Goal: Task Accomplishment & Management: Manage account settings

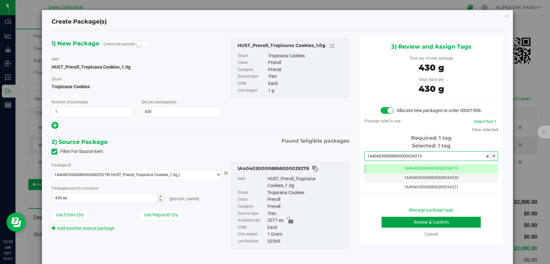
click at [399, 228] on button "Review & Confirm" at bounding box center [430, 222] width 99 height 11
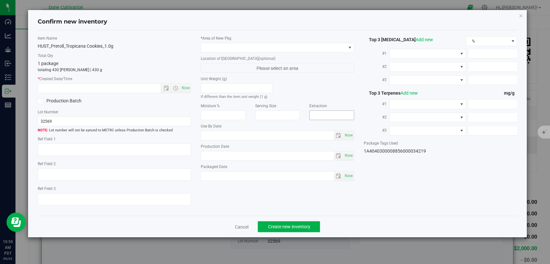
type textarea "20.4688%"
type textarea "Minty Storm-Future Ex Wife"
type textarea "<LOQ"
type input "227.2130"
type input "9.1074"
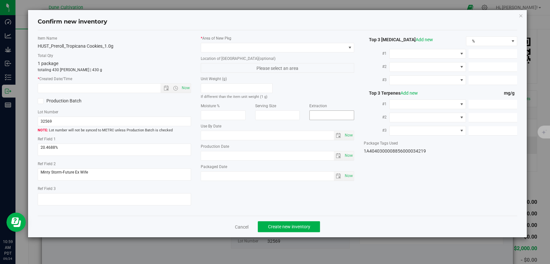
type input "5.4222"
type input "6.0470"
type input "2.5180"
type input "2.4270"
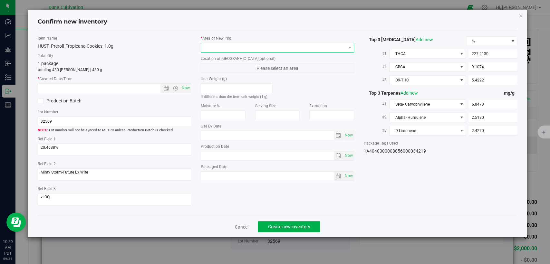
click at [295, 46] on span at bounding box center [273, 47] width 145 height 9
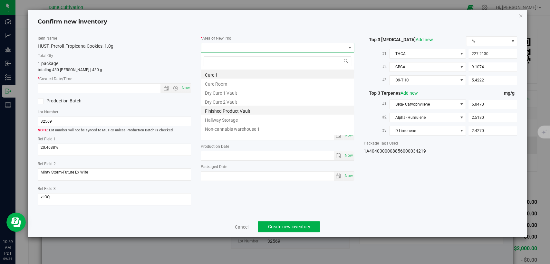
scroll to position [9, 153]
click at [245, 111] on li "Finished Product Vault" at bounding box center [277, 110] width 153 height 9
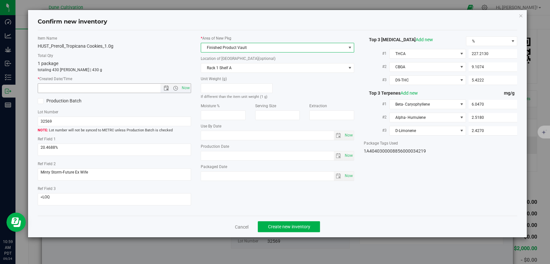
click at [187, 88] on span "Now" at bounding box center [185, 87] width 11 height 9
type input "[DATE] 10:59 AM"
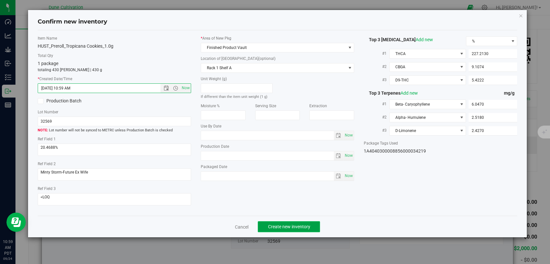
click at [273, 226] on span "Create new inventory" at bounding box center [289, 226] width 42 height 5
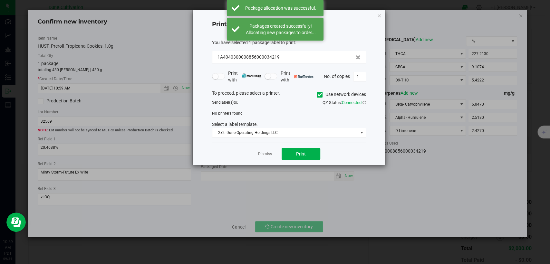
click at [265, 153] on link "Dismiss" at bounding box center [265, 153] width 14 height 5
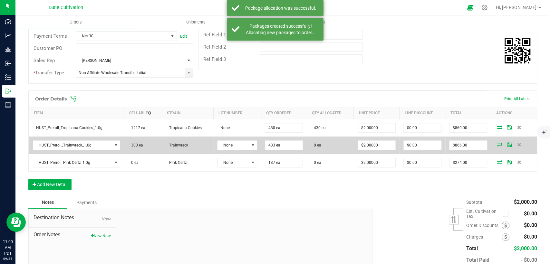
click at [497, 144] on icon at bounding box center [499, 145] width 5 height 4
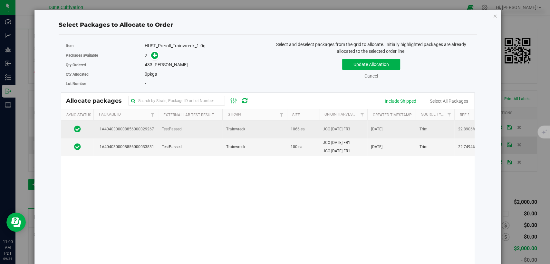
click at [171, 133] on td "TestPassed" at bounding box center [190, 129] width 64 height 18
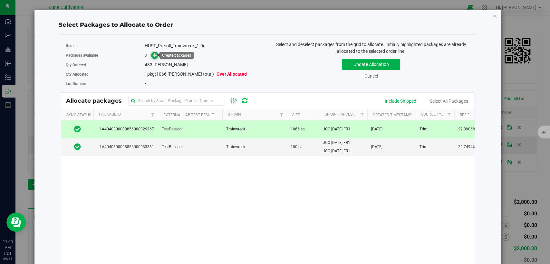
click at [154, 55] on icon at bounding box center [155, 55] width 5 height 5
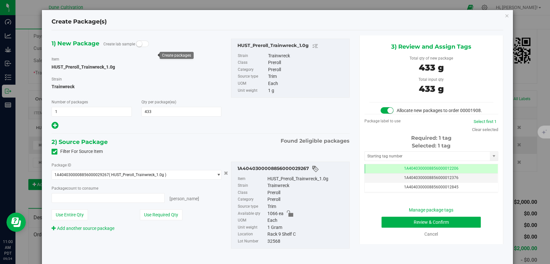
type input "433 ea"
click at [373, 172] on td "1A4040300008856000012206" at bounding box center [431, 168] width 133 height 9
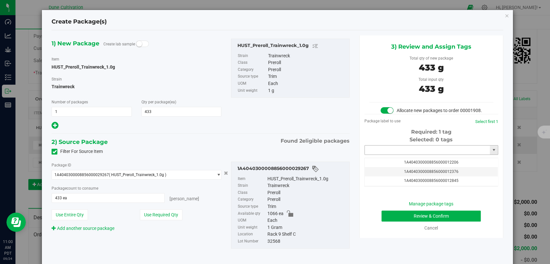
click at [378, 155] on input "text" at bounding box center [427, 150] width 125 height 9
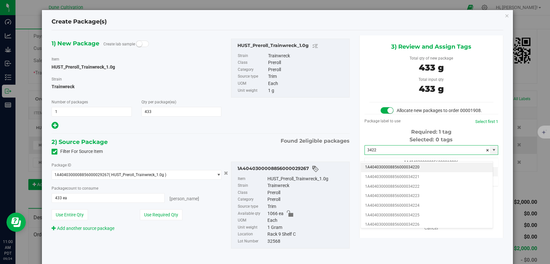
click at [381, 167] on li "1A4040300008856000034220" at bounding box center [427, 168] width 132 height 10
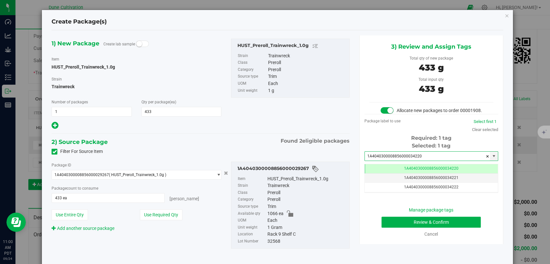
type input "1A4040300008856000034220"
click at [401, 228] on button "Review & Confirm" at bounding box center [430, 222] width 99 height 11
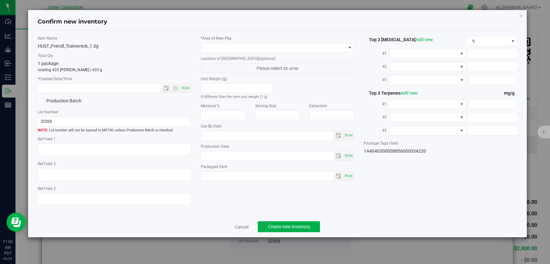
type textarea "22.8906%"
type textarea "Trainwreck"
type textarea "0.0147%"
type input "248.4009"
type input "11.0588"
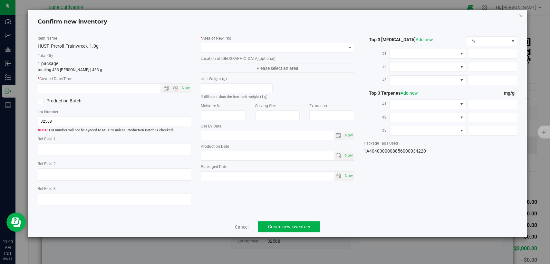
type input "2.1354"
type input "4.2650"
type input "3.2960"
type input "1.7820"
click at [269, 42] on div "* Area of [GEOGRAPHIC_DATA]" at bounding box center [277, 43] width 153 height 17
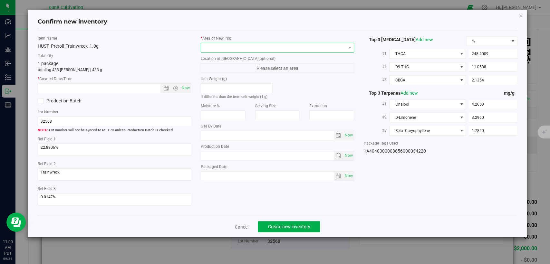
click at [268, 47] on span at bounding box center [273, 47] width 145 height 9
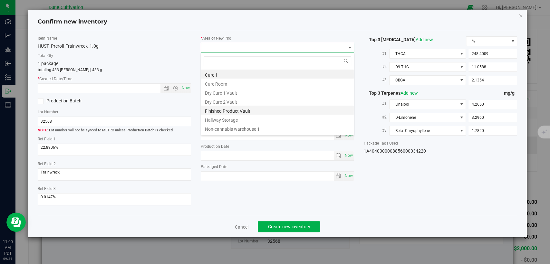
click at [229, 112] on li "Finished Product Vault" at bounding box center [277, 110] width 153 height 9
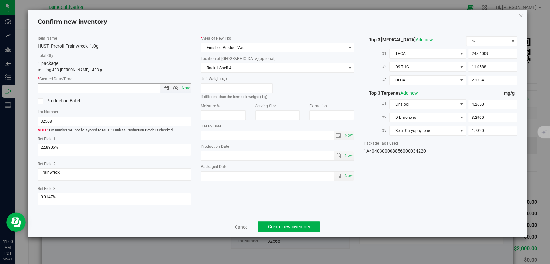
click at [187, 91] on span "Now" at bounding box center [185, 87] width 11 height 9
type input "[DATE] 11:00 AM"
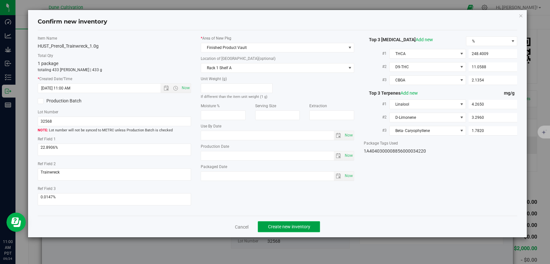
click at [269, 227] on span "Create new inventory" at bounding box center [289, 226] width 42 height 5
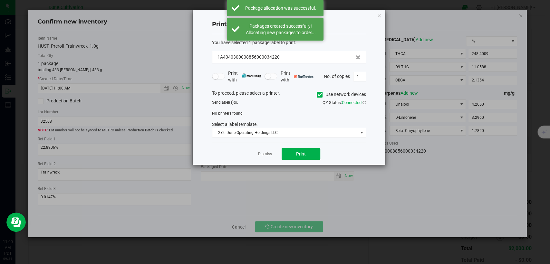
click at [262, 151] on link "Dismiss" at bounding box center [265, 153] width 14 height 5
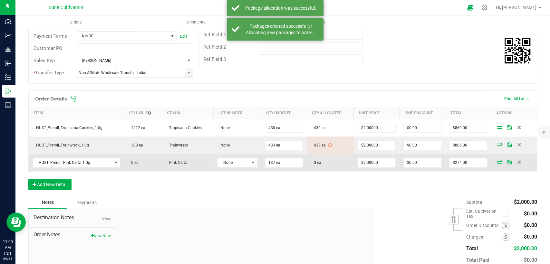
click at [497, 162] on icon at bounding box center [499, 162] width 5 height 4
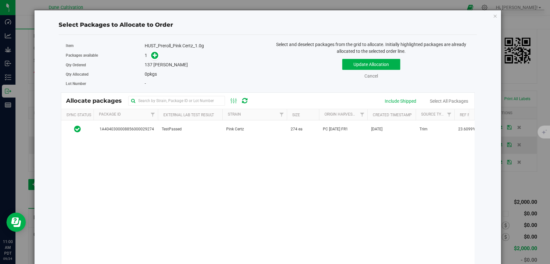
click at [187, 138] on div "1A4040300008856000029274 TestPassed Pink Certz 274 ea PC 07.21.25 [DATE], 2025 …" at bounding box center [267, 200] width 413 height 161
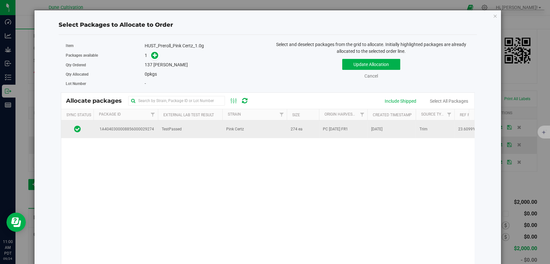
click at [188, 131] on td "TestPassed" at bounding box center [190, 128] width 64 height 17
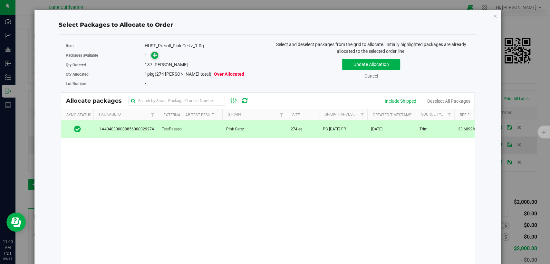
click at [154, 55] on icon at bounding box center [155, 55] width 5 height 5
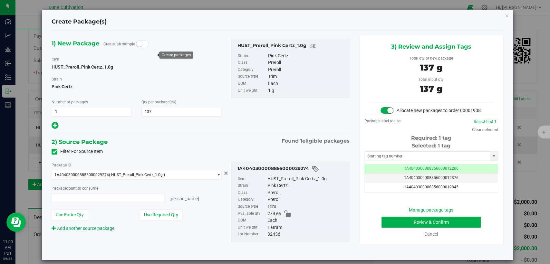
type input "137 ea"
click at [395, 173] on td "1A4040300008856000012206" at bounding box center [431, 168] width 133 height 9
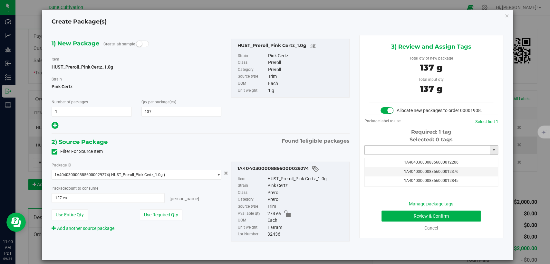
click at [391, 153] on input "text" at bounding box center [427, 150] width 125 height 9
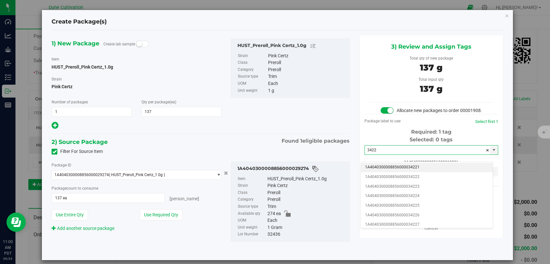
click at [390, 166] on li "1A4040300008856000034221" at bounding box center [427, 168] width 132 height 10
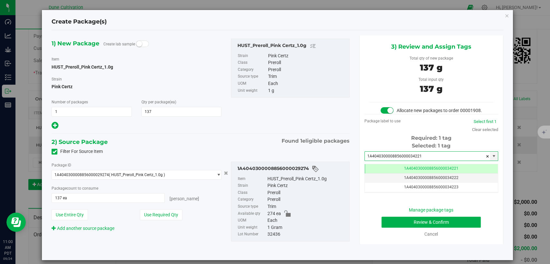
type input "1A4040300008856000034221"
click at [381, 228] on button "Review & Confirm" at bounding box center [430, 222] width 99 height 11
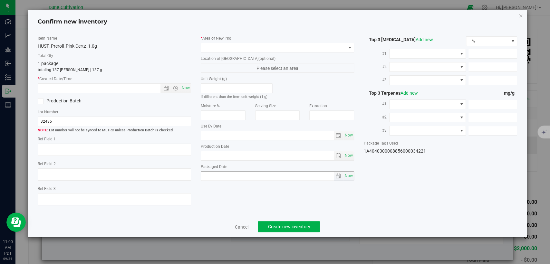
type textarea "23.6099%"
type textarea "Pink Certz"
type textarea "0.0434752%"
type input "252.7760"
type input "14.4145"
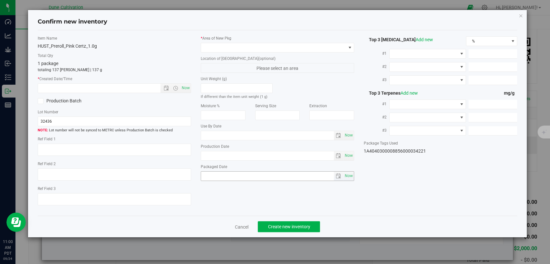
type input "7.4038"
type input "5.3700"
type input "1.9230"
type input "1.6840"
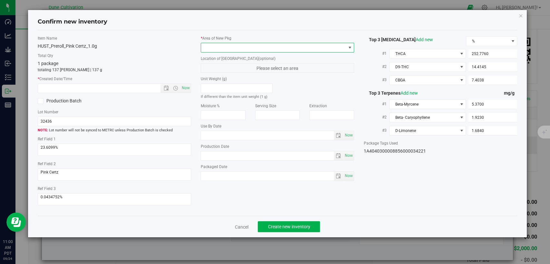
click at [274, 50] on span at bounding box center [273, 47] width 145 height 9
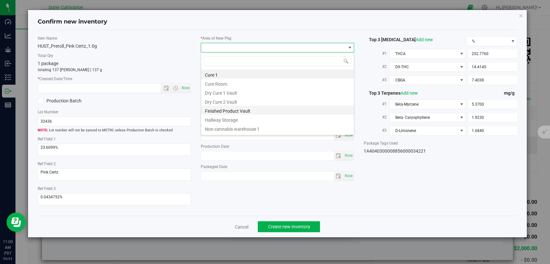
click at [236, 112] on li "Finished Product Vault" at bounding box center [277, 110] width 153 height 9
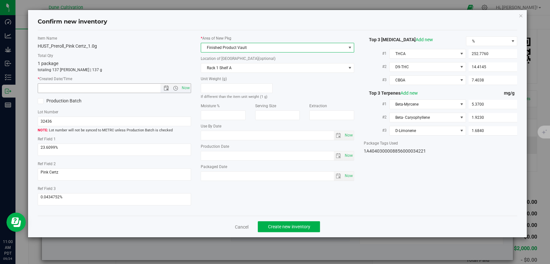
click at [188, 88] on span "Now" at bounding box center [185, 87] width 11 height 9
type input "[DATE] 11:00 AM"
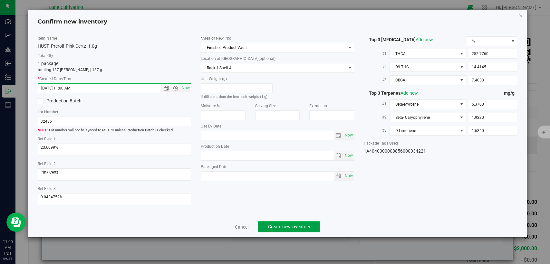
click at [265, 227] on button "Create new inventory" at bounding box center [289, 226] width 62 height 11
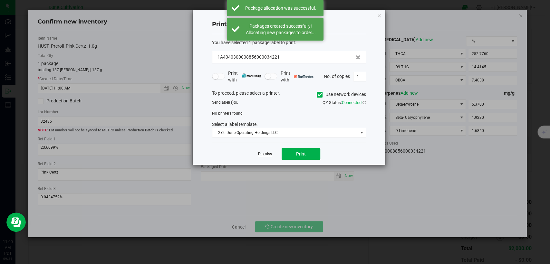
click at [267, 155] on link "Dismiss" at bounding box center [265, 153] width 14 height 5
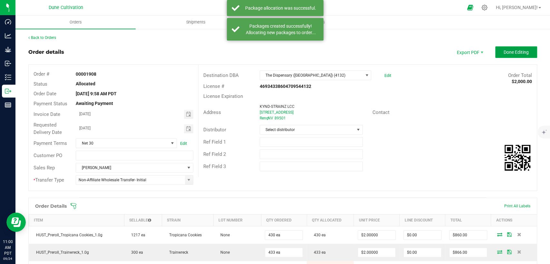
click at [503, 51] on span "Done Editing" at bounding box center [515, 52] width 25 height 5
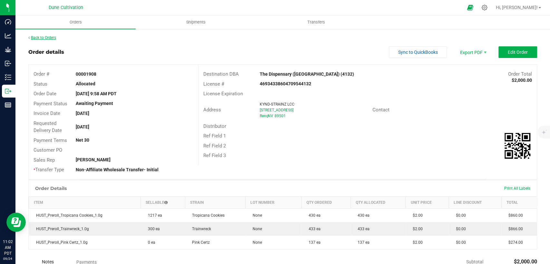
click at [50, 38] on link "Back to Orders" at bounding box center [42, 37] width 28 height 5
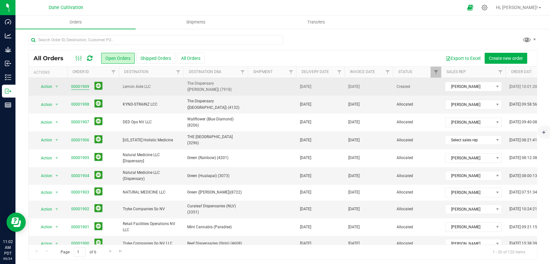
click at [80, 85] on link "00001909" at bounding box center [80, 87] width 18 height 6
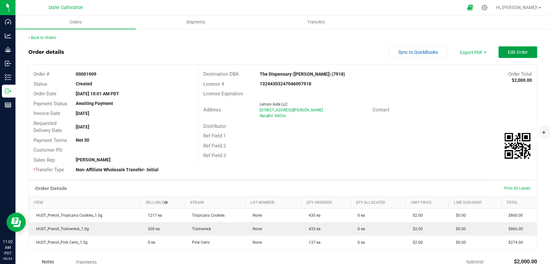
click at [528, 51] on button "Edit Order" at bounding box center [517, 52] width 39 height 12
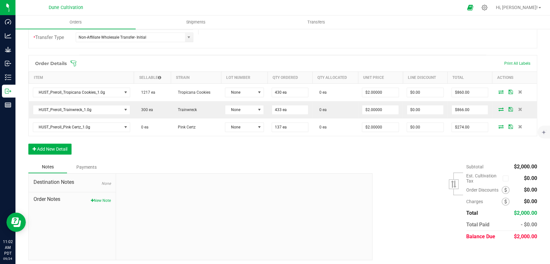
scroll to position [143, 0]
click at [58, 145] on button "Add New Detail" at bounding box center [49, 148] width 43 height 11
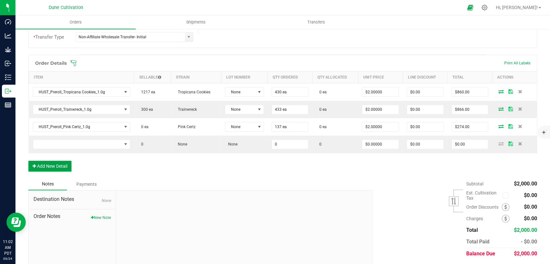
click at [57, 167] on button "Add New Detail" at bounding box center [49, 166] width 43 height 11
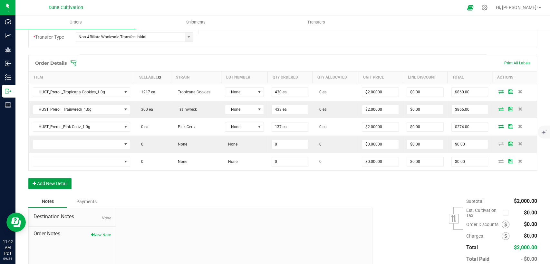
click at [62, 186] on button "Add New Detail" at bounding box center [49, 183] width 43 height 11
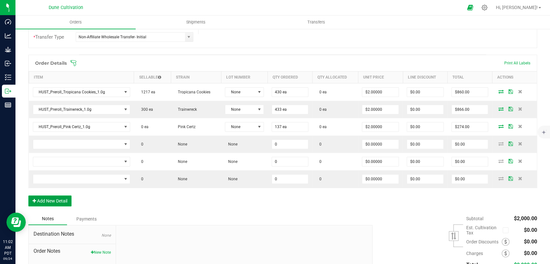
click at [62, 202] on button "Add New Detail" at bounding box center [49, 200] width 43 height 11
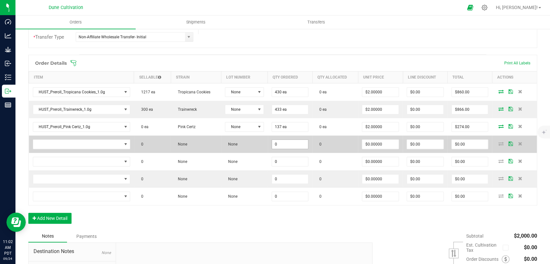
click at [299, 144] on input "0" at bounding box center [290, 144] width 36 height 9
drag, startPoint x: 298, startPoint y: 140, endPoint x: 255, endPoint y: 145, distance: 42.8
click at [253, 144] on outbound-order-line-row "0 None None 100 0 $0.00000 $0.00 $0.00" at bounding box center [283, 144] width 508 height 17
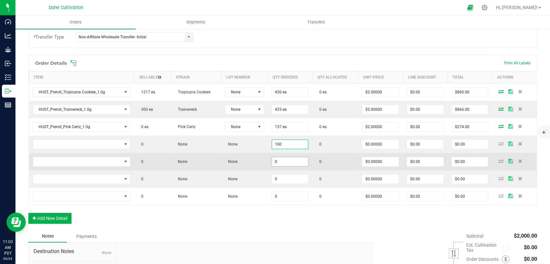
type input "100"
click at [282, 160] on input "0" at bounding box center [290, 161] width 36 height 9
paste input "10"
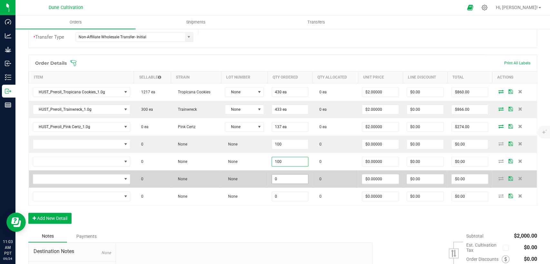
type input "100"
click at [281, 177] on input "0" at bounding box center [290, 179] width 36 height 9
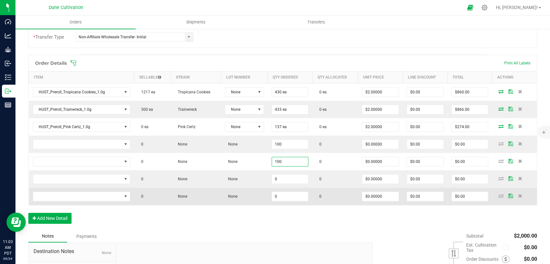
paste input "10"
type input "100"
click at [280, 195] on input "0" at bounding box center [290, 196] width 36 height 9
paste input "10"
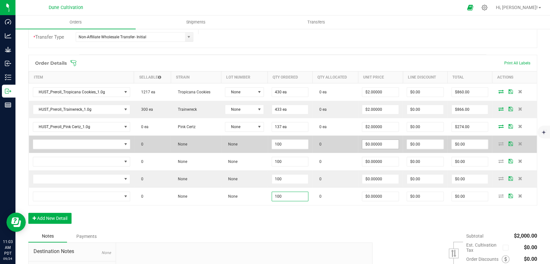
type input "100"
click at [374, 144] on input "0" at bounding box center [380, 144] width 36 height 9
drag, startPoint x: 370, startPoint y: 143, endPoint x: 349, endPoint y: 148, distance: 22.0
click at [349, 147] on outbound-order-line-row "0 None None 100 0 10 $0.00 $0.00" at bounding box center [283, 144] width 508 height 17
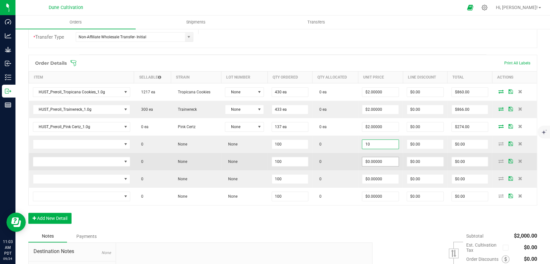
type input "$10.00000"
type input "$1,000.00"
click at [371, 164] on input "0" at bounding box center [380, 161] width 36 height 9
paste input "1"
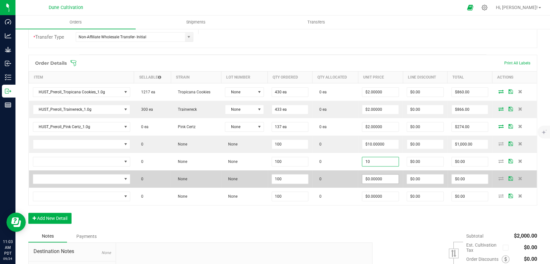
type input "$10.00000"
type input "$1,000.00"
click at [372, 177] on input "0" at bounding box center [380, 179] width 36 height 9
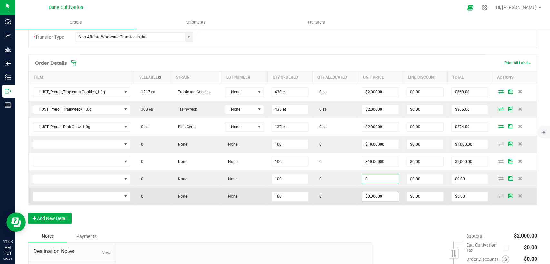
paste input "1"
type input "$10.00000"
type input "$1,000.00"
click at [373, 196] on input "0" at bounding box center [380, 196] width 36 height 9
paste input "1"
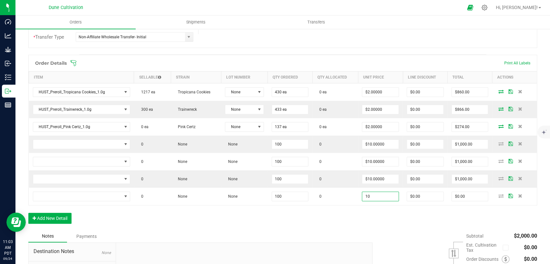
type input "$10.00000"
type input "$1,000.00"
click at [359, 211] on div "Order Details Print All Labels Item Sellable Strain Lot Number Qty Ordered Qty …" at bounding box center [282, 143] width 509 height 176
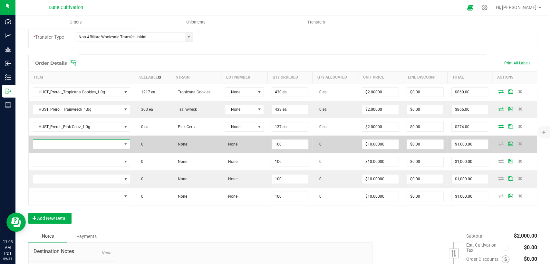
click at [77, 146] on span "NO DATA FOUND" at bounding box center [77, 144] width 89 height 9
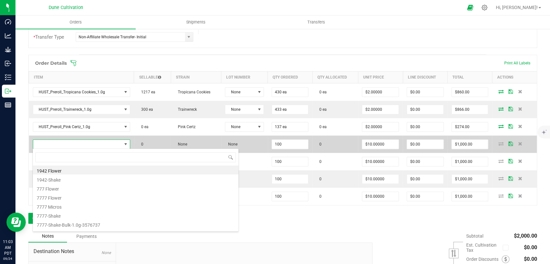
scroll to position [9, 94]
type input "h"
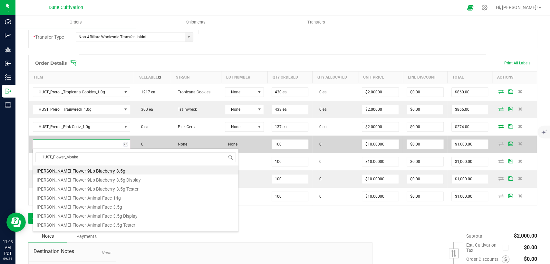
type input "HUST_Flower_Monkey"
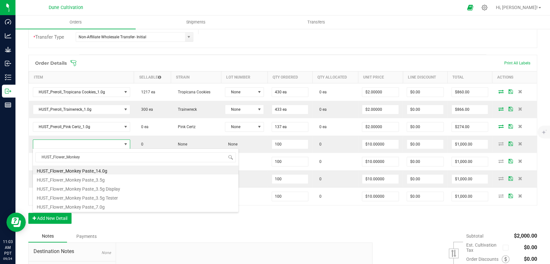
drag, startPoint x: 67, startPoint y: 155, endPoint x: 25, endPoint y: 156, distance: 41.9
click at [25, 156] on body "Dashboard Analytics Grow Inbound Inventory Outbound Reports 11:03 AM PDT [DATE]…" at bounding box center [275, 132] width 550 height 264
click at [67, 178] on li "HUST_Flower_Monkey Paste_3.5g" at bounding box center [135, 179] width 205 height 9
type input "100 ea"
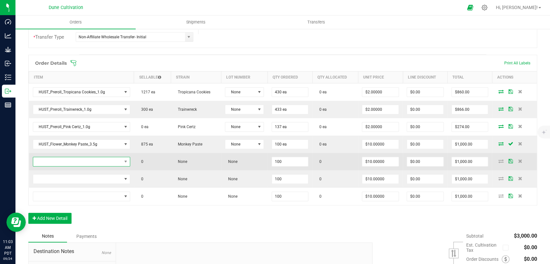
click at [110, 160] on span "NO DATA FOUND" at bounding box center [77, 161] width 89 height 9
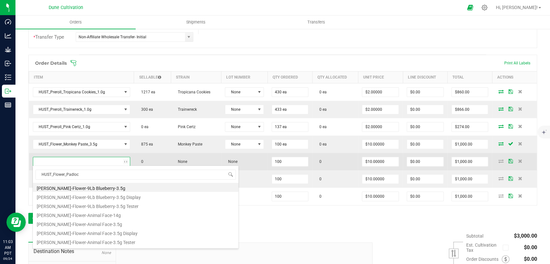
type input "HUST_Flower_Padlock"
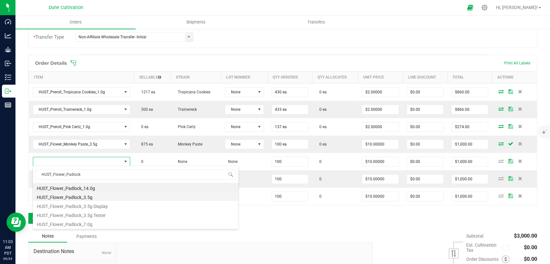
click at [96, 194] on li "HUST_Flower_Padlock_3.5g" at bounding box center [135, 196] width 205 height 9
type input "100 ea"
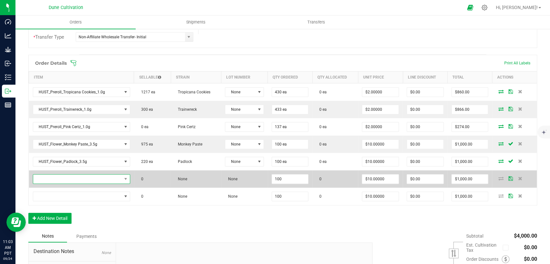
click at [110, 180] on span "NO DATA FOUND" at bounding box center [77, 179] width 89 height 9
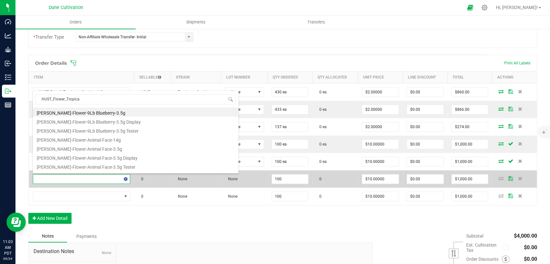
type input "HUST_Flower_Tropical"
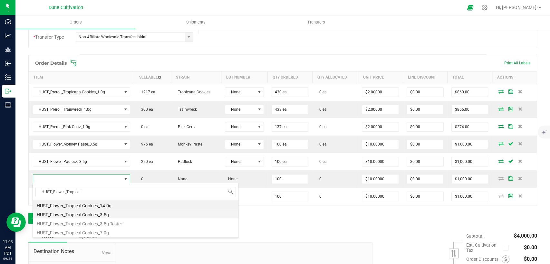
click at [90, 214] on li "HUST_Flower_Tropical Cookies_3.5g" at bounding box center [135, 213] width 205 height 9
type input "100 ea"
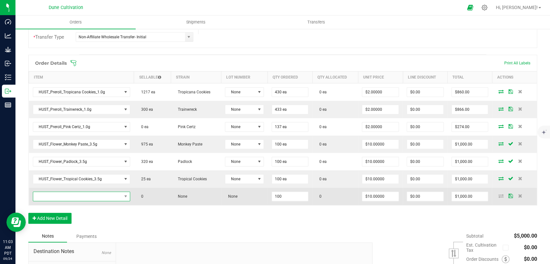
click at [100, 194] on span "NO DATA FOUND" at bounding box center [77, 196] width 89 height 9
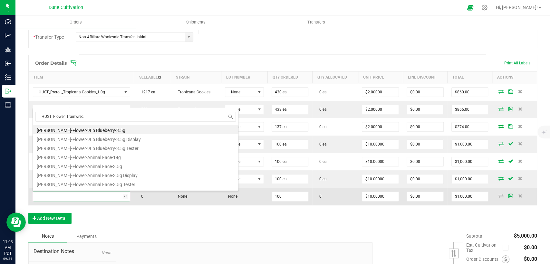
type input "HUST_Flower_Trainwreck"
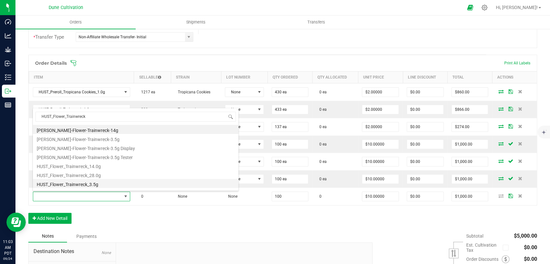
click at [99, 184] on li "HUST_Flower_Trainwreck_3.5g" at bounding box center [135, 183] width 205 height 9
type input "100 ea"
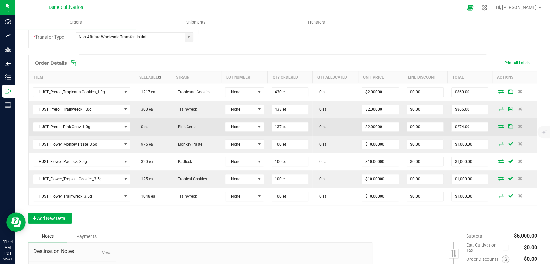
scroll to position [214, 0]
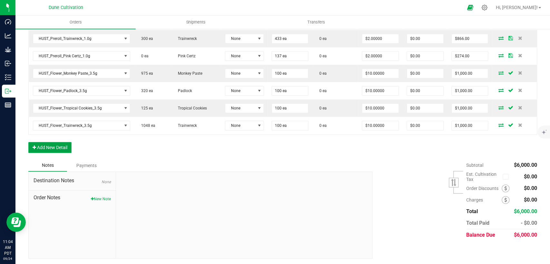
click at [64, 145] on button "Add New Detail" at bounding box center [49, 147] width 43 height 11
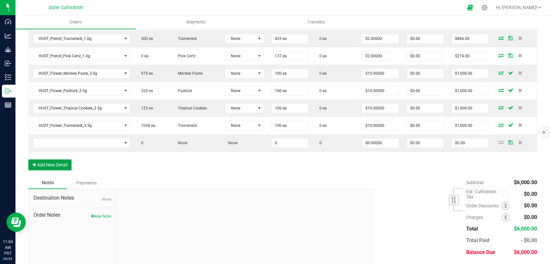
click at [62, 165] on button "Add New Detail" at bounding box center [49, 164] width 43 height 11
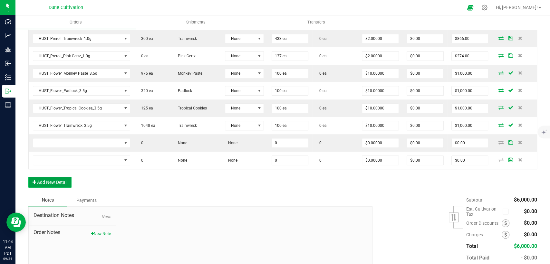
click at [61, 186] on button "Add New Detail" at bounding box center [49, 182] width 43 height 11
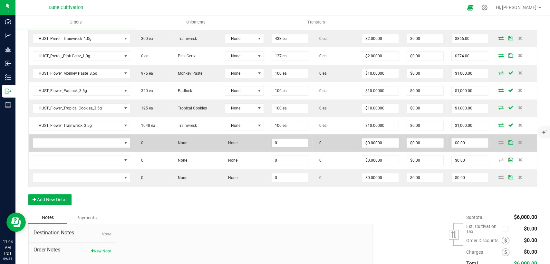
click at [281, 143] on input "0" at bounding box center [290, 142] width 36 height 9
drag, startPoint x: 286, startPoint y: 143, endPoint x: 265, endPoint y: 146, distance: 21.1
click at [268, 145] on td "32" at bounding box center [290, 142] width 45 height 17
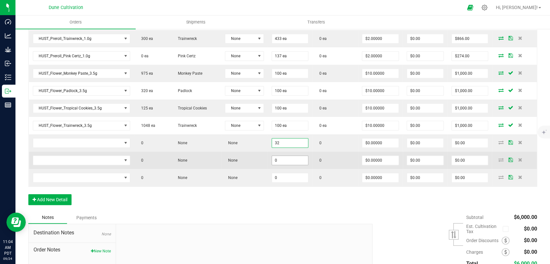
type input "32"
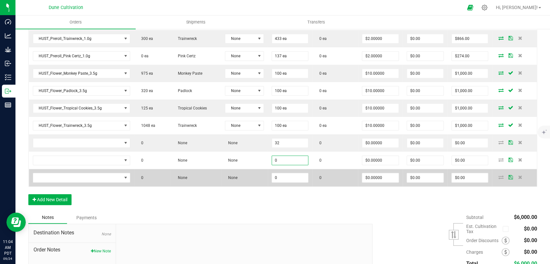
paste input "32"
type input "32"
click at [278, 176] on input "0" at bounding box center [290, 177] width 36 height 9
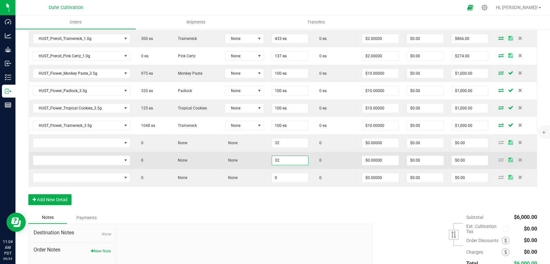
paste input "32"
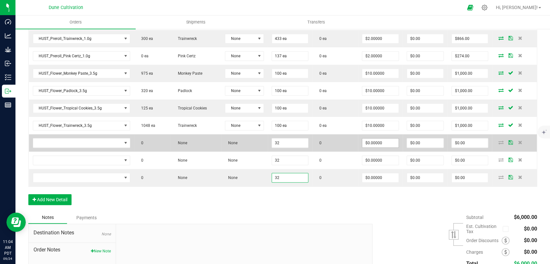
type input "32"
click at [362, 142] on input "0" at bounding box center [380, 142] width 36 height 9
drag, startPoint x: 368, startPoint y: 142, endPoint x: 348, endPoint y: 145, distance: 20.8
click at [346, 145] on outbound-order-line-row "0 None None 32 0 17 $0.00 $0.00" at bounding box center [283, 142] width 508 height 17
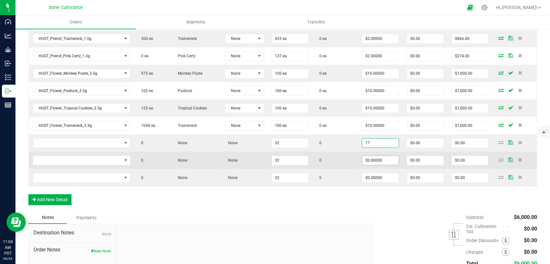
type input "$17.00000"
type input "$544.00"
click at [366, 159] on input "0" at bounding box center [380, 160] width 36 height 9
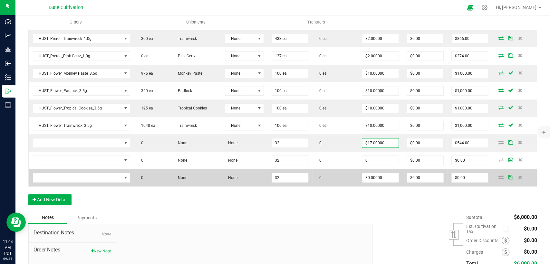
paste input "17"
type input "$17.00000"
type input "$544.00"
click at [369, 181] on input "0" at bounding box center [380, 177] width 36 height 9
paste input "17"
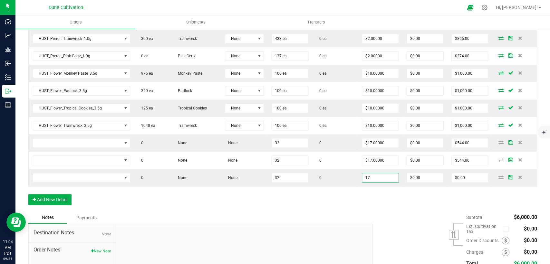
type input "$17.00000"
type input "$544.00"
click at [339, 199] on div "Order Details Print All Labels Item Sellable Strain Lot Number Qty Ordered Qty …" at bounding box center [282, 98] width 509 height 228
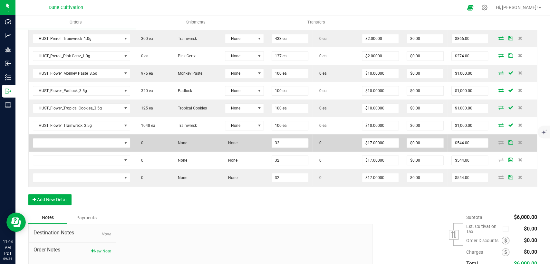
click at [84, 149] on td at bounding box center [81, 142] width 105 height 17
click at [85, 142] on span "NO DATA FOUND" at bounding box center [77, 142] width 89 height 9
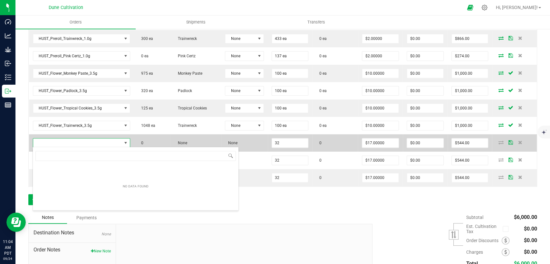
scroll to position [9, 94]
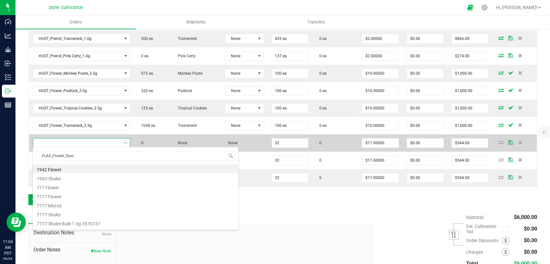
type input "VLAS_Flower_Stank"
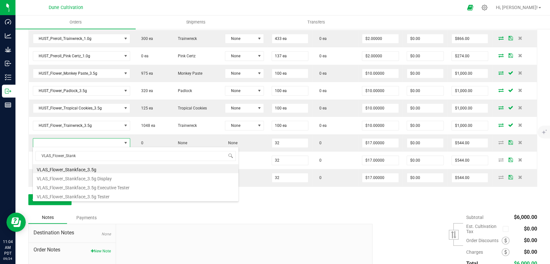
drag, startPoint x: 66, startPoint y: 154, endPoint x: 33, endPoint y: 157, distance: 33.0
click at [33, 157] on span "VLAS_Flower_Stank" at bounding box center [135, 155] width 205 height 15
click at [86, 170] on li "VLAS_Flower_Stankface_3.5g" at bounding box center [135, 168] width 205 height 9
type input "32 ea"
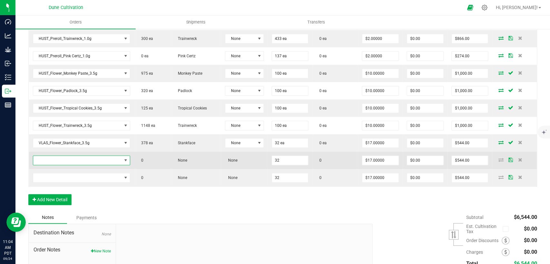
click at [98, 158] on span "NO DATA FOUND" at bounding box center [77, 160] width 89 height 9
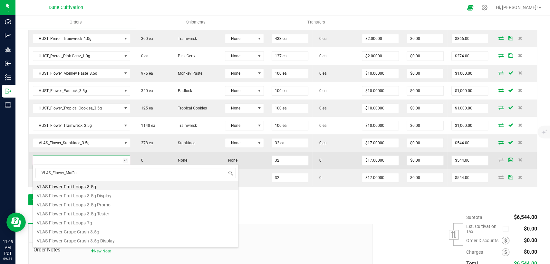
type input "VLAS_Flower_Muffins"
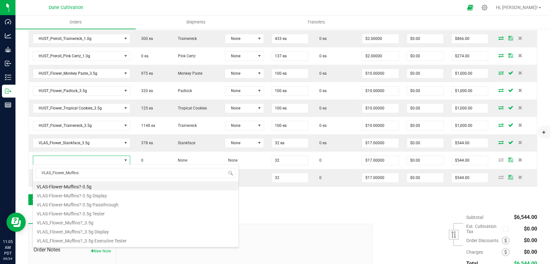
click at [88, 219] on li "VLAS_Flower_Muffins?_3.5g" at bounding box center [135, 221] width 205 height 9
type input "32 ea"
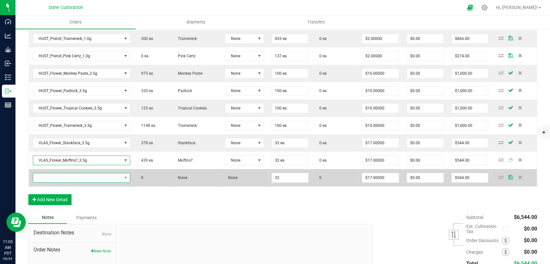
click at [95, 180] on span "NO DATA FOUND" at bounding box center [77, 177] width 89 height 9
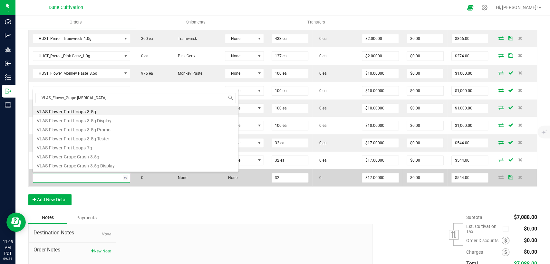
type input "VLAS_Flower_Grape Crush"
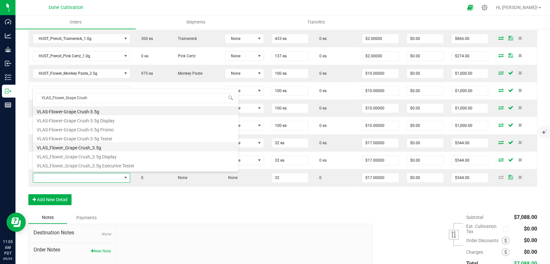
click at [94, 148] on li "VLAS_Flower_Grape Crush_3.5g" at bounding box center [135, 146] width 205 height 9
type input "32 ea"
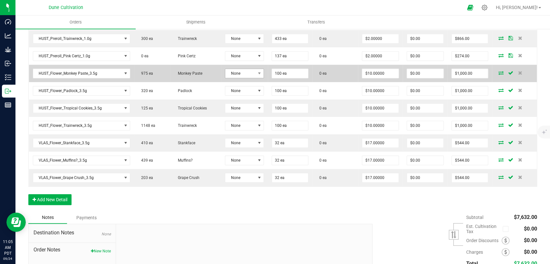
scroll to position [250, 0]
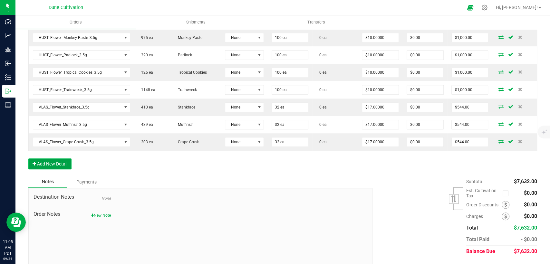
drag, startPoint x: 63, startPoint y: 160, endPoint x: 69, endPoint y: 177, distance: 18.2
click at [63, 161] on button "Add New Detail" at bounding box center [49, 163] width 43 height 11
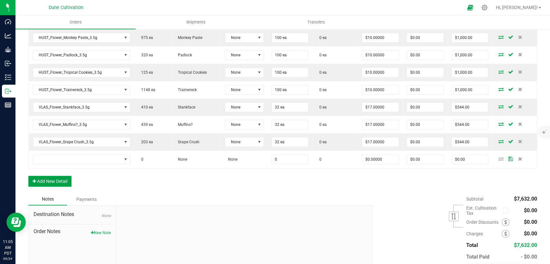
click at [65, 179] on button "Add New Detail" at bounding box center [49, 181] width 43 height 11
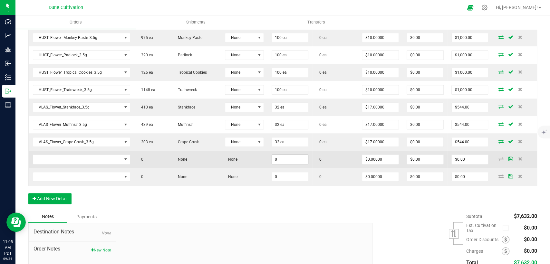
click at [288, 156] on input "0" at bounding box center [290, 159] width 36 height 9
drag, startPoint x: 288, startPoint y: 157, endPoint x: 272, endPoint y: 166, distance: 18.5
click at [258, 159] on outbound-order-line-row "0 None None 150 0 $0.00000 $0.00 $0.00" at bounding box center [283, 159] width 508 height 17
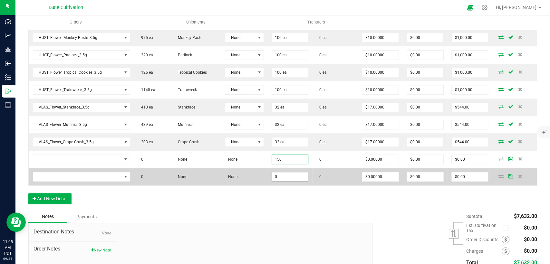
type input "150"
click at [281, 176] on input "0" at bounding box center [290, 176] width 36 height 9
paste input "15"
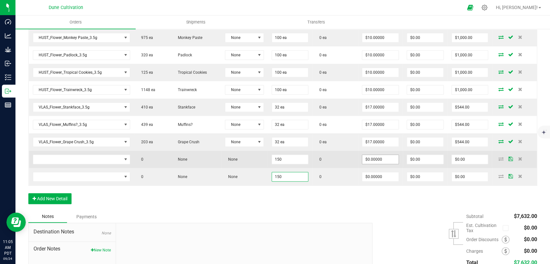
type input "150"
click at [365, 156] on input "0" at bounding box center [380, 159] width 36 height 9
drag, startPoint x: 364, startPoint y: 157, endPoint x: 344, endPoint y: 162, distance: 20.8
click at [343, 160] on outbound-order-line-row "0 None None 150 0 5 $0.00 $0.00" at bounding box center [283, 159] width 508 height 17
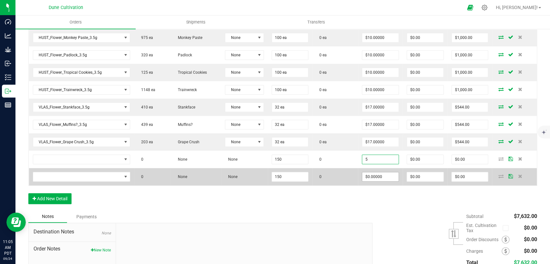
type input "$5.00000"
type input "$750.00"
click at [367, 174] on input "0" at bounding box center [380, 176] width 36 height 9
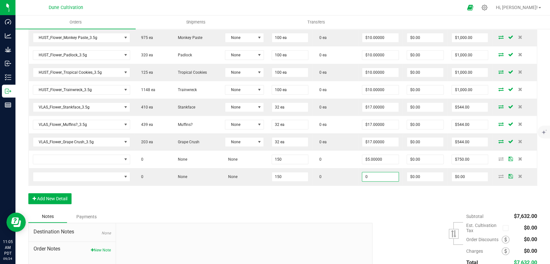
paste input "5"
type input "$5.00000"
type input "$750.00"
click at [338, 198] on div "Order Details Print All Labels Item Sellable Strain Lot Number Qty Ordered Qty …" at bounding box center [282, 79] width 509 height 262
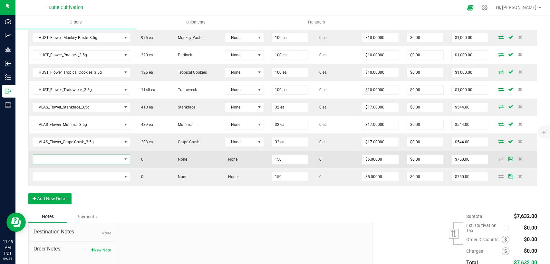
click at [100, 161] on span "NO DATA FOUND" at bounding box center [77, 159] width 89 height 9
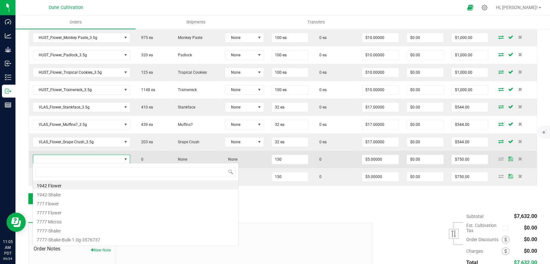
scroll to position [9, 94]
type input "CK_Preroll_Wagyu"
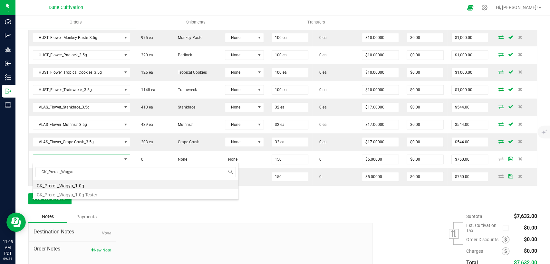
drag, startPoint x: 62, startPoint y: 171, endPoint x: 33, endPoint y: 174, distance: 29.5
click at [33, 174] on span "CK_Preroll_Wagyu" at bounding box center [135, 172] width 205 height 15
click at [81, 186] on li "CK_Preroll_Wagyu_1.0g" at bounding box center [135, 184] width 205 height 9
type input "150 ea"
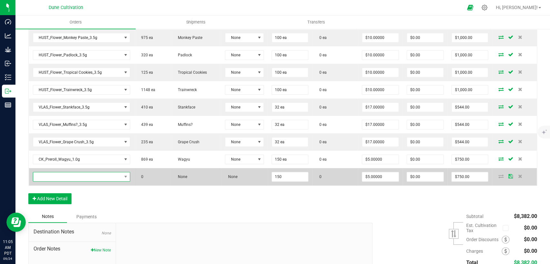
click at [77, 176] on span "NO DATA FOUND" at bounding box center [77, 176] width 89 height 9
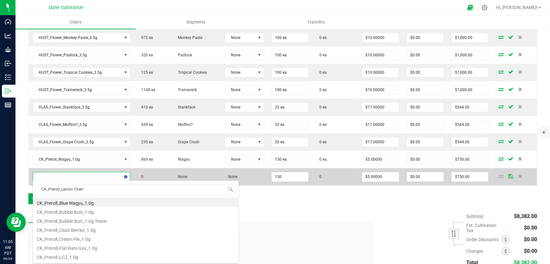
type input "CK_Preroll_Lemon Cherry"
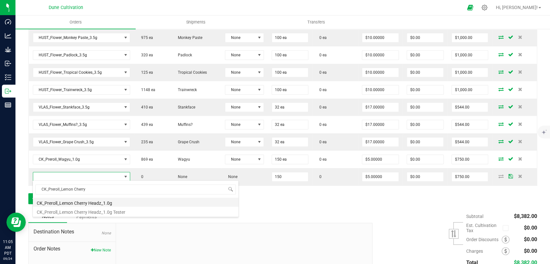
click at [74, 200] on li "CK_Preroll_Lemon Cherry Headz_1.0g" at bounding box center [135, 202] width 205 height 9
type input "150 ea"
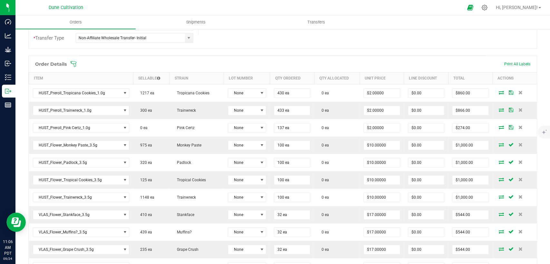
scroll to position [0, 0]
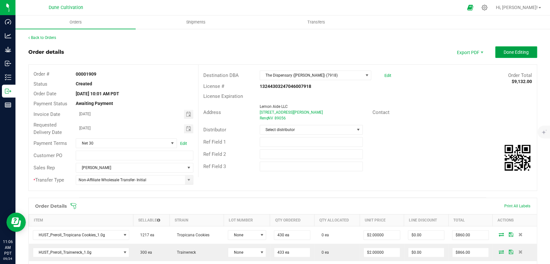
click at [503, 51] on span "Done Editing" at bounding box center [515, 52] width 25 height 5
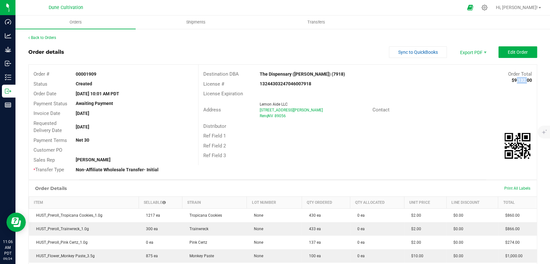
drag, startPoint x: 508, startPoint y: 79, endPoint x: 519, endPoint y: 79, distance: 11.0
click at [519, 79] on strong "$9,132.00" at bounding box center [521, 80] width 20 height 5
copy strong "9,132"
click at [518, 52] on span "Edit Order" at bounding box center [518, 52] width 20 height 5
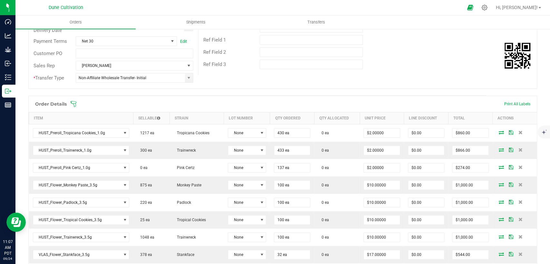
scroll to position [107, 0]
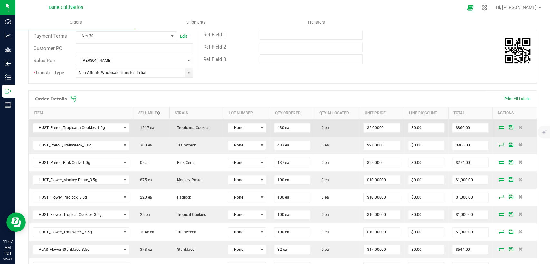
click at [499, 128] on icon at bounding box center [501, 127] width 5 height 4
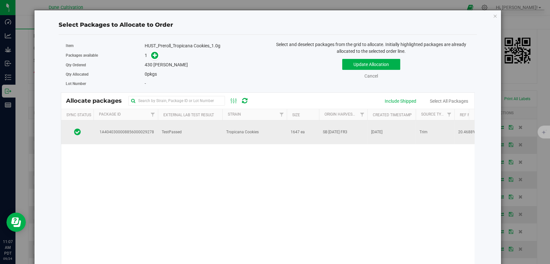
click at [275, 122] on td "Tropicana Cookies" at bounding box center [254, 132] width 64 height 24
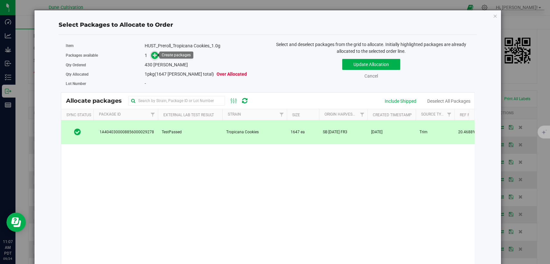
click at [154, 54] on icon at bounding box center [155, 55] width 5 height 5
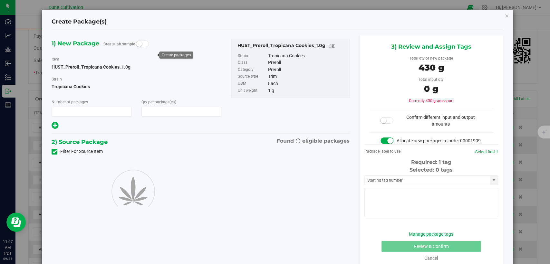
type input "1"
type input "430"
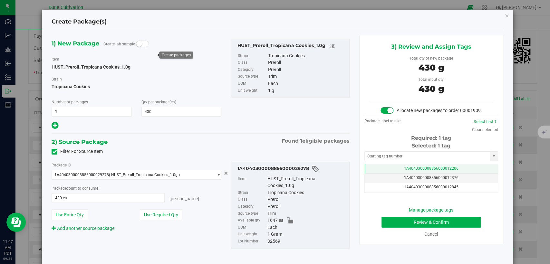
click at [386, 174] on td "1A4040300008856000012206" at bounding box center [431, 168] width 133 height 9
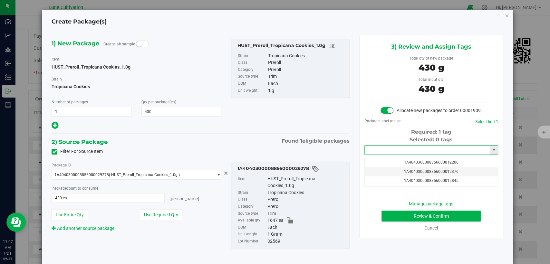
click at [386, 155] on input "text" at bounding box center [427, 150] width 125 height 9
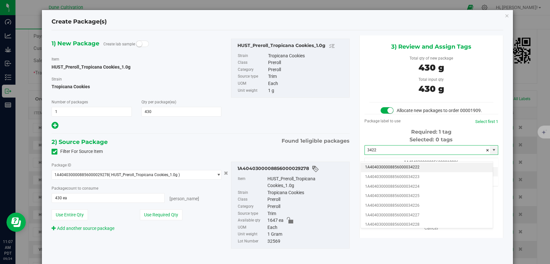
click at [384, 167] on li "1A4040300008856000034222" at bounding box center [427, 168] width 132 height 10
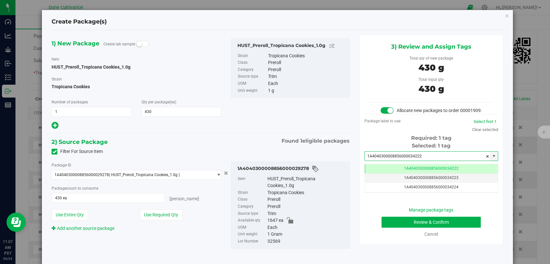
type input "1A4040300008856000034222"
click at [383, 227] on button "Review & Confirm" at bounding box center [430, 222] width 99 height 11
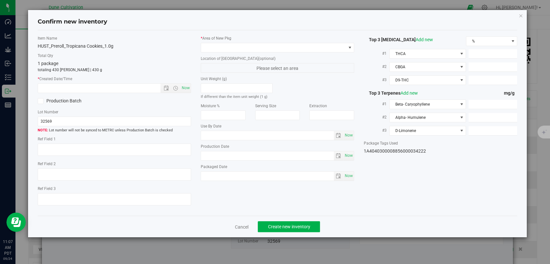
type textarea "20.4688%"
type textarea "Minty Storm-Future Ex Wife"
type textarea "<LOQ"
type input "227.2130"
type input "9.1074"
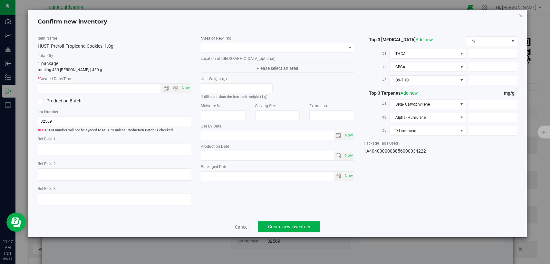
type input "5.4222"
type input "6.0470"
type input "2.5180"
type input "2.4270"
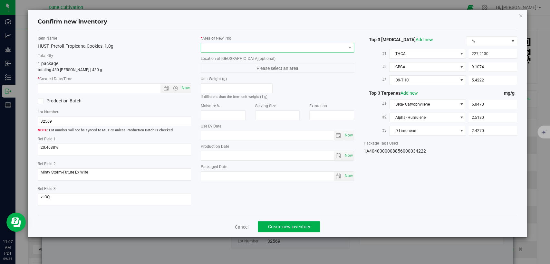
click at [270, 47] on span at bounding box center [273, 47] width 145 height 9
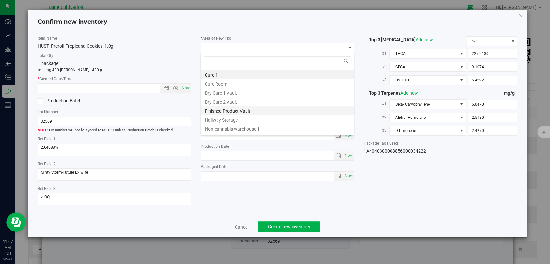
click at [235, 109] on li "Finished Product Vault" at bounding box center [277, 110] width 153 height 9
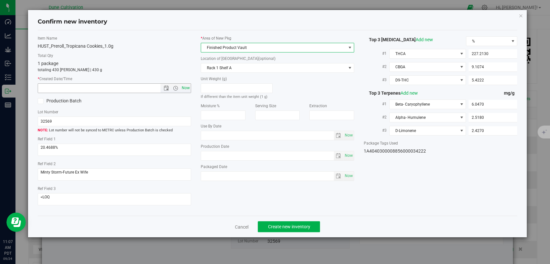
click at [187, 86] on span "Now" at bounding box center [185, 87] width 11 height 9
type input "[DATE] 11:07 AM"
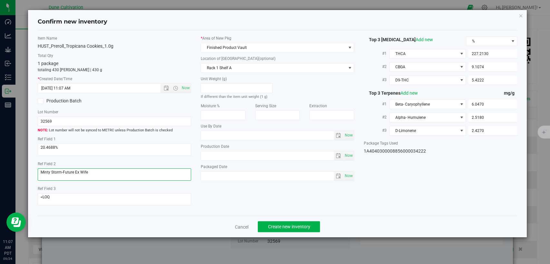
drag, startPoint x: 92, startPoint y: 173, endPoint x: 14, endPoint y: 174, distance: 78.3
click at [9, 175] on div "Confirm new inventory Item Name HUST_Preroll_Tropicana Cookies_1.0g Total Qty 1…" at bounding box center [277, 132] width 555 height 264
type textarea "Tropicana Cookies"
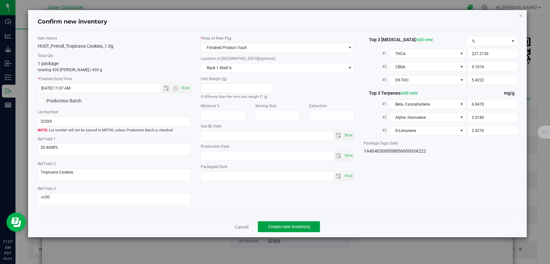
click at [277, 228] on span "Create new inventory" at bounding box center [289, 226] width 42 height 5
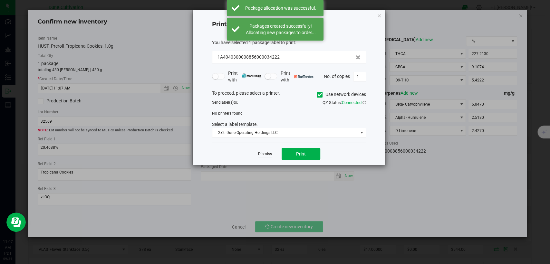
click at [266, 154] on link "Dismiss" at bounding box center [265, 153] width 14 height 5
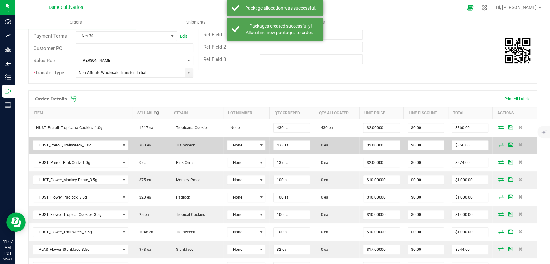
click at [498, 145] on icon at bounding box center [500, 145] width 5 height 4
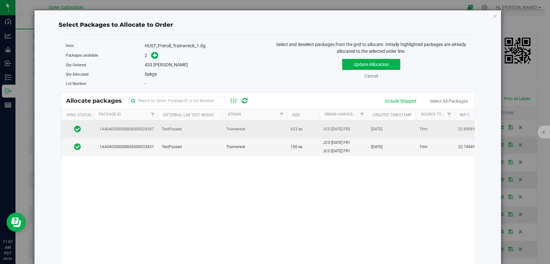
click at [162, 127] on span "TestPassed" at bounding box center [172, 129] width 20 height 6
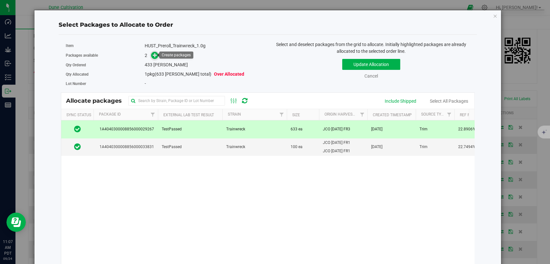
click at [154, 57] on icon at bounding box center [155, 55] width 5 height 5
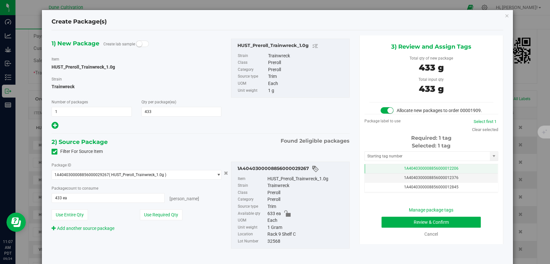
click at [371, 173] on td "1A4040300008856000012206" at bounding box center [431, 168] width 133 height 9
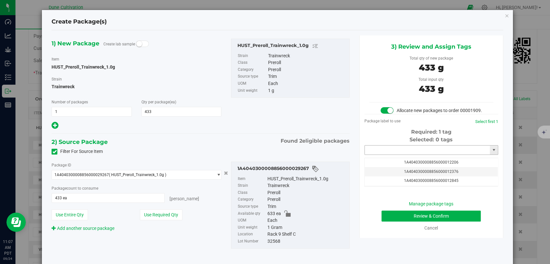
click at [381, 154] on input "text" at bounding box center [427, 150] width 125 height 9
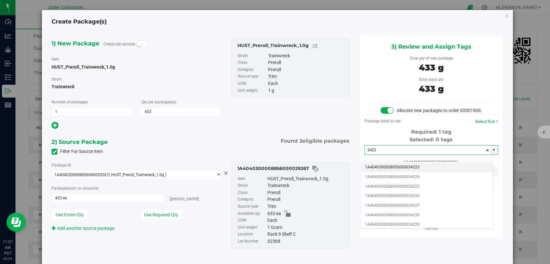
click at [384, 169] on li "1A4040300008856000034223" at bounding box center [427, 168] width 132 height 10
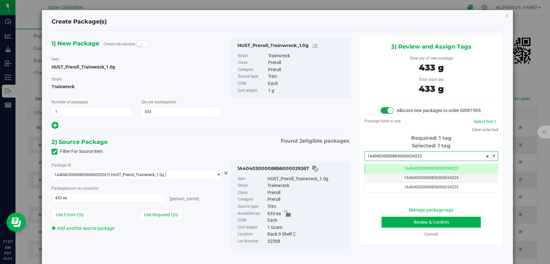
type input "1A4040300008856000034223"
click at [397, 227] on button "Review & Confirm" at bounding box center [430, 222] width 99 height 11
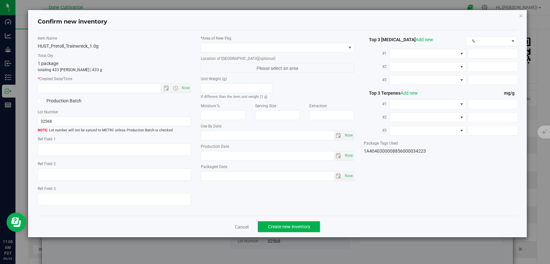
type textarea "22.8906%"
type textarea "Trainwreck"
type textarea "0.0147%"
type input "248.4009"
type input "11.0588"
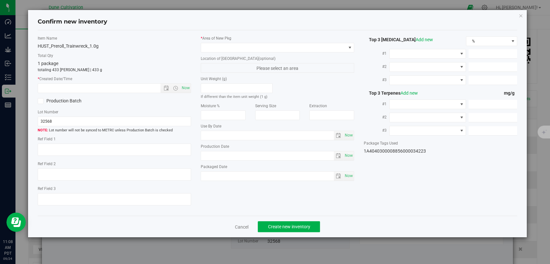
type input "2.1354"
type input "4.2650"
type input "3.2960"
type input "1.7820"
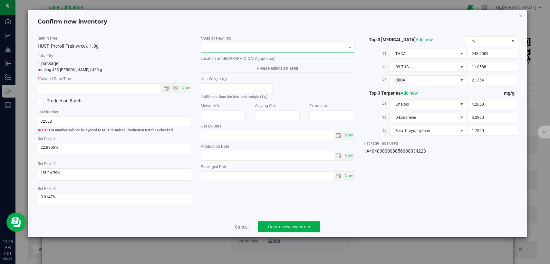
click at [267, 48] on span at bounding box center [273, 47] width 145 height 9
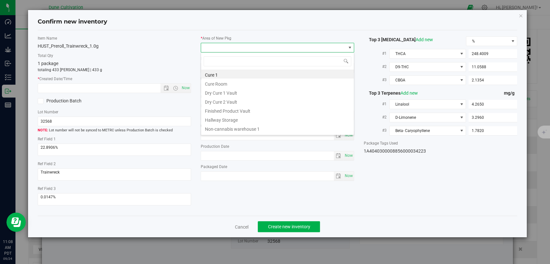
drag, startPoint x: 242, startPoint y: 111, endPoint x: 195, endPoint y: 99, distance: 48.9
click at [242, 111] on li "Finished Product Vault" at bounding box center [277, 110] width 153 height 9
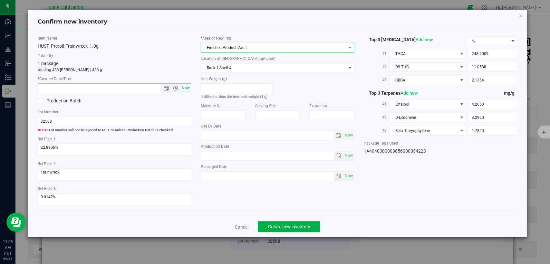
click at [190, 85] on span "Now" at bounding box center [185, 87] width 11 height 9
type input "9/24/2025 11:08 AM"
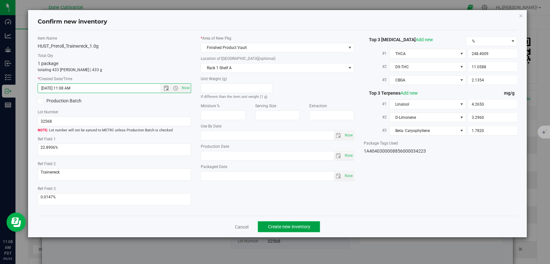
click at [272, 228] on span "Create new inventory" at bounding box center [289, 226] width 42 height 5
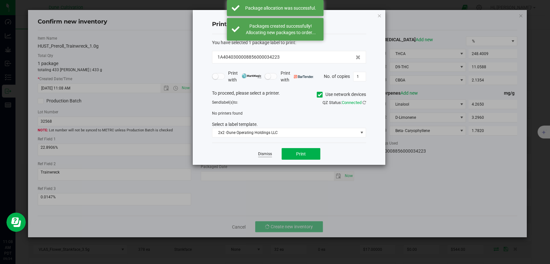
click at [265, 154] on link "Dismiss" at bounding box center [265, 153] width 14 height 5
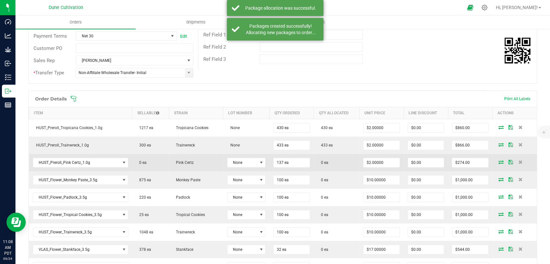
click at [498, 162] on icon at bounding box center [500, 162] width 5 height 4
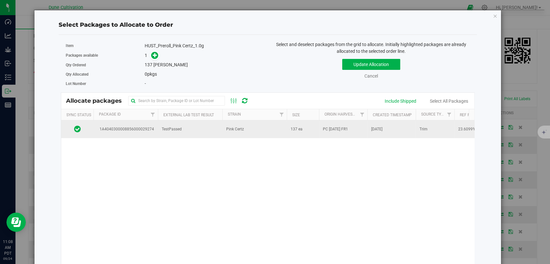
click at [162, 131] on span "TestPassed" at bounding box center [172, 129] width 20 height 6
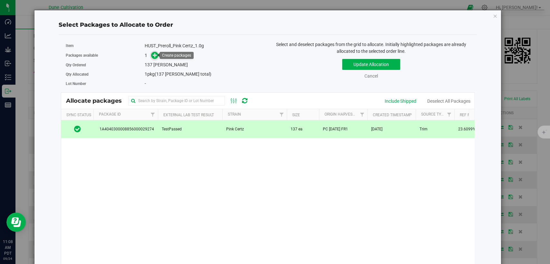
click at [153, 54] on icon at bounding box center [155, 55] width 5 height 5
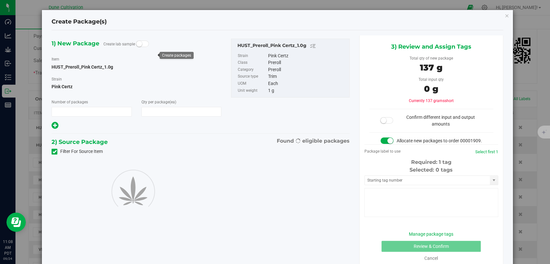
type input "1"
type input "137"
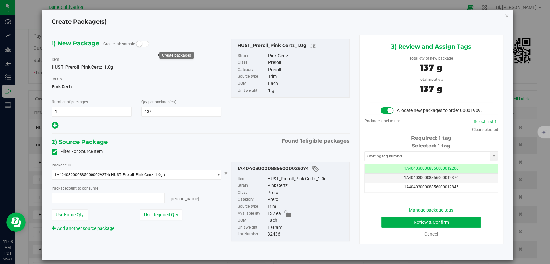
type input "137 ea"
click at [392, 174] on td "1A4040300008856000012206" at bounding box center [431, 168] width 133 height 9
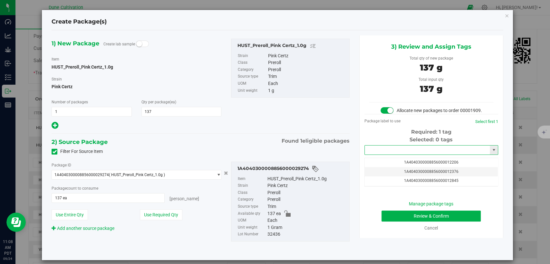
click at [393, 155] on input "text" at bounding box center [427, 150] width 125 height 9
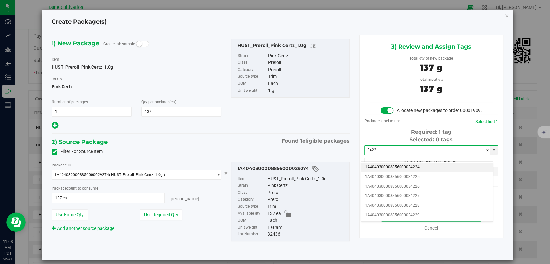
click at [394, 167] on li "1A4040300008856000034224" at bounding box center [427, 168] width 132 height 10
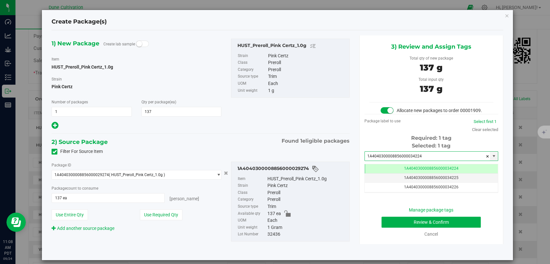
type input "1A4040300008856000034224"
click at [389, 226] on button "Review & Confirm" at bounding box center [430, 222] width 99 height 11
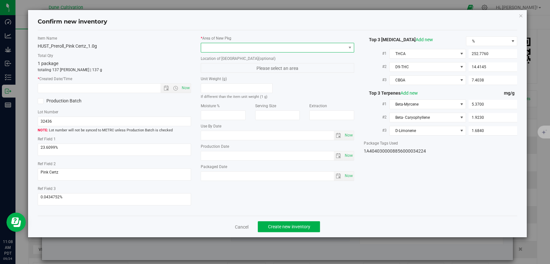
click at [278, 47] on span at bounding box center [273, 47] width 145 height 9
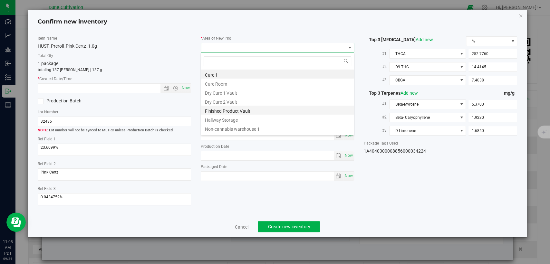
click at [248, 112] on li "Finished Product Vault" at bounding box center [277, 110] width 153 height 9
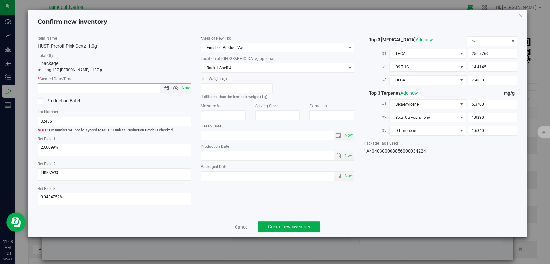
click at [186, 87] on span "Now" at bounding box center [185, 87] width 11 height 9
type input "9/24/2025 11:08 AM"
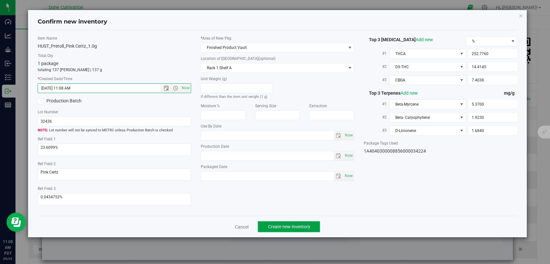
click at [308, 224] on span "Create new inventory" at bounding box center [289, 226] width 42 height 5
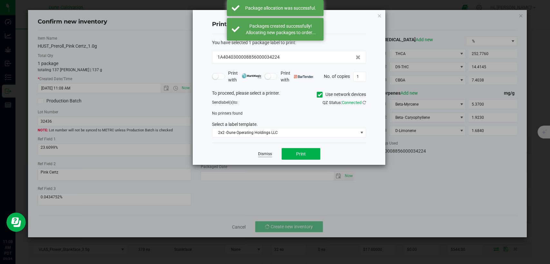
click at [262, 151] on link "Dismiss" at bounding box center [265, 153] width 14 height 5
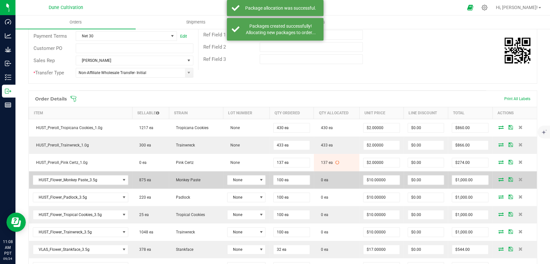
click at [498, 178] on icon at bounding box center [500, 179] width 5 height 4
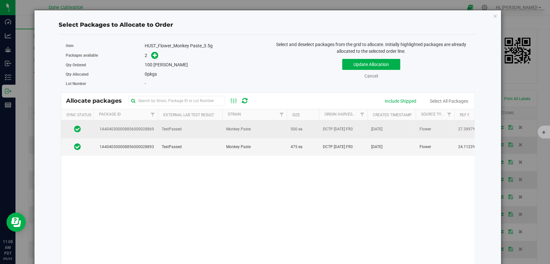
click at [172, 130] on span "TestPassed" at bounding box center [172, 129] width 20 height 6
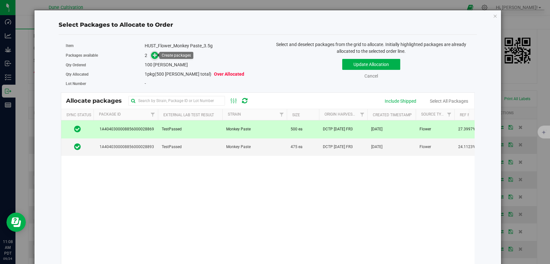
click at [155, 54] on icon at bounding box center [155, 55] width 5 height 5
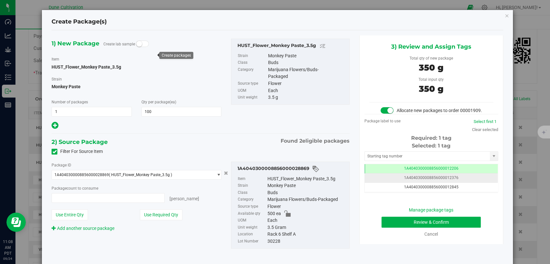
type input "100 ea"
click at [379, 174] on td "1A4040300008856000012206" at bounding box center [431, 168] width 133 height 9
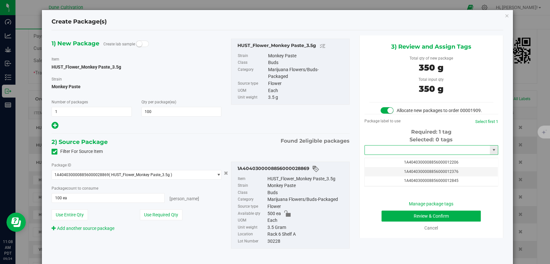
click at [387, 153] on input "text" at bounding box center [427, 150] width 125 height 9
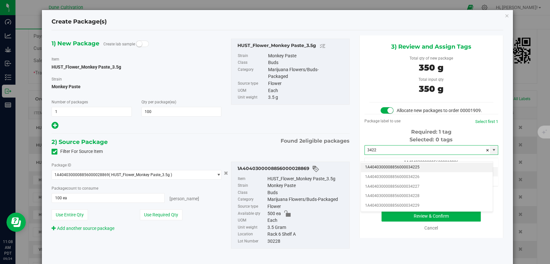
click at [388, 166] on li "1A4040300008856000034225" at bounding box center [427, 168] width 132 height 10
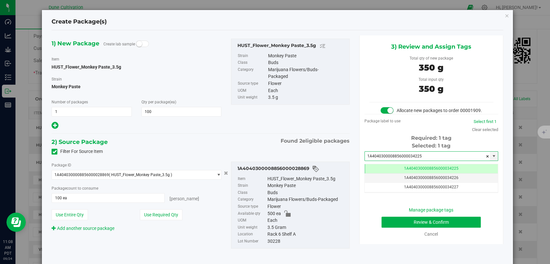
type input "1A4040300008856000034225"
click at [404, 225] on button "Review & Confirm" at bounding box center [430, 222] width 99 height 11
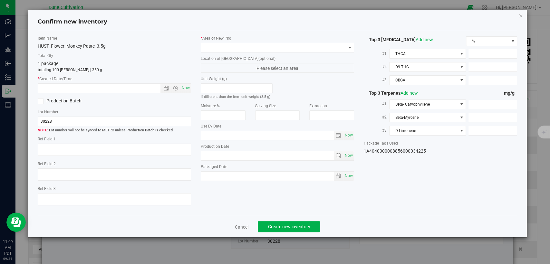
type textarea "27.3997%"
type textarea "Monkey Paste"
type textarea "0.0445%"
type input "296.8253"
type input "13.6807"
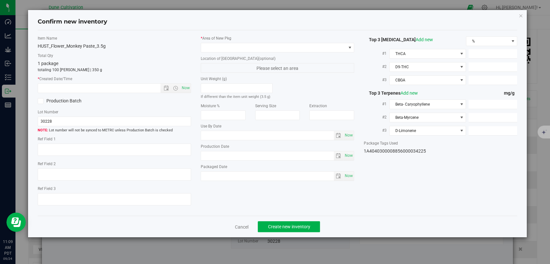
type input "12.8203"
type input "6.1340"
type input "5.7500"
type input "4.6520"
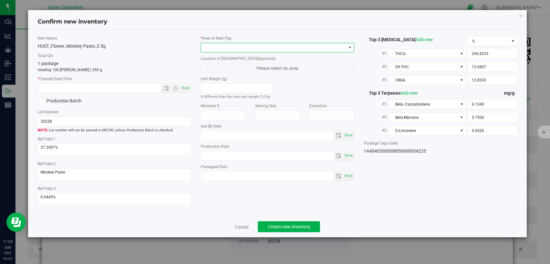
drag, startPoint x: 294, startPoint y: 43, endPoint x: 292, endPoint y: 47, distance: 4.8
click at [294, 43] on span at bounding box center [273, 47] width 145 height 9
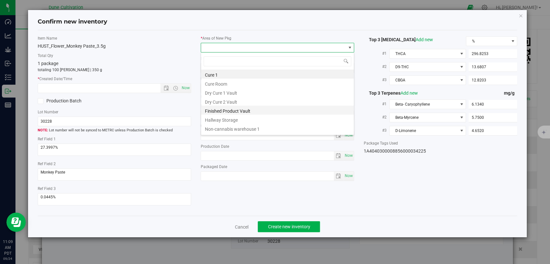
click at [247, 111] on li "Finished Product Vault" at bounding box center [277, 110] width 153 height 9
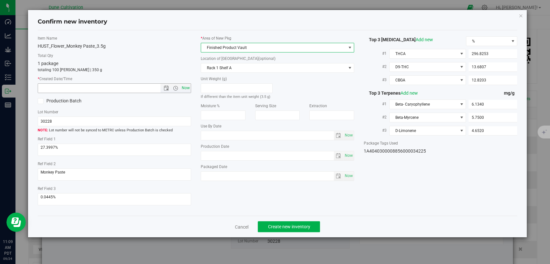
click at [187, 88] on span "Now" at bounding box center [185, 87] width 11 height 9
type input "9/24/2025 11:09 AM"
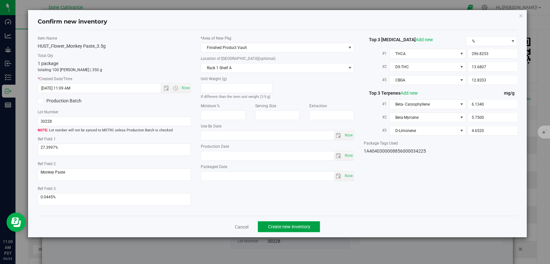
click at [278, 225] on span "Create new inventory" at bounding box center [289, 226] width 42 height 5
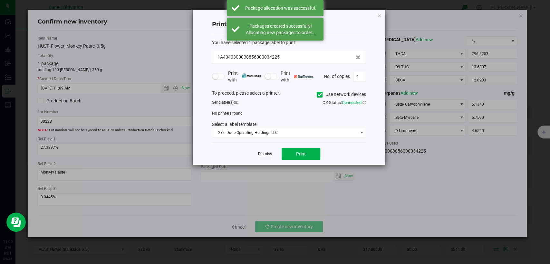
click at [264, 154] on link "Dismiss" at bounding box center [265, 153] width 14 height 5
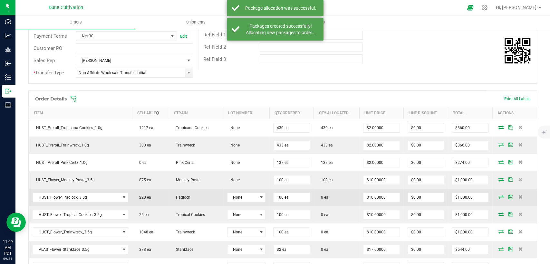
click at [498, 196] on icon at bounding box center [500, 197] width 5 height 4
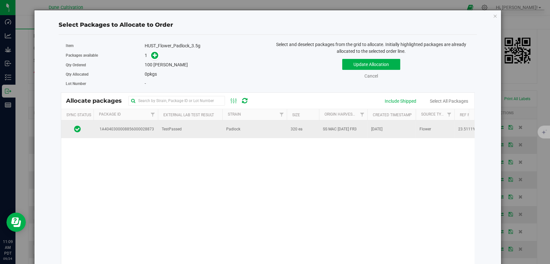
click at [195, 131] on td "TestPassed" at bounding box center [190, 128] width 64 height 17
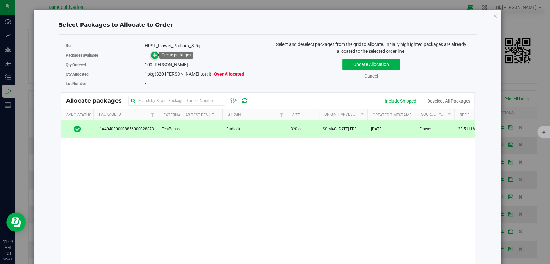
click at [153, 55] on icon at bounding box center [155, 55] width 5 height 5
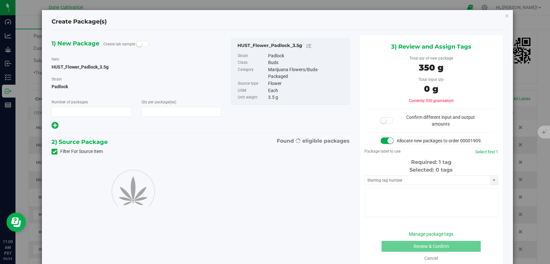
type input "1"
type input "100"
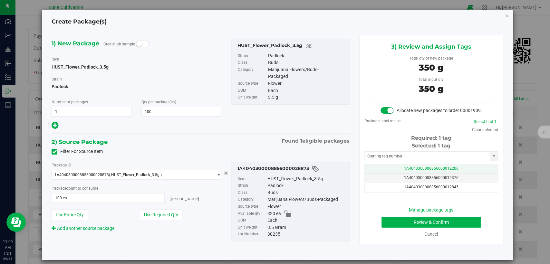
click at [373, 173] on td "1A4040300008856000012206" at bounding box center [431, 168] width 133 height 9
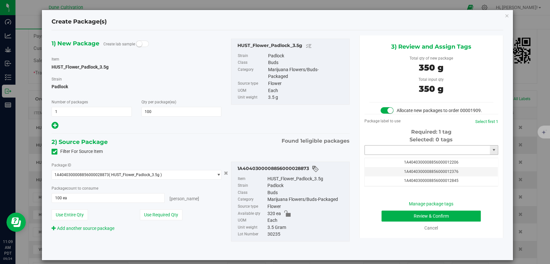
click at [385, 155] on input "text" at bounding box center [427, 150] width 125 height 9
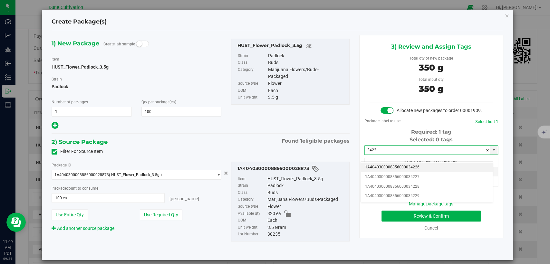
drag, startPoint x: 384, startPoint y: 167, endPoint x: 385, endPoint y: 161, distance: 5.8
click at [384, 166] on li "1A4040300008856000034226" at bounding box center [427, 168] width 132 height 10
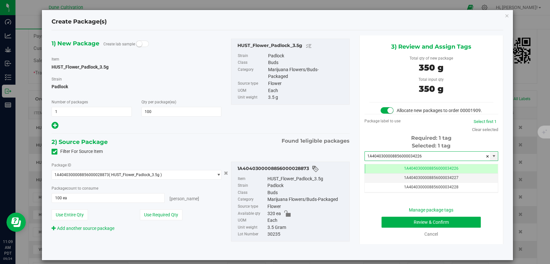
type input "1A4040300008856000034226"
click at [389, 228] on button "Review & Confirm" at bounding box center [430, 222] width 99 height 11
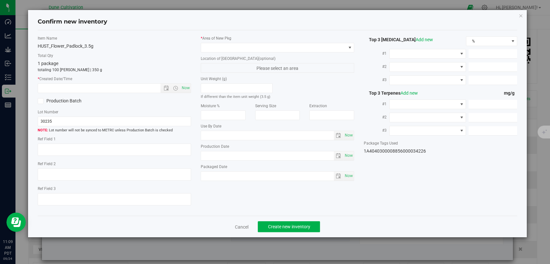
type textarea "23.5111%"
type textarea "Padlock"
type textarea "0.0411%"
type input "260.5243"
type input "10.6140"
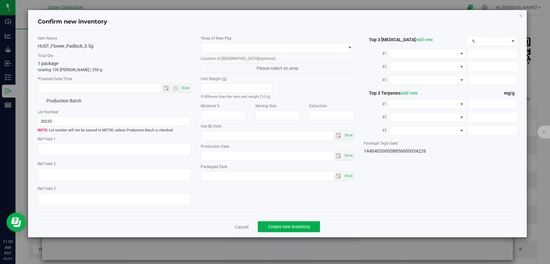
type input "6.6313"
type input "4.1180"
type input "2.1670"
type input "1.7230"
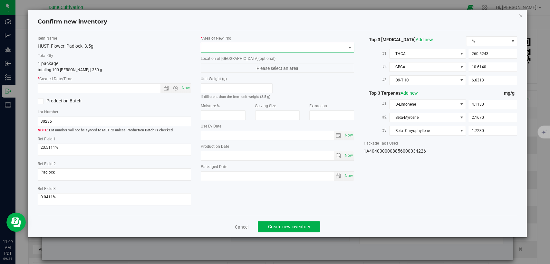
click at [278, 45] on span at bounding box center [273, 47] width 145 height 9
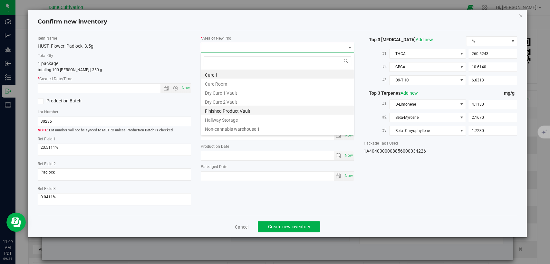
click at [228, 111] on li "Finished Product Vault" at bounding box center [277, 110] width 153 height 9
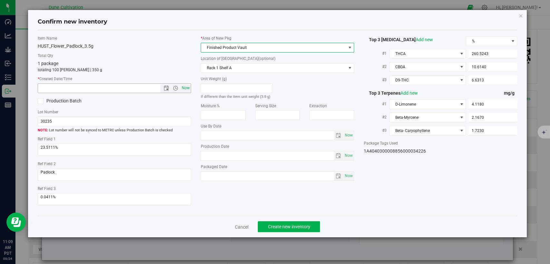
click at [183, 89] on span "Now" at bounding box center [185, 87] width 11 height 9
type input "9/24/2025 11:09 AM"
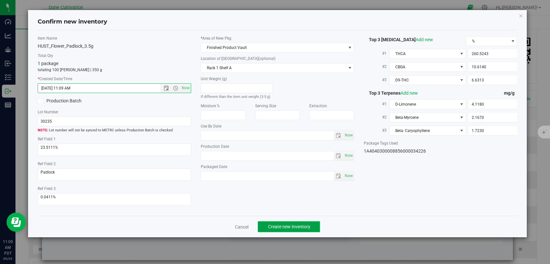
click at [290, 225] on span "Create new inventory" at bounding box center [289, 226] width 42 height 5
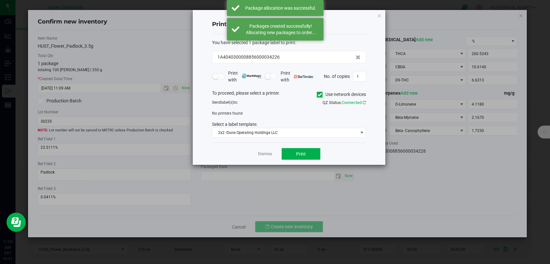
click at [259, 151] on app-cancel-button "Dismiss" at bounding box center [265, 154] width 14 height 7
click at [259, 154] on link "Dismiss" at bounding box center [265, 153] width 14 height 5
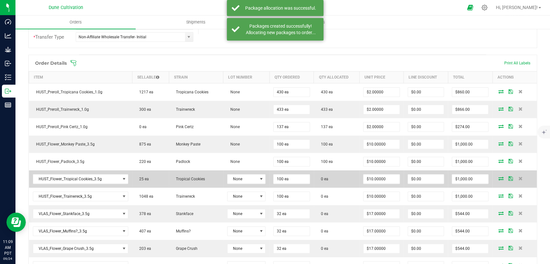
click at [498, 176] on icon at bounding box center [500, 178] width 5 height 4
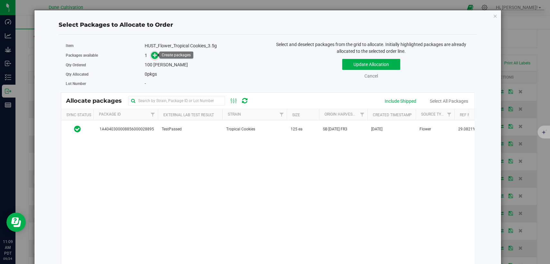
click at [154, 55] on icon at bounding box center [155, 55] width 5 height 5
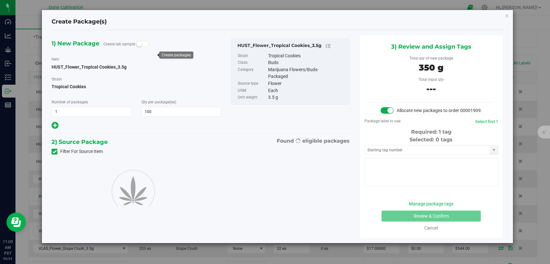
type input "100"
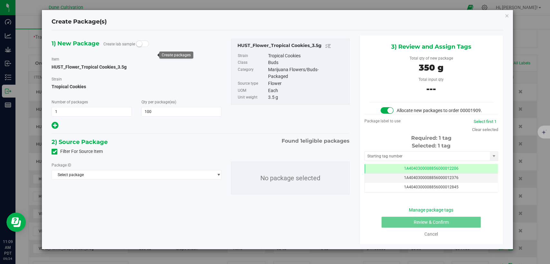
click at [54, 152] on icon at bounding box center [54, 152] width 4 height 0
click at [0, 0] on input "Filter For Source Item" at bounding box center [0, 0] width 0 height 0
click at [96, 177] on span "Select package" at bounding box center [132, 174] width 161 height 9
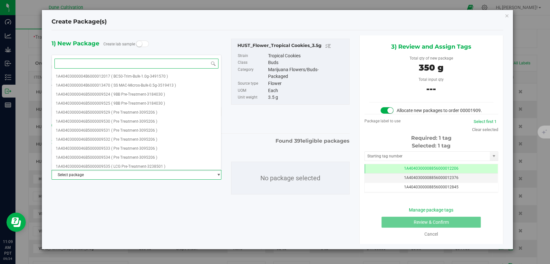
paste input "28879"
type input "28879"
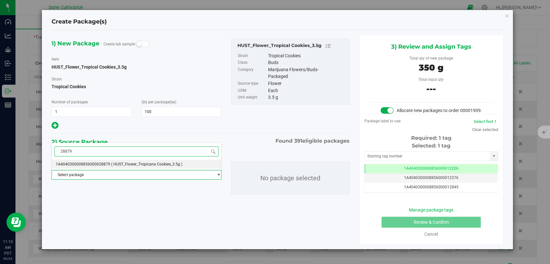
click at [103, 162] on span "1A4040300008856000028879" at bounding box center [83, 164] width 54 height 5
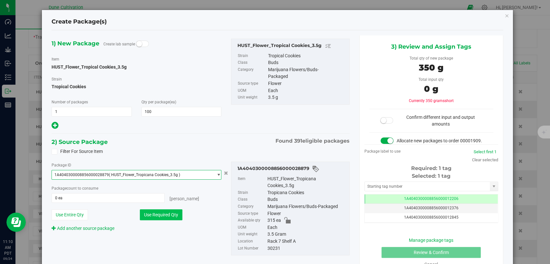
click at [153, 215] on button "Use Required Qty" at bounding box center [161, 214] width 43 height 11
type input "100 ea"
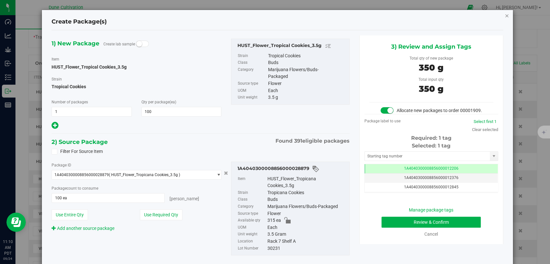
click at [504, 16] on icon "button" at bounding box center [506, 16] width 5 height 8
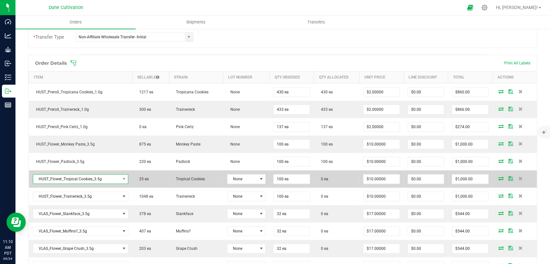
click at [100, 176] on span "HUST_Flower_Tropical Cookies_3.5g" at bounding box center [76, 179] width 87 height 9
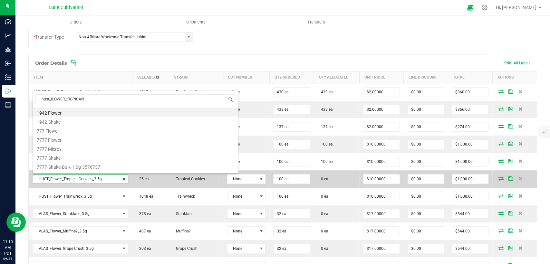
type input "hust_fLOWER_tROPICANA"
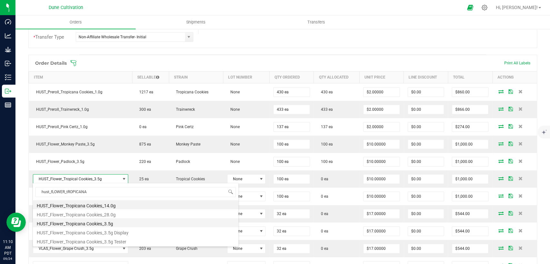
click at [76, 225] on li "HUST_Flower_Tropicana Cookies_3.5g" at bounding box center [135, 222] width 205 height 9
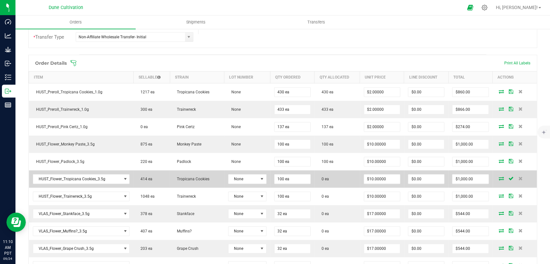
click at [499, 177] on icon at bounding box center [501, 178] width 5 height 4
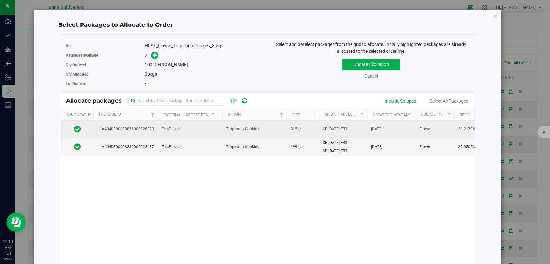
click at [224, 127] on td "Tropicana Cookies" at bounding box center [254, 129] width 64 height 18
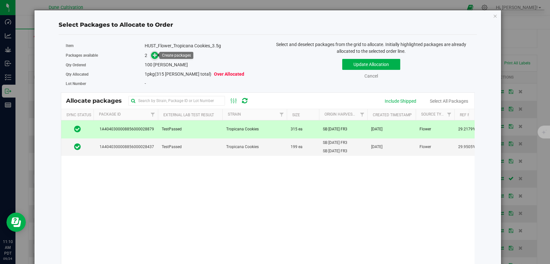
click at [153, 53] on icon at bounding box center [155, 55] width 5 height 5
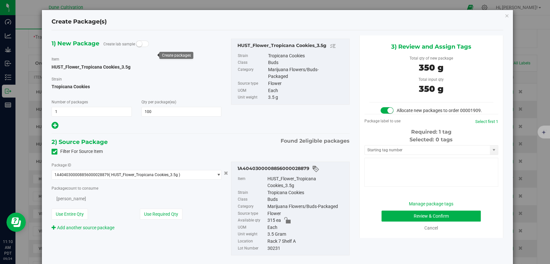
type input "100"
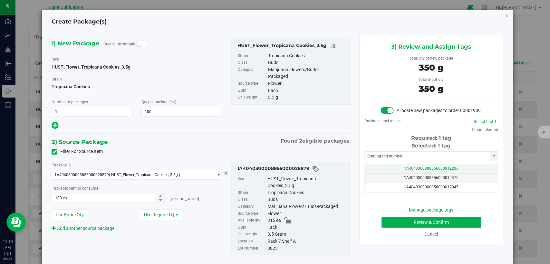
drag, startPoint x: 390, startPoint y: 173, endPoint x: 390, endPoint y: 169, distance: 3.9
click at [390, 173] on td "1A4040300008856000012206" at bounding box center [431, 168] width 133 height 9
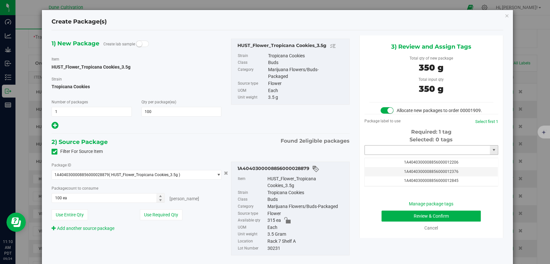
click at [391, 155] on input "text" at bounding box center [427, 150] width 125 height 9
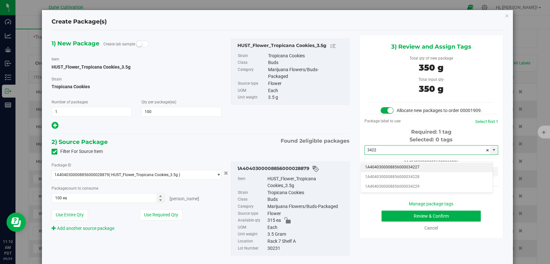
click at [395, 167] on li "1A4040300008856000034227" at bounding box center [427, 168] width 132 height 10
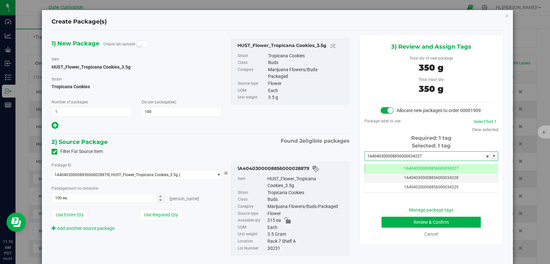
type input "1A4040300008856000034227"
click at [404, 228] on button "Review & Confirm" at bounding box center [430, 222] width 99 height 11
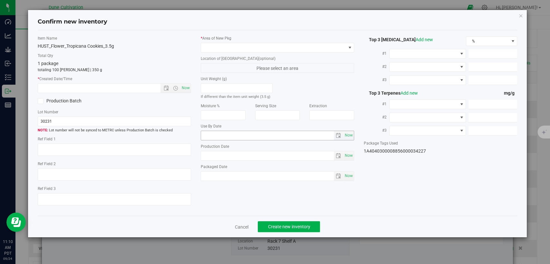
type textarea "29.2179%"
type textarea "Tropicana Cookies"
type textarea "0.0430%"
type input "325.2090"
type input "15.7668"
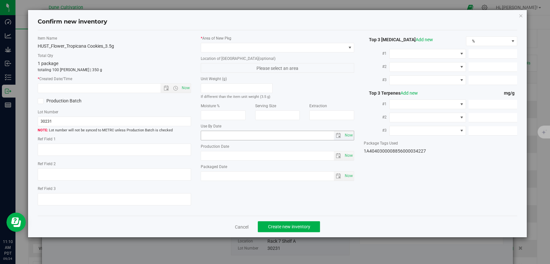
type input "6.9706"
type input "2.5950"
type input "2.3570"
type input "1.4530"
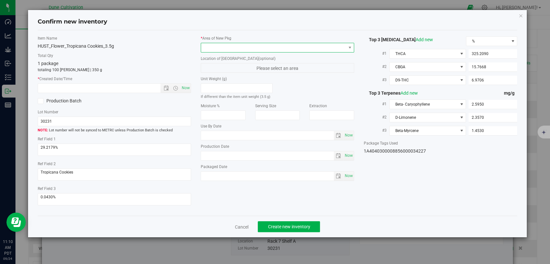
click at [286, 50] on span at bounding box center [273, 47] width 145 height 9
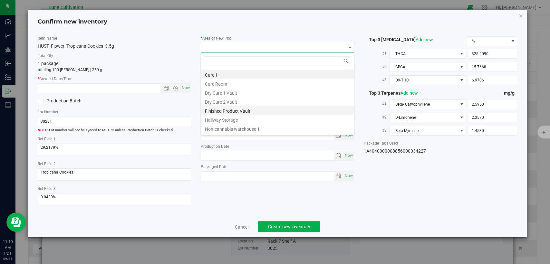
click at [234, 108] on li "Finished Product Vault" at bounding box center [277, 110] width 153 height 9
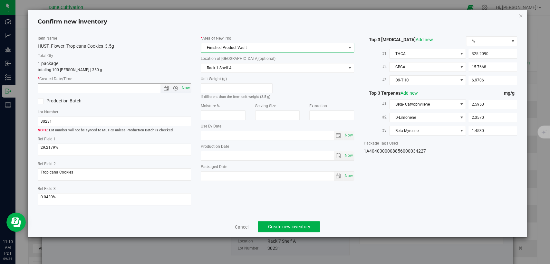
click at [185, 89] on span "Now" at bounding box center [185, 87] width 11 height 9
type input "9/24/2025 11:10 AM"
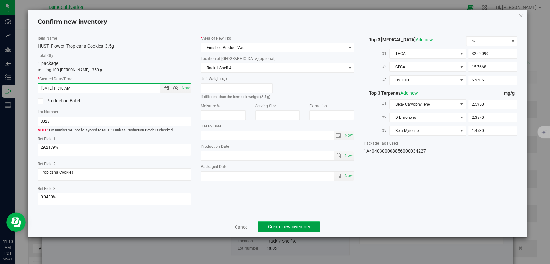
click at [291, 224] on span "Create new inventory" at bounding box center [289, 226] width 42 height 5
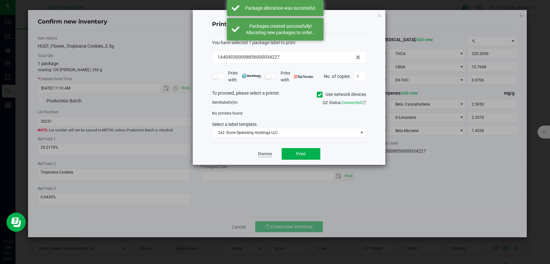
click at [268, 153] on link "Dismiss" at bounding box center [265, 153] width 14 height 5
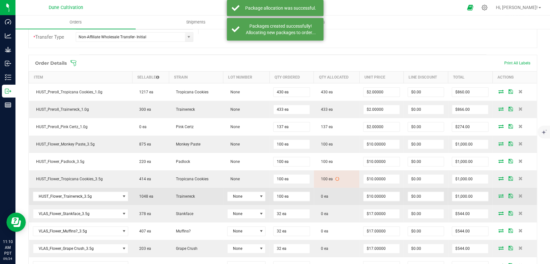
click at [498, 194] on icon at bounding box center [500, 196] width 5 height 4
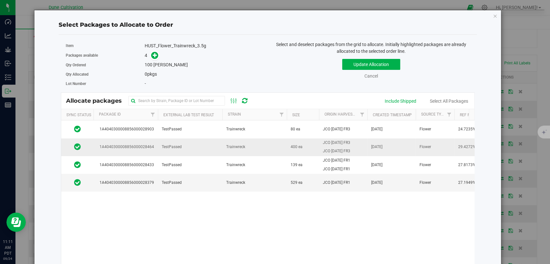
click at [173, 146] on span "TestPassed" at bounding box center [172, 147] width 20 height 6
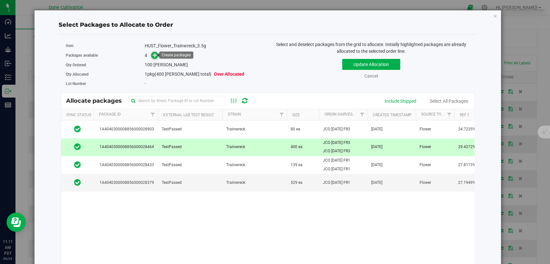
click at [156, 53] on icon at bounding box center [155, 55] width 5 height 5
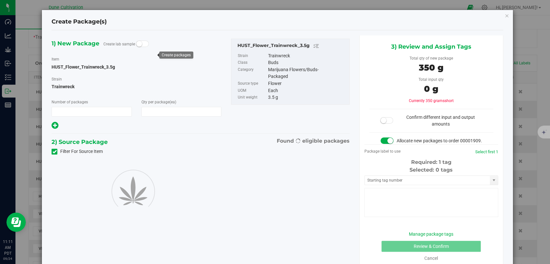
type input "1"
type input "100"
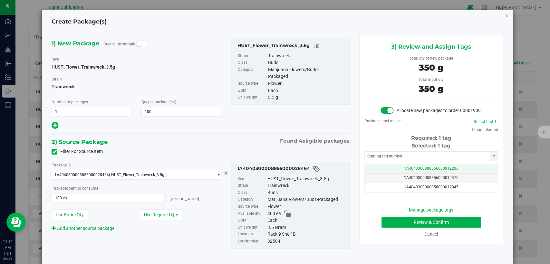
click at [404, 171] on span "1A4040300008856000012206" at bounding box center [431, 168] width 54 height 5
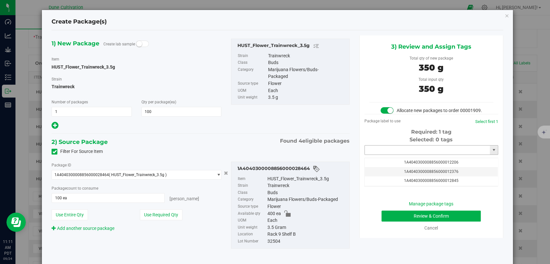
click at [401, 154] on input "text" at bounding box center [427, 150] width 125 height 9
click at [396, 168] on li "1A4040300008856000034228" at bounding box center [427, 168] width 132 height 10
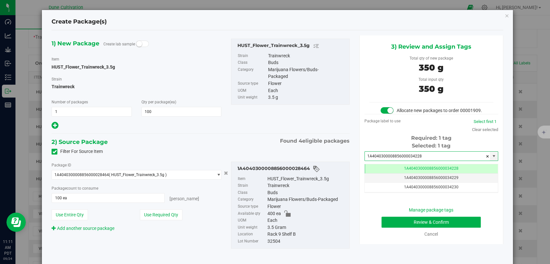
type input "1A4040300008856000034228"
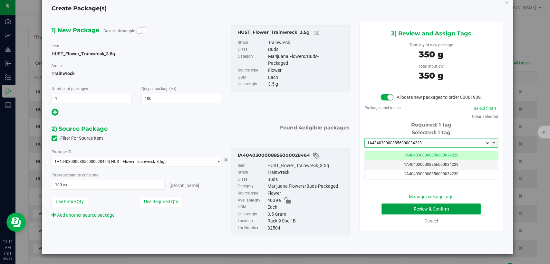
click at [402, 210] on button "Review & Confirm" at bounding box center [430, 209] width 99 height 11
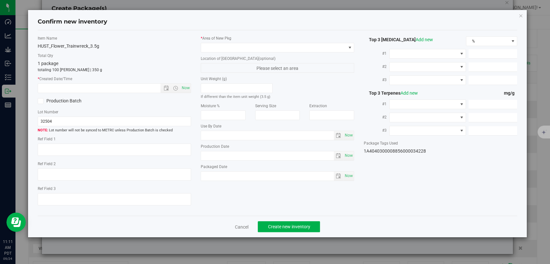
type textarea "29.4272%"
type textarea "Trainwreck"
type textarea "0.0561474%"
type input "316.3780"
type input "25.3856"
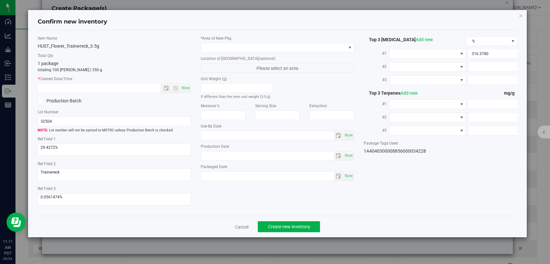
type input "16.8081"
type input "9.5150"
type input "4.3940"
type input "3.3900"
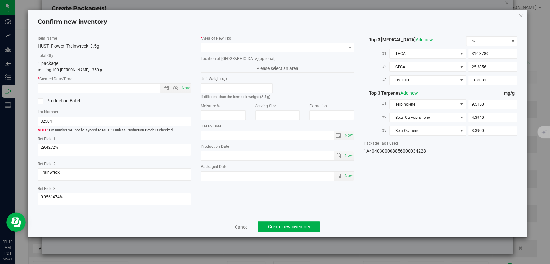
click at [259, 50] on span at bounding box center [273, 47] width 145 height 9
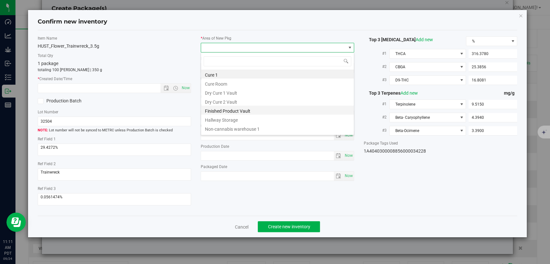
click at [223, 113] on li "Finished Product Vault" at bounding box center [277, 110] width 153 height 9
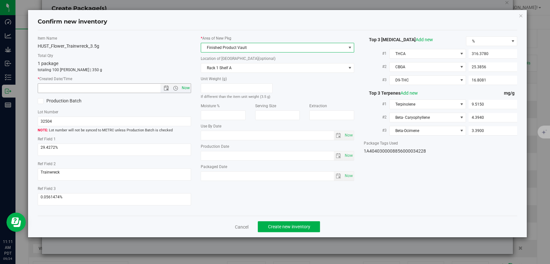
click at [186, 85] on span "Now" at bounding box center [185, 87] width 11 height 9
type input "9/24/2025 11:11 AM"
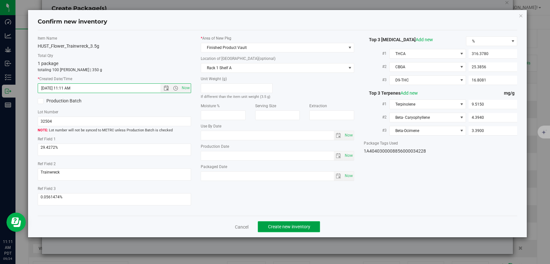
click at [303, 224] on span "Create new inventory" at bounding box center [289, 226] width 42 height 5
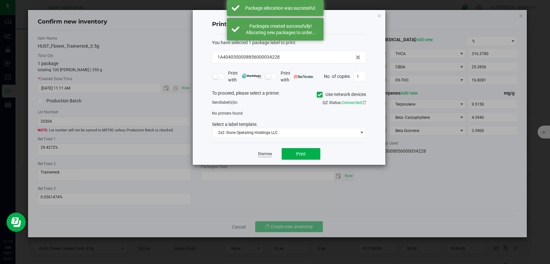
click at [270, 153] on link "Dismiss" at bounding box center [265, 153] width 14 height 5
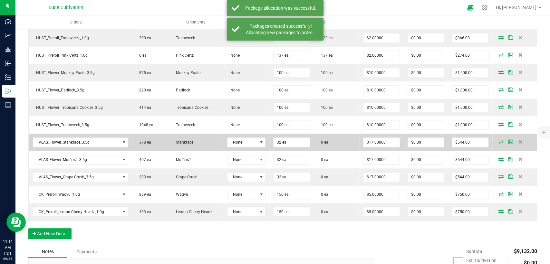
click at [498, 140] on icon at bounding box center [500, 142] width 5 height 4
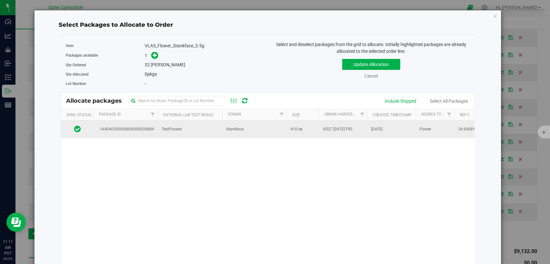
click at [213, 131] on td "TestPassed" at bounding box center [190, 128] width 64 height 17
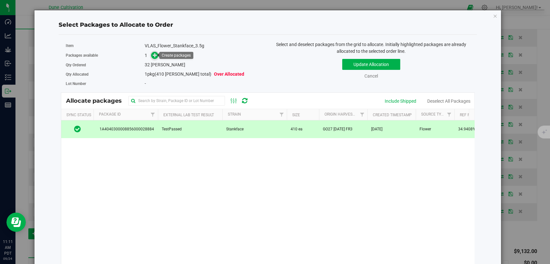
click at [155, 54] on icon at bounding box center [155, 55] width 5 height 5
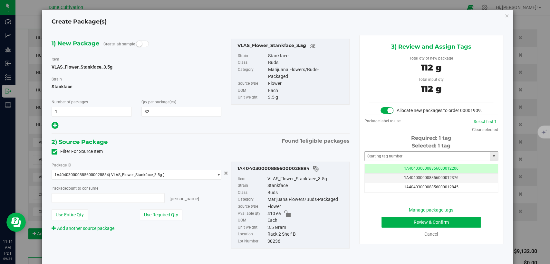
type input "32 ea"
click at [402, 174] on td "1A4040300008856000012206" at bounding box center [431, 168] width 133 height 9
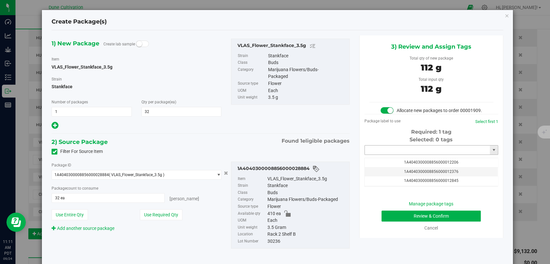
click at [400, 155] on input "text" at bounding box center [427, 150] width 125 height 9
click at [400, 166] on li "1A4040300008856000034229" at bounding box center [427, 168] width 132 height 10
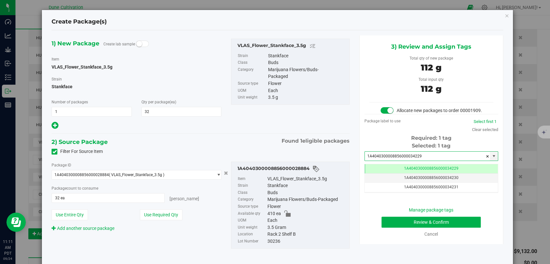
type input "1A4040300008856000034229"
click at [388, 225] on button "Review & Confirm" at bounding box center [430, 222] width 99 height 11
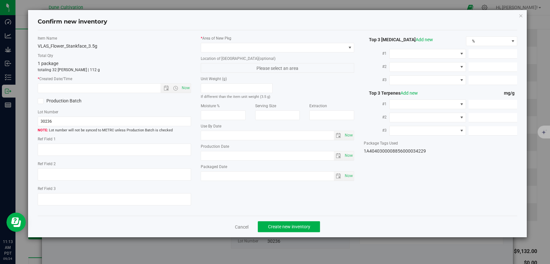
type textarea "34.9408%"
type textarea "Stankface"
type textarea "0.0686%"
type input "385.0984"
type input "20.5026"
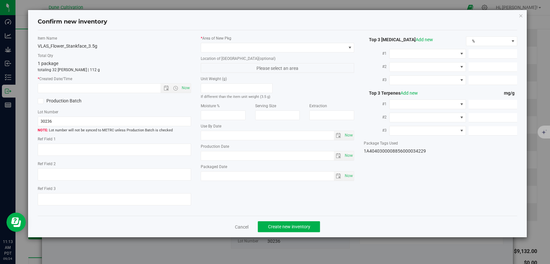
type input "11.6770"
type input "5.4480"
type input "4.1200"
type input "4.0890"
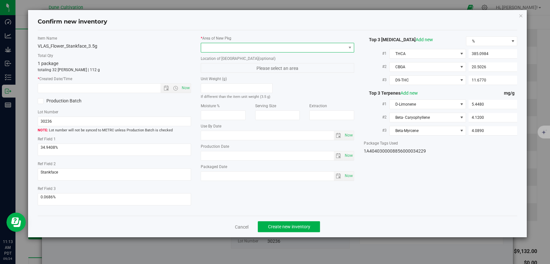
click at [272, 51] on span at bounding box center [273, 47] width 145 height 9
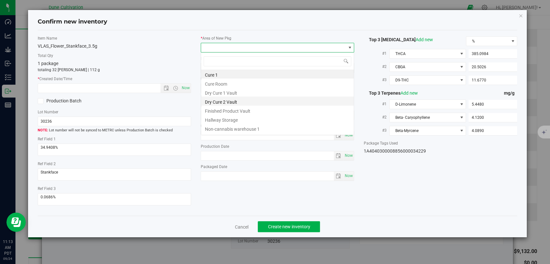
scroll to position [9, 153]
click at [245, 108] on li "Finished Product Vault" at bounding box center [277, 110] width 153 height 9
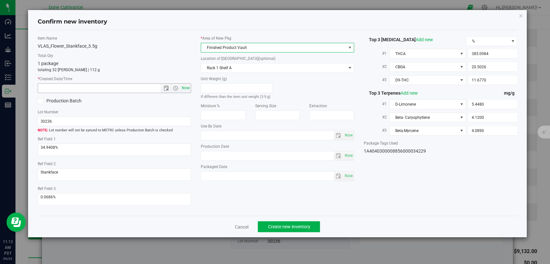
click at [182, 85] on span "Now" at bounding box center [185, 87] width 11 height 9
type input "9/24/2025 11:13 AM"
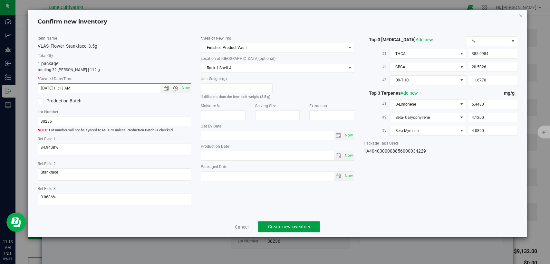
drag, startPoint x: 304, startPoint y: 224, endPoint x: 315, endPoint y: 183, distance: 43.3
click at [304, 224] on span "Create new inventory" at bounding box center [289, 226] width 42 height 5
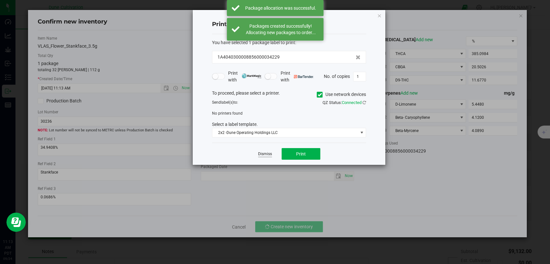
click at [262, 152] on link "Dismiss" at bounding box center [265, 153] width 14 height 5
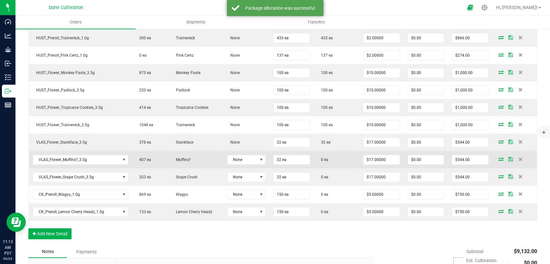
click at [498, 158] on icon at bounding box center [500, 159] width 5 height 4
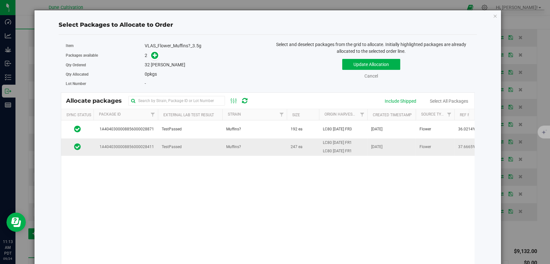
click at [160, 150] on td "TestPassed" at bounding box center [190, 146] width 64 height 17
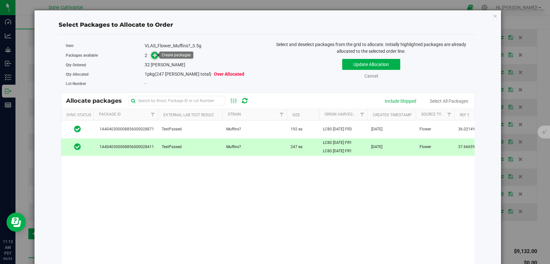
click at [153, 56] on icon at bounding box center [155, 55] width 5 height 5
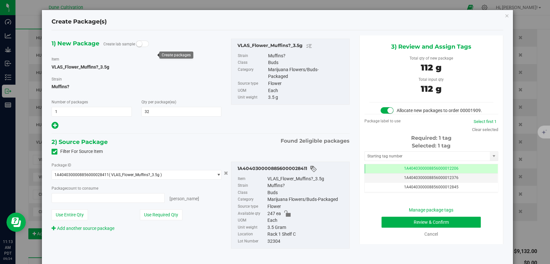
type input "32 ea"
click at [378, 174] on td "1A4040300008856000012206" at bounding box center [431, 168] width 133 height 9
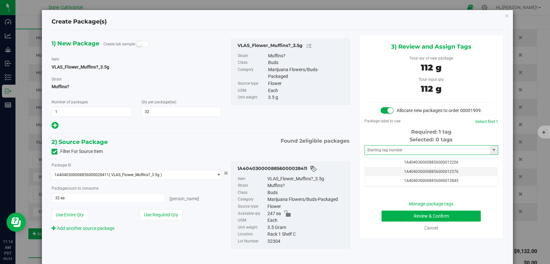
click at [381, 155] on span at bounding box center [431, 150] width 134 height 10
click at [381, 155] on input "text" at bounding box center [427, 150] width 125 height 9
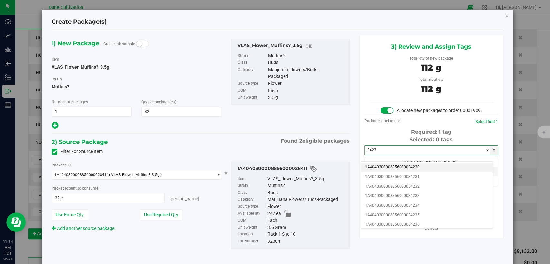
click at [385, 166] on li "1A4040300008856000034230" at bounding box center [427, 168] width 132 height 10
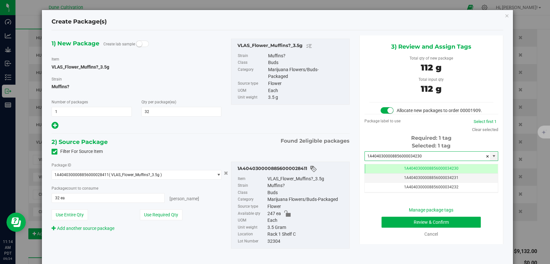
type input "1A4040300008856000034230"
click at [382, 226] on button "Review & Confirm" at bounding box center [430, 222] width 99 height 11
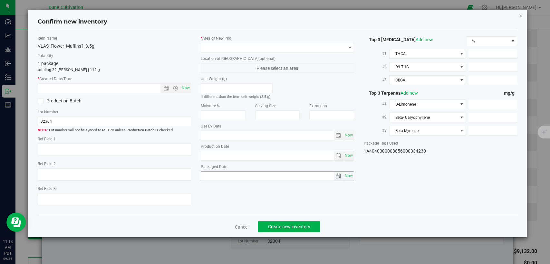
type textarea "37.6665%"
type textarea "Muffins?"
type textarea "0.0565254%"
type input "416.0390"
type input "11.7988"
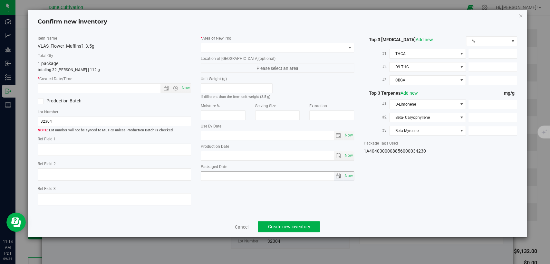
type input "11.4219"
type input "5.8440"
type input "4.8510"
type input "4.6840"
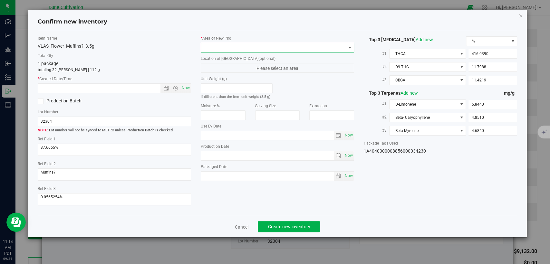
click at [268, 43] on span at bounding box center [273, 47] width 145 height 9
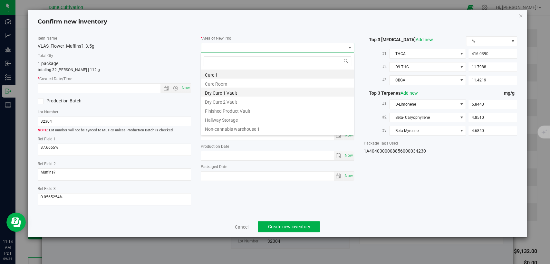
scroll to position [32197, 32054]
click at [224, 111] on li "Finished Product Vault" at bounding box center [277, 110] width 153 height 9
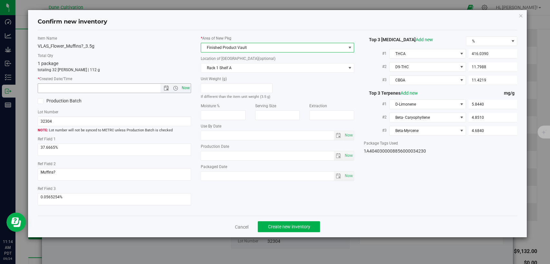
click at [190, 90] on span "Now" at bounding box center [185, 87] width 11 height 9
type input "9/24/2025 11:14 AM"
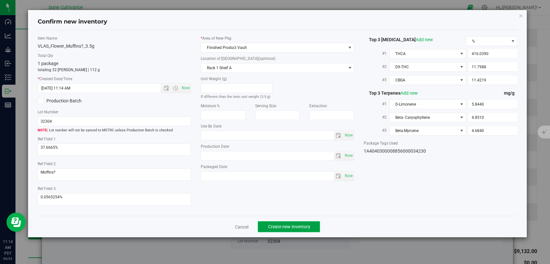
click at [267, 225] on button "Create new inventory" at bounding box center [289, 226] width 62 height 11
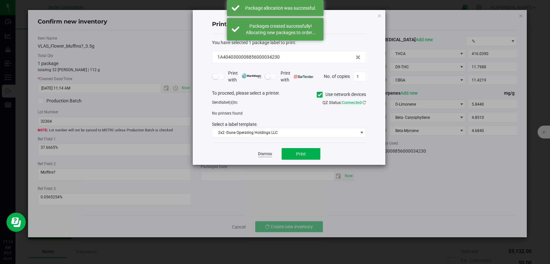
click at [262, 153] on link "Dismiss" at bounding box center [265, 153] width 14 height 5
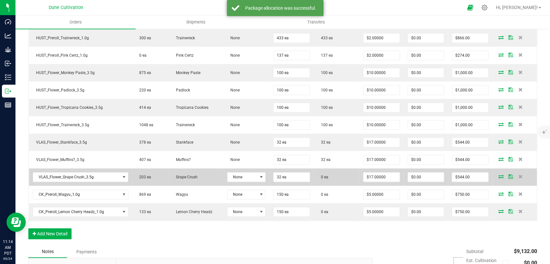
click at [498, 175] on icon at bounding box center [500, 177] width 5 height 4
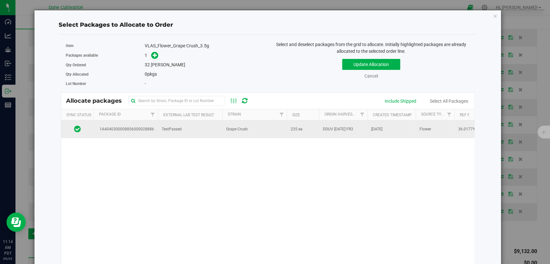
click at [271, 126] on td "Grape Crush" at bounding box center [254, 128] width 64 height 17
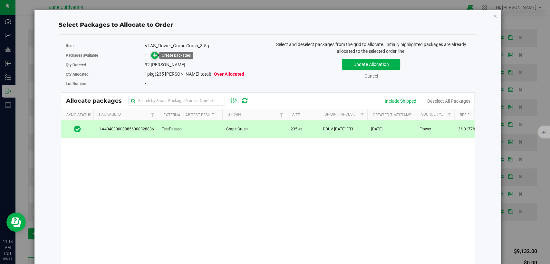
click at [154, 54] on icon at bounding box center [155, 55] width 5 height 5
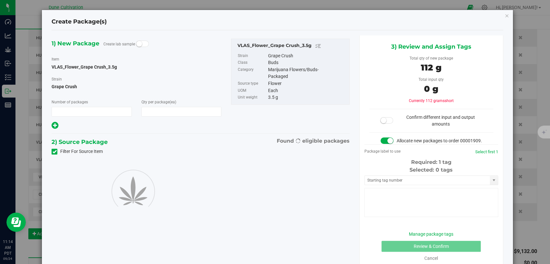
type input "1"
type input "32"
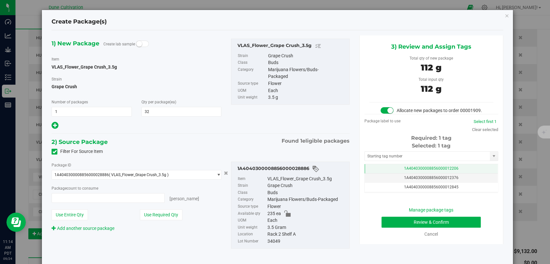
type input "32 ea"
click at [397, 174] on td "1A4040300008856000012206" at bounding box center [431, 168] width 133 height 9
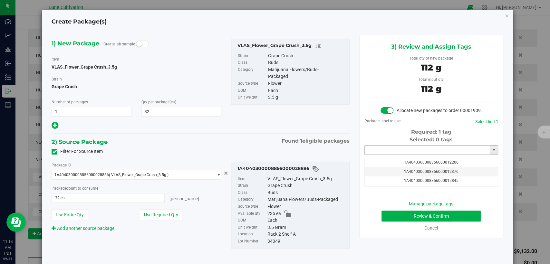
click at [398, 155] on input "text" at bounding box center [427, 150] width 125 height 9
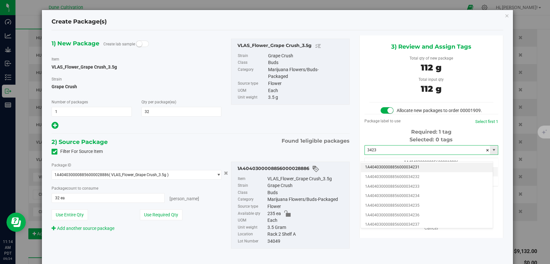
drag, startPoint x: 401, startPoint y: 166, endPoint x: 396, endPoint y: 161, distance: 7.5
click at [401, 166] on li "1A4040300008856000034231" at bounding box center [427, 168] width 132 height 10
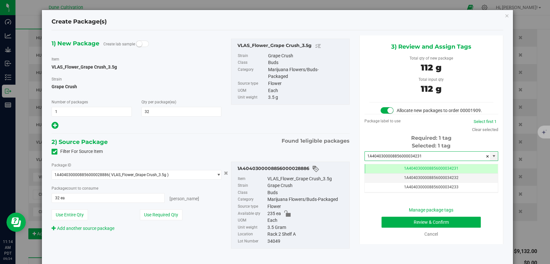
type input "1A4040300008856000034231"
click at [397, 226] on button "Review & Confirm" at bounding box center [430, 222] width 99 height 11
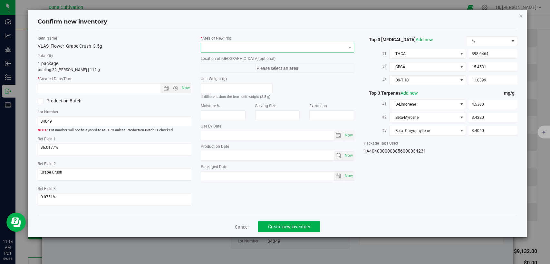
click at [304, 45] on span at bounding box center [273, 47] width 145 height 9
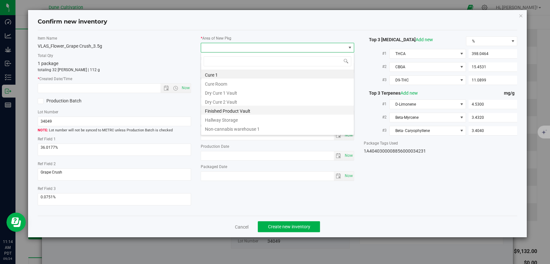
click at [245, 109] on li "Finished Product Vault" at bounding box center [277, 110] width 153 height 9
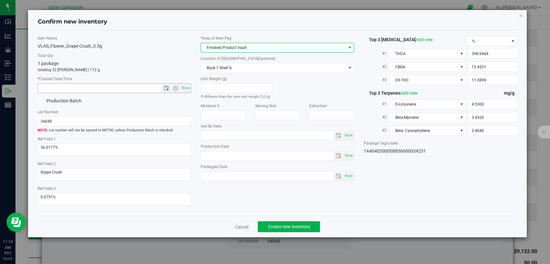
click at [187, 88] on span "Now" at bounding box center [185, 87] width 11 height 9
type input "9/24/2025 11:14 AM"
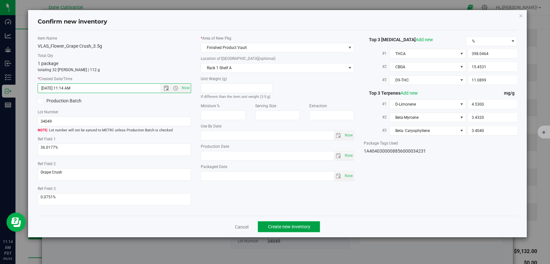
click at [276, 223] on button "Create new inventory" at bounding box center [289, 226] width 62 height 11
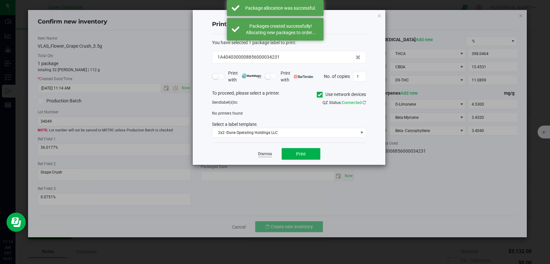
click at [265, 154] on link "Dismiss" at bounding box center [265, 153] width 14 height 5
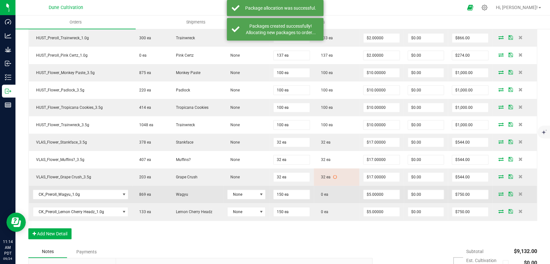
click at [498, 192] on icon at bounding box center [500, 194] width 5 height 4
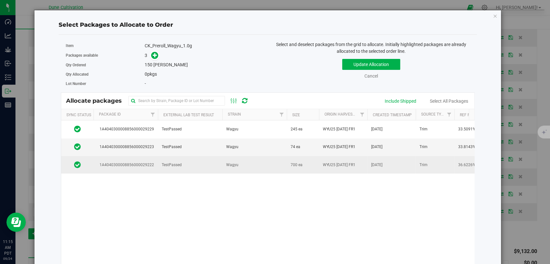
click at [158, 165] on td "TestPassed" at bounding box center [190, 164] width 64 height 17
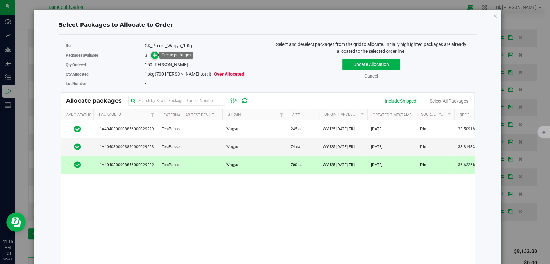
click at [156, 54] on icon at bounding box center [155, 55] width 5 height 5
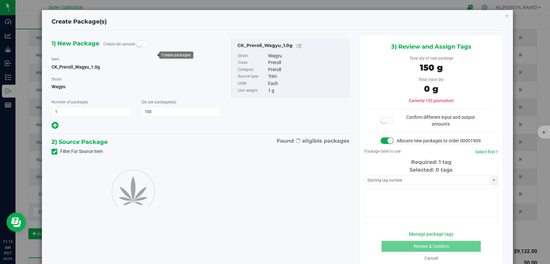
type input "150"
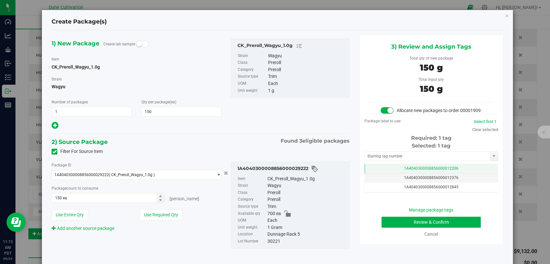
click at [378, 173] on td "1A4040300008856000012206" at bounding box center [431, 168] width 133 height 9
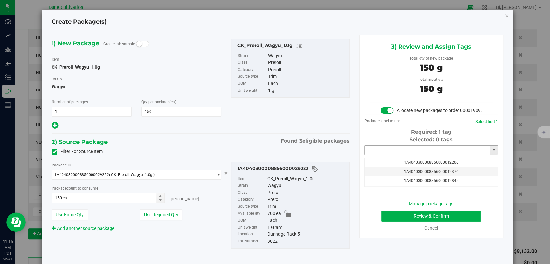
click at [383, 155] on input "text" at bounding box center [427, 150] width 125 height 9
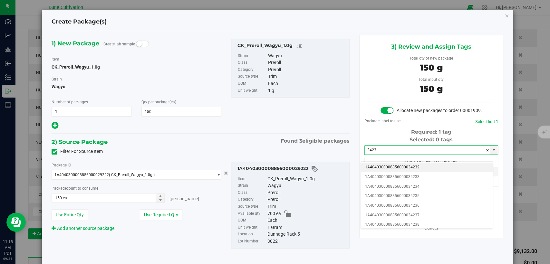
click at [381, 170] on li "1A4040300008856000034232" at bounding box center [427, 168] width 132 height 10
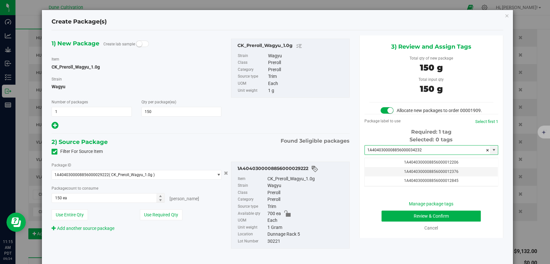
type input "1A4040300008856000034232"
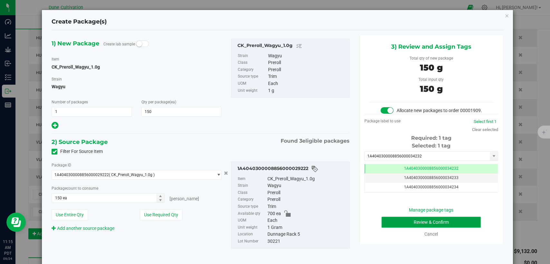
click at [439, 228] on button "Review & Confirm" at bounding box center [430, 222] width 99 height 11
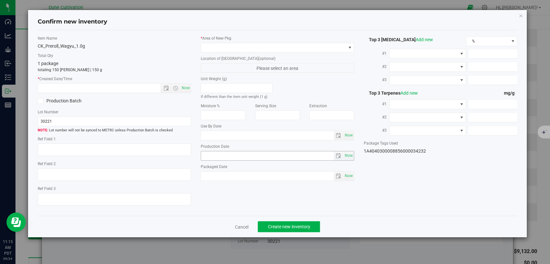
type textarea "36.6226%"
type textarea "Wagyu"
type textarea "0.0810595%"
type input "401.0480"
type input "14.5065"
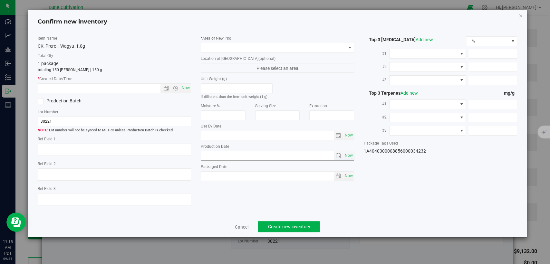
type input "9.0600"
type input "12.3800"
type input "7.1240"
type input "5.6600"
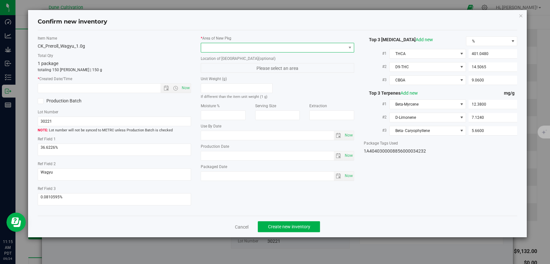
click at [239, 46] on span at bounding box center [273, 47] width 145 height 9
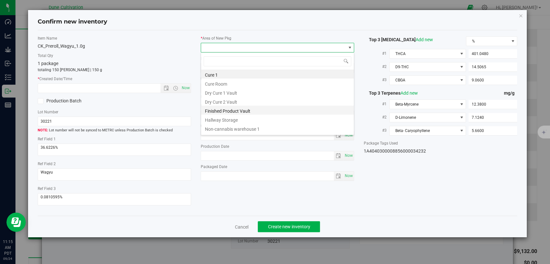
click at [246, 107] on li "Finished Product Vault" at bounding box center [277, 110] width 153 height 9
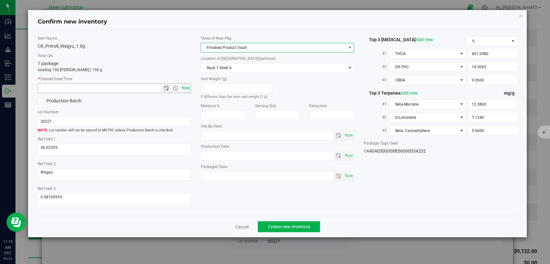
click at [184, 87] on span "Now" at bounding box center [185, 87] width 11 height 9
type input "9/24/2025 11:15 AM"
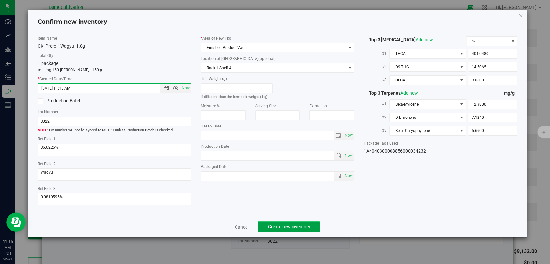
click at [270, 231] on button "Create new inventory" at bounding box center [289, 226] width 62 height 11
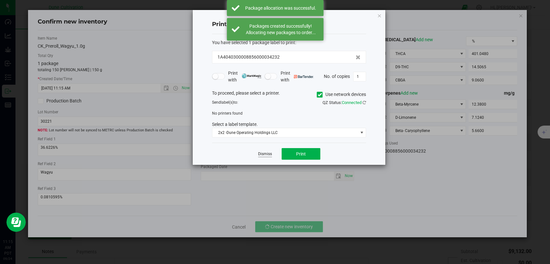
click at [261, 152] on link "Dismiss" at bounding box center [265, 153] width 14 height 5
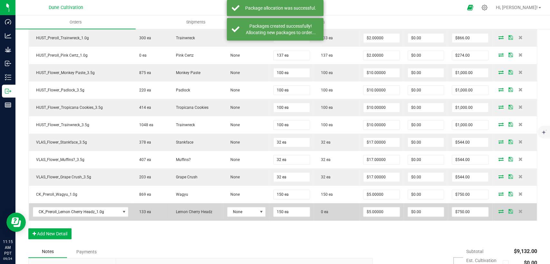
click at [498, 209] on icon at bounding box center [500, 211] width 5 height 4
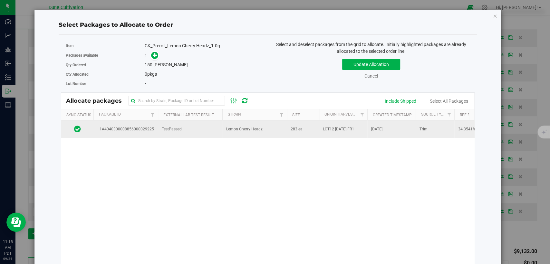
click at [189, 128] on td "TestPassed" at bounding box center [190, 128] width 64 height 17
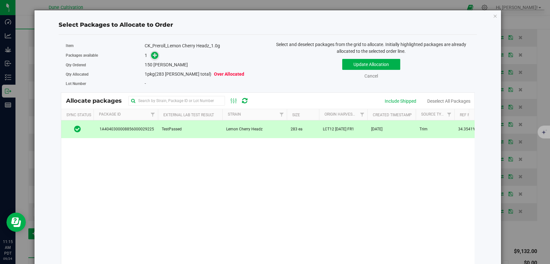
click at [153, 55] on icon at bounding box center [155, 55] width 5 height 5
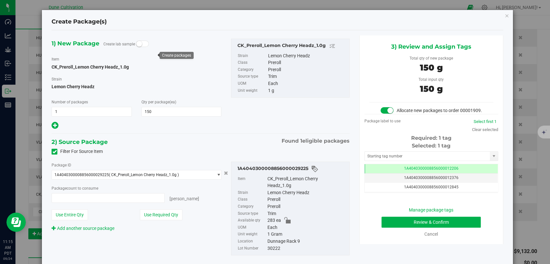
type input "150 ea"
click at [393, 174] on td "1A4040300008856000012206" at bounding box center [431, 168] width 133 height 9
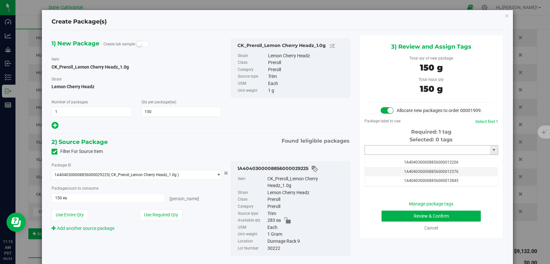
click at [392, 155] on input "text" at bounding box center [427, 150] width 125 height 9
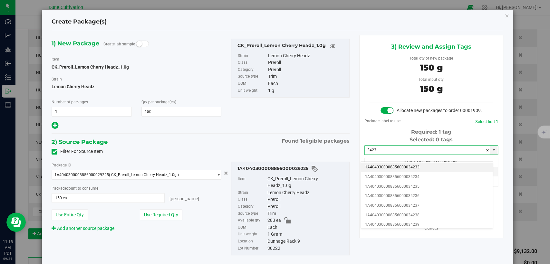
click at [392, 164] on li "1A4040300008856000034233" at bounding box center [427, 168] width 132 height 10
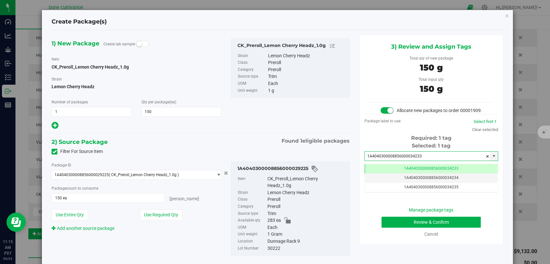
type input "1A4040300008856000034233"
click at [387, 228] on button "Review & Confirm" at bounding box center [430, 222] width 99 height 11
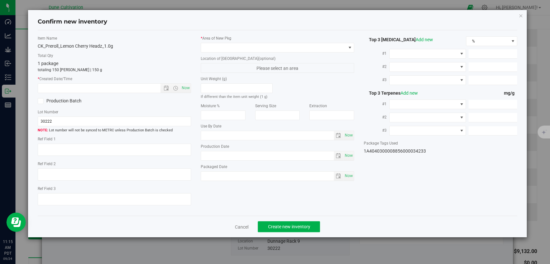
type textarea "34.3541%"
type textarea "Lemon Cherry Headz"
type textarea "<LOQ"
type input "375.8460"
type input "13.9247"
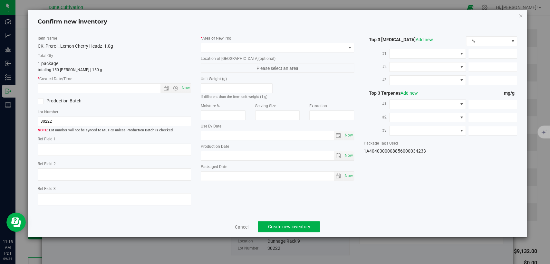
type input "6.8475"
type input "8.4920"
type input "7.1190"
type input "5.1400"
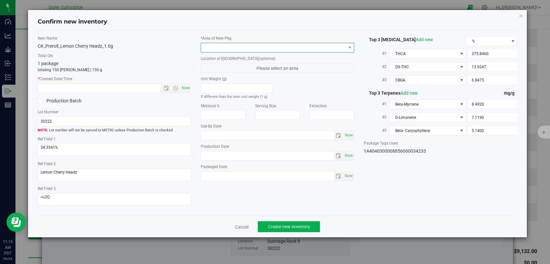
click at [269, 51] on span at bounding box center [273, 47] width 145 height 9
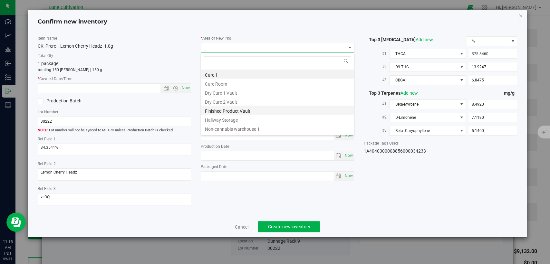
click at [239, 108] on li "Finished Product Vault" at bounding box center [277, 110] width 153 height 9
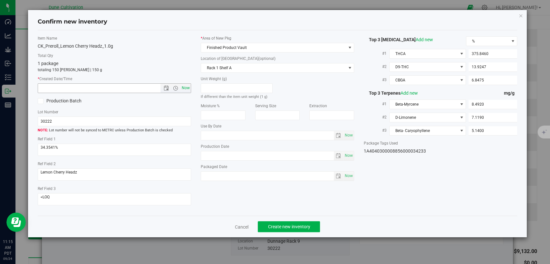
click at [187, 89] on span "Now" at bounding box center [185, 87] width 11 height 9
type input "9/24/2025 11:15 AM"
click at [279, 230] on button "Create new inventory" at bounding box center [289, 226] width 62 height 11
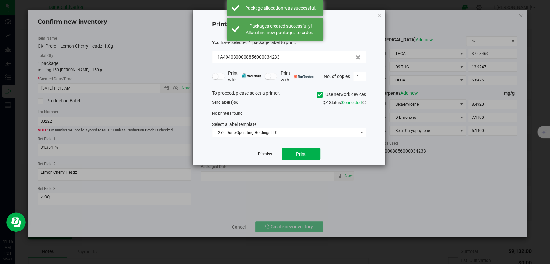
click at [259, 155] on link "Dismiss" at bounding box center [265, 153] width 14 height 5
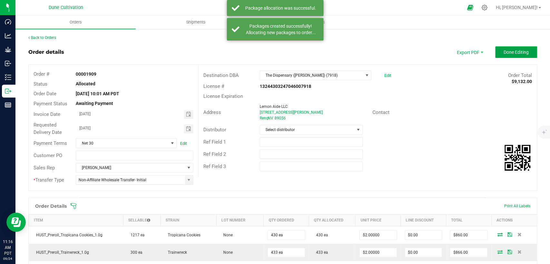
click at [503, 50] on span "Done Editing" at bounding box center [515, 52] width 25 height 5
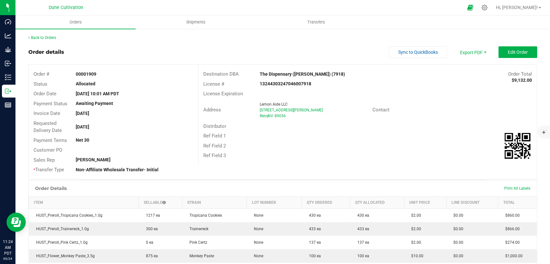
click at [48, 35] on div "Back to Orders" at bounding box center [282, 38] width 509 height 6
click at [49, 39] on link "Back to Orders" at bounding box center [42, 37] width 28 height 5
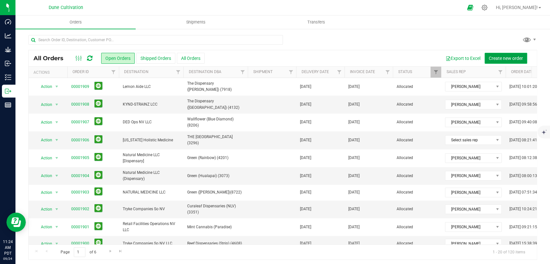
click at [497, 57] on span "Create new order" at bounding box center [506, 58] width 34 height 5
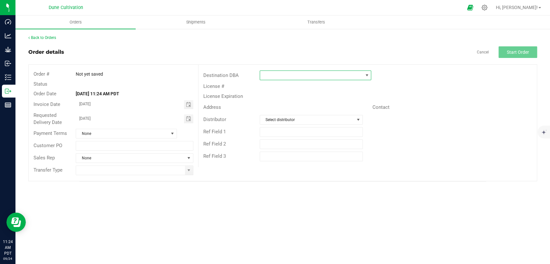
click at [276, 77] on span at bounding box center [311, 75] width 103 height 9
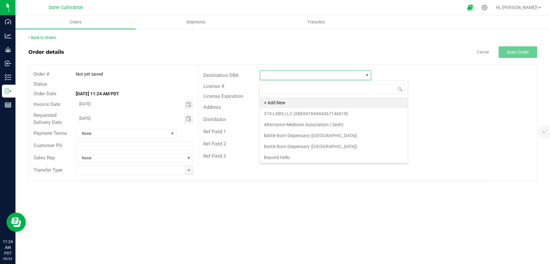
scroll to position [9, 111]
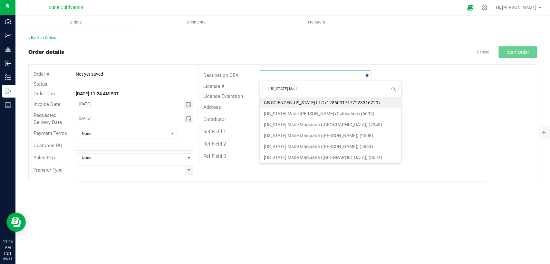
type input "Nevada Made"
click at [284, 133] on li "Nevada Made Marijuana (Laughlin) (5844)" at bounding box center [323, 135] width 126 height 11
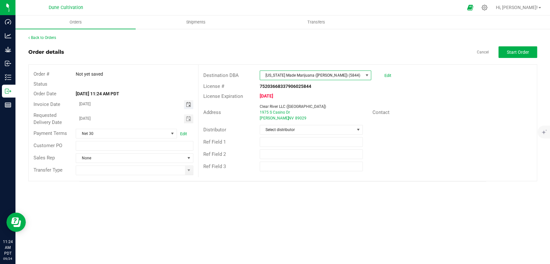
click at [186, 104] on span "Toggle calendar" at bounding box center [188, 104] width 5 height 5
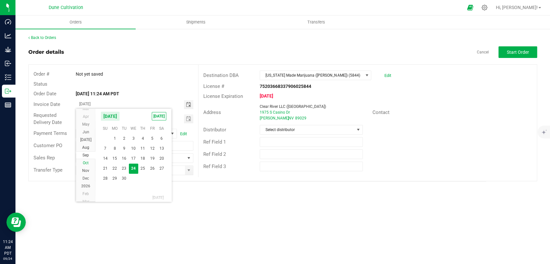
click at [87, 162] on span "Oct" at bounding box center [86, 163] width 6 height 5
click at [144, 138] on span "2" at bounding box center [142, 138] width 9 height 10
type input "10/02/2025"
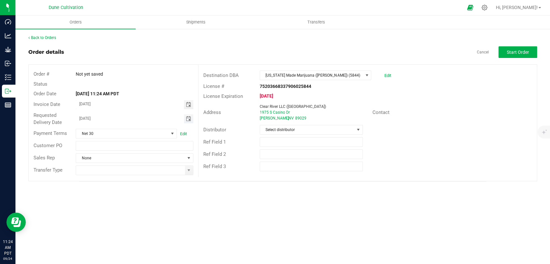
click at [186, 119] on span "Toggle calendar" at bounding box center [188, 118] width 5 height 5
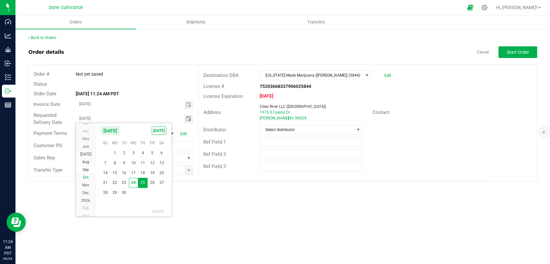
click at [85, 178] on span "Oct" at bounding box center [86, 177] width 6 height 5
click at [144, 155] on span "2" at bounding box center [142, 152] width 9 height 10
type input "10/02/2025"
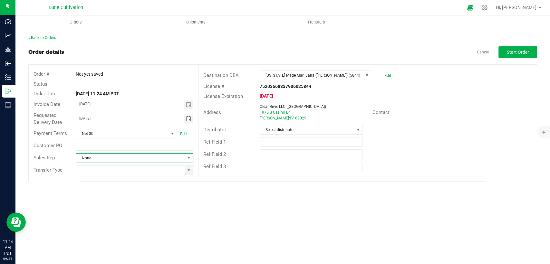
click at [155, 155] on span "None" at bounding box center [130, 158] width 109 height 9
click at [133, 186] on li "[PERSON_NAME]" at bounding box center [134, 185] width 117 height 11
click at [190, 171] on span at bounding box center [188, 170] width 5 height 5
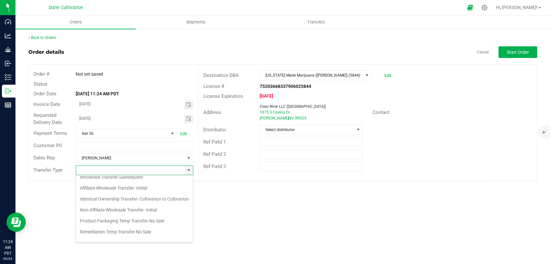
scroll to position [72, 0]
click at [129, 203] on li "Non-Affiliate Wholesale Transfer- Initial" at bounding box center [134, 197] width 117 height 11
type input "Non-Affiliate Wholesale Transfer- Initial"
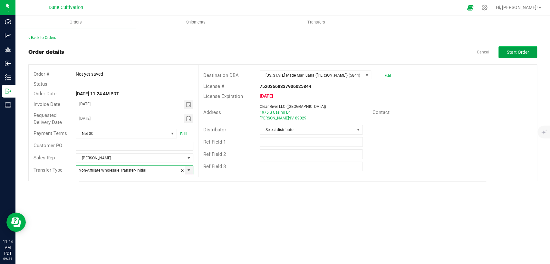
click at [527, 47] on button "Start Order" at bounding box center [517, 52] width 39 height 12
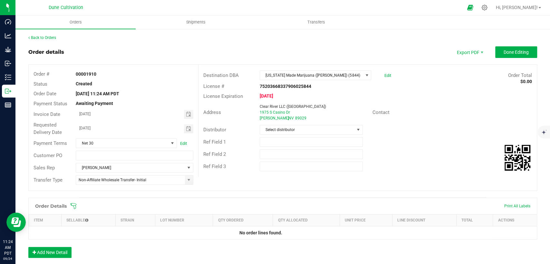
scroll to position [106, 0]
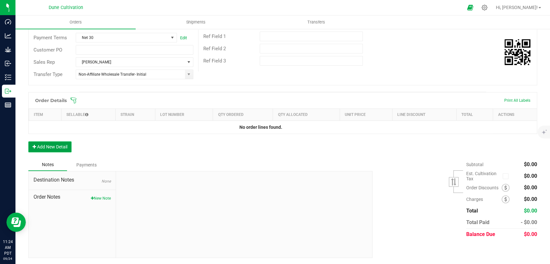
click at [62, 142] on button "Add New Detail" at bounding box center [49, 146] width 43 height 11
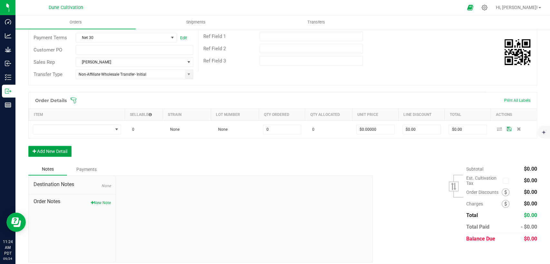
click at [57, 146] on button "Add New Detail" at bounding box center [49, 151] width 43 height 11
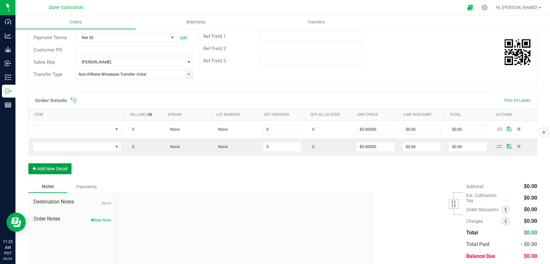
drag, startPoint x: 54, startPoint y: 167, endPoint x: 55, endPoint y: 173, distance: 5.9
click at [54, 168] on button "Add New Detail" at bounding box center [49, 168] width 43 height 11
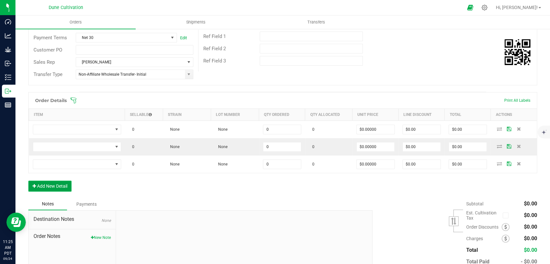
click at [55, 182] on button "Add New Detail" at bounding box center [49, 186] width 43 height 11
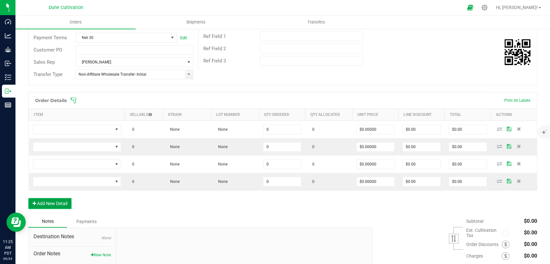
click at [62, 204] on button "Add New Detail" at bounding box center [49, 203] width 43 height 11
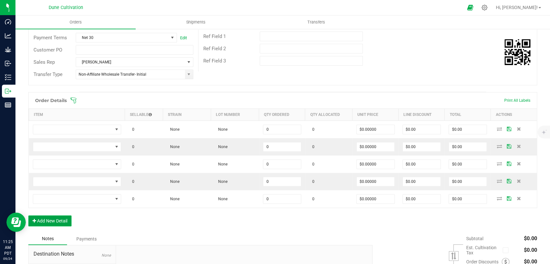
click at [60, 221] on button "Add New Detail" at bounding box center [49, 220] width 43 height 11
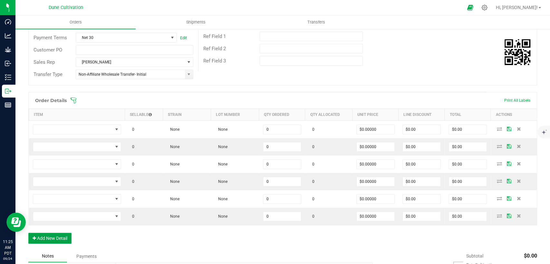
click at [61, 238] on button "Add New Detail" at bounding box center [49, 238] width 43 height 11
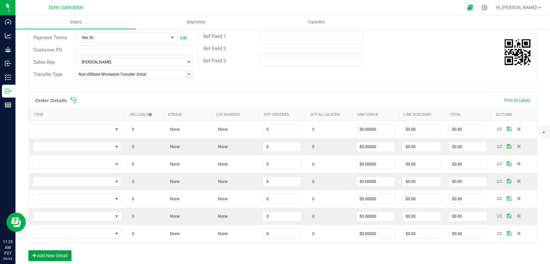
click at [66, 258] on button "Add New Detail" at bounding box center [49, 255] width 43 height 11
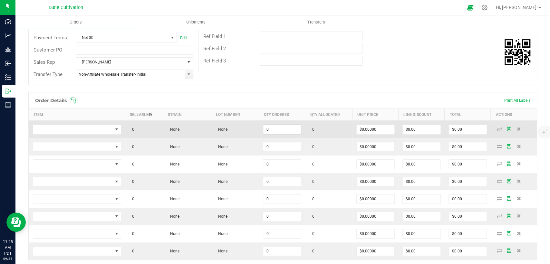
click at [268, 130] on input "0" at bounding box center [282, 129] width 38 height 9
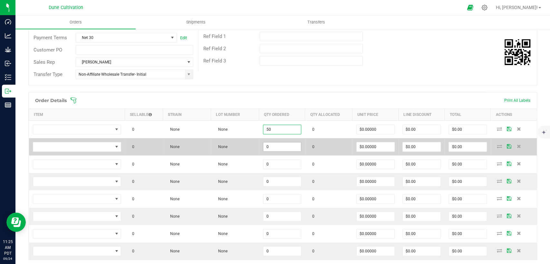
type input "50"
click at [269, 143] on input "0" at bounding box center [282, 146] width 38 height 9
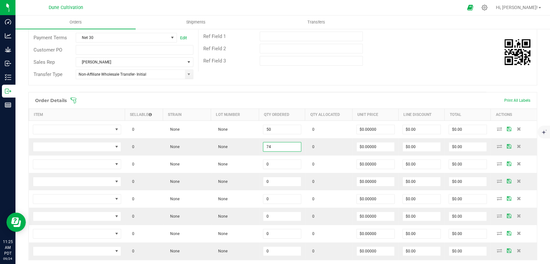
type input "74"
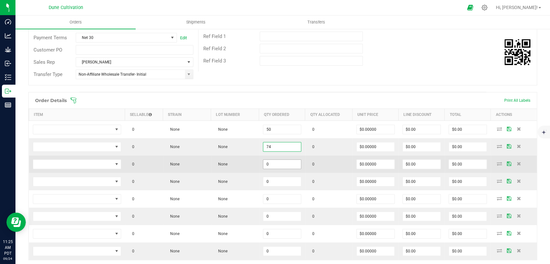
click at [280, 166] on input "0" at bounding box center [282, 164] width 38 height 9
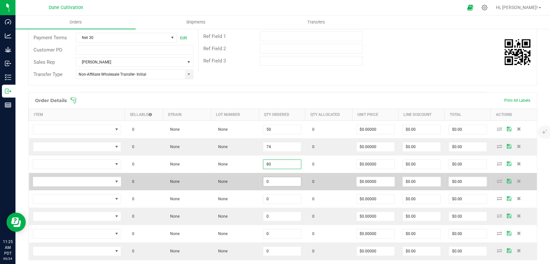
type input "80"
click at [276, 179] on input "0" at bounding box center [282, 181] width 38 height 9
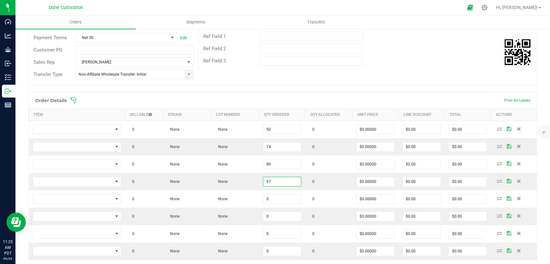
type input "97"
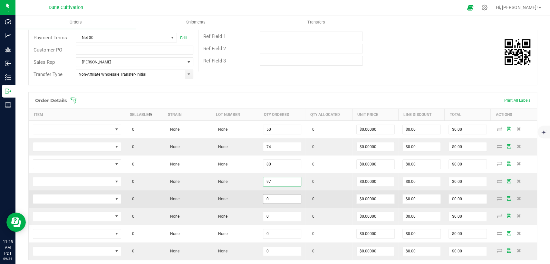
click at [276, 198] on input "0" at bounding box center [282, 199] width 38 height 9
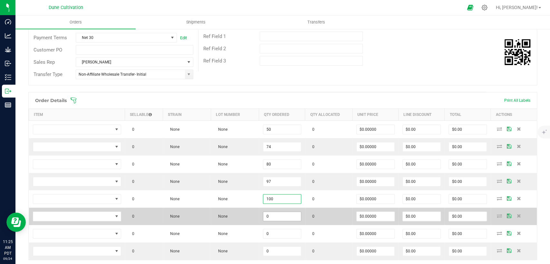
type input "100"
click at [281, 217] on input "0" at bounding box center [282, 216] width 38 height 9
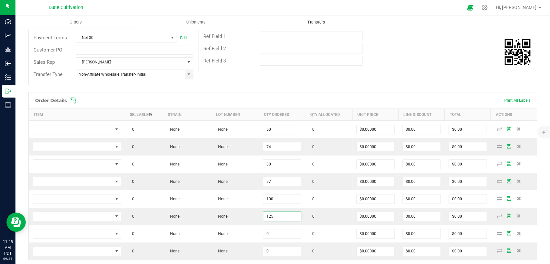
type input "125"
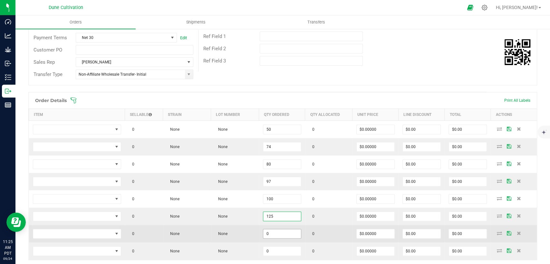
click at [275, 230] on input "0" at bounding box center [282, 233] width 38 height 9
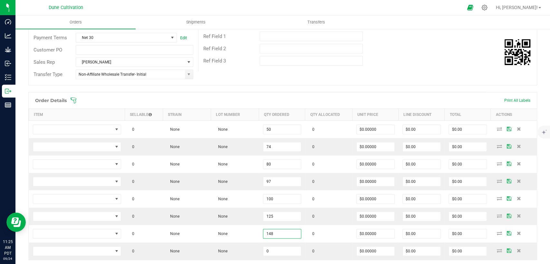
type input "148"
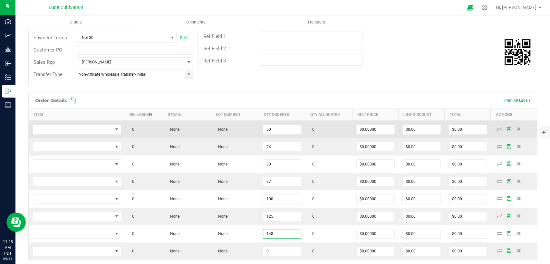
scroll to position [177, 0]
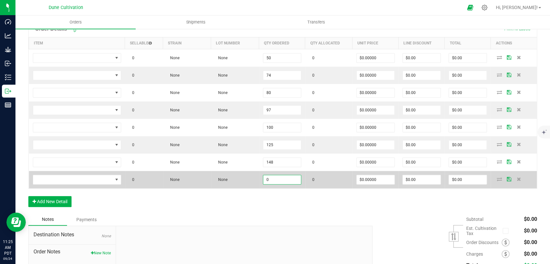
click at [285, 176] on input "0" at bounding box center [282, 179] width 38 height 9
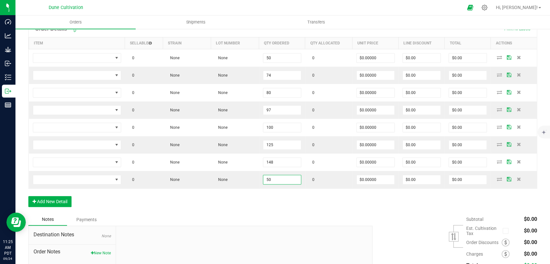
type input "50"
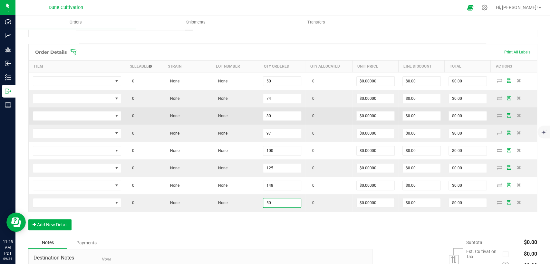
scroll to position [141, 0]
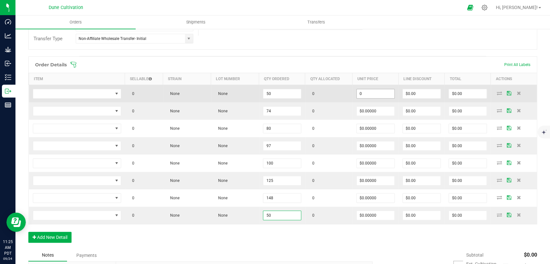
click at [361, 94] on input "0" at bounding box center [376, 93] width 38 height 9
drag, startPoint x: 352, startPoint y: 93, endPoint x: 362, endPoint y: 99, distance: 11.2
click at [345, 94] on outbound-order-line-row "0 None None 50 0 10 $0.00 $0.00" at bounding box center [283, 94] width 508 height 18
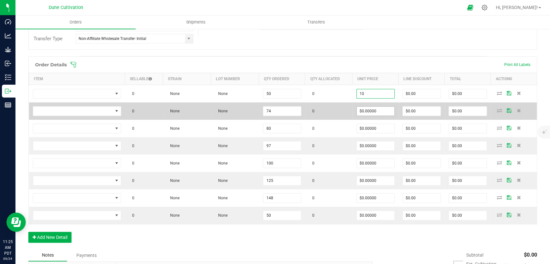
type input "$10.00000"
type input "$500.00"
click at [373, 112] on input "0" at bounding box center [376, 111] width 38 height 9
paste input "1"
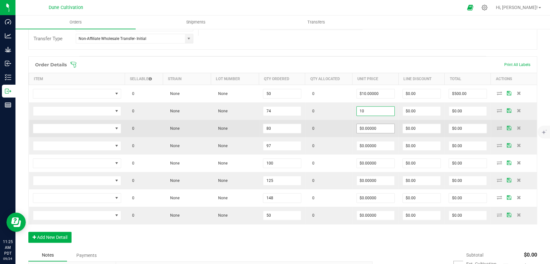
type input "$10.00000"
type input "$740.00"
click at [370, 126] on input "0" at bounding box center [376, 128] width 38 height 9
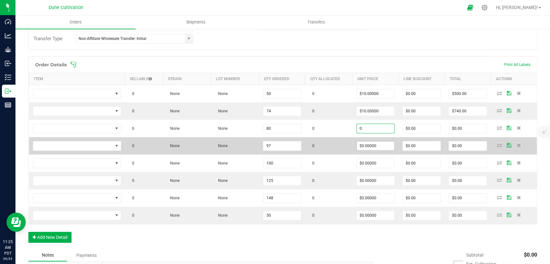
paste input "1"
type input "$10.00000"
type input "$800.00"
click at [369, 147] on input "0" at bounding box center [376, 145] width 38 height 9
paste input "1"
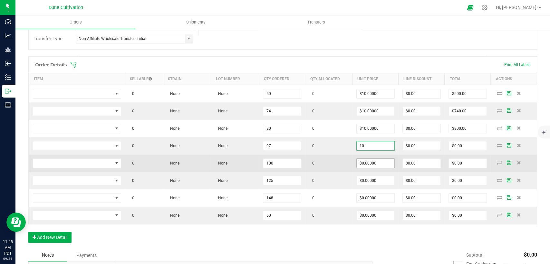
type input "$10.00000"
type input "$970.00"
click at [366, 163] on input "0" at bounding box center [376, 163] width 38 height 9
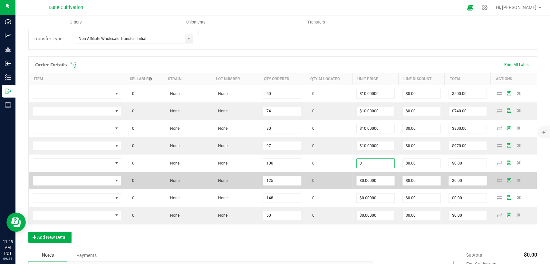
paste input "1"
type input "$10.00000"
type input "$1,000.00"
click at [366, 178] on input "0" at bounding box center [376, 180] width 38 height 9
paste input "1"
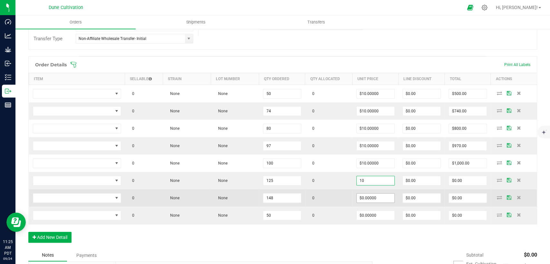
type input "$10.00000"
type input "$1,250.00"
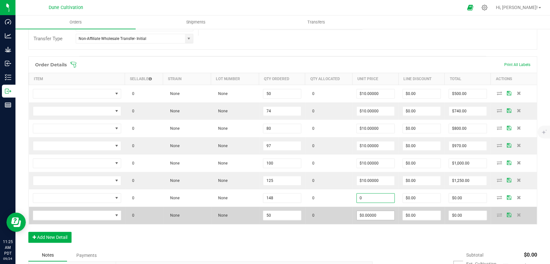
drag, startPoint x: 366, startPoint y: 194, endPoint x: 363, endPoint y: 211, distance: 17.2
click at [366, 194] on input "0" at bounding box center [376, 198] width 38 height 9
paste input "1"
type input "$10.00000"
type input "$1,480.00"
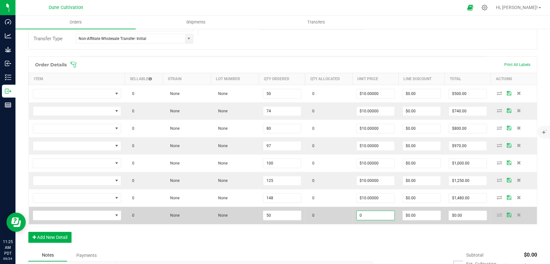
click at [363, 213] on input "0" at bounding box center [376, 215] width 38 height 9
paste input "1"
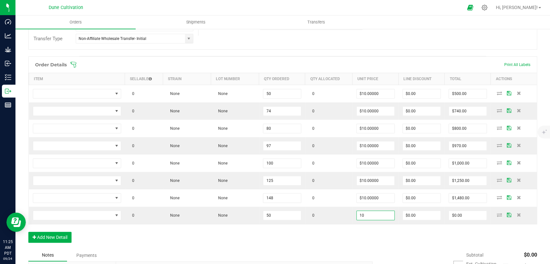
type input "$10.00000"
type input "$500.00"
click at [364, 240] on div "Order Details Print All Labels Item Sellable Strain Lot Number Qty Ordered Qty …" at bounding box center [282, 152] width 509 height 193
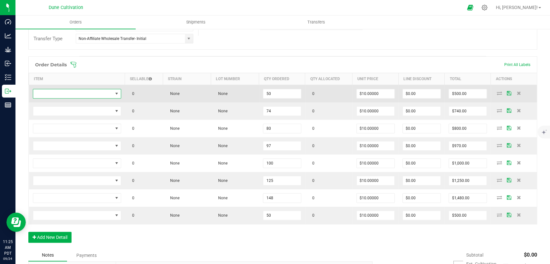
click at [81, 94] on span "NO DATA FOUND" at bounding box center [73, 93] width 80 height 9
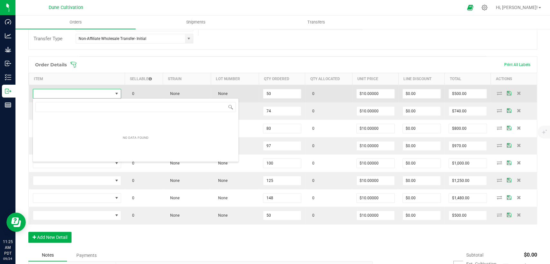
scroll to position [9, 87]
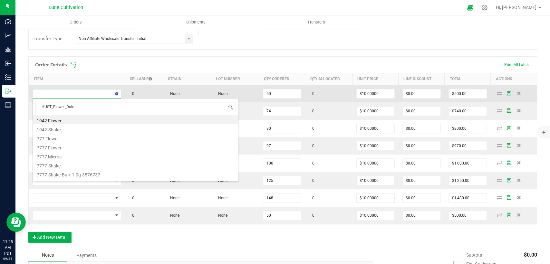
type input "HUST_Flower_Dulce"
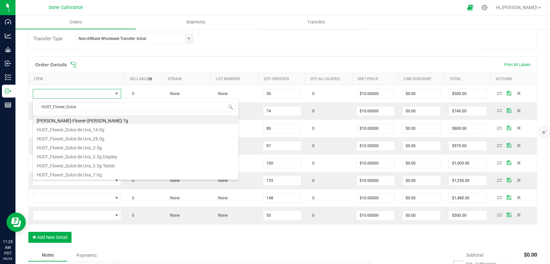
drag, startPoint x: 66, startPoint y: 107, endPoint x: 27, endPoint y: 108, distance: 38.7
click at [27, 108] on body "Dashboard Analytics Grow Inbound Inventory Outbound Reports 11:25 AM PDT 09/24/…" at bounding box center [275, 132] width 550 height 264
click at [75, 148] on li "HUST_Flower_Dulce de Uva_3.5g" at bounding box center [135, 146] width 205 height 9
type input "50 ea"
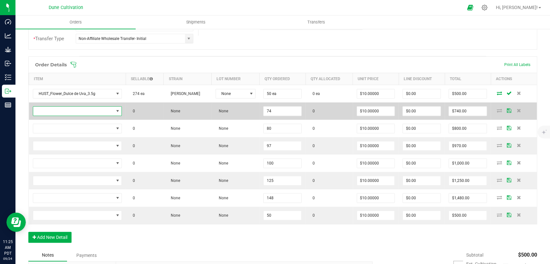
click at [107, 111] on span "NO DATA FOUND" at bounding box center [73, 111] width 81 height 9
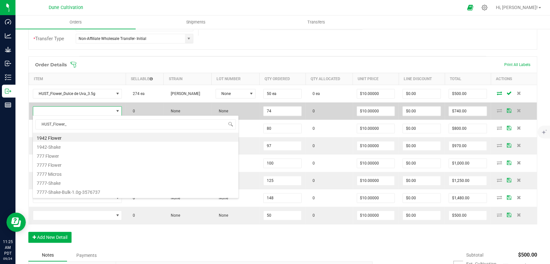
scroll to position [9, 88]
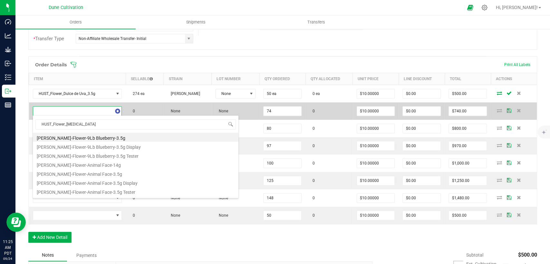
type input "HUST_Flower_Banana"
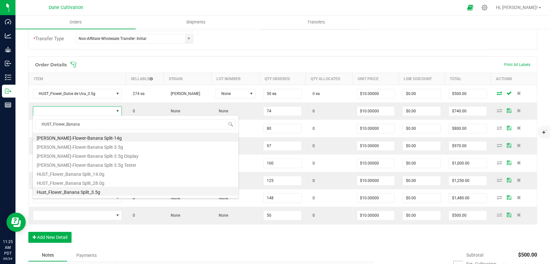
click at [79, 190] on li "Hust_Flower_Banana Split_3.5g" at bounding box center [135, 191] width 205 height 9
type input "74 ea"
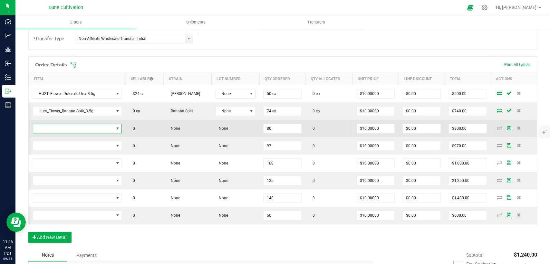
click at [92, 130] on span "NO DATA FOUND" at bounding box center [73, 128] width 81 height 9
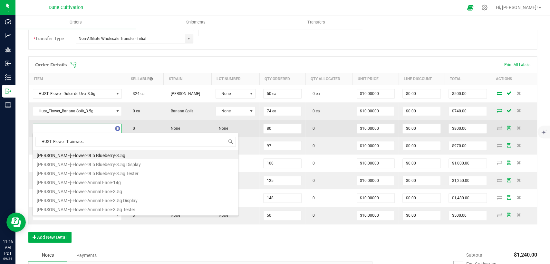
type input "HUST_Flower_Trainwreck"
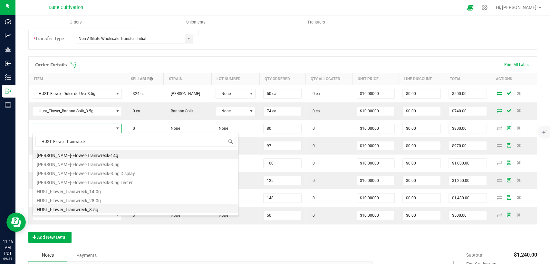
click at [74, 207] on li "HUST_Flower_Trainwreck_3.5g" at bounding box center [135, 208] width 205 height 9
type input "80 ea"
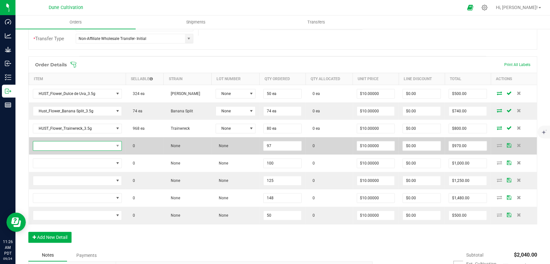
click at [92, 144] on span "NO DATA FOUND" at bounding box center [73, 145] width 81 height 9
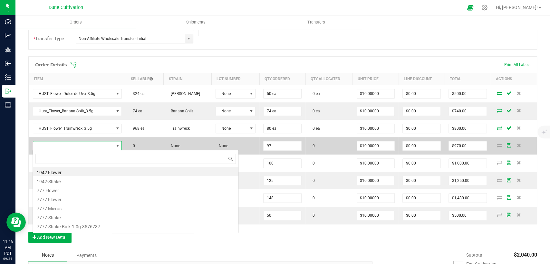
scroll to position [9, 86]
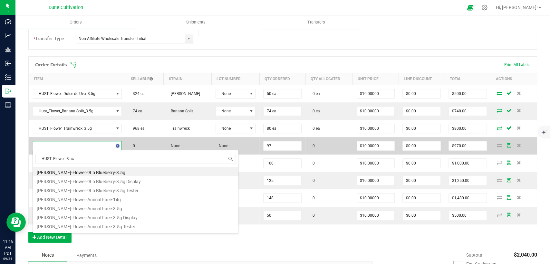
type input "HUST_Flower_Black"
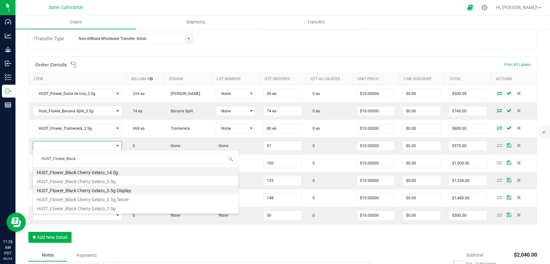
click at [75, 185] on li "HUST_Flower_Black Cherry Gelato_3.5g Display" at bounding box center [135, 189] width 205 height 9
type input "97 ea"
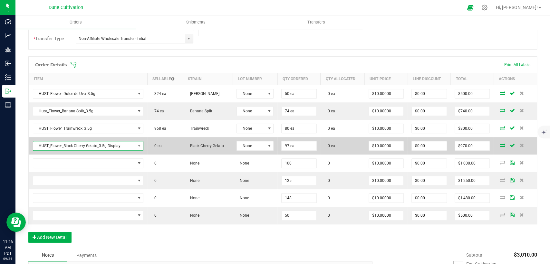
click at [114, 147] on span "HUST_Flower_Black Cherry Gelato_3.5g Display" at bounding box center [84, 145] width 102 height 9
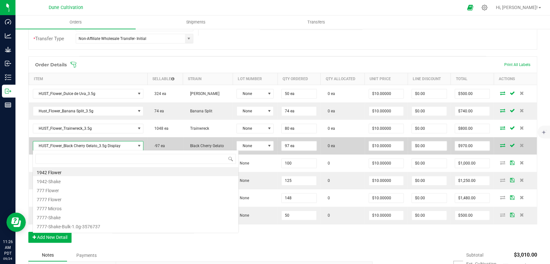
scroll to position [9, 108]
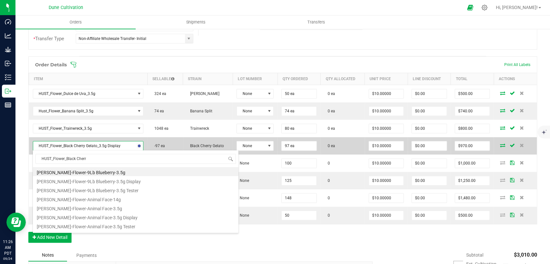
type input "HUST_Flower_Black Cherry"
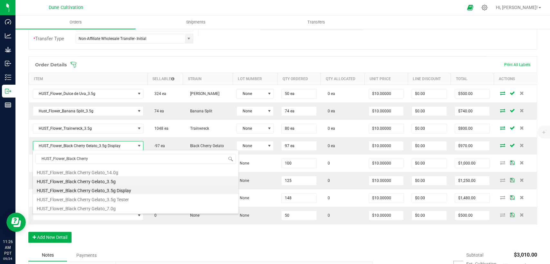
click at [97, 182] on li "HUST_Flower_Black Cherry Gelato_3.5g" at bounding box center [135, 180] width 205 height 9
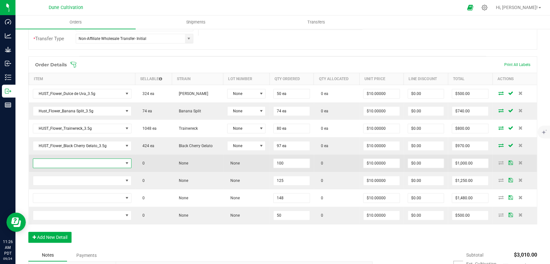
click at [78, 164] on span "NO DATA FOUND" at bounding box center [78, 163] width 90 height 9
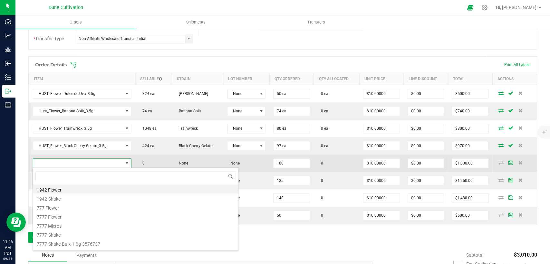
scroll to position [9, 96]
type input "HUST_Flower_Papaya"
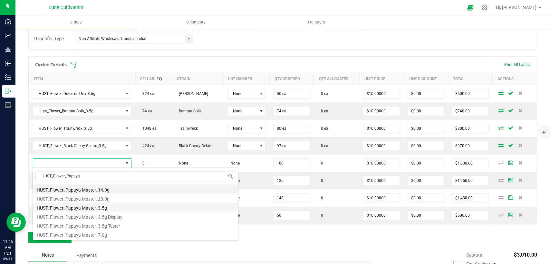
click at [76, 207] on li "HUST_Flower_Papaya Master_3.5g" at bounding box center [135, 207] width 205 height 9
type input "100 ea"
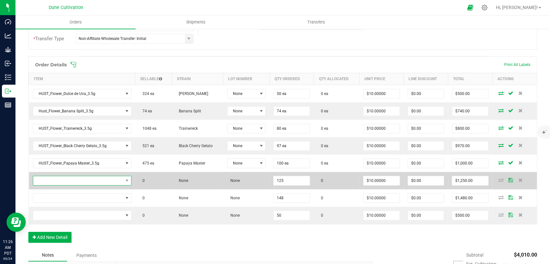
click at [80, 184] on span "NO DATA FOUND" at bounding box center [78, 180] width 90 height 9
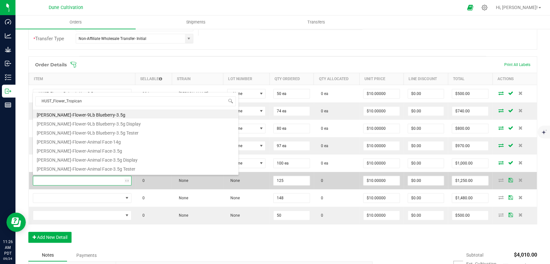
type input "HUST_Flower_Tropicana"
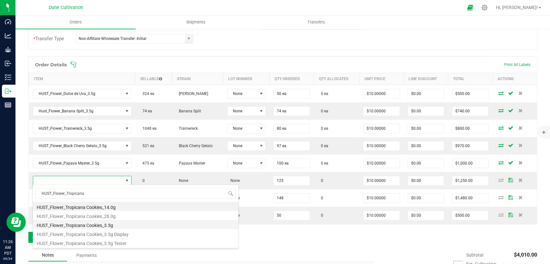
click at [92, 223] on li "HUST_Flower_Tropicana Cookies_3.5g" at bounding box center [135, 224] width 205 height 9
type input "125 ea"
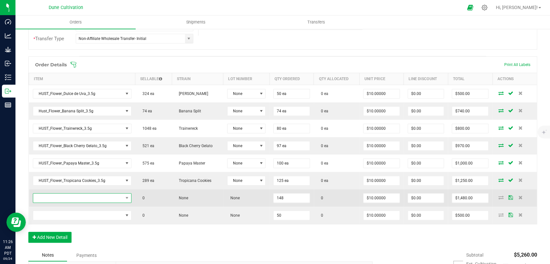
click at [80, 194] on span "NO DATA FOUND" at bounding box center [78, 198] width 90 height 9
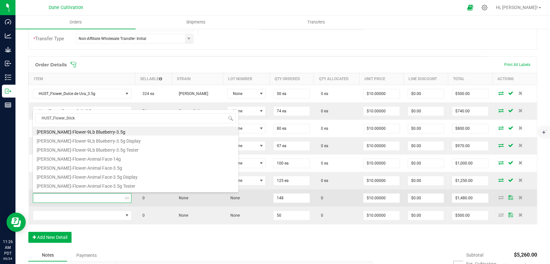
type input "HUST_Flower_Sticky"
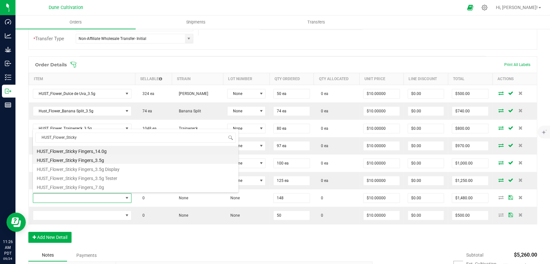
click at [88, 163] on li "HUST_Flower_Sticky Fingers_3.5g" at bounding box center [135, 159] width 205 height 9
type input "148 ea"
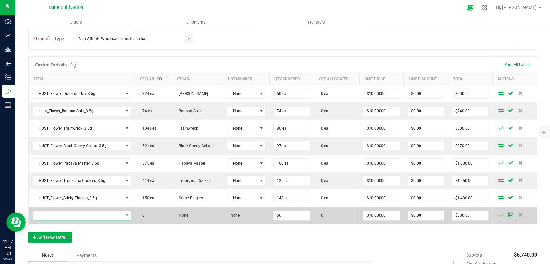
click at [85, 215] on span "NO DATA FOUND" at bounding box center [78, 215] width 90 height 9
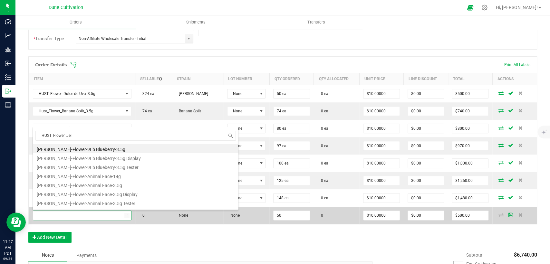
type input "HUST_Flower_Jelly"
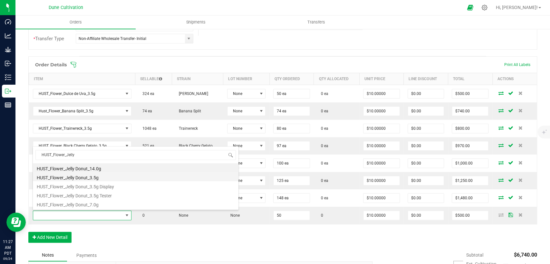
click at [95, 176] on li "HUST_Flower_Jelly Donut_3.5g" at bounding box center [135, 176] width 205 height 9
type input "50 ea"
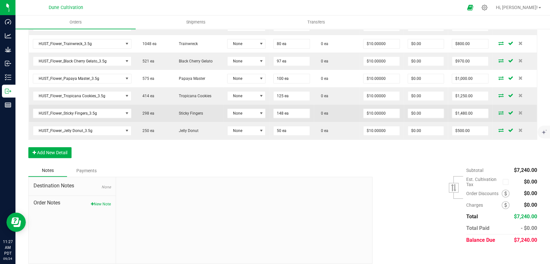
scroll to position [231, 0]
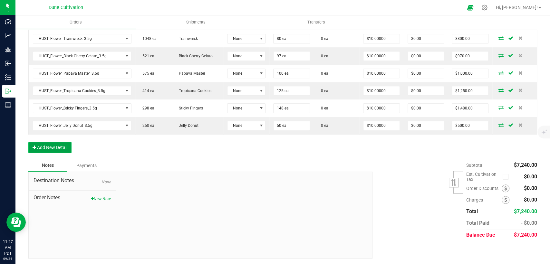
click at [49, 147] on button "Add New Detail" at bounding box center [49, 147] width 43 height 11
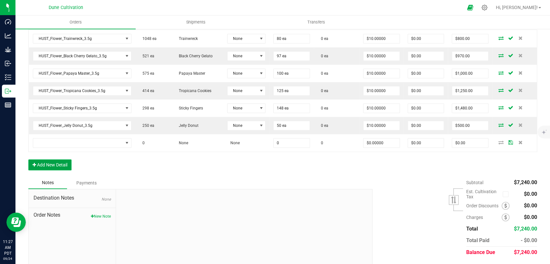
click at [54, 163] on button "Add New Detail" at bounding box center [49, 164] width 43 height 11
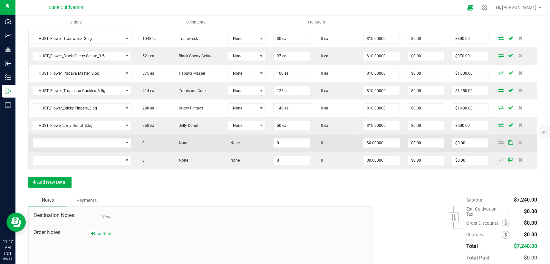
click at [293, 148] on td "0" at bounding box center [291, 142] width 44 height 17
click at [293, 145] on input "0" at bounding box center [291, 142] width 36 height 9
drag, startPoint x: 285, startPoint y: 142, endPoint x: 255, endPoint y: 145, distance: 29.8
click at [255, 145] on outbound-order-line-row "0 None None 25 0 $0.00000 $0.00 $0.00" at bounding box center [283, 142] width 508 height 17
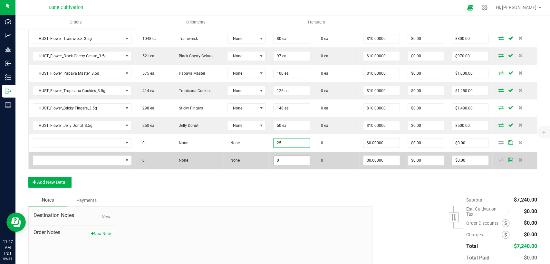
type input "25"
click at [283, 156] on input "0" at bounding box center [291, 160] width 36 height 9
paste input "25"
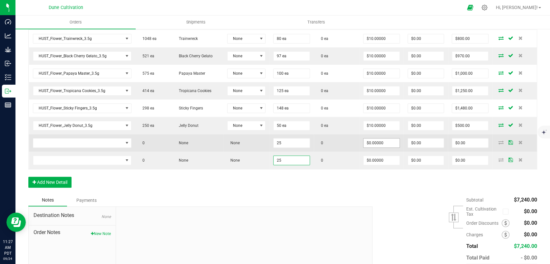
type input "25"
click at [366, 145] on input "0" at bounding box center [381, 142] width 36 height 9
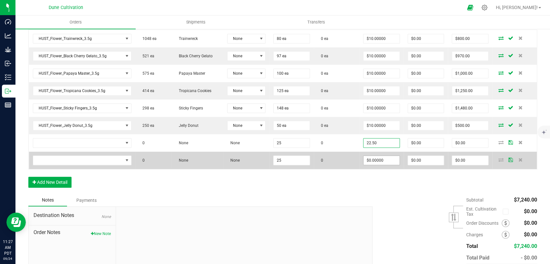
drag, startPoint x: 376, startPoint y: 142, endPoint x: 362, endPoint y: 156, distance: 19.1
click at [346, 148] on outbound-order-line-row "0 None None 25 0 22.50 $0.00 $0.00" at bounding box center [283, 142] width 508 height 17
type input "$22.50000"
type input "$562.50"
click at [369, 161] on input "0" at bounding box center [381, 160] width 36 height 9
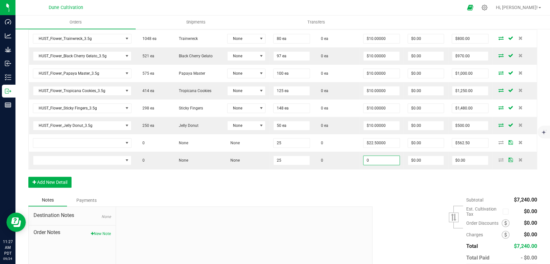
paste input "22.5"
type input "$22.50000"
type input "$562.50"
click at [338, 180] on div "Order Details Print All Labels Item Sellable Strain Lot Number Qty Ordered Qty …" at bounding box center [282, 81] width 509 height 228
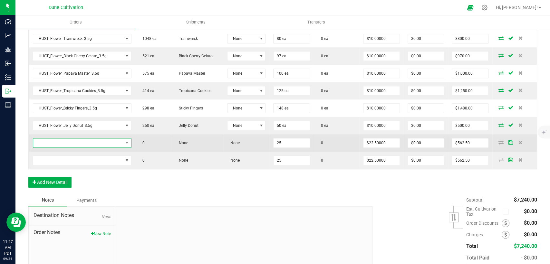
click at [85, 144] on span "NO DATA FOUND" at bounding box center [78, 142] width 90 height 9
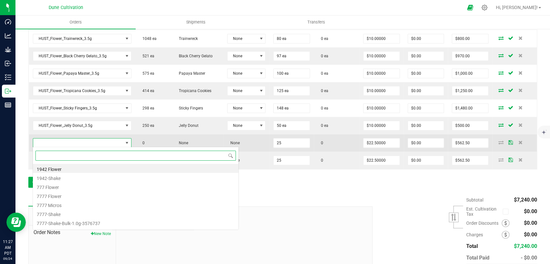
scroll to position [9, 96]
type input "HUST_Preroll_Diamond"
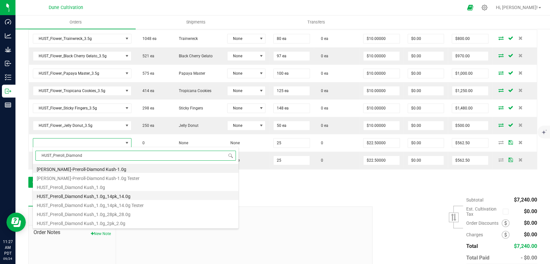
click at [87, 197] on li "HUST_Preroll_Diamond Kush_1.0g_14pk_14.0g" at bounding box center [135, 195] width 205 height 9
type input "25 ea"
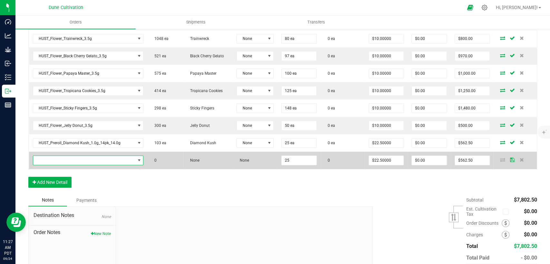
click at [113, 160] on span "NO DATA FOUND" at bounding box center [84, 160] width 102 height 9
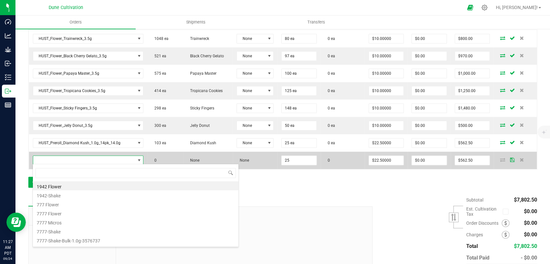
scroll to position [9, 107]
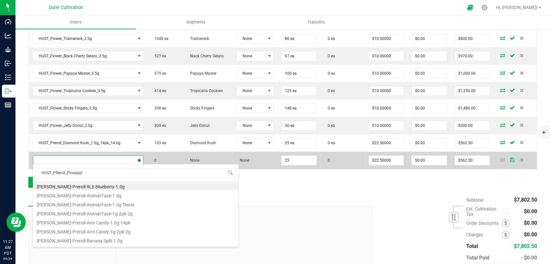
type input "HUST_PReroll_Pineapple"
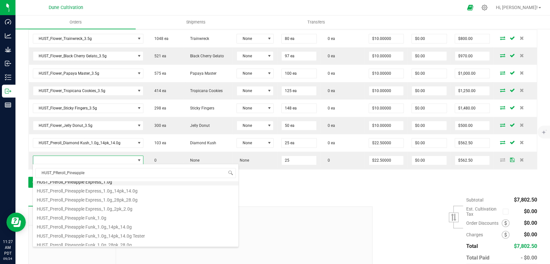
scroll to position [34, 0]
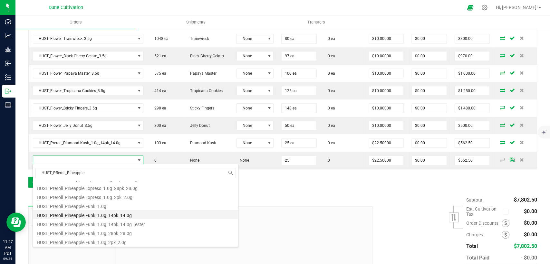
click at [93, 215] on li "HUST_Preroll_Pineapple Funk_1.0g_14pk_14.0g" at bounding box center [135, 214] width 205 height 9
type input "25 ea"
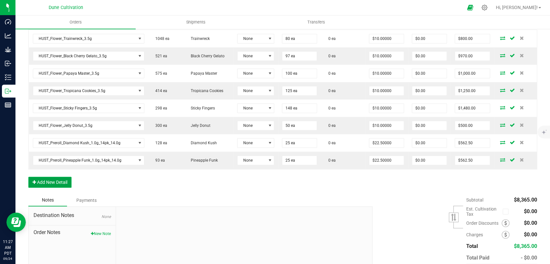
click at [52, 185] on button "Add New Detail" at bounding box center [49, 182] width 43 height 11
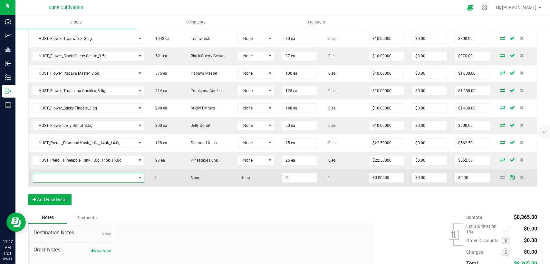
click at [80, 180] on span "NO DATA FOUND" at bounding box center [84, 177] width 103 height 9
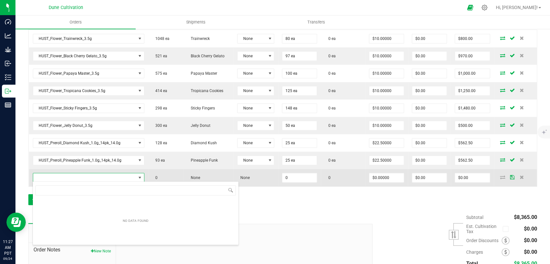
scroll to position [9, 108]
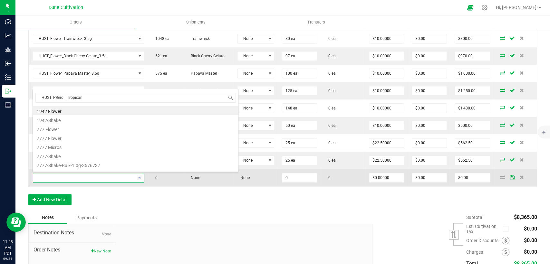
type input "HUST_PReroll_Tropicana"
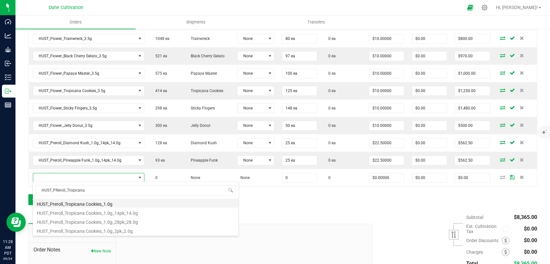
click at [81, 204] on li "HUST_Preroll_Tropicana Cookies_1.0g" at bounding box center [135, 203] width 205 height 9
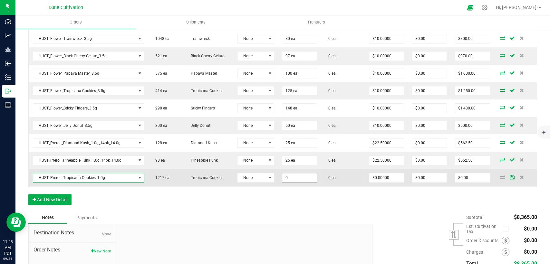
click at [286, 179] on input "0" at bounding box center [299, 177] width 34 height 9
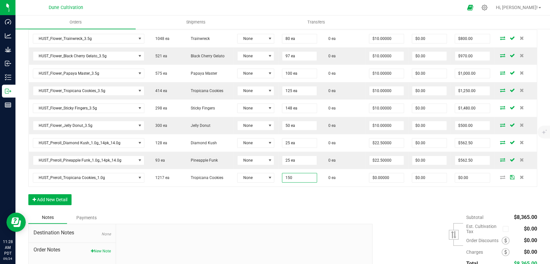
type input "150 ea"
click at [288, 206] on div "Order Details Print All Labels Item Sellable Strain Lot Number Qty Ordered Qty …" at bounding box center [282, 89] width 509 height 245
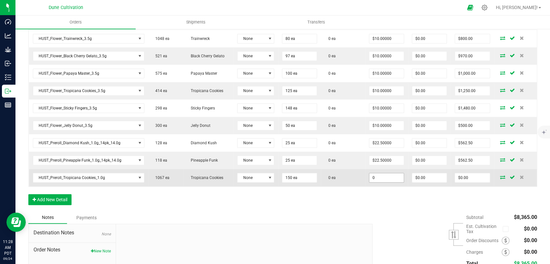
click at [369, 179] on input "0" at bounding box center [386, 177] width 34 height 9
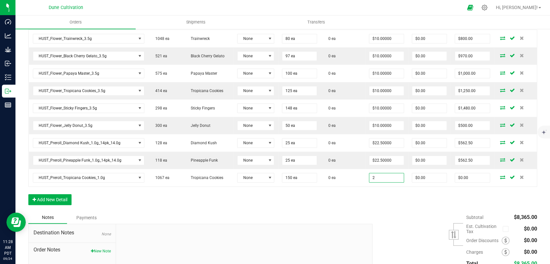
type input "$2.00000"
type input "$300.00"
click at [376, 205] on div "Order Details Print All Labels Item Sellable Strain Lot Number Qty Ordered Qty …" at bounding box center [282, 89] width 509 height 245
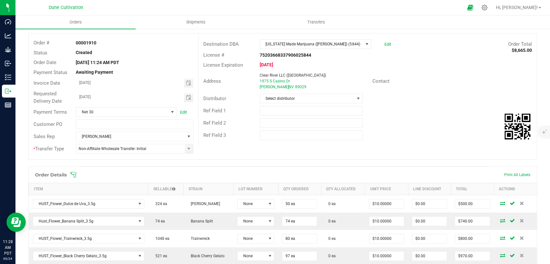
scroll to position [0, 0]
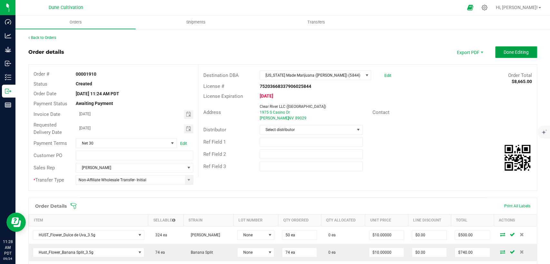
click at [505, 50] on span "Done Editing" at bounding box center [515, 52] width 25 height 5
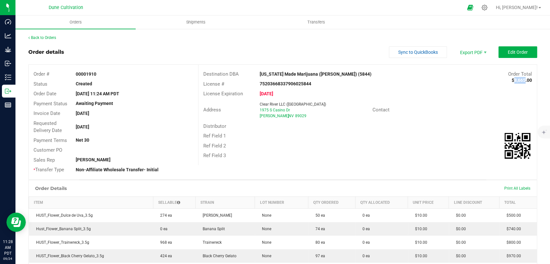
drag, startPoint x: 506, startPoint y: 79, endPoint x: 516, endPoint y: 79, distance: 9.7
click at [516, 79] on strong "$8,665.00" at bounding box center [521, 80] width 20 height 5
drag, startPoint x: 519, startPoint y: 79, endPoint x: 507, endPoint y: 79, distance: 11.6
click at [511, 79] on strong "$8,665.00" at bounding box center [521, 80] width 20 height 5
copy strong "8,665"
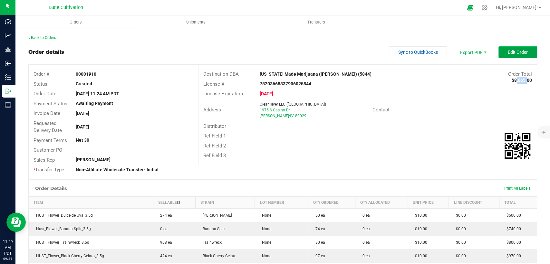
click at [518, 50] on span "Edit Order" at bounding box center [518, 52] width 20 height 5
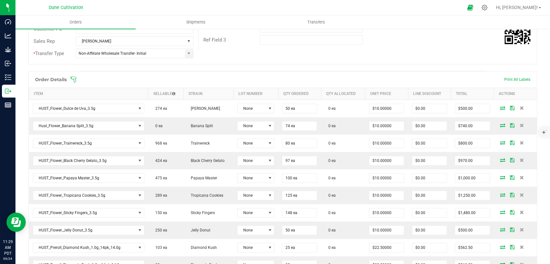
scroll to position [143, 0]
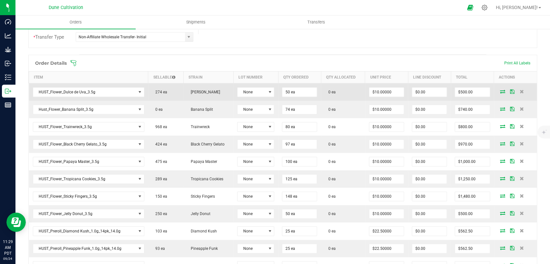
click at [500, 90] on icon at bounding box center [502, 92] width 5 height 4
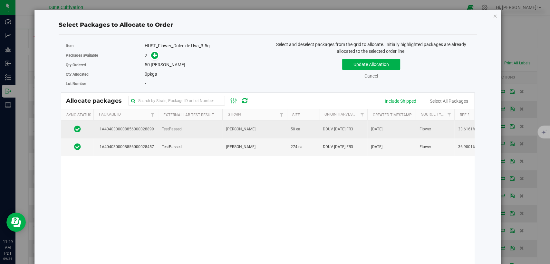
click at [177, 127] on span "TestPassed" at bounding box center [172, 129] width 20 height 6
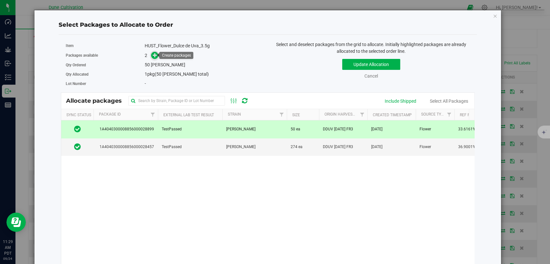
click at [155, 54] on icon at bounding box center [155, 55] width 5 height 5
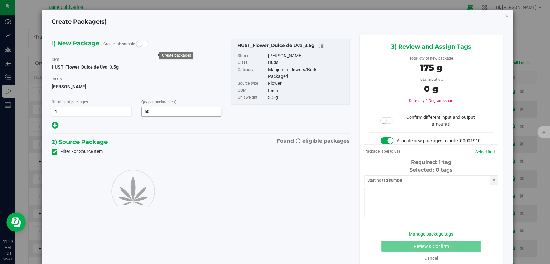
type input "50"
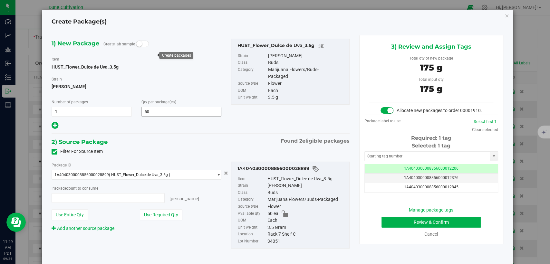
type input "50 ea"
click at [406, 172] on td "1A4040300008856000012206" at bounding box center [431, 168] width 133 height 9
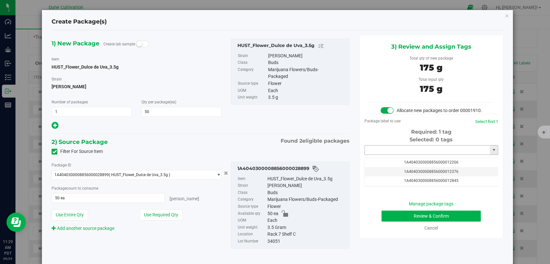
click at [404, 155] on input "text" at bounding box center [427, 150] width 125 height 9
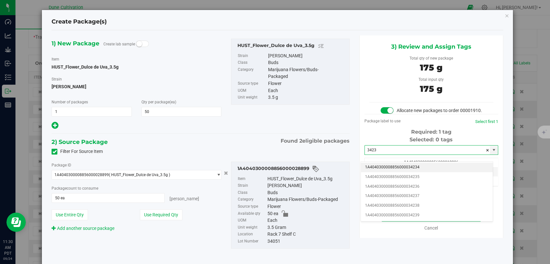
click at [378, 167] on li "1A4040300008856000034234" at bounding box center [427, 168] width 132 height 10
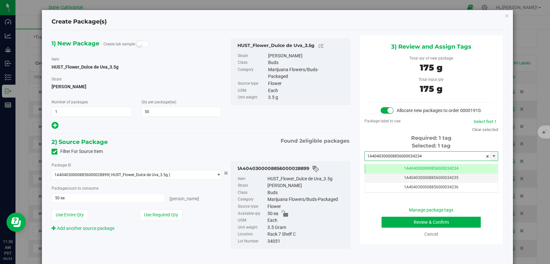
type input "1A4040300008856000034234"
click at [386, 228] on button "Review & Confirm" at bounding box center [430, 222] width 99 height 11
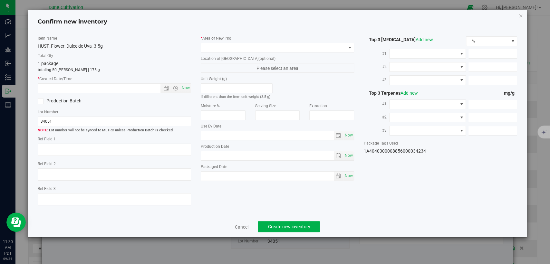
type textarea "33.6161%"
type textarea "Dulce de Uva"
type textarea "0.0626%"
type input "370.5306"
type input "13.5150"
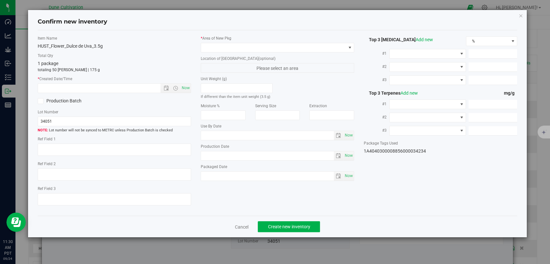
type input "11.2054"
type input "4.8560"
type input "3.4440"
type input "3.2640"
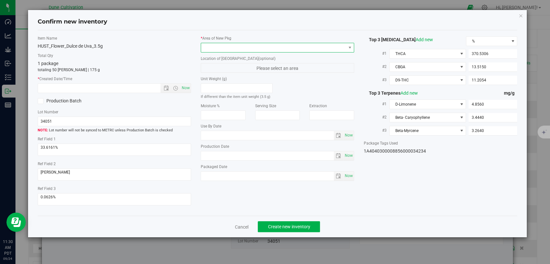
click at [291, 46] on span at bounding box center [273, 47] width 145 height 9
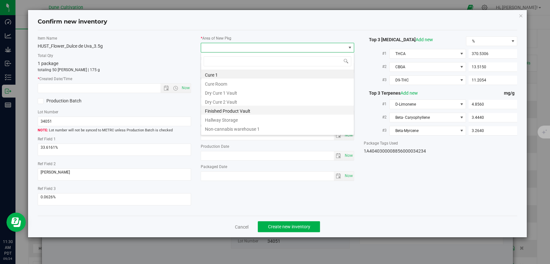
click at [222, 111] on li "Finished Product Vault" at bounding box center [277, 110] width 153 height 9
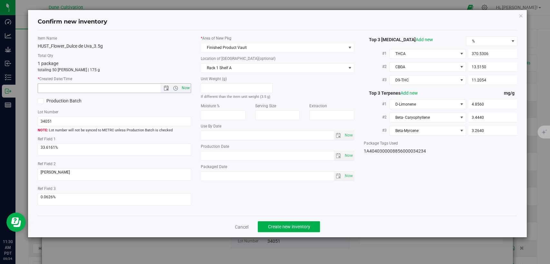
click at [190, 88] on span "Now" at bounding box center [185, 87] width 11 height 9
type input "9/24/2025 11:30 AM"
click at [302, 224] on span "Create new inventory" at bounding box center [289, 226] width 42 height 5
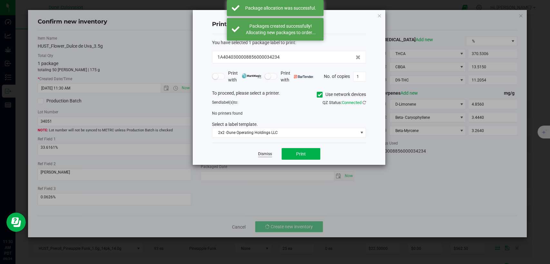
click at [265, 156] on link "Dismiss" at bounding box center [265, 153] width 14 height 5
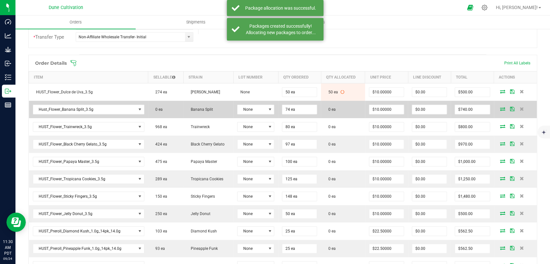
click at [498, 108] on span at bounding box center [503, 109] width 10 height 4
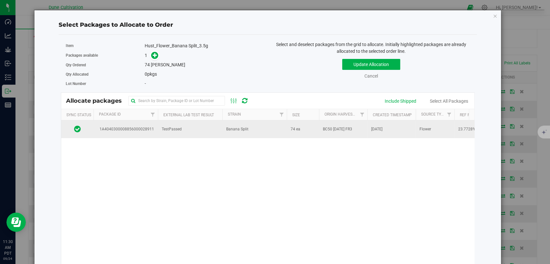
click at [195, 129] on td "TestPassed" at bounding box center [190, 128] width 64 height 17
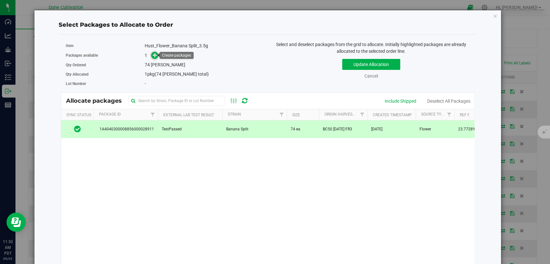
click at [154, 54] on icon at bounding box center [155, 55] width 5 height 5
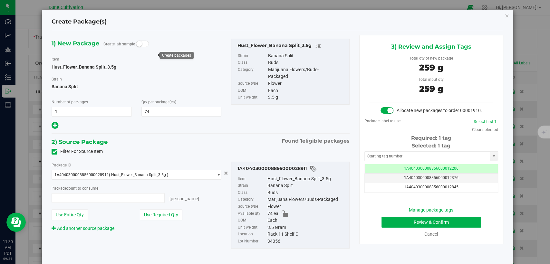
type input "74 ea"
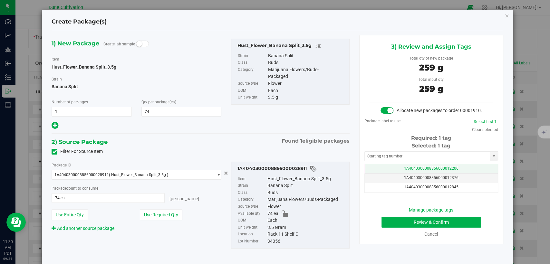
click at [409, 171] on span "1A4040300008856000012206" at bounding box center [431, 168] width 54 height 5
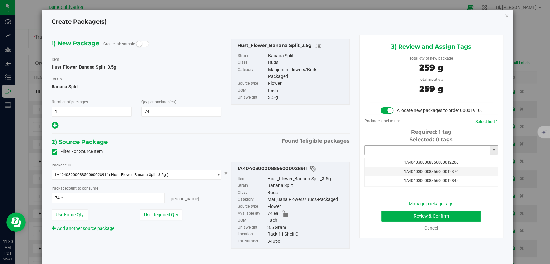
click at [406, 155] on input "text" at bounding box center [427, 150] width 125 height 9
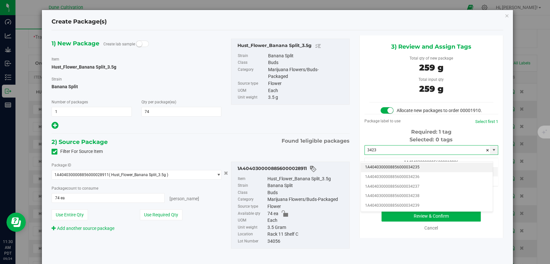
click at [405, 169] on li "1A4040300008856000034235" at bounding box center [427, 168] width 132 height 10
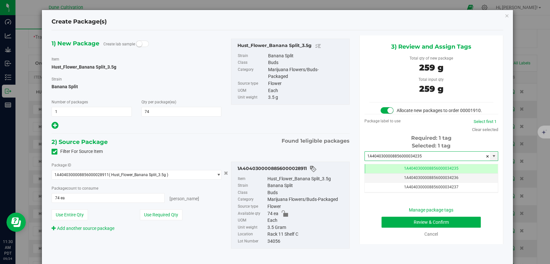
type input "1A4040300008856000034235"
click at [392, 227] on button "Review & Confirm" at bounding box center [430, 222] width 99 height 11
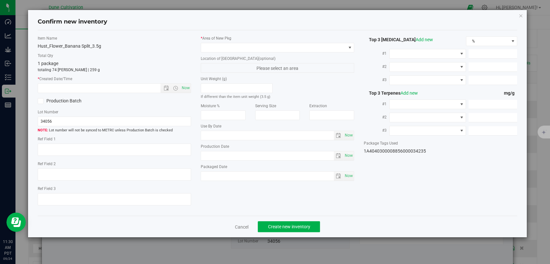
type textarea "23.7728%"
type textarea "Banana Split"
type textarea "0.0452%"
type input "265.0864"
type input "9.0306"
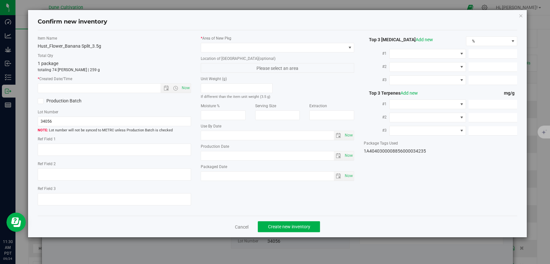
type input "5.2475"
type input "3.4250"
type input "3.0740"
type input "1.2990"
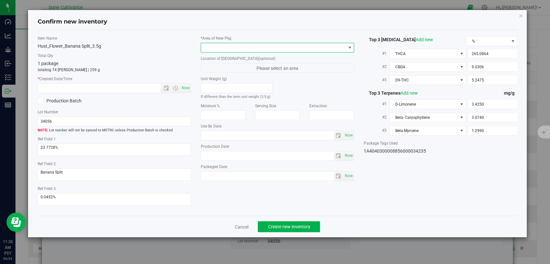
click at [272, 50] on span at bounding box center [273, 47] width 145 height 9
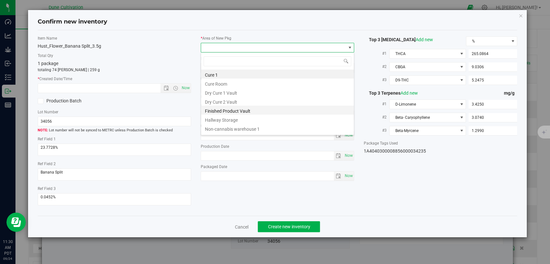
click at [229, 108] on li "Finished Product Vault" at bounding box center [277, 110] width 153 height 9
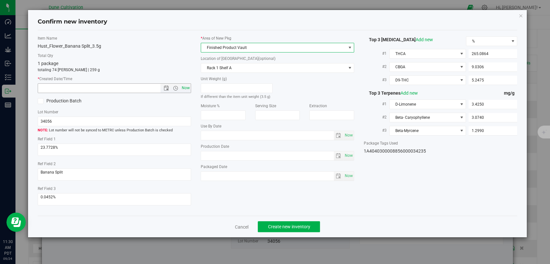
click at [188, 87] on span "Now" at bounding box center [185, 87] width 11 height 9
type input "9/24/2025 11:31 AM"
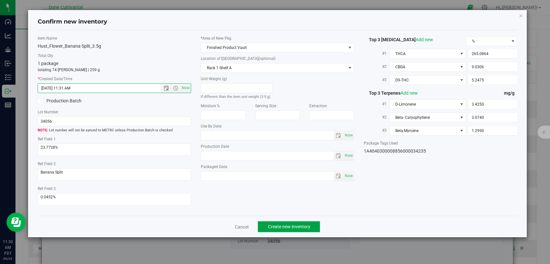
click at [279, 229] on button "Create new inventory" at bounding box center [289, 226] width 62 height 11
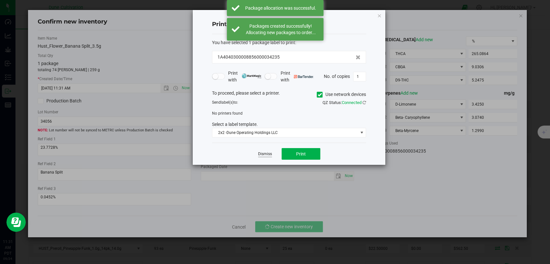
click at [267, 153] on link "Dismiss" at bounding box center [265, 153] width 14 height 5
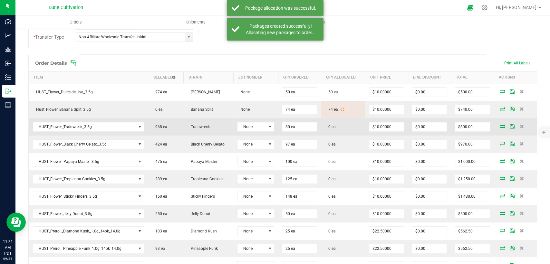
click at [500, 125] on icon at bounding box center [502, 126] width 5 height 4
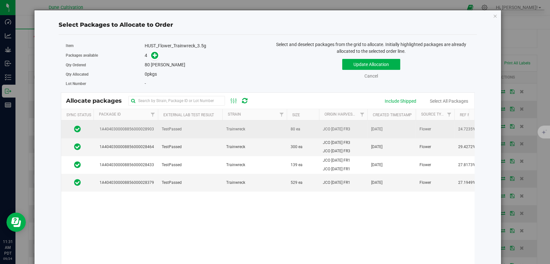
click at [192, 132] on td "TestPassed" at bounding box center [190, 129] width 64 height 18
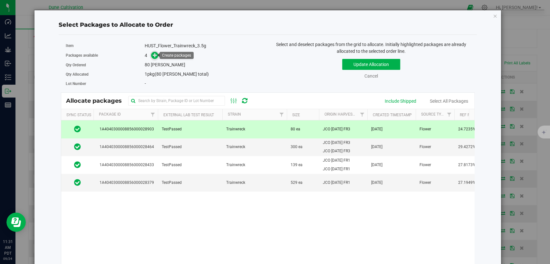
click at [153, 55] on icon at bounding box center [155, 55] width 5 height 5
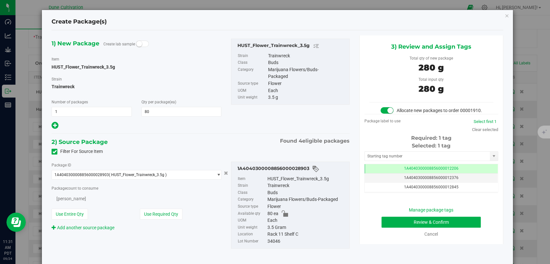
type input "80"
click at [390, 174] on td "1A4040300008856000012206" at bounding box center [431, 168] width 133 height 9
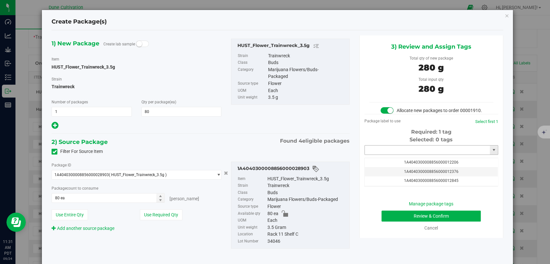
click at [391, 153] on input "text" at bounding box center [427, 150] width 125 height 9
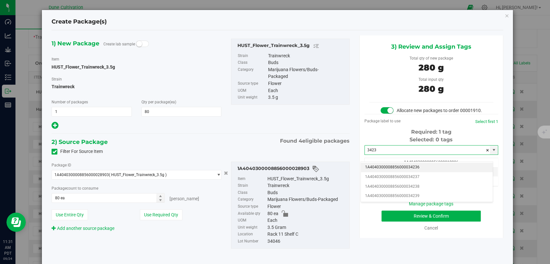
click at [391, 165] on li "1A4040300008856000034236" at bounding box center [427, 168] width 132 height 10
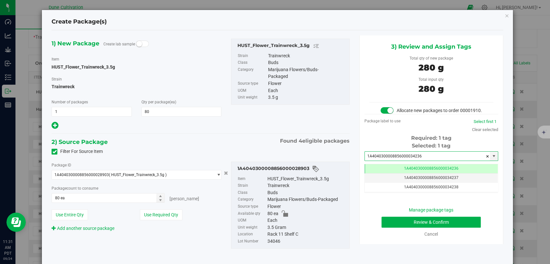
type input "1A4040300008856000034236"
click at [392, 228] on button "Review & Confirm" at bounding box center [430, 222] width 99 height 11
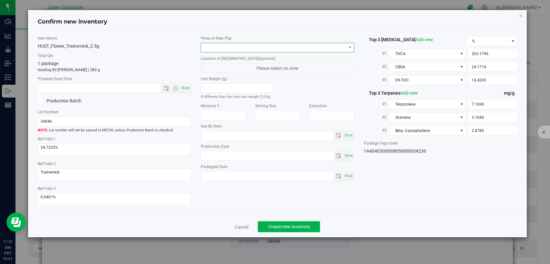
click at [260, 45] on span at bounding box center [273, 47] width 145 height 9
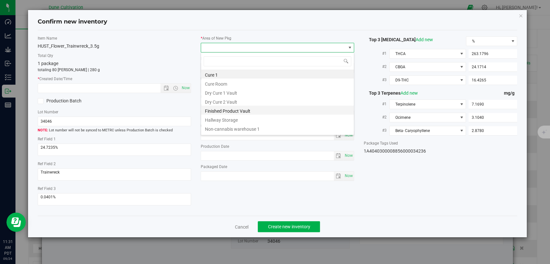
click at [228, 108] on li "Finished Product Vault" at bounding box center [277, 110] width 153 height 9
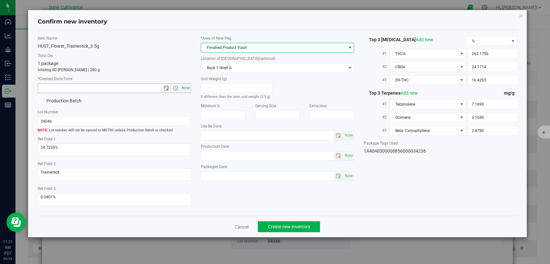
click at [186, 87] on span "Now" at bounding box center [185, 87] width 11 height 9
type input "9/24/2025 11:31 AM"
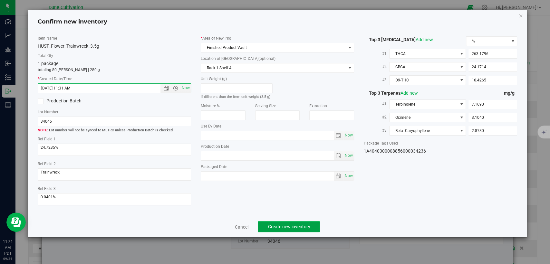
click at [281, 224] on span "Create new inventory" at bounding box center [289, 226] width 42 height 5
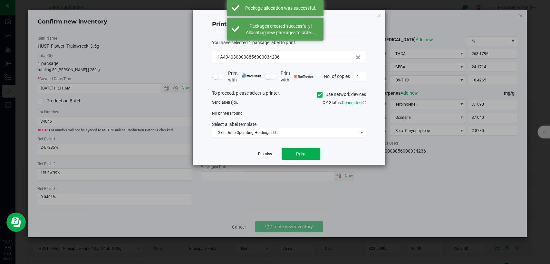
click at [262, 153] on link "Dismiss" at bounding box center [265, 153] width 14 height 5
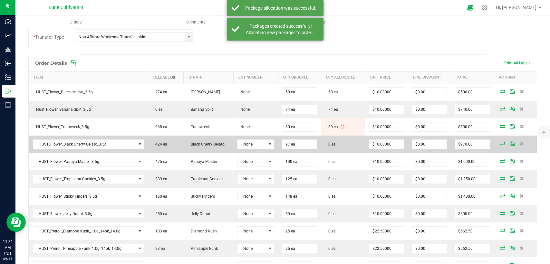
click at [500, 142] on icon at bounding box center [502, 144] width 5 height 4
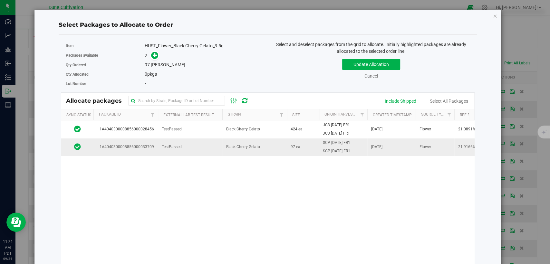
click at [186, 150] on td "TestPassed" at bounding box center [190, 146] width 64 height 17
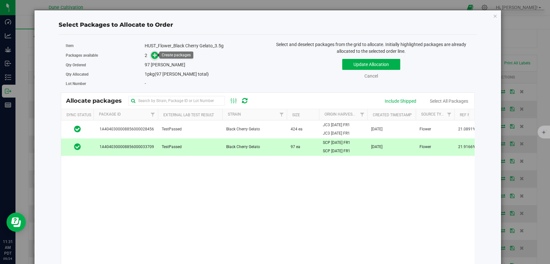
click at [154, 55] on icon at bounding box center [155, 55] width 5 height 5
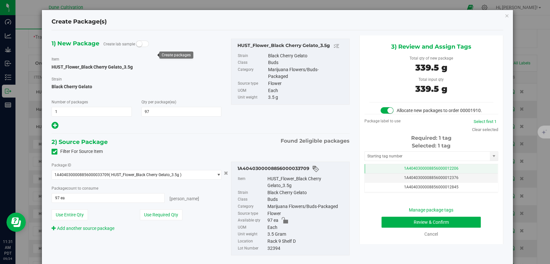
click at [386, 174] on td "1A4040300008856000012206" at bounding box center [431, 168] width 133 height 9
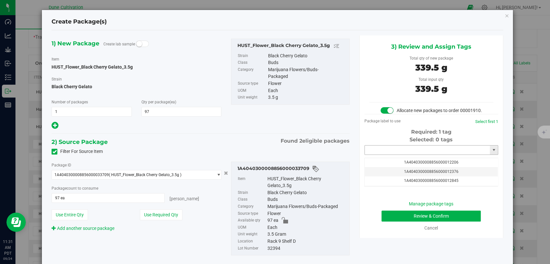
click at [384, 155] on input "text" at bounding box center [427, 150] width 125 height 9
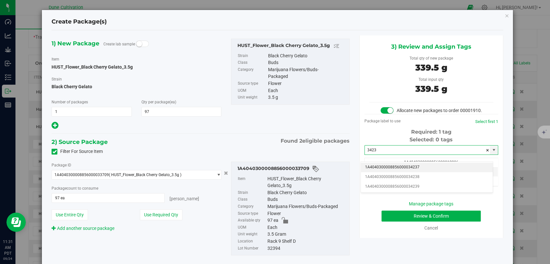
click at [381, 167] on li "1A4040300008856000034237" at bounding box center [427, 168] width 132 height 10
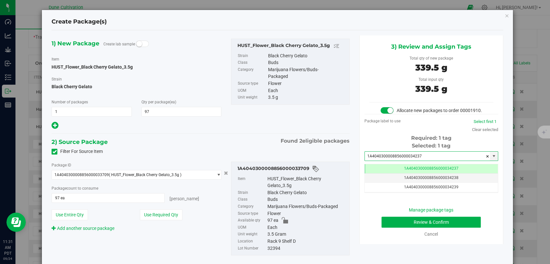
type input "1A4040300008856000034237"
click at [389, 228] on button "Review & Confirm" at bounding box center [430, 222] width 99 height 11
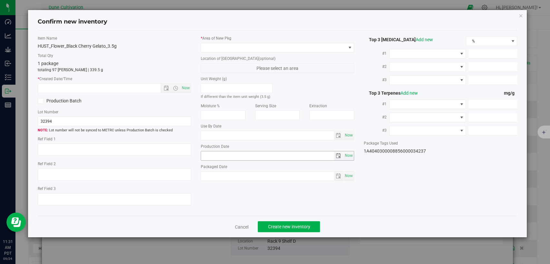
type textarea "21.9166%"
type textarea "Black Cherry Gelato"
type textarea "<LOQ"
type input "237.1350"
type input "11.1982"
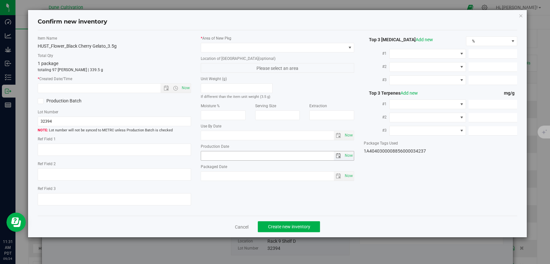
type input "5.9907"
type input "6.2990"
type input "2.9440"
type input "2.3140"
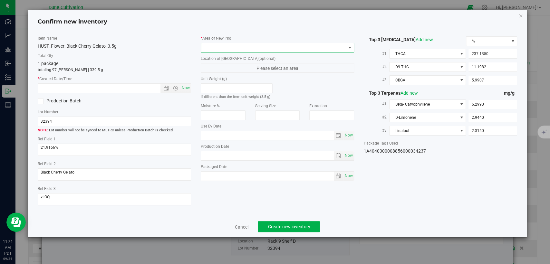
click at [290, 46] on span at bounding box center [273, 47] width 145 height 9
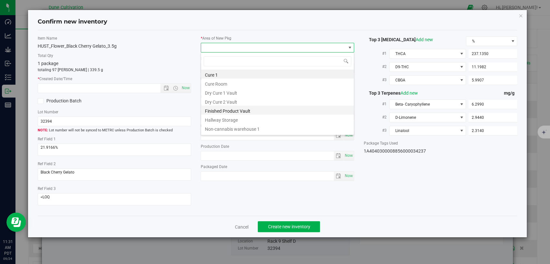
click at [233, 109] on li "Finished Product Vault" at bounding box center [277, 110] width 153 height 9
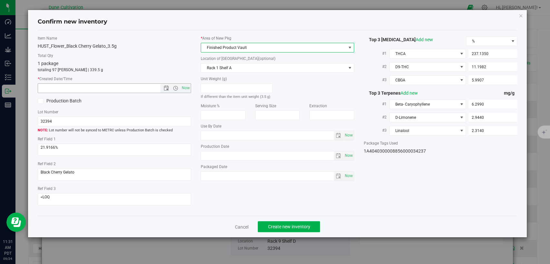
click at [184, 86] on span "Now" at bounding box center [185, 87] width 11 height 9
type input "9/24/2025 11:31 AM"
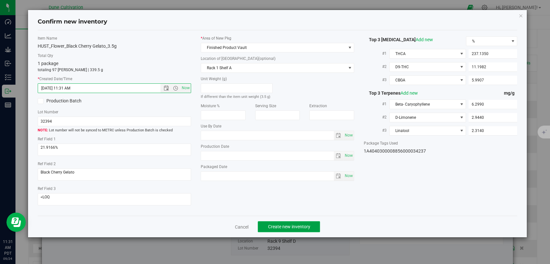
drag, startPoint x: 265, startPoint y: 225, endPoint x: 238, endPoint y: 202, distance: 35.7
click at [265, 224] on button "Create new inventory" at bounding box center [289, 226] width 62 height 11
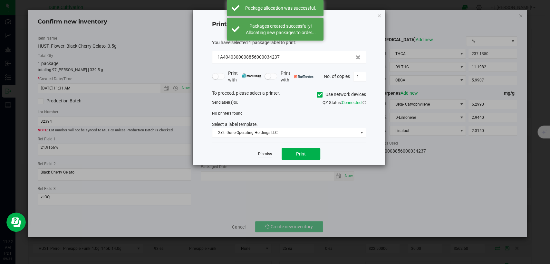
click at [260, 156] on link "Dismiss" at bounding box center [265, 153] width 14 height 5
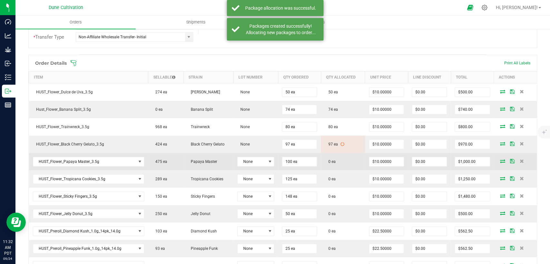
click at [500, 160] on icon at bounding box center [502, 161] width 5 height 4
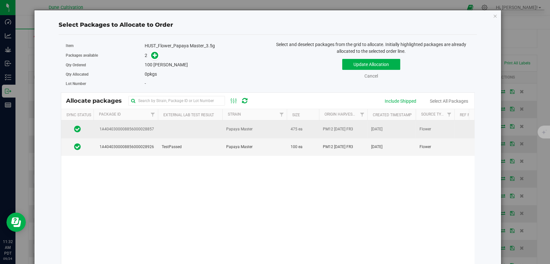
drag, startPoint x: 207, startPoint y: 148, endPoint x: 198, endPoint y: 135, distance: 16.1
click at [207, 148] on td "TestPassed" at bounding box center [190, 146] width 64 height 17
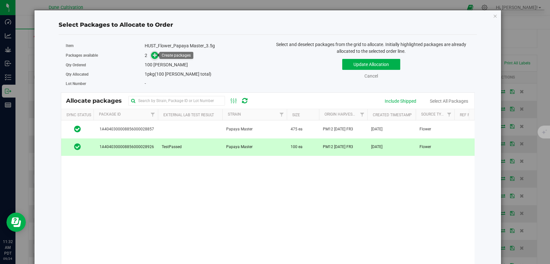
click at [154, 54] on icon at bounding box center [155, 55] width 5 height 5
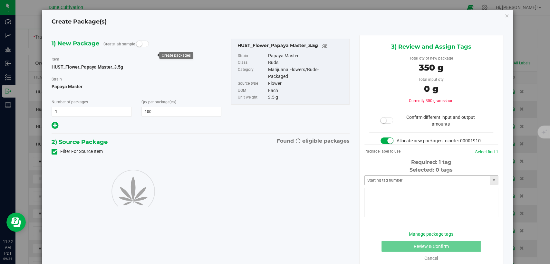
type input "100"
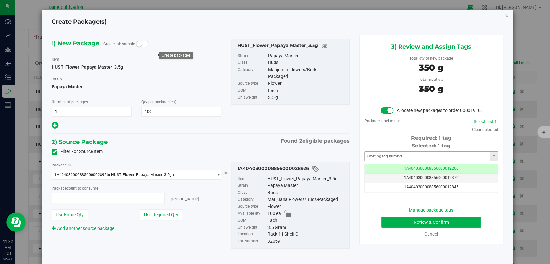
type input "100 ea"
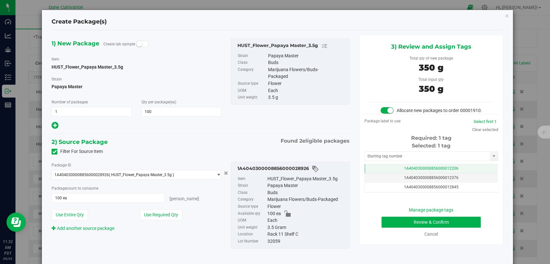
click at [433, 171] on span "1A4040300008856000012206" at bounding box center [431, 168] width 54 height 5
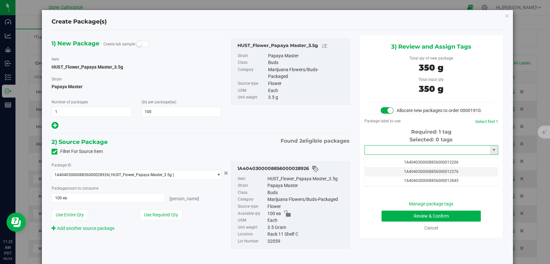
click at [421, 155] on input "text" at bounding box center [427, 150] width 125 height 9
drag, startPoint x: 419, startPoint y: 164, endPoint x: 415, endPoint y: 155, distance: 9.7
click at [419, 164] on li "1A4040300008856000034238" at bounding box center [427, 168] width 132 height 10
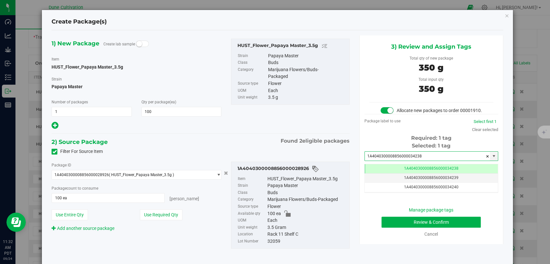
type input "1A4040300008856000034238"
click at [390, 224] on button "Review & Confirm" at bounding box center [430, 222] width 99 height 11
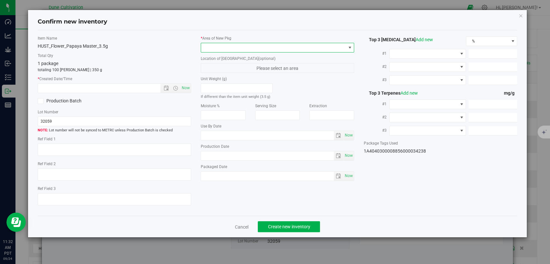
click at [280, 51] on span at bounding box center [273, 47] width 145 height 9
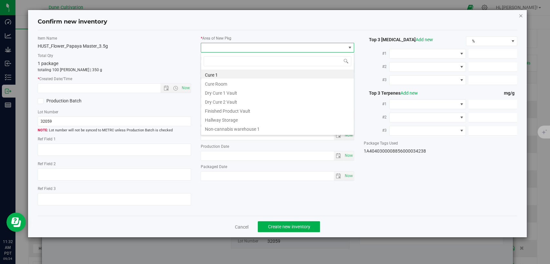
click at [520, 14] on icon "button" at bounding box center [520, 16] width 5 height 8
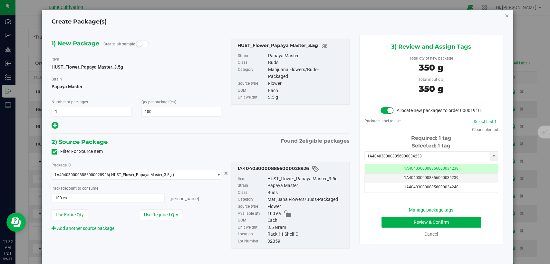
click at [504, 14] on icon "button" at bounding box center [506, 16] width 5 height 8
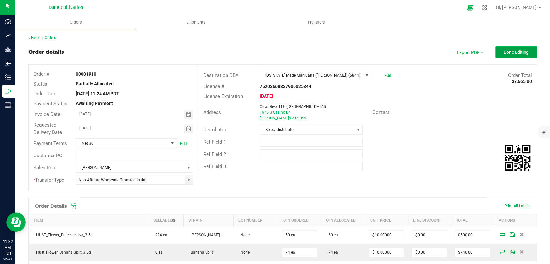
click at [524, 50] on button "Done Editing" at bounding box center [516, 52] width 42 height 12
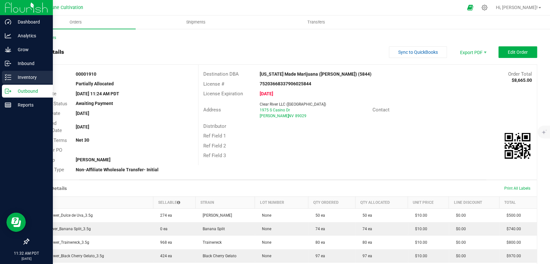
click at [14, 77] on p "Inventory" at bounding box center [30, 77] width 39 height 8
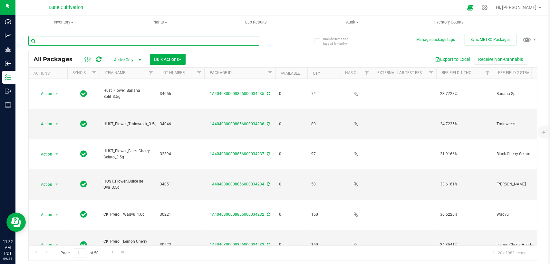
click at [140, 39] on input "text" at bounding box center [143, 41] width 231 height 10
paste input "28895"
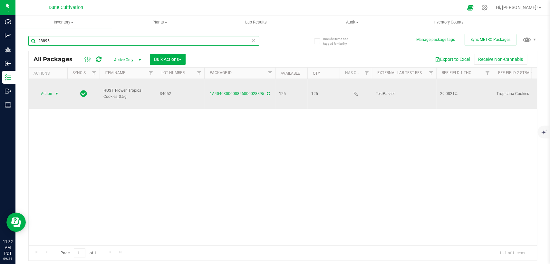
type input "28895"
click at [50, 89] on span "Action" at bounding box center [43, 93] width 17 height 9
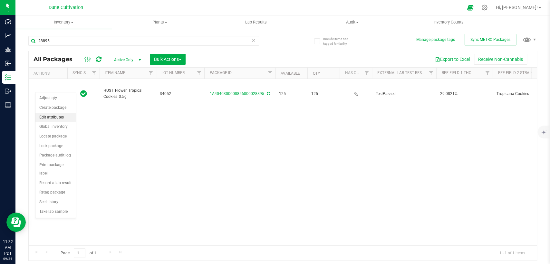
click at [53, 115] on li "Edit attributes" at bounding box center [55, 118] width 40 height 10
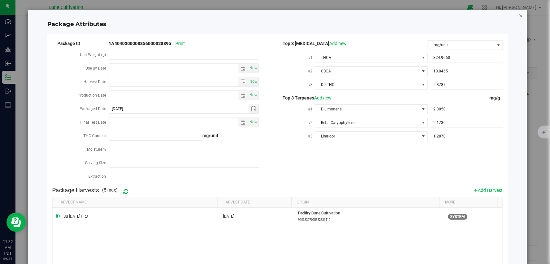
click at [518, 16] on icon "Close modal" at bounding box center [520, 16] width 5 height 8
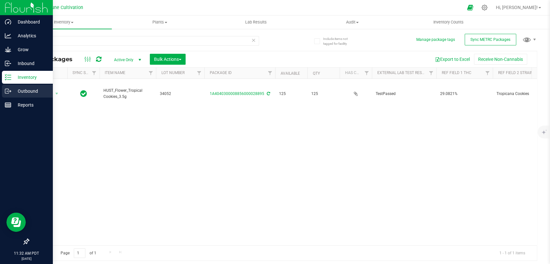
click at [20, 89] on p "Outbound" at bounding box center [30, 91] width 39 height 8
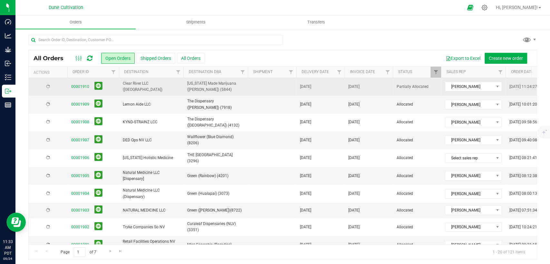
click at [156, 86] on span "Clear River LLC ([GEOGRAPHIC_DATA])" at bounding box center [151, 87] width 57 height 12
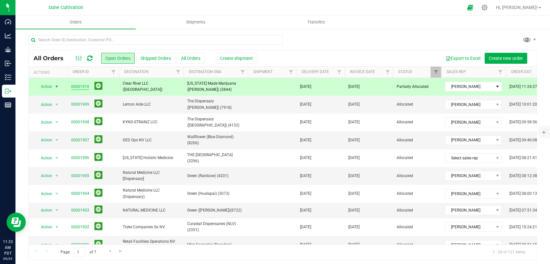
click at [82, 84] on link "00001910" at bounding box center [80, 87] width 18 height 6
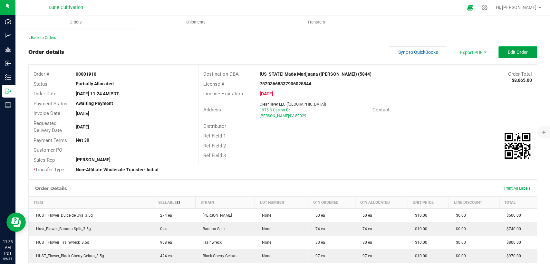
click at [518, 48] on button "Edit Order" at bounding box center [517, 52] width 39 height 12
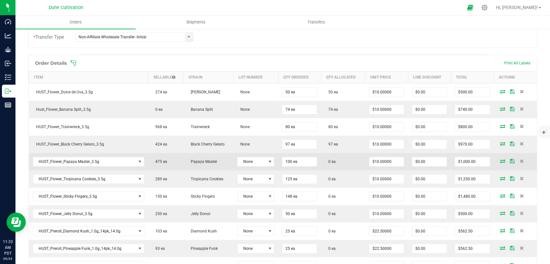
click at [500, 159] on icon at bounding box center [502, 161] width 5 height 4
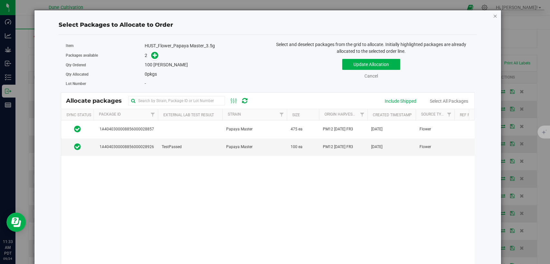
click at [493, 16] on icon "button" at bounding box center [495, 16] width 5 height 8
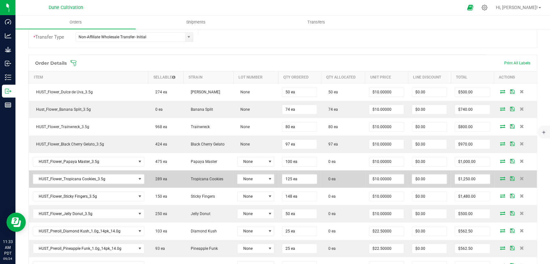
click at [500, 176] on icon at bounding box center [502, 178] width 5 height 4
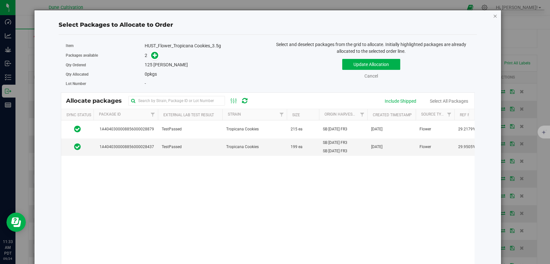
click at [493, 16] on icon "button" at bounding box center [495, 16] width 5 height 8
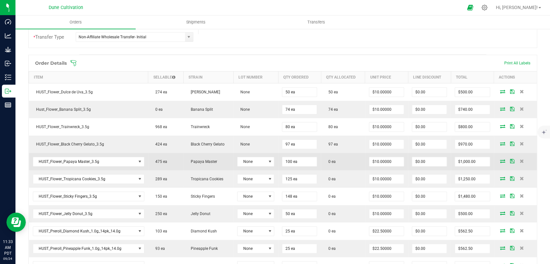
click at [184, 165] on td "Papaya Master" at bounding box center [209, 161] width 50 height 17
click at [500, 159] on icon at bounding box center [502, 161] width 5 height 4
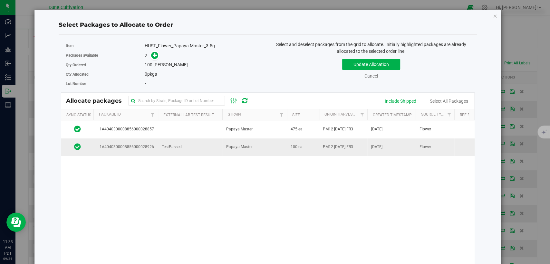
click at [171, 142] on td "TestPassed" at bounding box center [190, 146] width 64 height 17
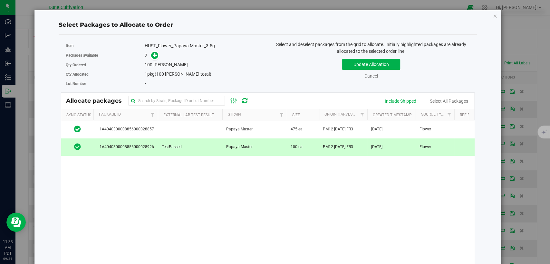
click at [152, 58] on span at bounding box center [153, 55] width 10 height 7
click at [154, 55] on icon at bounding box center [155, 55] width 5 height 5
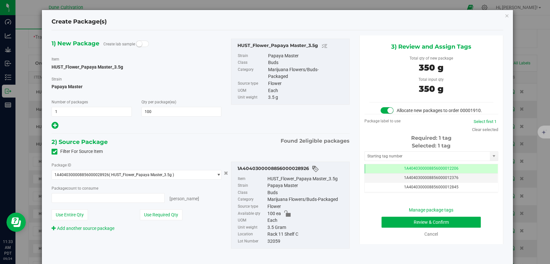
type input "100 ea"
click at [374, 174] on td "1A4040300008856000012206" at bounding box center [431, 168] width 133 height 9
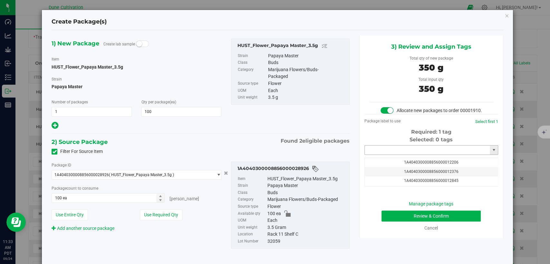
click at [380, 155] on input "text" at bounding box center [427, 150] width 125 height 9
click at [385, 169] on li "1A4040300008856000034238" at bounding box center [427, 168] width 132 height 10
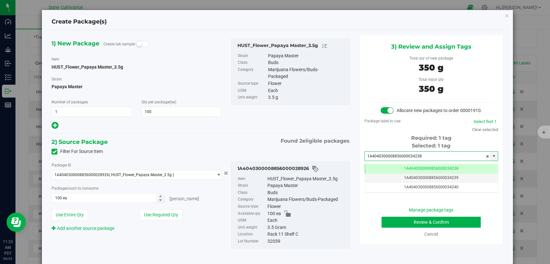
type input "1A4040300008856000034238"
click at [385, 227] on button "Review & Confirm" at bounding box center [430, 222] width 99 height 11
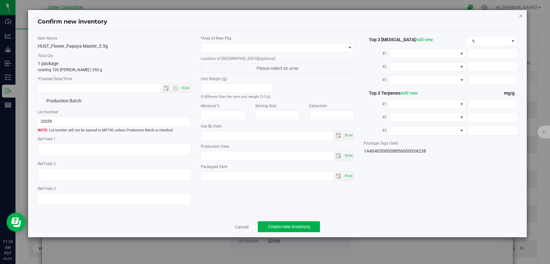
click at [519, 14] on icon "button" at bounding box center [520, 16] width 5 height 8
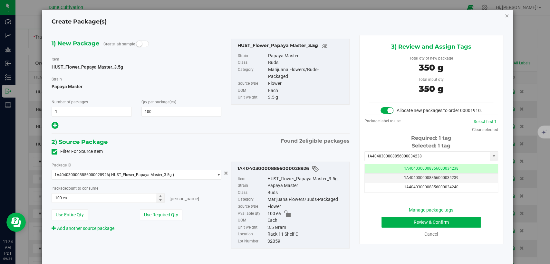
click at [504, 16] on icon "button" at bounding box center [506, 16] width 5 height 8
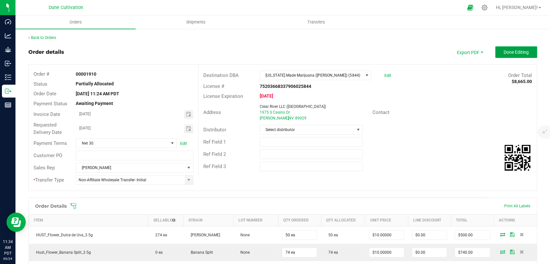
click at [512, 57] on button "Done Editing" at bounding box center [516, 52] width 42 height 12
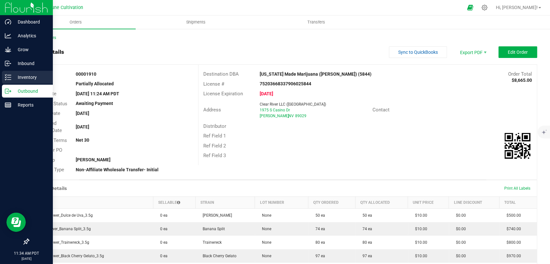
click at [10, 79] on icon at bounding box center [8, 77] width 6 height 6
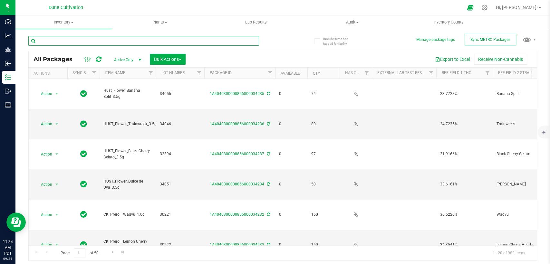
click at [132, 42] on input "text" at bounding box center [143, 41] width 231 height 10
paste input "28926"
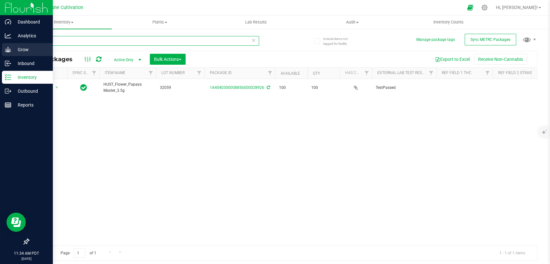
drag, startPoint x: 80, startPoint y: 44, endPoint x: 1, endPoint y: 47, distance: 78.6
click at [1, 47] on div "Dashboard Analytics Grow Inbound Inventory Outbound Reports 11:34 AM PDT 09/24/…" at bounding box center [275, 132] width 550 height 264
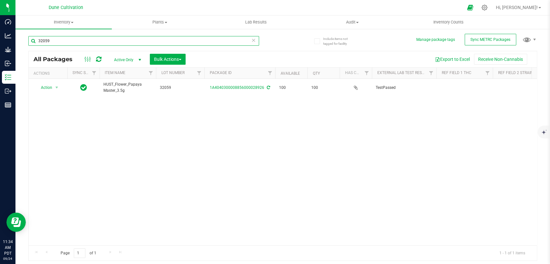
type input "32059"
click at [128, 62] on span "Active Only" at bounding box center [126, 59] width 35 height 9
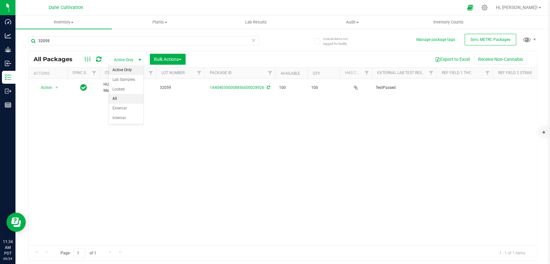
click at [129, 97] on li "All" at bounding box center [126, 99] width 35 height 10
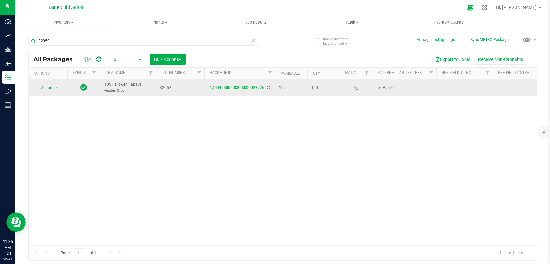
click at [234, 88] on link "1A4040300008856000028926" at bounding box center [237, 87] width 54 height 5
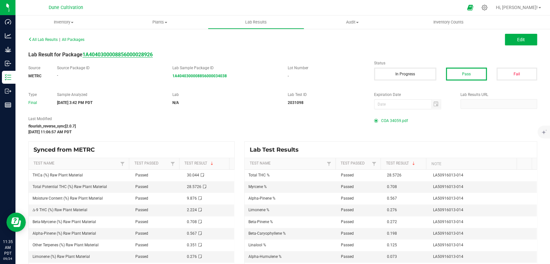
click at [140, 54] on strong "1A4040300008856000028926" at bounding box center [117, 55] width 70 height 6
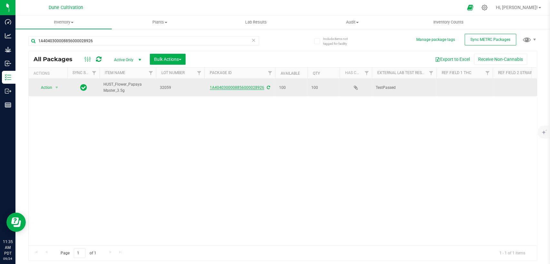
click at [252, 87] on link "1A4040300008856000028926" at bounding box center [237, 87] width 54 height 5
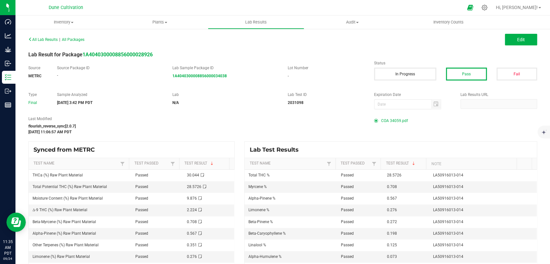
click at [393, 121] on span "COA 34059.pdf" at bounding box center [394, 121] width 27 height 10
click at [148, 52] on strong "1A4040300008856000028926" at bounding box center [117, 55] width 70 height 6
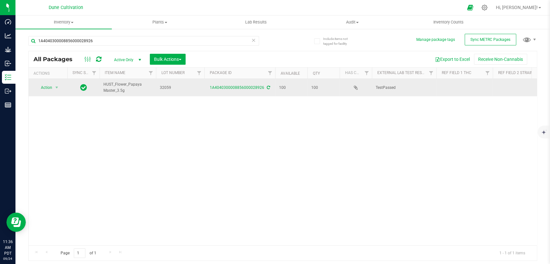
click at [166, 88] on span "32059" at bounding box center [180, 88] width 41 height 6
type input "34059"
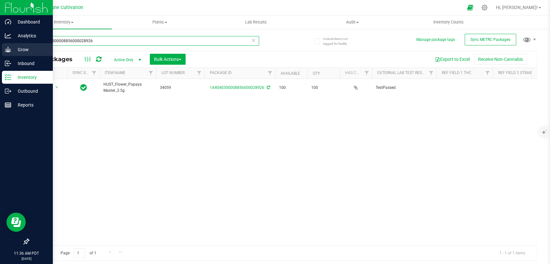
drag, startPoint x: 102, startPoint y: 41, endPoint x: 5, endPoint y: 44, distance: 96.4
click at [5, 44] on div "Dashboard Analytics Grow Inbound Inventory Outbound Reports 11:36 AM PDT 09/24/…" at bounding box center [275, 132] width 550 height 264
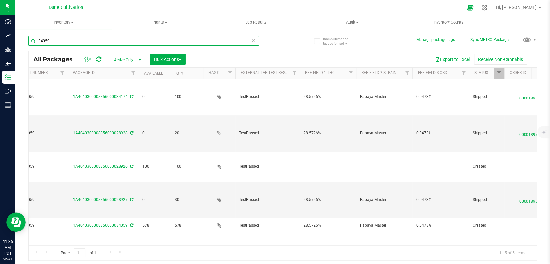
scroll to position [0, 143]
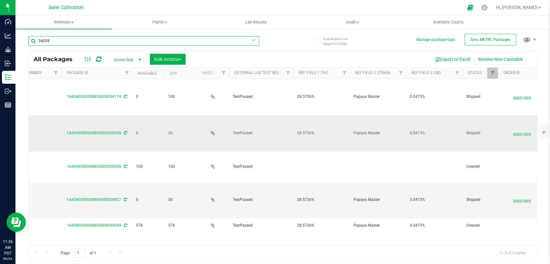
type input "34059"
click at [309, 130] on span "28.5726%" at bounding box center [321, 133] width 49 height 6
drag, startPoint x: 319, startPoint y: 123, endPoint x: 285, endPoint y: 124, distance: 33.8
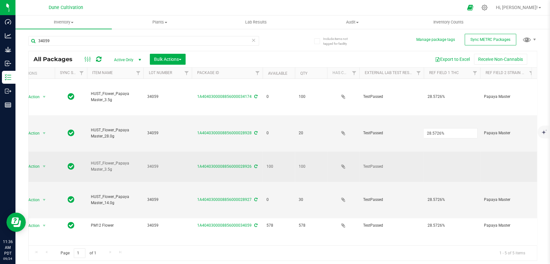
scroll to position [0, 0]
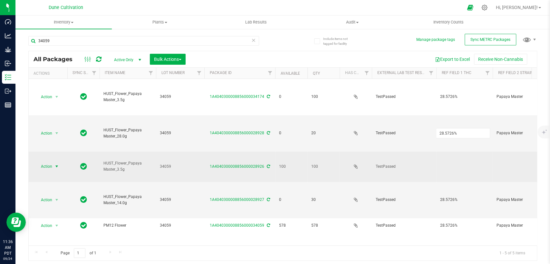
click at [49, 162] on span "Action" at bounding box center [43, 166] width 17 height 9
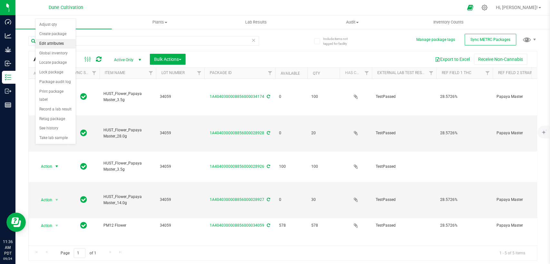
click at [56, 43] on li "Edit attributes" at bounding box center [55, 44] width 40 height 10
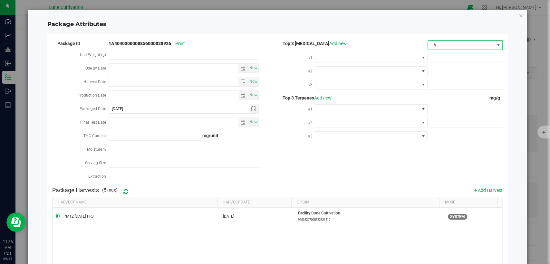
click at [452, 44] on span "%" at bounding box center [461, 45] width 66 height 9
click at [435, 67] on li "mg/unit" at bounding box center [459, 67] width 73 height 11
click at [390, 54] on span at bounding box center [367, 57] width 104 height 9
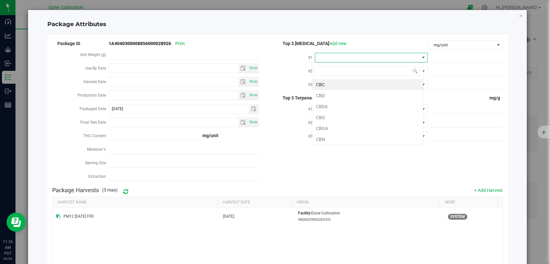
scroll to position [9, 111]
type input "THCA"
click at [337, 83] on li "THCA" at bounding box center [367, 84] width 111 height 11
click at [464, 57] on span at bounding box center [466, 57] width 72 height 9
paste input "300.4401"
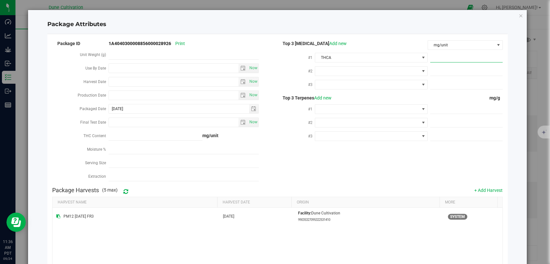
type input "300.4401"
click at [336, 75] on div at bounding box center [371, 71] width 112 height 12
click at [336, 72] on span at bounding box center [367, 71] width 104 height 9
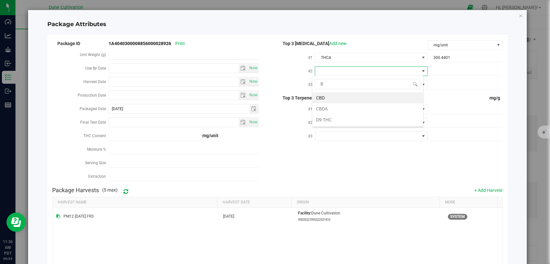
drag, startPoint x: 329, startPoint y: 118, endPoint x: 367, endPoint y: 101, distance: 42.0
click at [329, 117] on li "D9-THC" at bounding box center [367, 119] width 111 height 11
click at [433, 71] on span at bounding box center [466, 71] width 72 height 9
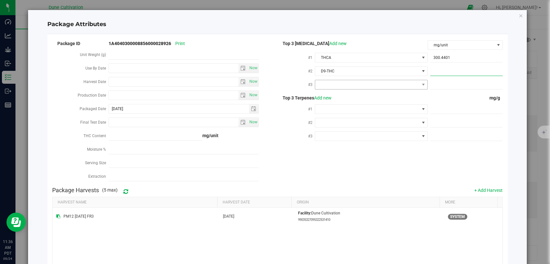
paste input "22.2396"
type input "22.2396"
click at [389, 85] on span at bounding box center [367, 84] width 104 height 9
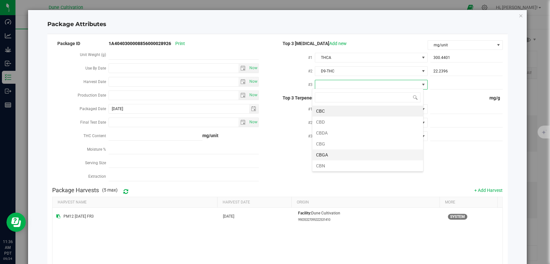
click at [330, 154] on li "CBGA" at bounding box center [367, 154] width 111 height 11
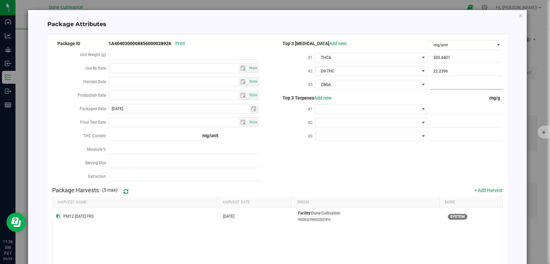
click at [439, 84] on span at bounding box center [466, 84] width 72 height 9
paste input "11.7296"
type input "11.7296"
click at [435, 105] on span at bounding box center [466, 109] width 72 height 9
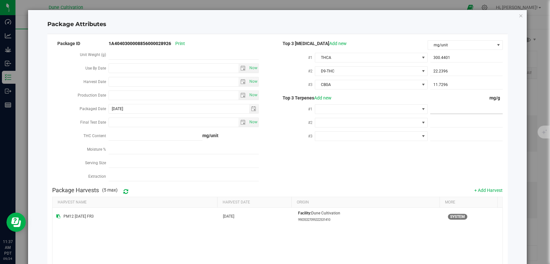
paste input "7.08"
type input "7.08"
type input "7.0800"
drag, startPoint x: 436, startPoint y: 121, endPoint x: 430, endPoint y: 119, distance: 6.3
click at [433, 121] on span at bounding box center [466, 122] width 72 height 9
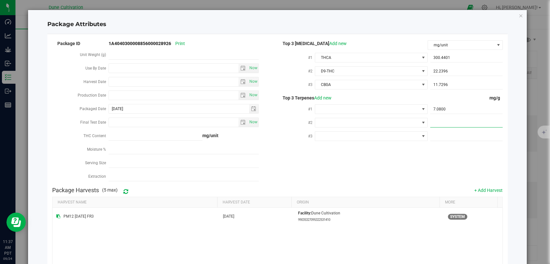
paste input "5.667"
type input "5.667"
type input "5.6670"
click at [446, 137] on span at bounding box center [466, 136] width 72 height 9
paste input "2.761"
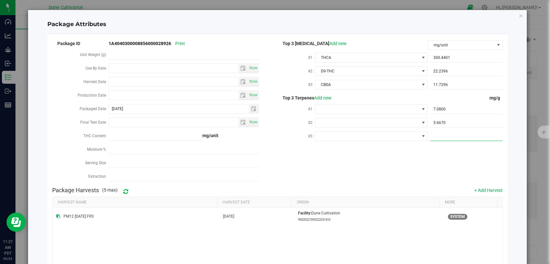
type input "2.761"
type input "2.7610"
click at [361, 108] on span at bounding box center [367, 109] width 104 height 9
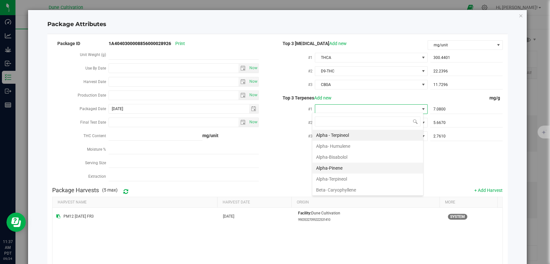
scroll to position [36, 0]
click at [352, 163] on li "Beta-Myrcene" at bounding box center [367, 165] width 111 height 11
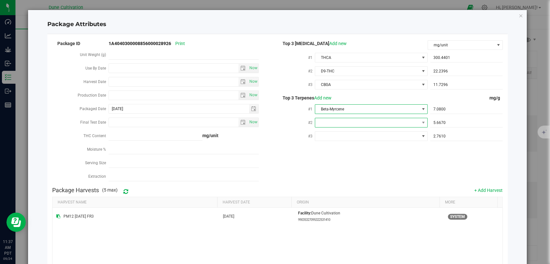
click at [351, 118] on span at bounding box center [367, 122] width 104 height 9
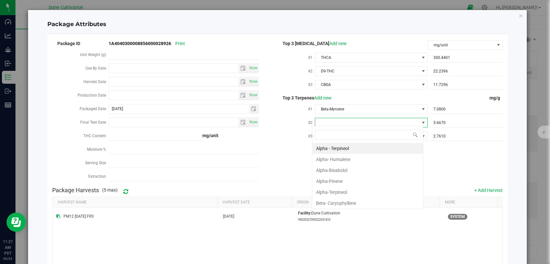
scroll to position [9, 111]
click at [349, 181] on li "Alpha-Pinene" at bounding box center [367, 181] width 111 height 11
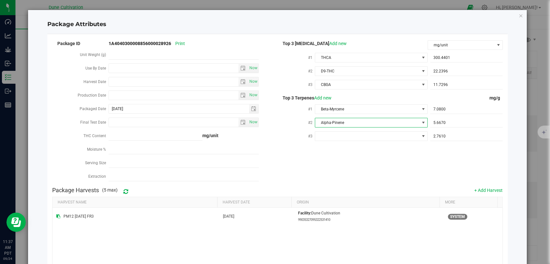
click at [358, 139] on div at bounding box center [371, 136] width 112 height 12
click at [358, 136] on span at bounding box center [367, 136] width 104 height 9
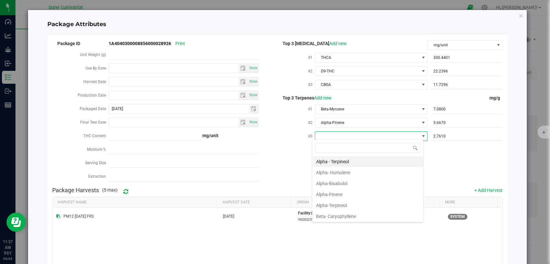
type input "D"
click at [348, 172] on li "D-Limonene" at bounding box center [367, 172] width 111 height 11
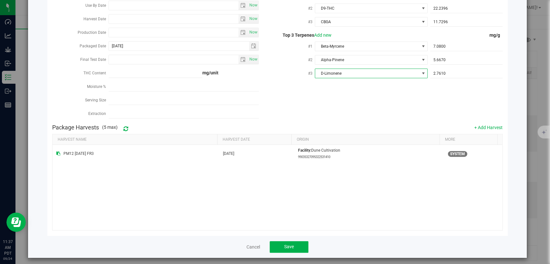
scroll to position [63, 0]
click at [301, 242] on button "Save" at bounding box center [289, 247] width 39 height 12
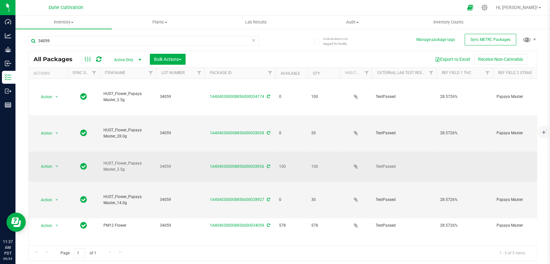
click at [446, 152] on td at bounding box center [464, 167] width 56 height 30
type input "28.5726%"
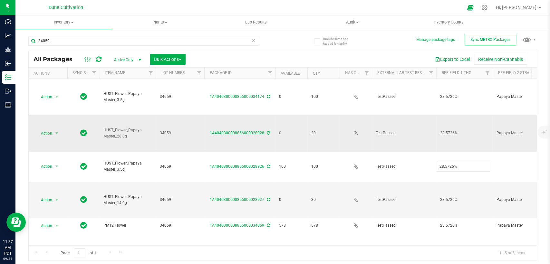
click at [505, 122] on div "All Packages Active Only Active Only Lab Samples Locked All External Internal B…" at bounding box center [282, 156] width 509 height 210
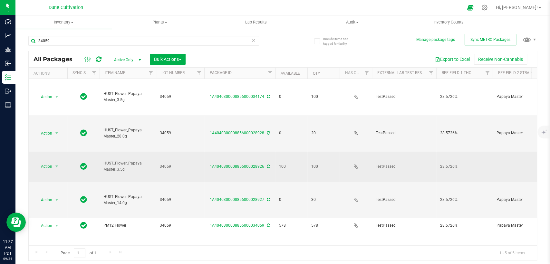
scroll to position [0, 107]
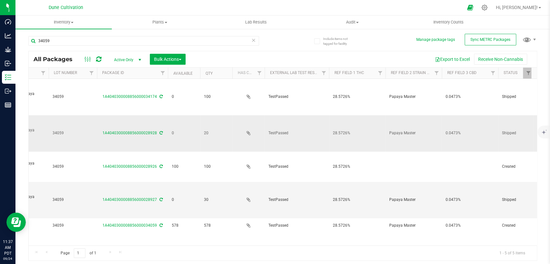
click at [416, 130] on span "Papaya Master" at bounding box center [413, 133] width 49 height 6
drag, startPoint x: 415, startPoint y: 123, endPoint x: 375, endPoint y: 125, distance: 40.0
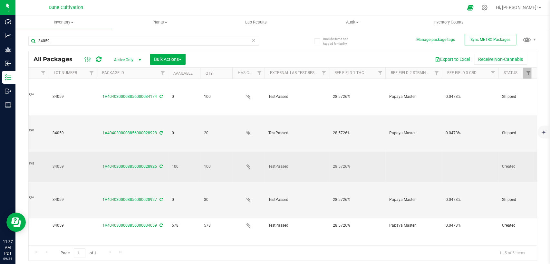
click at [394, 152] on td at bounding box center [413, 167] width 56 height 30
type input "Papaya Master"
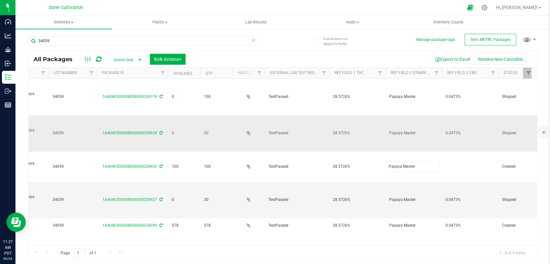
click at [453, 123] on div "All Packages Active Only Active Only Lab Samples Locked All External Internal B…" at bounding box center [282, 156] width 509 height 210
click at [453, 130] on span "0.0473%" at bounding box center [469, 133] width 49 height 6
drag, startPoint x: 468, startPoint y: 121, endPoint x: 432, endPoint y: 128, distance: 36.6
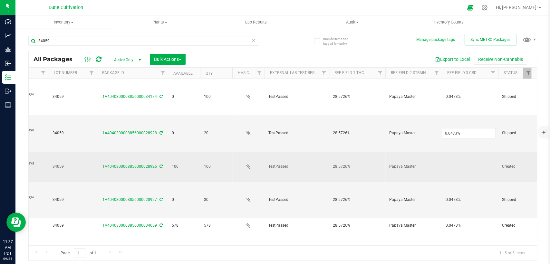
click at [445, 152] on td at bounding box center [470, 167] width 56 height 30
type input "0.0473%"
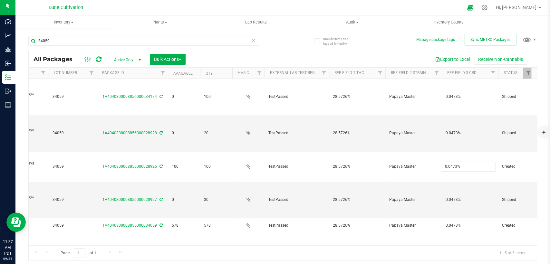
click at [433, 215] on div "All Packages Active Only Active Only Lab Samples Locked All External Internal B…" at bounding box center [282, 156] width 509 height 210
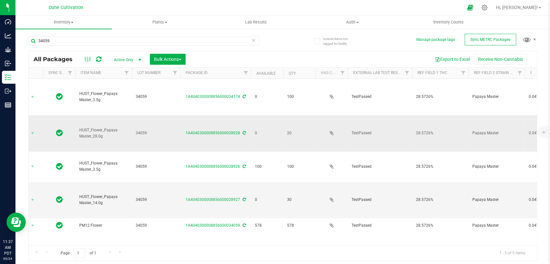
scroll to position [0, 0]
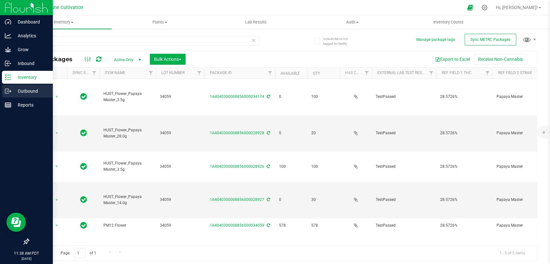
click at [26, 91] on p "Outbound" at bounding box center [30, 91] width 39 height 8
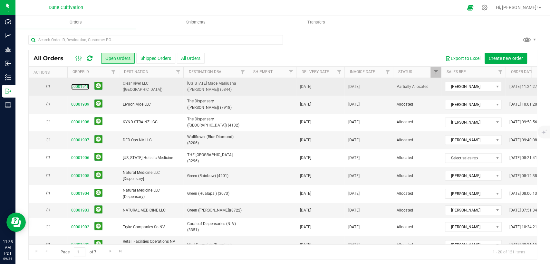
click at [79, 86] on link "00001910" at bounding box center [80, 87] width 18 height 6
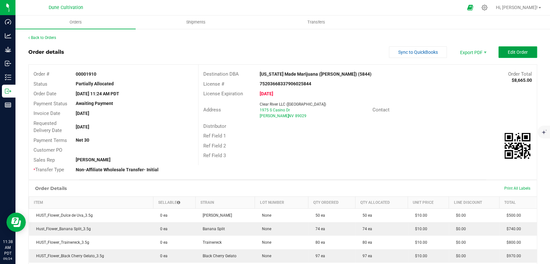
click at [520, 50] on span "Edit Order" at bounding box center [518, 52] width 20 height 5
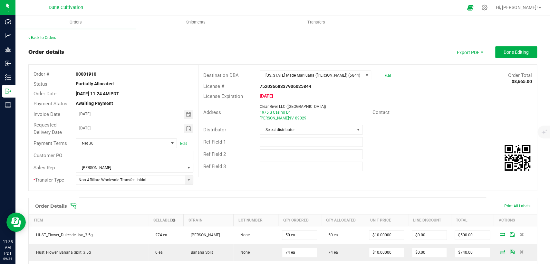
scroll to position [143, 0]
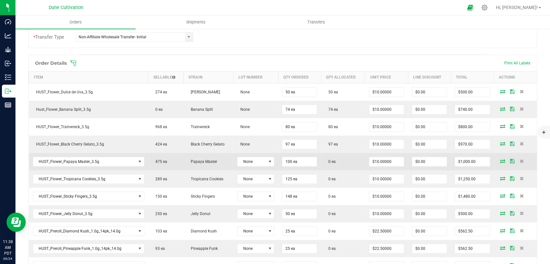
click at [500, 160] on icon at bounding box center [502, 161] width 5 height 4
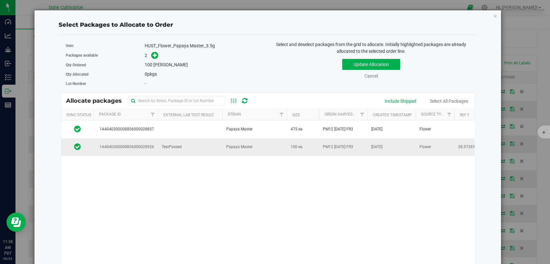
click at [164, 144] on span "TestPassed" at bounding box center [172, 147] width 20 height 6
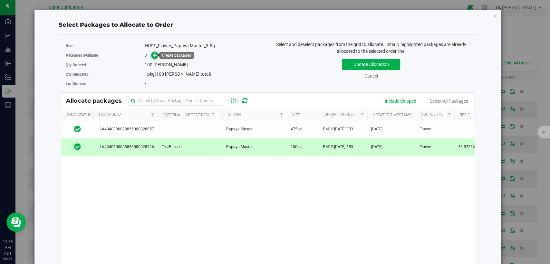
click at [156, 55] on icon at bounding box center [155, 55] width 5 height 5
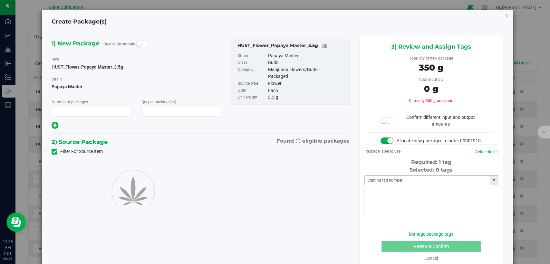
type input "1"
type input "100"
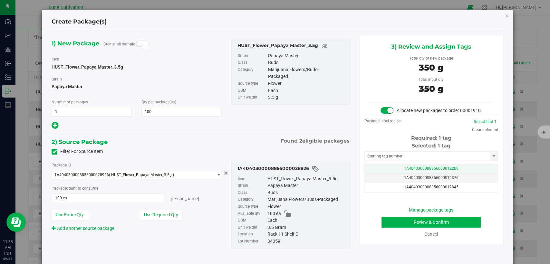
click at [404, 171] on span "1A4040300008856000012206" at bounding box center [431, 168] width 54 height 5
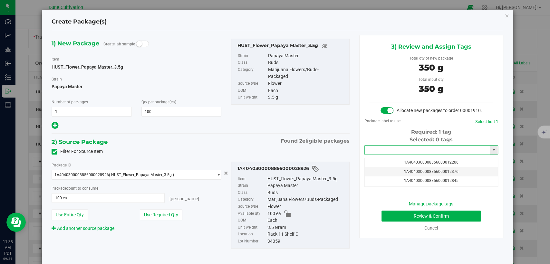
click at [398, 155] on input "text" at bounding box center [427, 150] width 125 height 9
click at [397, 168] on li "1A4040300008856000034238" at bounding box center [427, 168] width 132 height 10
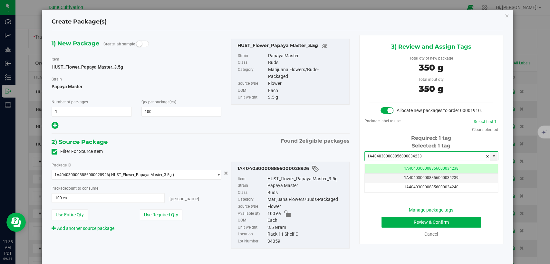
type input "1A4040300008856000034238"
click at [396, 227] on button "Review & Confirm" at bounding box center [430, 222] width 99 height 11
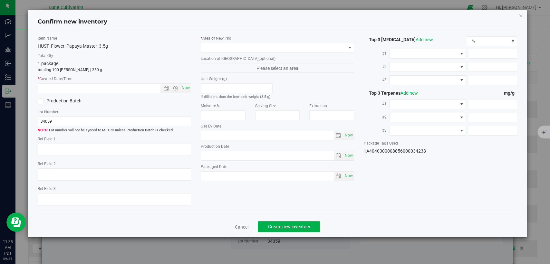
type textarea "28.5726%"
type textarea "Papaya Master"
type textarea "0.0473%"
type input "300.4401"
type input "22.2396"
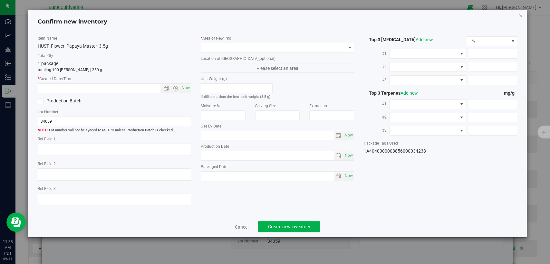
type input "11.7296"
type input "7.0800"
type input "5.6670"
type input "2.7610"
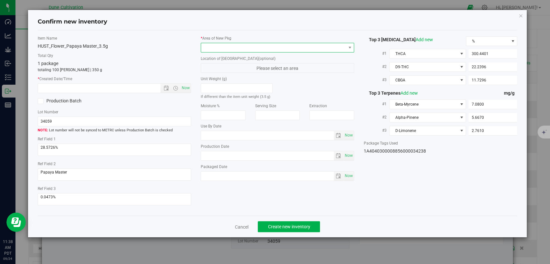
click at [290, 47] on span at bounding box center [273, 47] width 145 height 9
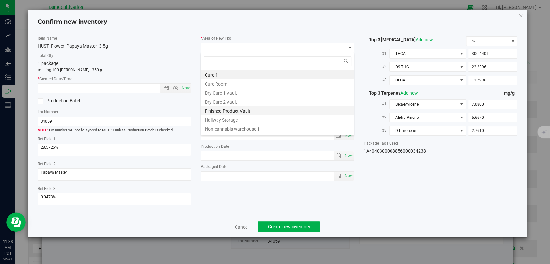
click at [239, 108] on li "Finished Product Vault" at bounding box center [277, 110] width 153 height 9
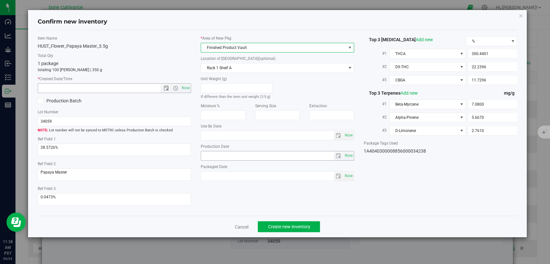
click at [188, 86] on span "Now" at bounding box center [185, 87] width 11 height 9
type input "9/24/2025 11:38 AM"
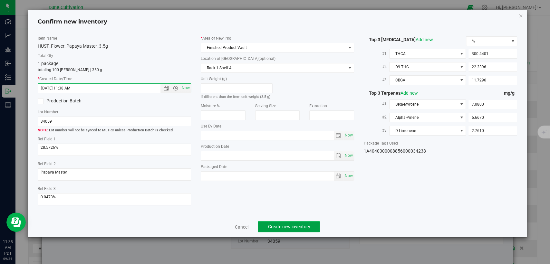
click at [272, 228] on span "Create new inventory" at bounding box center [289, 226] width 42 height 5
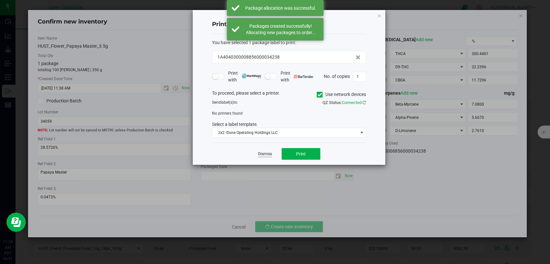
click at [270, 154] on link "Dismiss" at bounding box center [265, 153] width 14 height 5
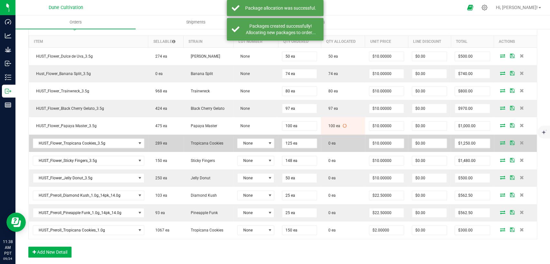
click at [500, 142] on icon at bounding box center [502, 143] width 5 height 4
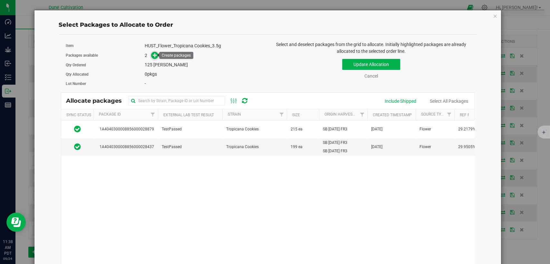
click at [154, 55] on icon at bounding box center [155, 55] width 5 height 5
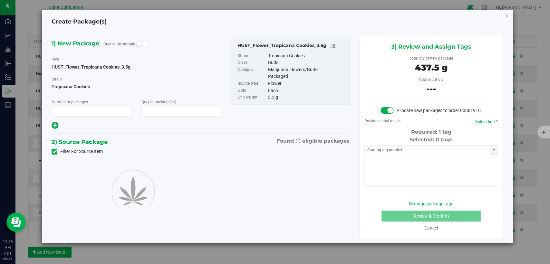
type input "1"
type input "125"
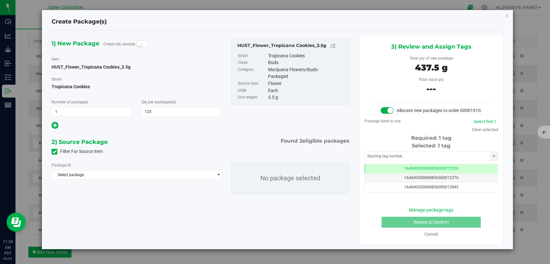
click at [57, 152] on span at bounding box center [55, 152] width 6 height 6
click at [0, 0] on input "Filter For Source Item" at bounding box center [0, 0] width 0 height 0
click at [80, 172] on span "Select package" at bounding box center [132, 174] width 161 height 9
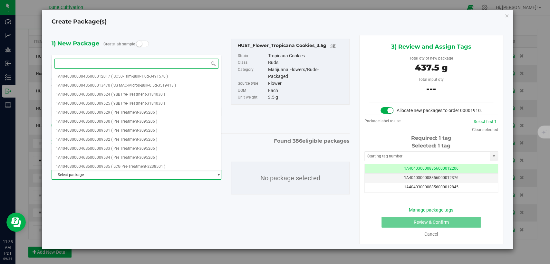
paste input "28895"
type input "28895"
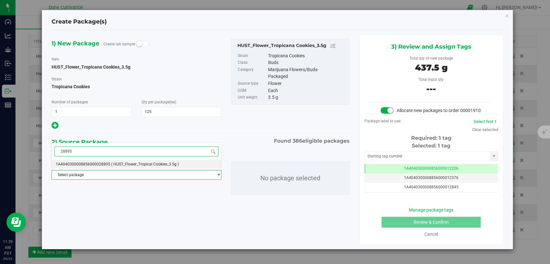
click at [88, 163] on span "1A4040300008856000028895" at bounding box center [83, 164] width 54 height 5
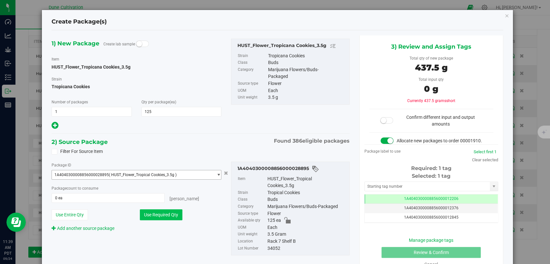
click at [156, 215] on button "Use Required Qty" at bounding box center [161, 214] width 43 height 11
type input "125 ea"
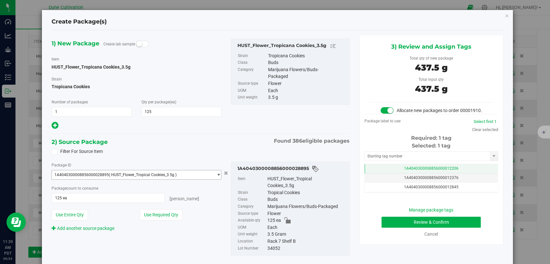
click at [383, 172] on td "1A4040300008856000012206" at bounding box center [431, 168] width 133 height 9
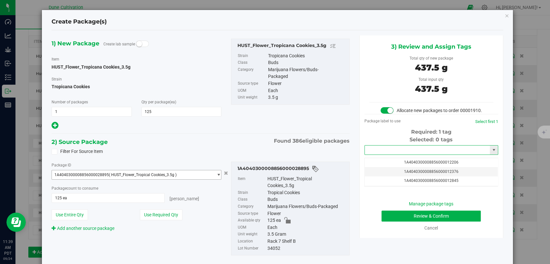
click at [384, 154] on input "text" at bounding box center [427, 150] width 125 height 9
drag, startPoint x: 383, startPoint y: 165, endPoint x: 384, endPoint y: 158, distance: 7.1
click at [383, 165] on li "1A4040300008856000034239" at bounding box center [427, 168] width 132 height 10
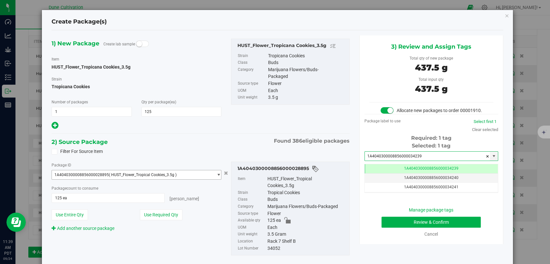
type input "1A4040300008856000034239"
click at [395, 228] on button "Review & Confirm" at bounding box center [430, 222] width 99 height 11
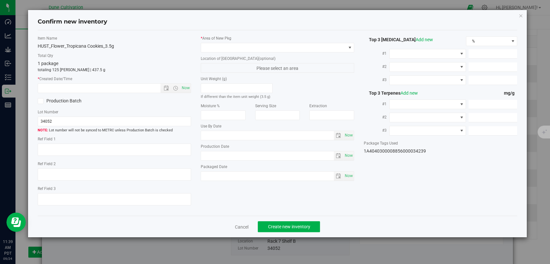
type textarea "29.0821%"
type textarea "Tropicana Cookies"
type textarea "0.0376%"
type input "324.9060"
type input "18.0465"
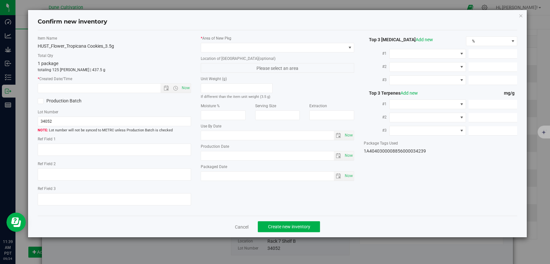
type input "5.8787"
type input "2.3050"
type input "2.1730"
type input "1.2870"
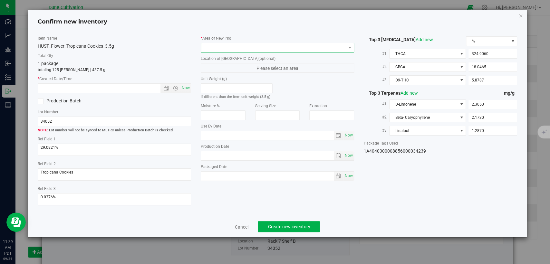
click at [301, 48] on span at bounding box center [273, 47] width 145 height 9
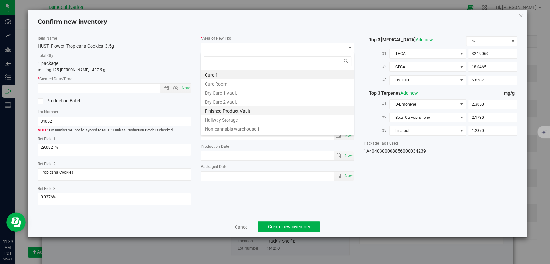
click at [240, 110] on li "Finished Product Vault" at bounding box center [277, 110] width 153 height 9
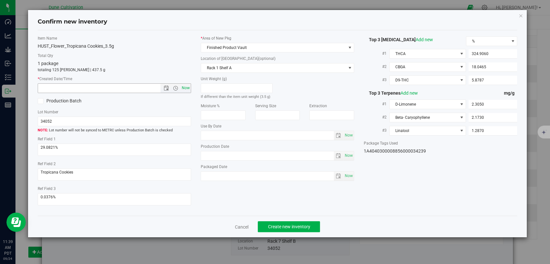
click at [185, 89] on span "Now" at bounding box center [185, 87] width 11 height 9
type input "9/24/2025 11:39 AM"
click at [270, 225] on span "Create new inventory" at bounding box center [289, 226] width 42 height 5
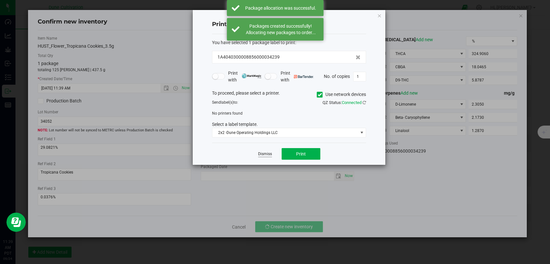
click at [262, 153] on link "Dismiss" at bounding box center [265, 153] width 14 height 5
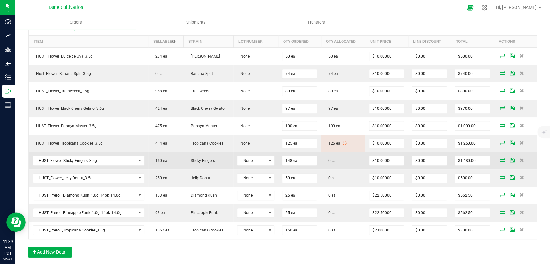
click at [500, 159] on icon at bounding box center [502, 160] width 5 height 4
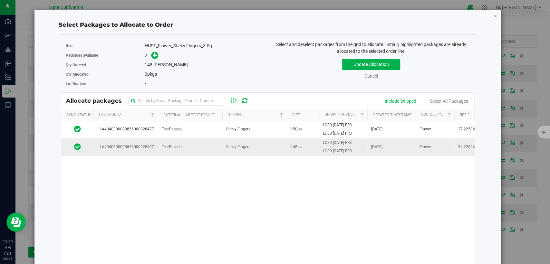
click at [195, 151] on td "TestPassed" at bounding box center [190, 146] width 64 height 17
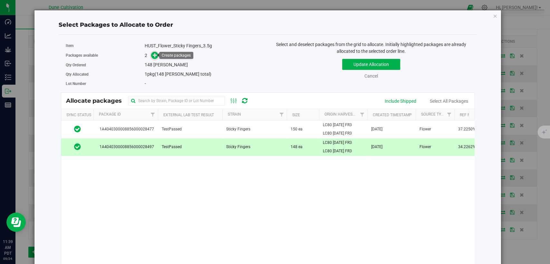
click at [154, 54] on icon at bounding box center [155, 55] width 5 height 5
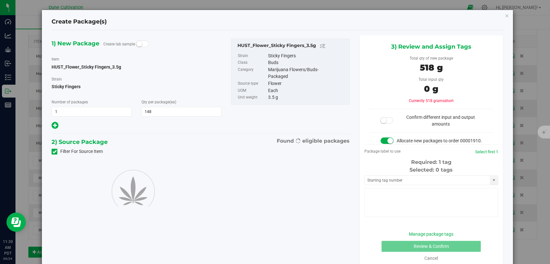
type input "148"
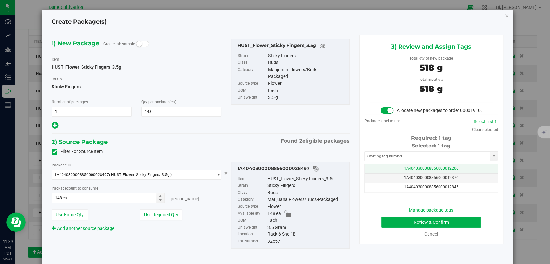
click at [404, 171] on span "1A4040300008856000012206" at bounding box center [431, 168] width 54 height 5
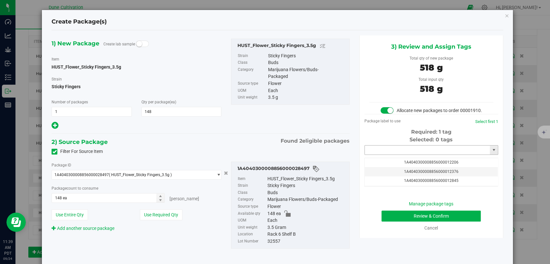
click at [397, 155] on input "text" at bounding box center [427, 150] width 125 height 9
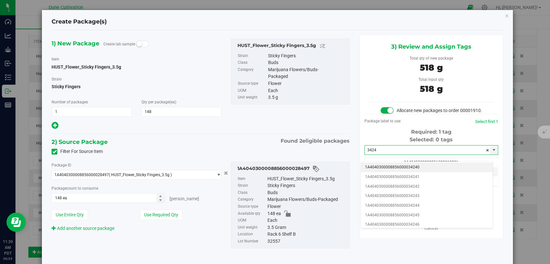
click at [398, 167] on li "1A4040300008856000034240" at bounding box center [427, 168] width 132 height 10
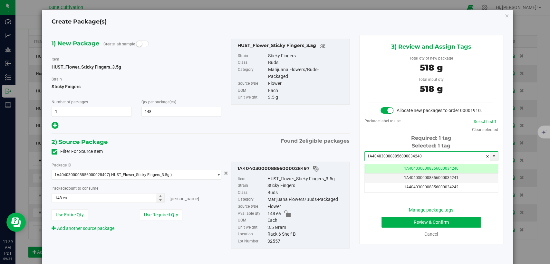
type input "1A4040300008856000034240"
click at [404, 227] on button "Review & Confirm" at bounding box center [430, 222] width 99 height 11
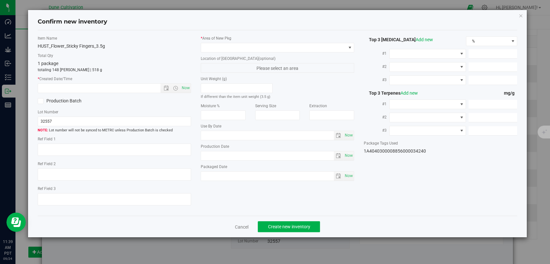
type textarea "34.2262%"
type textarea "Sticky Fingers"
type textarea "0.0788%"
type input "374.4276"
type input "13.8891"
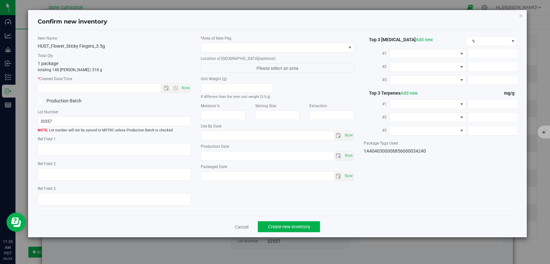
type input "8.1659"
type input "8.8950"
type input "8.3040"
type input "6.0180"
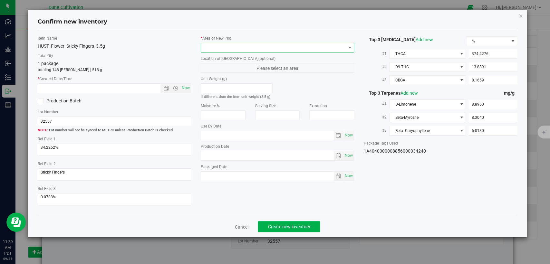
click at [283, 48] on span at bounding box center [273, 47] width 145 height 9
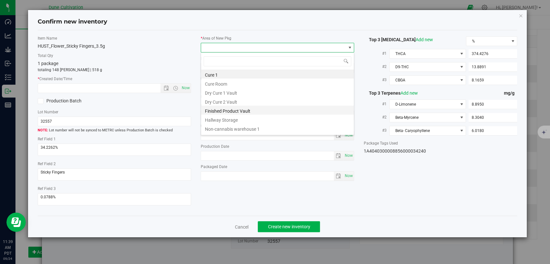
click at [240, 112] on li "Finished Product Vault" at bounding box center [277, 110] width 153 height 9
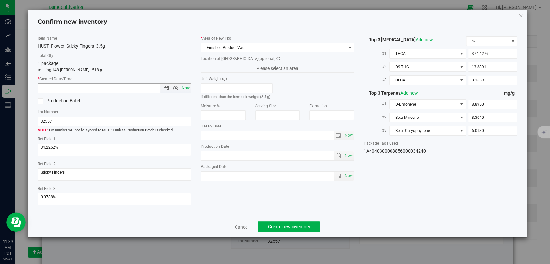
click at [186, 89] on span "Now" at bounding box center [185, 87] width 11 height 9
type input "9/24/2025 11:39 AM"
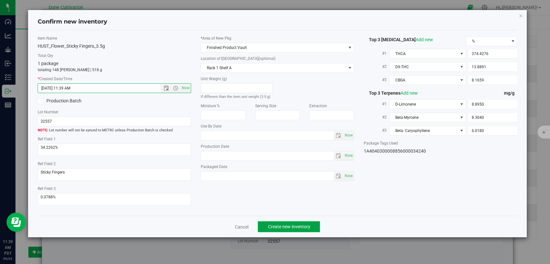
click at [300, 225] on span "Create new inventory" at bounding box center [289, 226] width 42 height 5
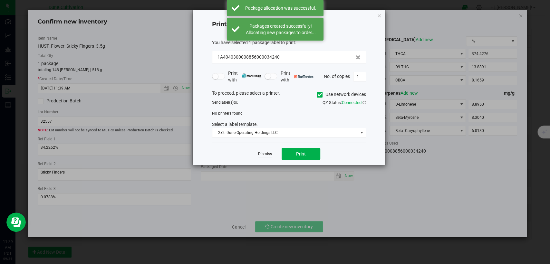
click at [270, 155] on link "Dismiss" at bounding box center [265, 153] width 14 height 5
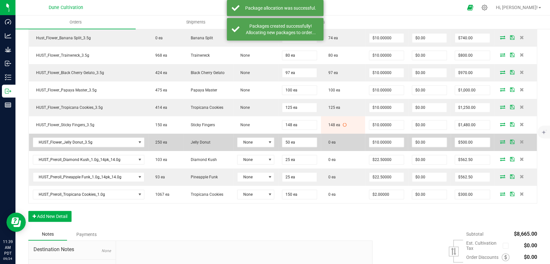
click at [500, 141] on icon at bounding box center [502, 142] width 5 height 4
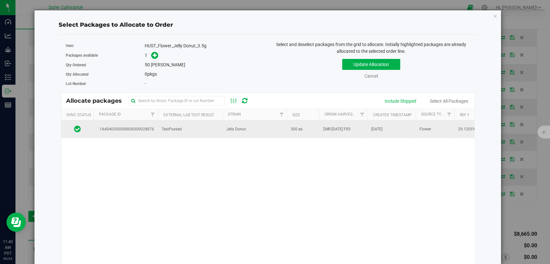
click at [216, 125] on td "TestPassed" at bounding box center [190, 128] width 64 height 17
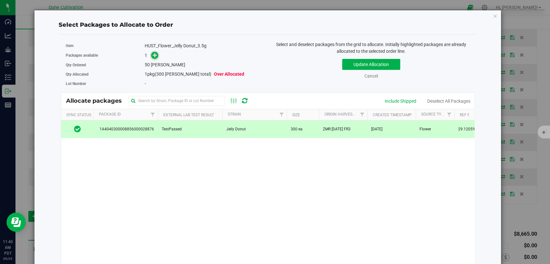
click at [155, 57] on icon at bounding box center [155, 55] width 5 height 5
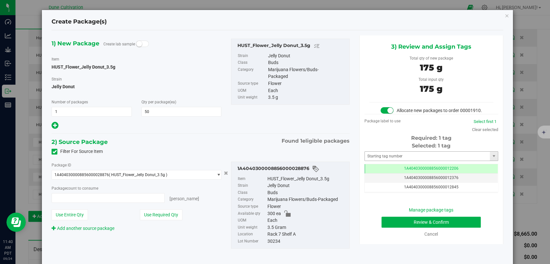
type input "50 ea"
click at [403, 174] on td "1A4040300008856000012206" at bounding box center [431, 168] width 133 height 9
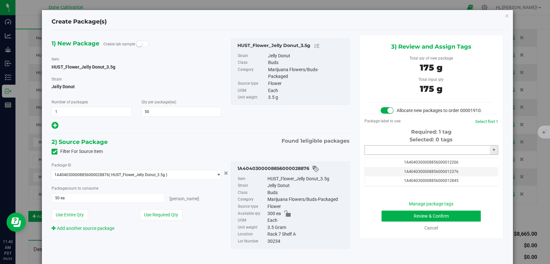
click at [405, 155] on input "text" at bounding box center [427, 150] width 125 height 9
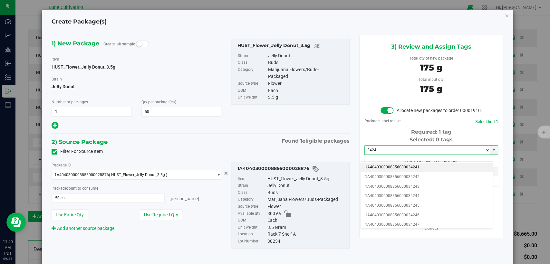
click at [398, 166] on li "1A4040300008856000034241" at bounding box center [427, 168] width 132 height 10
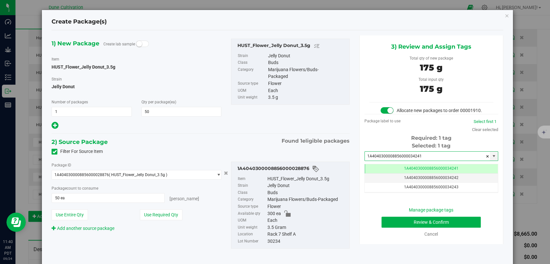
type input "1A4040300008856000034241"
click at [390, 227] on button "Review & Confirm" at bounding box center [430, 222] width 99 height 11
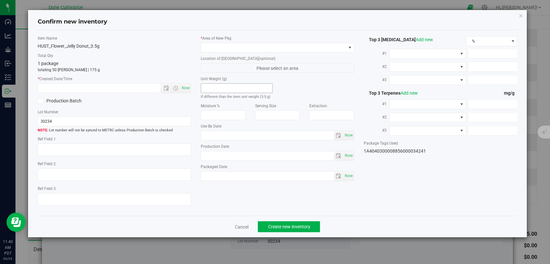
type textarea "29.1205%"
type textarea "Jelly Donut"
type textarea "0.0793%"
type input "323.7415"
type input "25.0432"
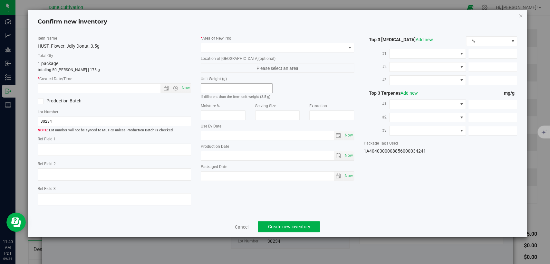
type input "7.2841"
type input "5.2190"
type input "2.9350"
type input "2.1700"
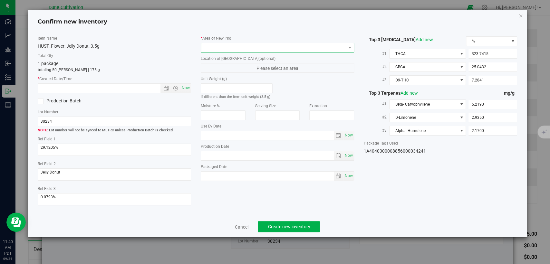
click at [242, 48] on span at bounding box center [273, 47] width 145 height 9
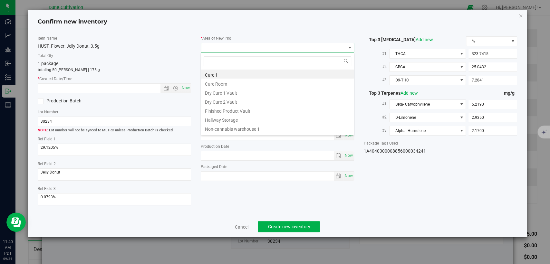
click at [234, 107] on li "Finished Product Vault" at bounding box center [277, 110] width 153 height 9
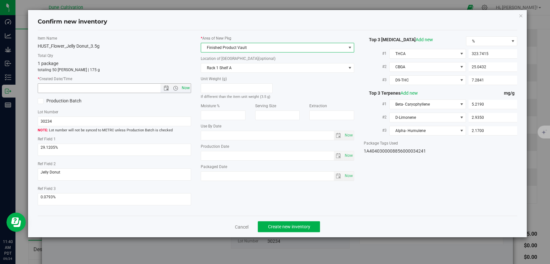
click at [186, 88] on span "Now" at bounding box center [185, 87] width 11 height 9
type input "9/24/2025 11:40 AM"
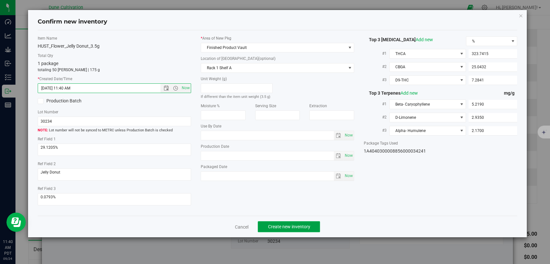
click at [281, 221] on button "Create new inventory" at bounding box center [289, 226] width 62 height 11
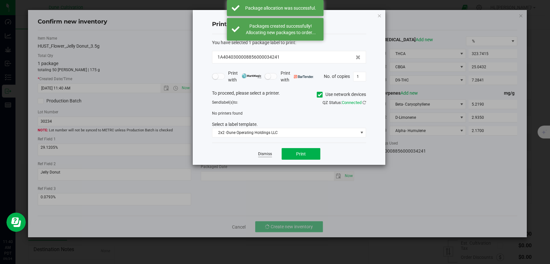
click at [265, 153] on link "Dismiss" at bounding box center [265, 153] width 14 height 5
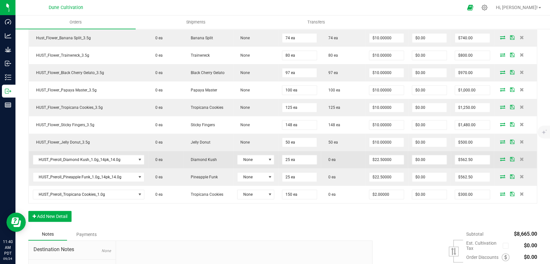
click at [498, 159] on span at bounding box center [503, 159] width 10 height 4
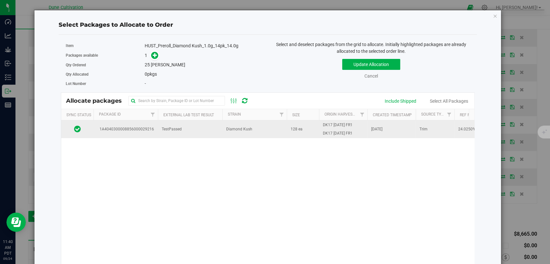
click at [201, 132] on td "TestPassed" at bounding box center [190, 128] width 64 height 17
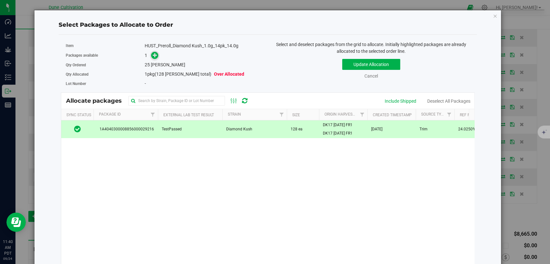
click at [156, 54] on icon at bounding box center [155, 55] width 5 height 5
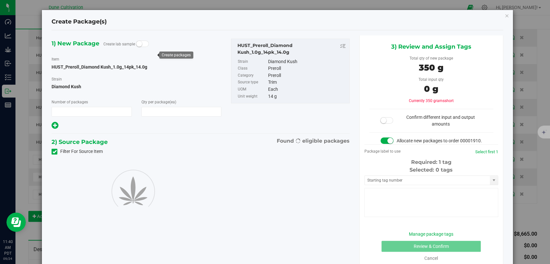
type input "1"
type input "25"
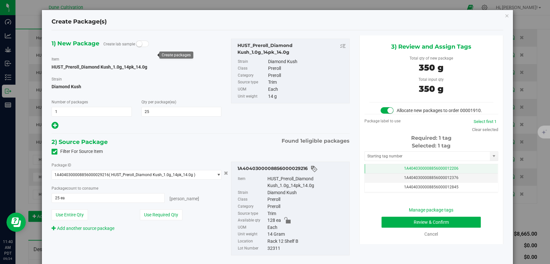
click at [384, 174] on td "1A4040300008856000012206" at bounding box center [431, 168] width 133 height 9
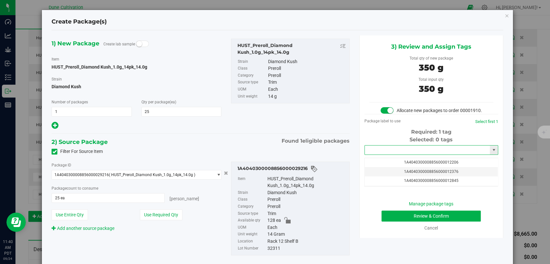
click at [384, 155] on input "text" at bounding box center [427, 150] width 125 height 9
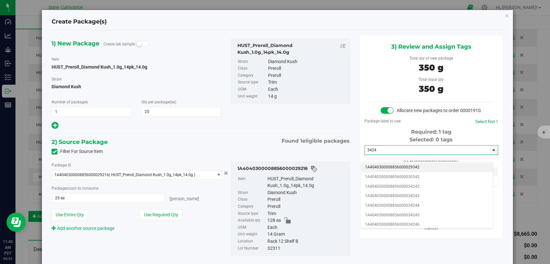
click at [386, 166] on li "1A4040300008856000029342" at bounding box center [427, 168] width 132 height 10
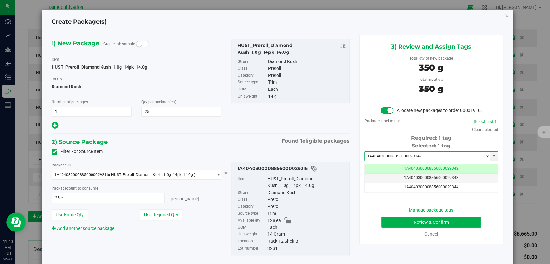
type input "1A4040300008856000029342"
click at [397, 228] on button "Review & Confirm" at bounding box center [430, 222] width 99 height 11
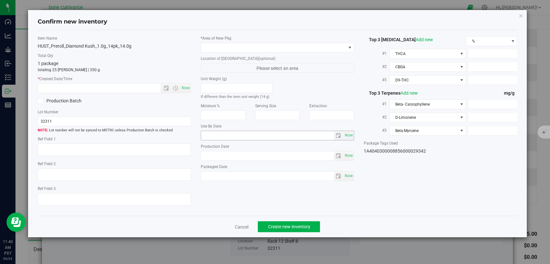
type textarea "24.0250%"
type textarea "Diamond Kush"
type textarea "<LOQ"
type input "268.5240"
type input "19.2656"
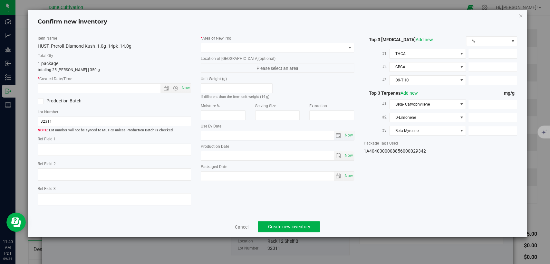
type input "4.7541"
type input "4.4100"
type input "1.9740"
type input "1.6010"
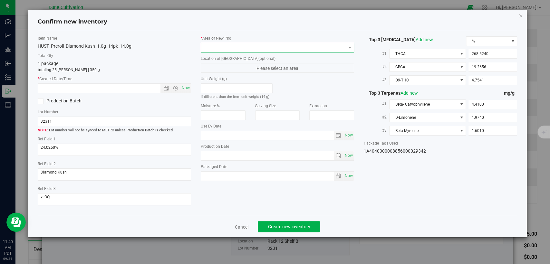
click at [266, 50] on span at bounding box center [273, 47] width 145 height 9
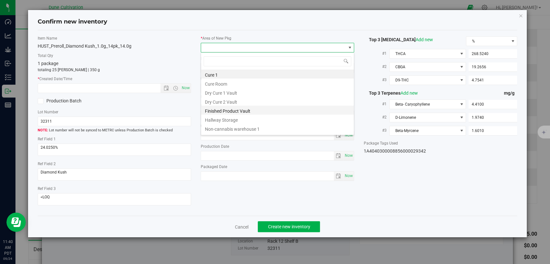
click at [251, 110] on li "Finished Product Vault" at bounding box center [277, 110] width 153 height 9
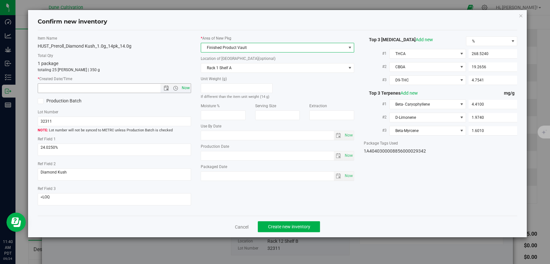
click at [187, 91] on span "Now" at bounding box center [185, 87] width 11 height 9
type input "9/24/2025 11:40 AM"
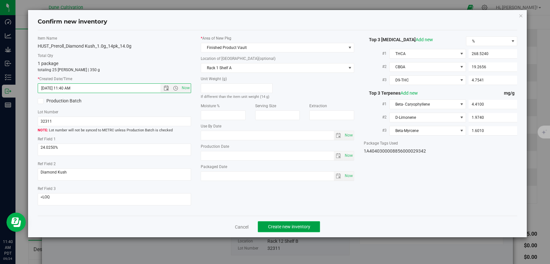
click at [273, 226] on span "Create new inventory" at bounding box center [289, 226] width 42 height 5
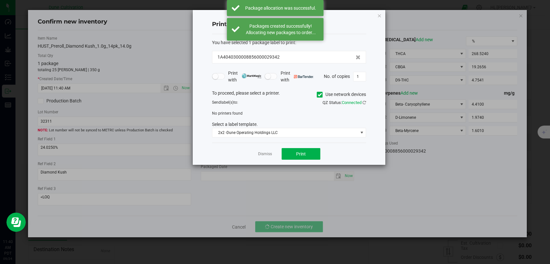
click at [265, 156] on link "Dismiss" at bounding box center [265, 153] width 14 height 5
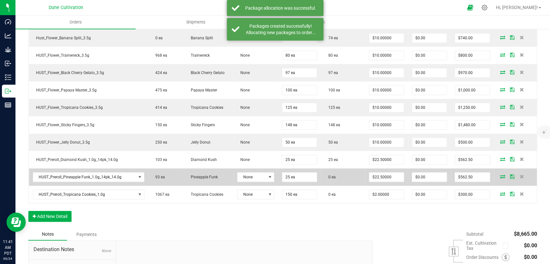
click at [498, 175] on span at bounding box center [503, 177] width 10 height 4
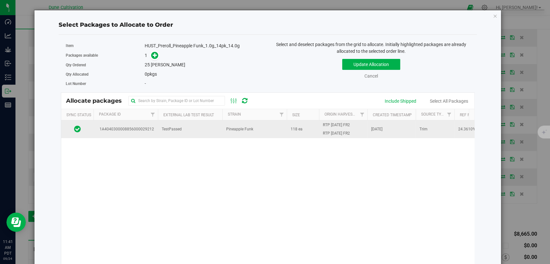
click at [209, 127] on td "TestPassed" at bounding box center [190, 128] width 64 height 17
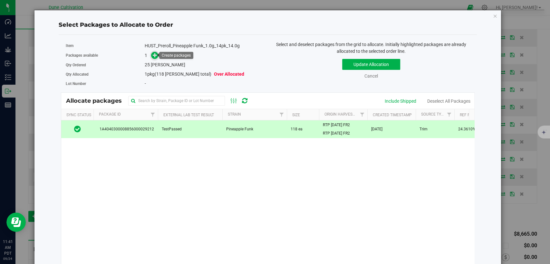
click at [154, 54] on icon at bounding box center [155, 55] width 5 height 5
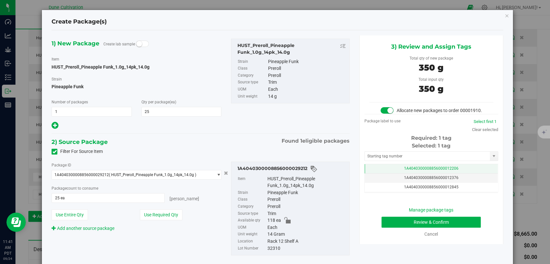
click at [404, 171] on span "1A4040300008856000012206" at bounding box center [431, 168] width 54 height 5
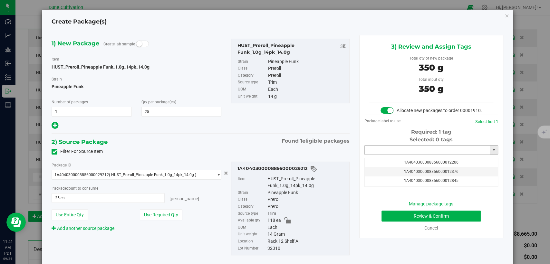
click at [394, 155] on input "text" at bounding box center [427, 150] width 125 height 9
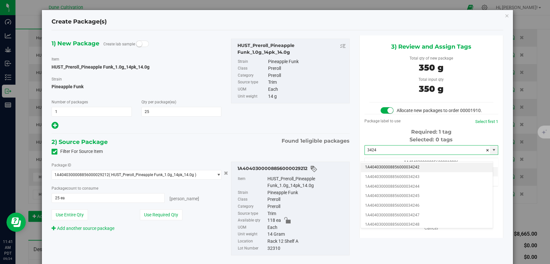
click at [397, 167] on li "1A4040300008856000034242" at bounding box center [427, 168] width 132 height 10
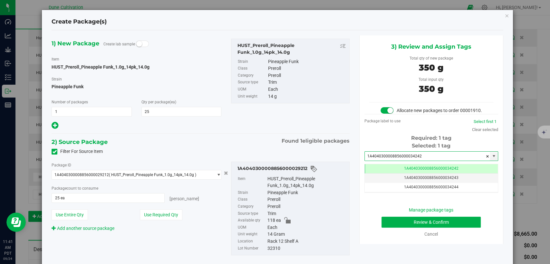
type input "1A4040300008856000034242"
click at [504, 15] on icon "button" at bounding box center [506, 16] width 5 height 8
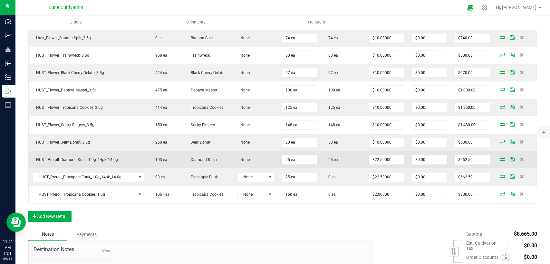
click at [500, 157] on icon at bounding box center [502, 159] width 5 height 4
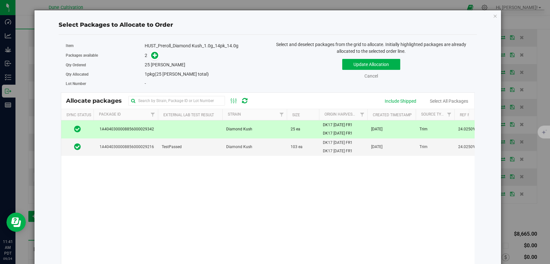
click at [219, 127] on td at bounding box center [190, 129] width 64 height 18
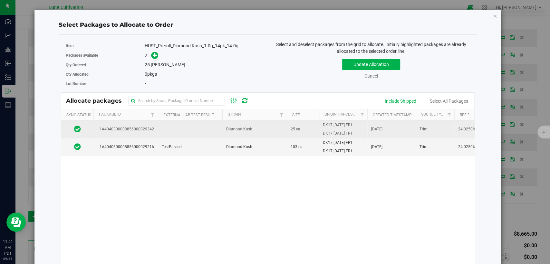
click at [219, 127] on td at bounding box center [190, 129] width 64 height 18
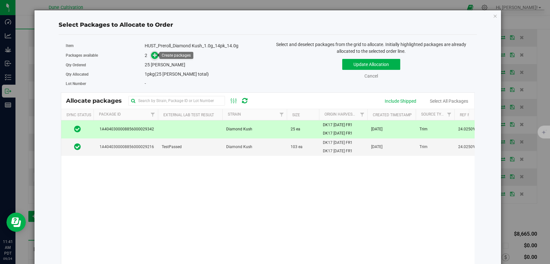
click at [154, 55] on icon at bounding box center [155, 55] width 5 height 5
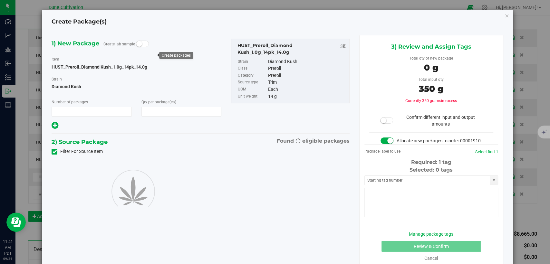
type input "1"
type input "0"
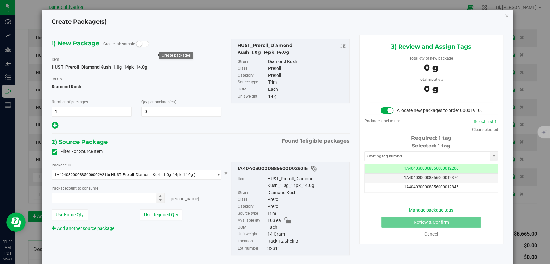
type input "0 ea"
drag, startPoint x: 381, startPoint y: 177, endPoint x: 393, endPoint y: 157, distance: 22.7
click at [381, 174] on td "1A4040300008856000012206" at bounding box center [431, 168] width 133 height 9
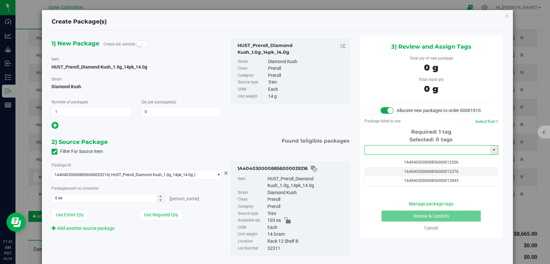
click at [391, 155] on input "text" at bounding box center [427, 150] width 125 height 9
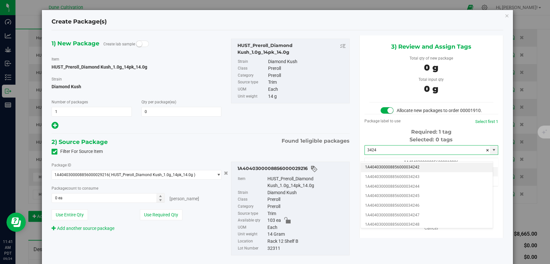
click at [392, 167] on li "1A4040300008856000034242" at bounding box center [427, 168] width 132 height 10
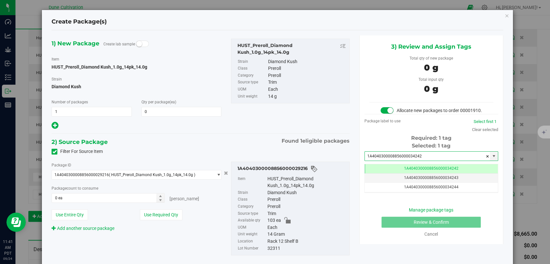
type input "1A4040300008856000034242"
click at [183, 175] on span "( HUST_Preroll_Diamond Kush_1.0g_14pk_14.0g )" at bounding box center [152, 175] width 86 height 5
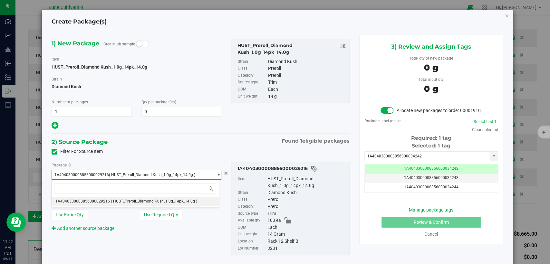
click at [183, 175] on span "( HUST_Preroll_Diamond Kush_1.0g_14pk_14.0g )" at bounding box center [152, 175] width 86 height 5
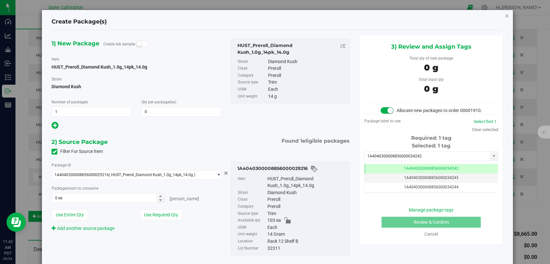
click at [504, 13] on icon "button" at bounding box center [506, 16] width 5 height 8
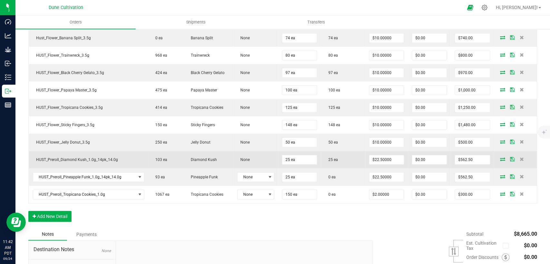
click at [500, 157] on icon at bounding box center [502, 159] width 5 height 4
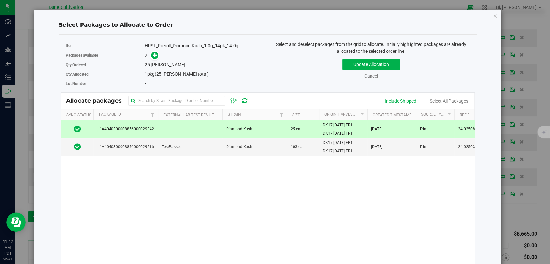
click at [258, 131] on td "Diamond Kush" at bounding box center [254, 129] width 64 height 18
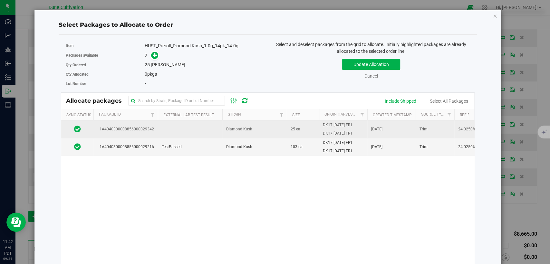
click at [261, 129] on td "Diamond Kush" at bounding box center [254, 129] width 64 height 18
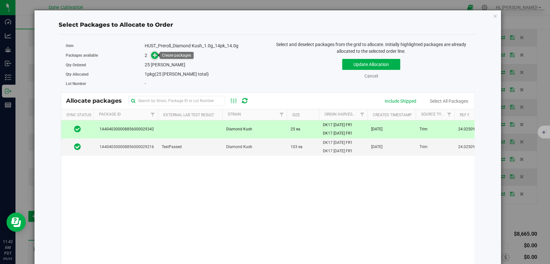
click at [155, 57] on icon at bounding box center [155, 55] width 5 height 5
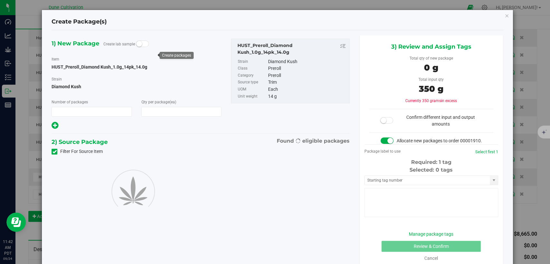
type input "1"
type input "0"
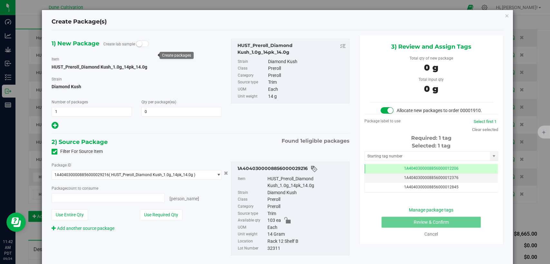
type input "0 ea"
click at [396, 174] on td "1A4040300008856000012206" at bounding box center [431, 168] width 133 height 9
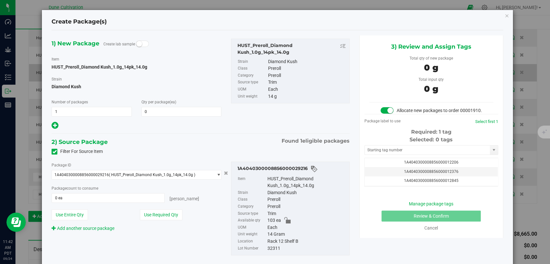
click at [504, 14] on icon "button" at bounding box center [506, 16] width 5 height 8
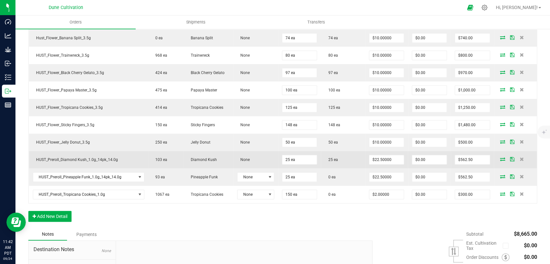
click at [500, 158] on icon at bounding box center [502, 159] width 5 height 4
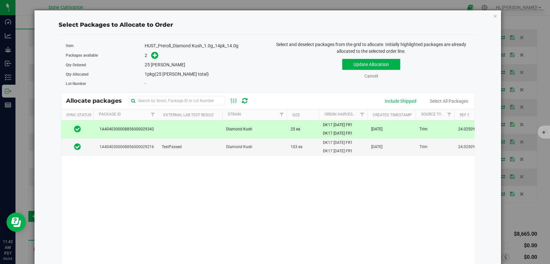
click at [228, 129] on span "Diamond Kush" at bounding box center [239, 129] width 26 height 6
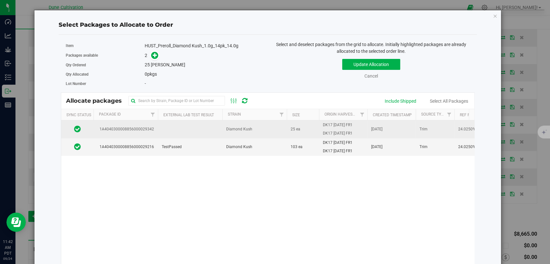
click at [228, 128] on span "Diamond Kush" at bounding box center [239, 129] width 26 height 6
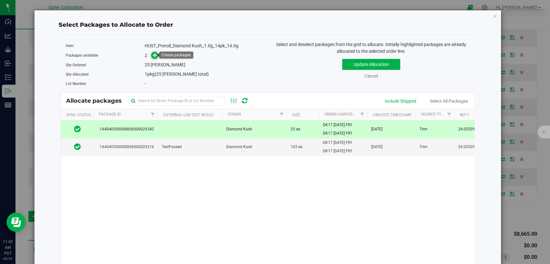
click at [152, 58] on span at bounding box center [154, 55] width 7 height 7
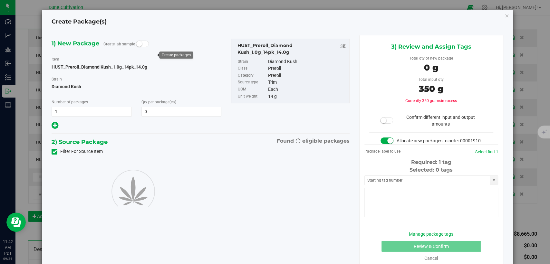
type input "0"
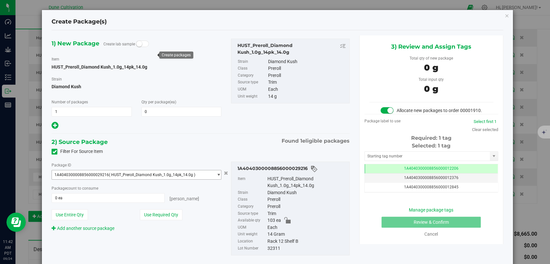
click at [153, 173] on span "( HUST_Preroll_Diamond Kush_1.0g_14pk_14.0g )" at bounding box center [152, 175] width 86 height 5
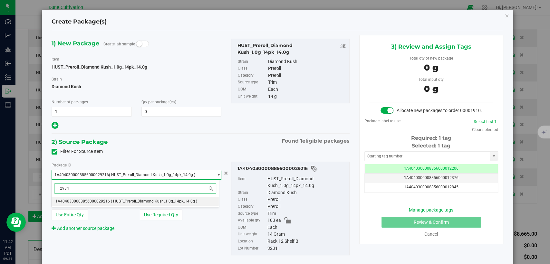
type input "29342"
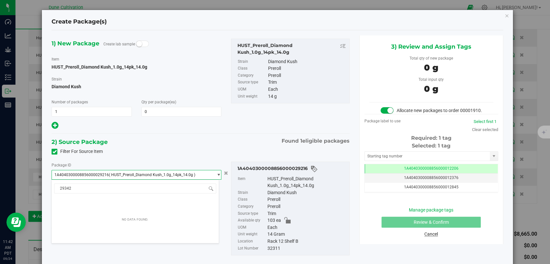
click at [430, 237] on link "Cancel" at bounding box center [431, 234] width 14 height 5
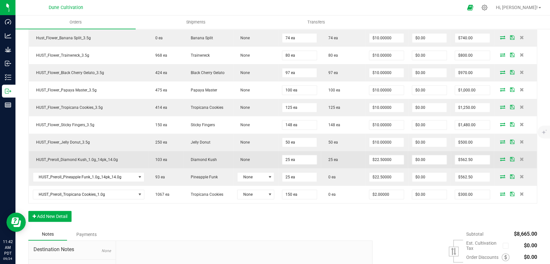
click at [500, 157] on icon at bounding box center [502, 159] width 5 height 4
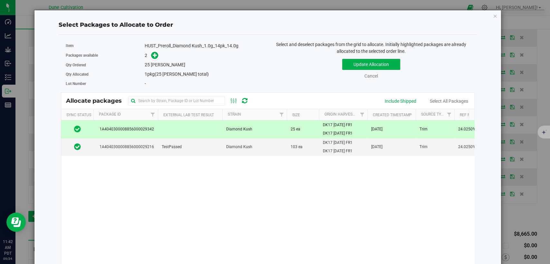
click at [301, 125] on td "25 ea" at bounding box center [303, 129] width 32 height 18
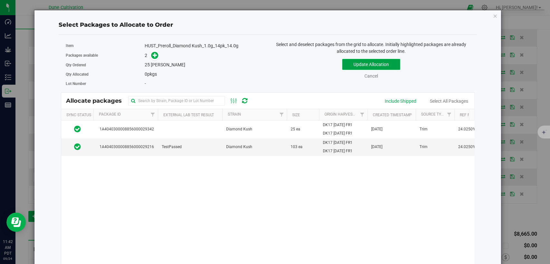
click at [346, 62] on button "Update Allocation" at bounding box center [371, 64] width 58 height 11
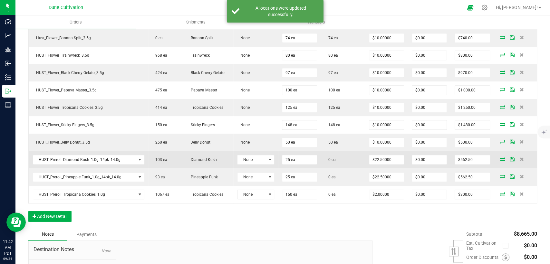
click at [500, 158] on icon at bounding box center [502, 159] width 5 height 4
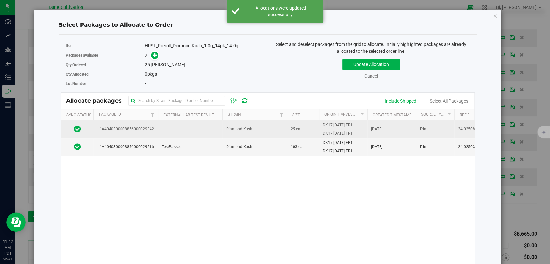
click at [235, 133] on td "Diamond Kush" at bounding box center [254, 129] width 64 height 18
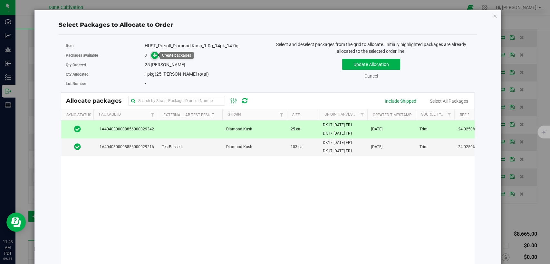
click at [155, 53] on icon at bounding box center [155, 55] width 5 height 5
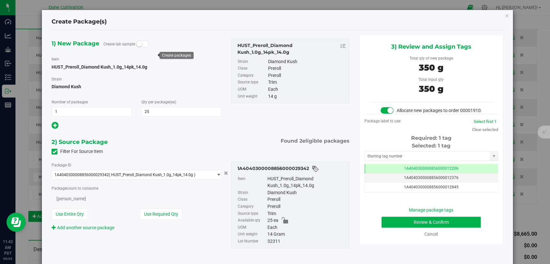
type input "25"
click at [386, 174] on td "1A4040300008856000012206" at bounding box center [431, 168] width 133 height 9
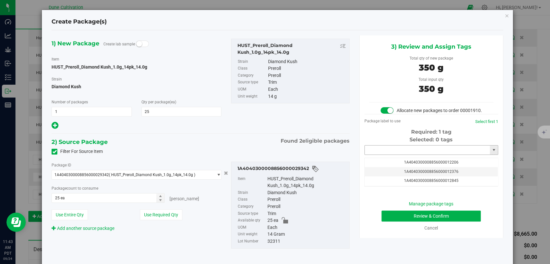
click at [384, 155] on input "text" at bounding box center [427, 150] width 125 height 9
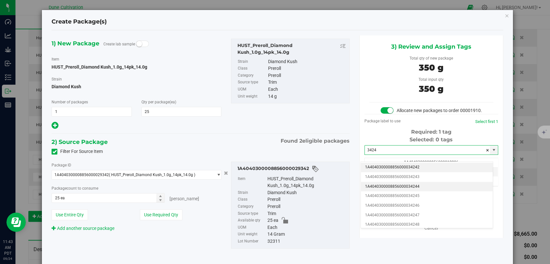
click at [397, 166] on li "1A4040300008856000034242" at bounding box center [427, 168] width 132 height 10
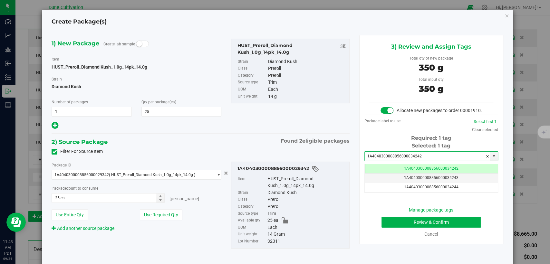
type input "1A4040300008856000034242"
click at [394, 228] on button "Review & Confirm" at bounding box center [430, 222] width 99 height 11
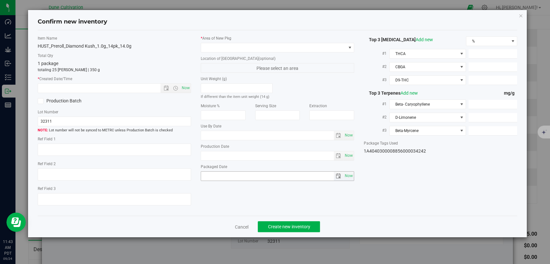
type textarea "24.0250%"
type textarea "Diamond Kush"
type textarea "<LOQ"
type input "268.5240"
type input "19.2656"
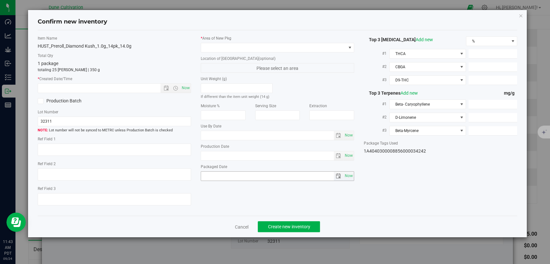
type input "4.7541"
type input "4.4100"
type input "1.9740"
type input "1.6010"
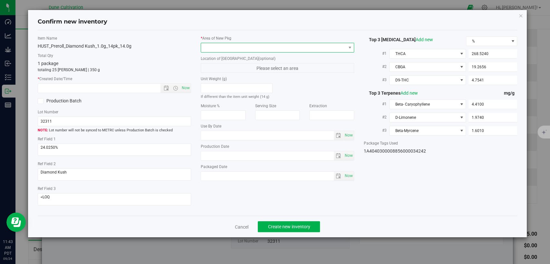
click at [282, 44] on span at bounding box center [273, 47] width 145 height 9
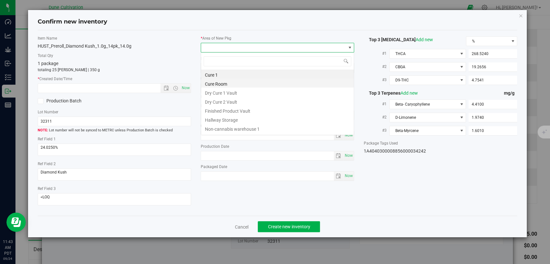
scroll to position [32197, 32054]
click at [242, 106] on li "Finished Product Vault" at bounding box center [277, 110] width 153 height 9
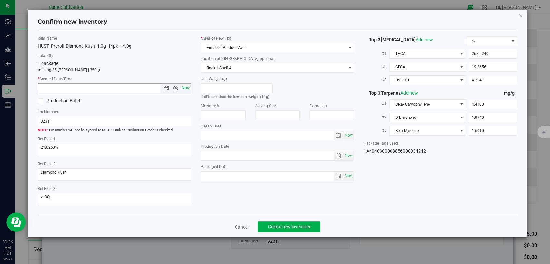
click at [189, 88] on span "Now" at bounding box center [185, 87] width 11 height 9
type input "9/24/2025 11:43 AM"
click at [280, 225] on span "Create new inventory" at bounding box center [289, 226] width 42 height 5
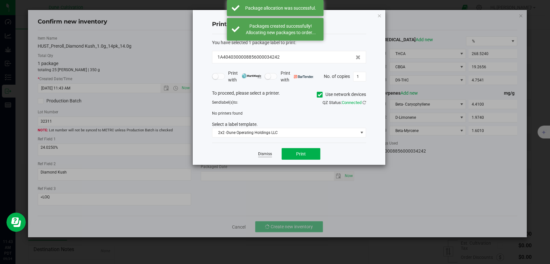
click at [267, 154] on link "Dismiss" at bounding box center [265, 153] width 14 height 5
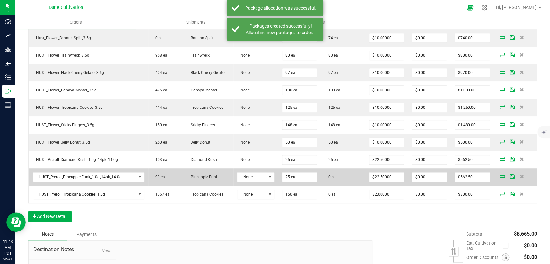
click at [500, 176] on icon at bounding box center [502, 177] width 5 height 4
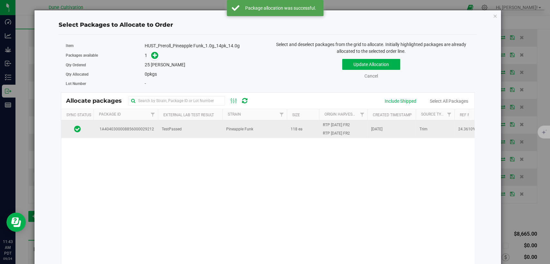
click at [237, 128] on span "Pineapple Funk" at bounding box center [239, 129] width 27 height 6
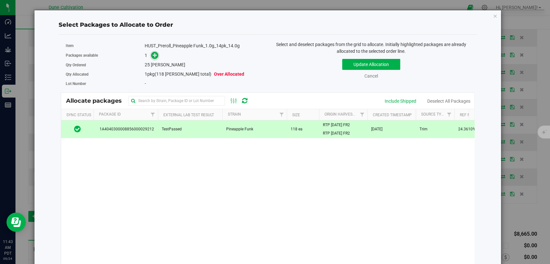
click at [155, 55] on icon at bounding box center [155, 55] width 5 height 5
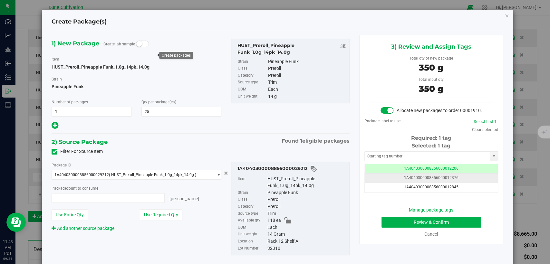
type input "25 ea"
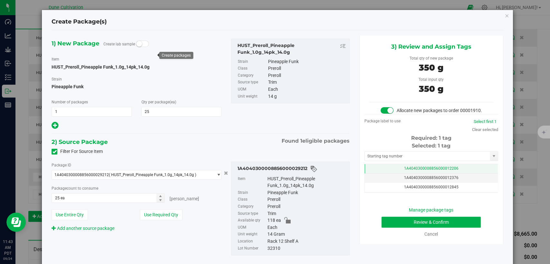
click at [408, 171] on span "1A4040300008856000012206" at bounding box center [431, 168] width 54 height 5
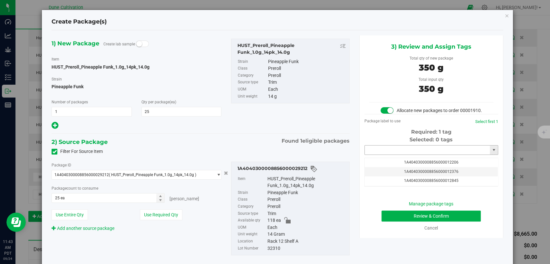
click at [398, 155] on input "text" at bounding box center [427, 150] width 125 height 9
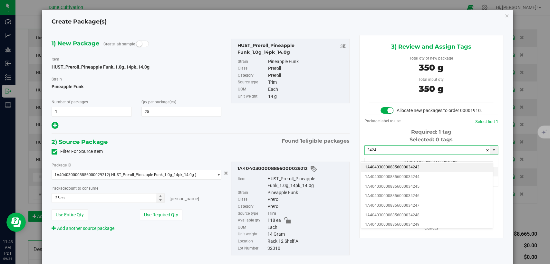
click at [398, 166] on li "1A4040300008856000034243" at bounding box center [427, 168] width 132 height 10
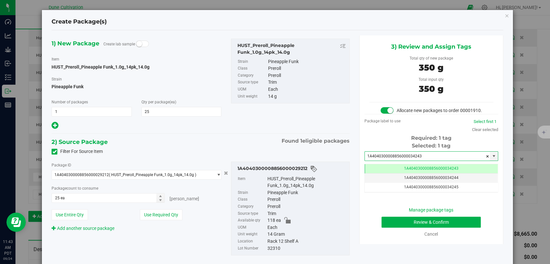
type input "1A4040300008856000034243"
click at [394, 224] on button "Review & Confirm" at bounding box center [430, 222] width 99 height 11
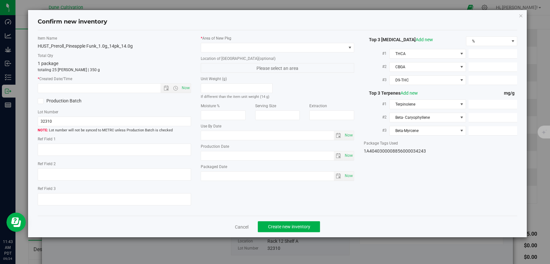
type textarea "24.3610%"
type textarea "Pineapple Funk"
type textarea "<LOQ"
type input "265.8510"
type input "13.5819"
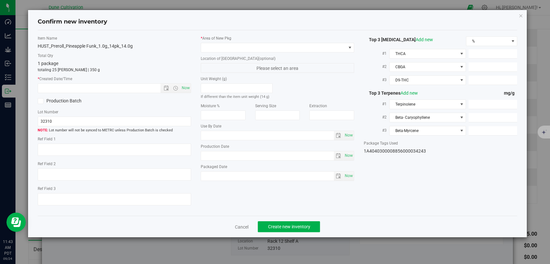
type input "10.4591"
type input "2.8930"
type input "2.8850"
type input "1.8640"
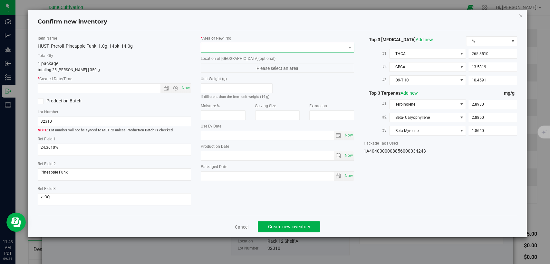
click at [294, 49] on span at bounding box center [273, 47] width 145 height 9
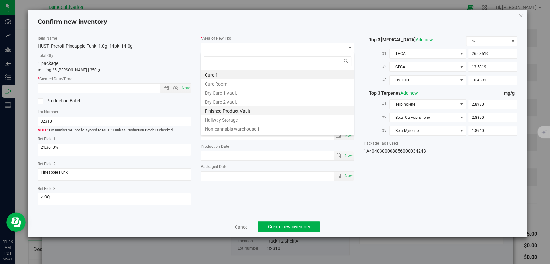
click at [222, 111] on li "Finished Product Vault" at bounding box center [277, 110] width 153 height 9
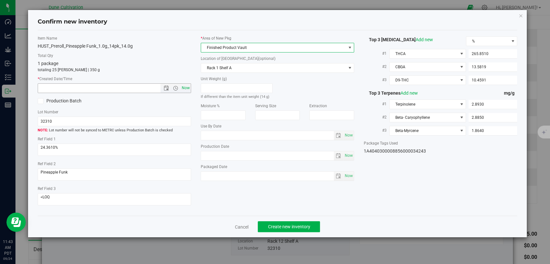
click at [187, 88] on span "Now" at bounding box center [185, 87] width 11 height 9
type input "9/24/2025 11:43 AM"
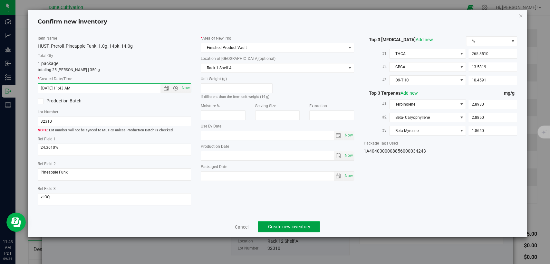
click at [272, 230] on button "Create new inventory" at bounding box center [289, 226] width 62 height 11
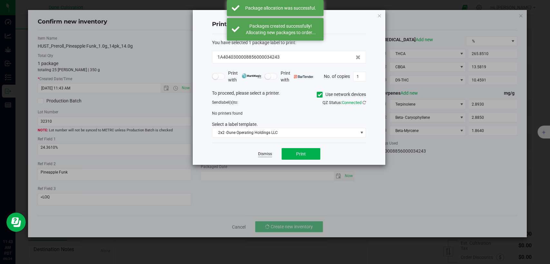
click at [259, 154] on link "Dismiss" at bounding box center [265, 153] width 14 height 5
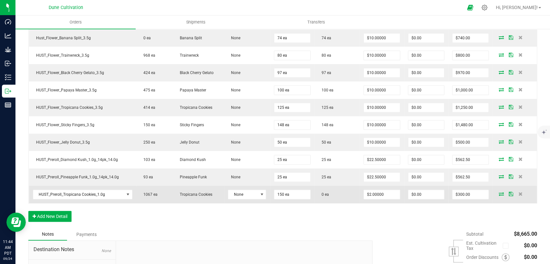
click at [499, 194] on icon at bounding box center [501, 194] width 5 height 4
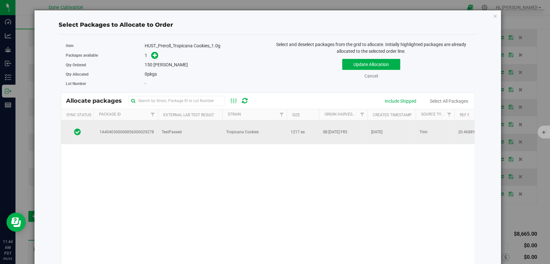
click at [219, 132] on td "TestPassed" at bounding box center [190, 132] width 64 height 24
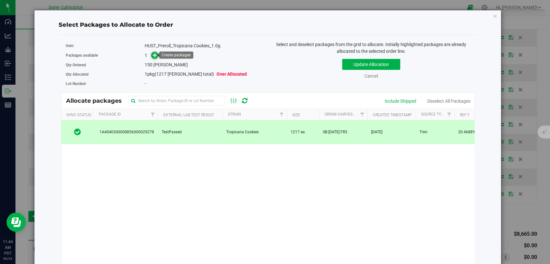
click at [154, 57] on icon at bounding box center [155, 55] width 5 height 5
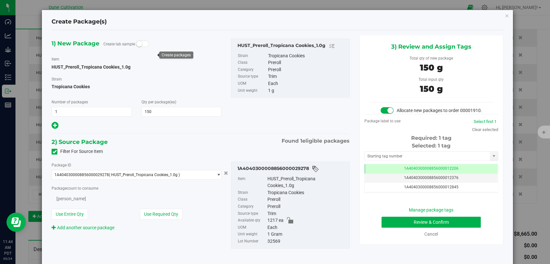
type input "150"
drag, startPoint x: 393, startPoint y: 175, endPoint x: 385, endPoint y: 160, distance: 17.1
click at [393, 174] on td "1A4040300008856000012206" at bounding box center [431, 168] width 133 height 9
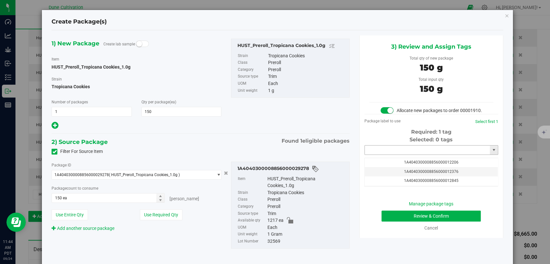
click at [385, 155] on input "text" at bounding box center [427, 150] width 125 height 9
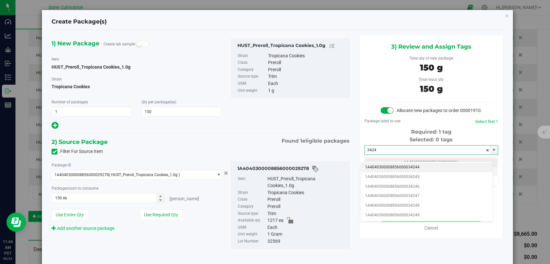
click at [385, 167] on li "1A4040300008856000034244" at bounding box center [427, 168] width 132 height 10
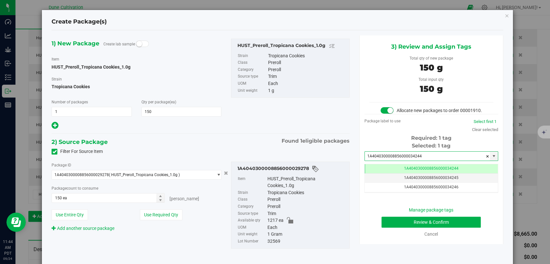
type input "1A4040300008856000034244"
click at [394, 228] on button "Review & Confirm" at bounding box center [430, 222] width 99 height 11
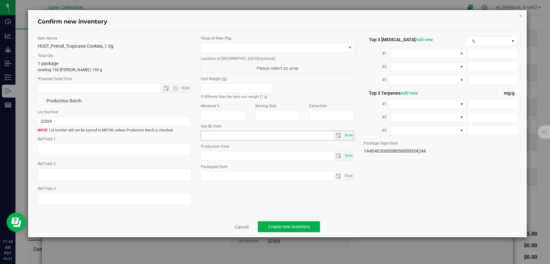
type textarea "20.4688%"
type textarea "Minty Storm-Future Ex Wife"
type textarea "<LOQ"
type input "227.2130"
type input "9.1074"
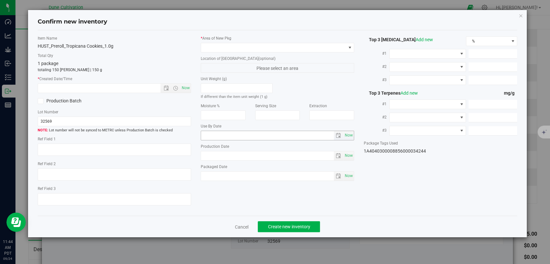
type input "5.4222"
type input "6.0470"
type input "2.5180"
type input "2.4270"
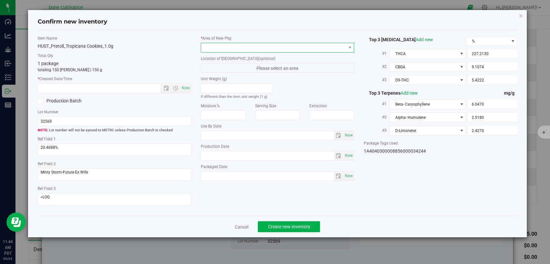
click at [255, 46] on span at bounding box center [273, 47] width 145 height 9
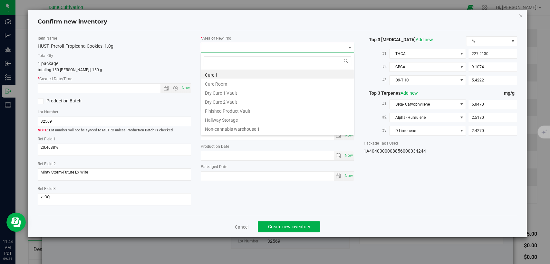
click at [229, 111] on li "Finished Product Vault" at bounding box center [277, 110] width 153 height 9
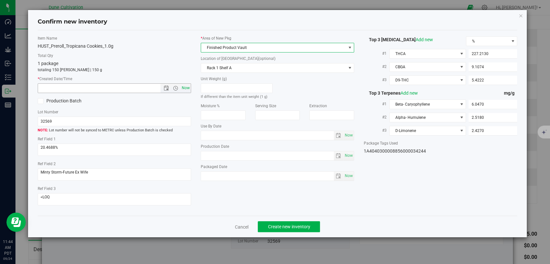
click at [187, 89] on span "Now" at bounding box center [185, 87] width 11 height 9
type input "9/24/2025 11:44 AM"
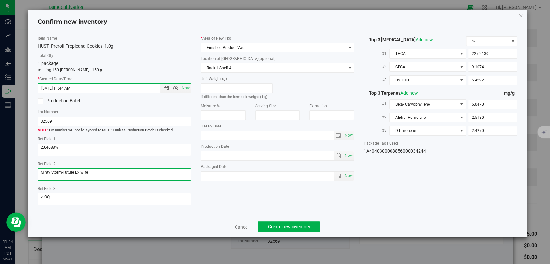
drag, startPoint x: 95, startPoint y: 171, endPoint x: 14, endPoint y: 176, distance: 81.6
click at [14, 176] on div "Confirm new inventory Item Name HUST_Preroll_Tropicana Cookies_1.0g Total Qty 1…" at bounding box center [277, 132] width 555 height 264
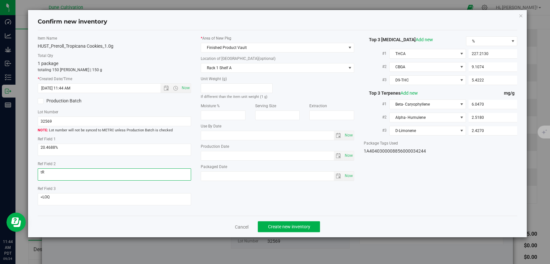
type textarea "t"
type textarea "Tropicana Cookies"
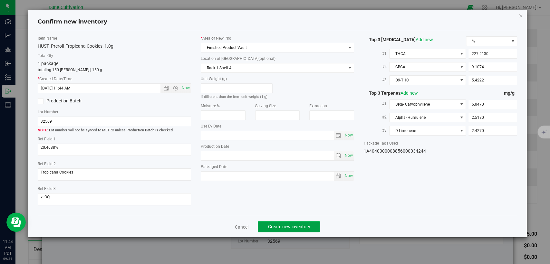
click at [292, 226] on span "Create new inventory" at bounding box center [289, 226] width 42 height 5
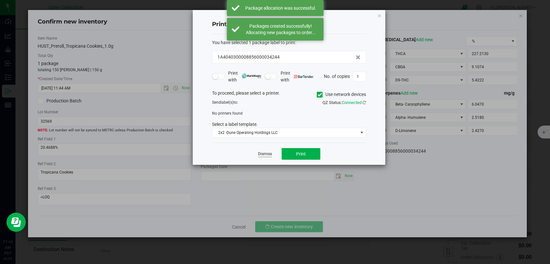
click at [268, 154] on link "Dismiss" at bounding box center [265, 153] width 14 height 5
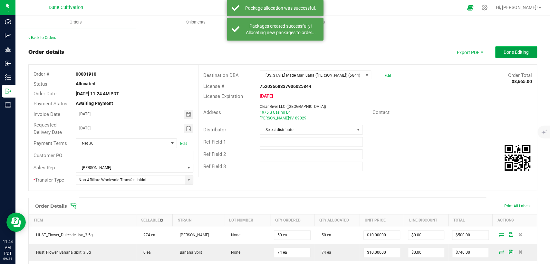
click at [515, 54] on span "Done Editing" at bounding box center [515, 52] width 25 height 5
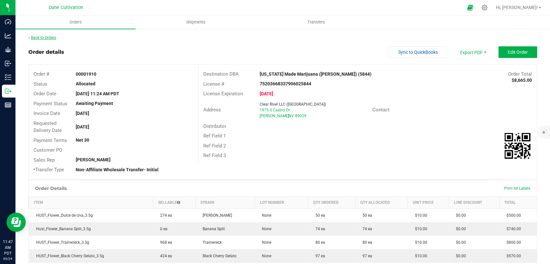
click at [52, 38] on link "Back to Orders" at bounding box center [42, 37] width 28 height 5
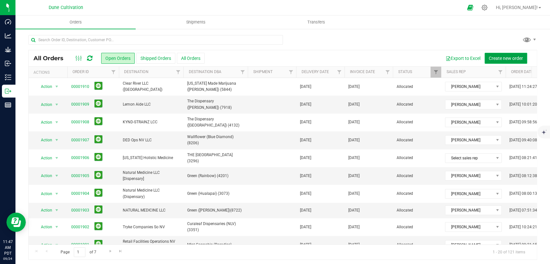
click at [495, 59] on span "Create new order" at bounding box center [506, 58] width 34 height 5
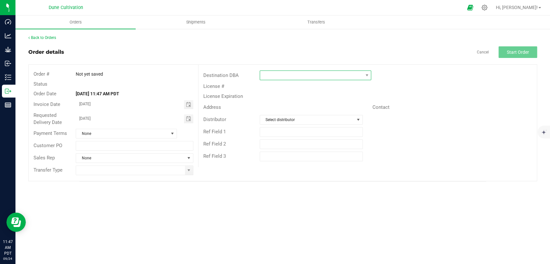
click at [310, 75] on span at bounding box center [311, 75] width 103 height 9
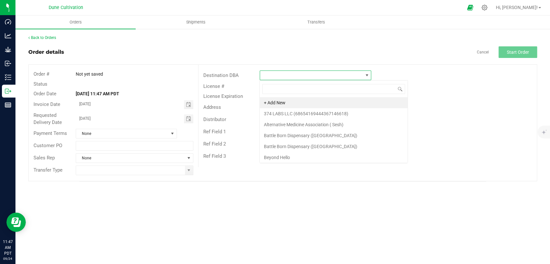
scroll to position [9, 111]
type input "Nevada Made"
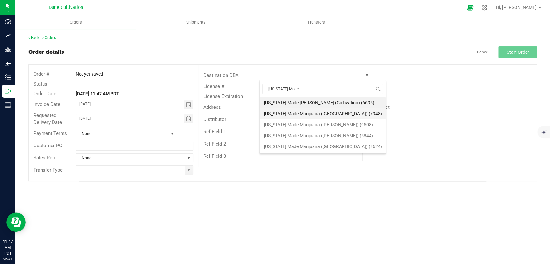
click at [301, 108] on li "Nevada Made Marijuana (Charleston) (7948)" at bounding box center [323, 113] width 126 height 11
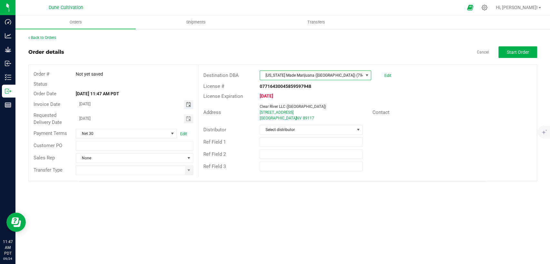
click at [187, 103] on span "Toggle calendar" at bounding box center [188, 104] width 5 height 5
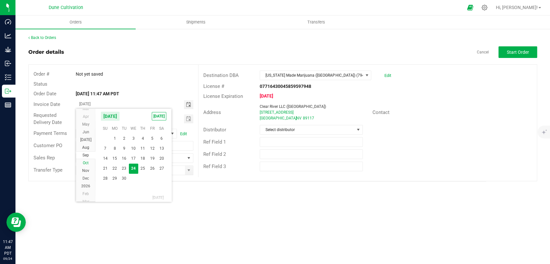
click at [85, 161] on span "Oct" at bounding box center [86, 163] width 6 height 5
click at [144, 136] on span "2" at bounding box center [142, 138] width 9 height 10
type input "10/02/2025"
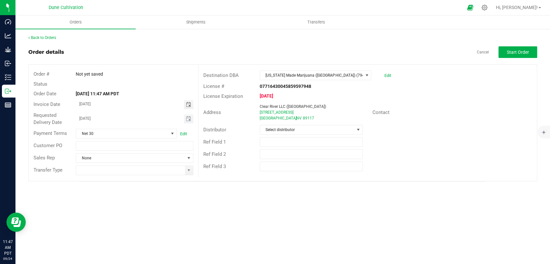
click at [185, 119] on span "Toggle calendar" at bounding box center [188, 118] width 9 height 9
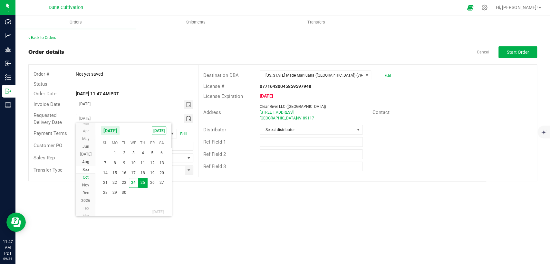
click at [83, 175] on span "Oct" at bounding box center [86, 177] width 6 height 5
click at [144, 150] on span "2" at bounding box center [142, 152] width 9 height 10
type input "10/02/2025"
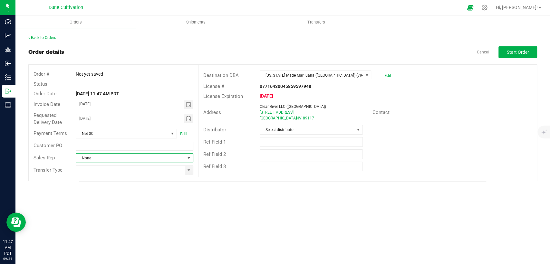
click at [141, 157] on span "None" at bounding box center [130, 158] width 109 height 9
click at [117, 186] on li "[PERSON_NAME]" at bounding box center [134, 185] width 117 height 11
click at [187, 172] on span at bounding box center [188, 170] width 5 height 5
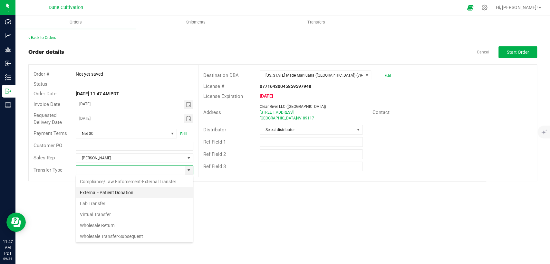
scroll to position [72, 0]
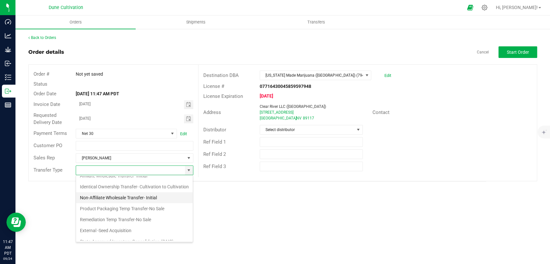
click at [121, 203] on li "Non-Affiliate Wholesale Transfer- Initial" at bounding box center [134, 197] width 117 height 11
type input "Non-Affiliate Wholesale Transfer- Initial"
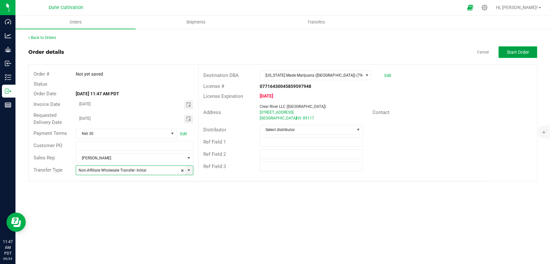
click at [510, 54] on span "Start Order" at bounding box center [518, 52] width 22 height 5
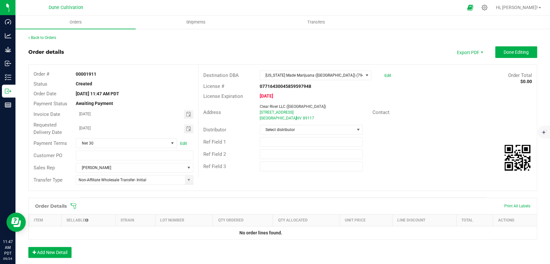
scroll to position [106, 0]
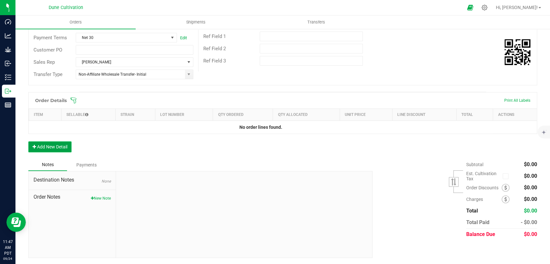
click at [44, 147] on button "Add New Detail" at bounding box center [49, 146] width 43 height 11
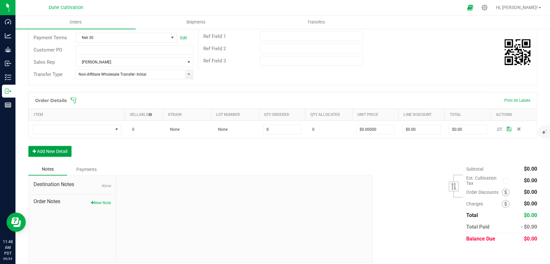
click at [57, 153] on button "Add New Detail" at bounding box center [49, 151] width 43 height 11
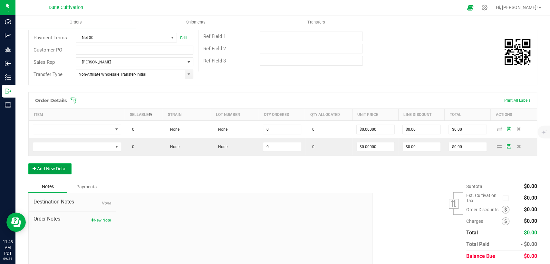
click at [62, 167] on button "Add New Detail" at bounding box center [49, 168] width 43 height 11
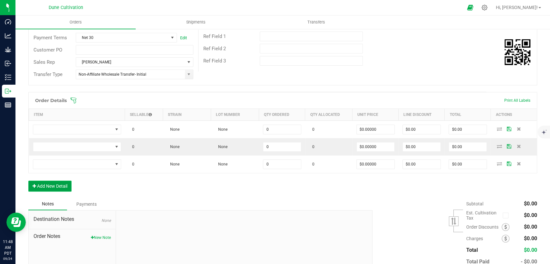
click at [60, 184] on button "Add New Detail" at bounding box center [49, 186] width 43 height 11
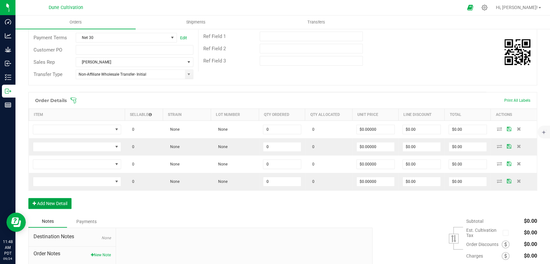
click at [61, 198] on button "Add New Detail" at bounding box center [49, 203] width 43 height 11
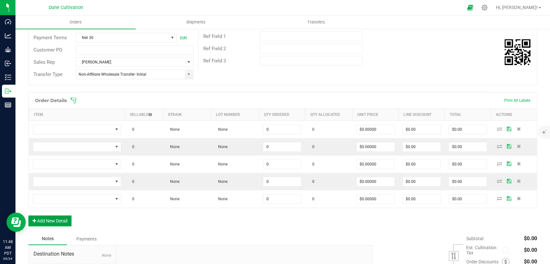
click at [65, 220] on button "Add New Detail" at bounding box center [49, 220] width 43 height 11
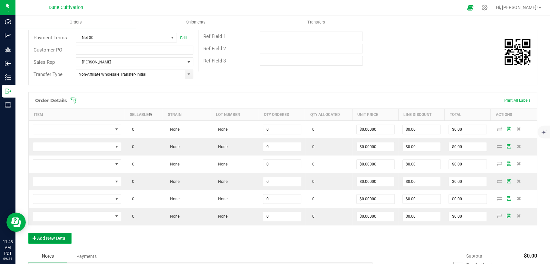
click at [62, 239] on button "Add New Detail" at bounding box center [49, 238] width 43 height 11
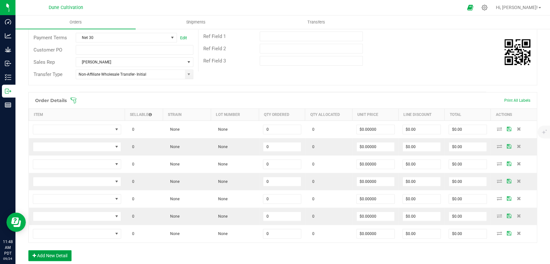
click at [71, 254] on button "Add New Detail" at bounding box center [49, 255] width 43 height 11
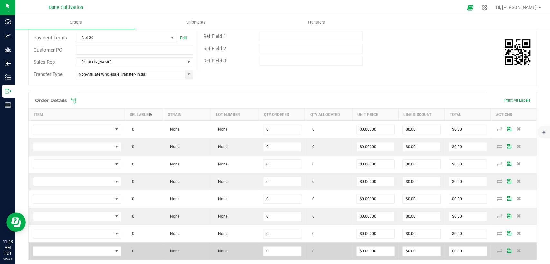
scroll to position [141, 0]
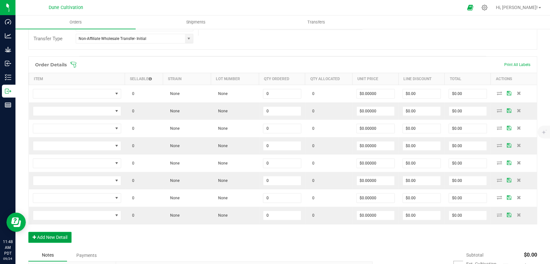
click at [62, 238] on button "Add New Detail" at bounding box center [49, 237] width 43 height 11
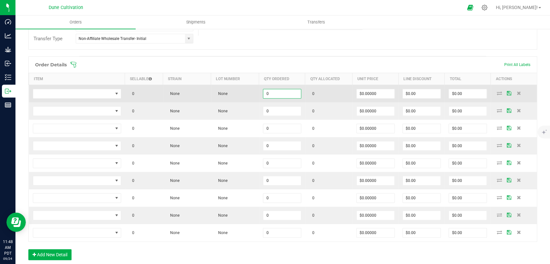
click at [281, 97] on input "0" at bounding box center [282, 93] width 38 height 9
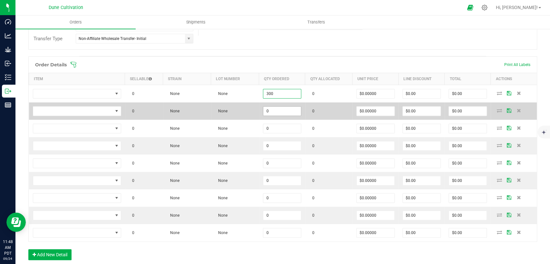
type input "300"
click at [288, 107] on input "0" at bounding box center [282, 111] width 38 height 9
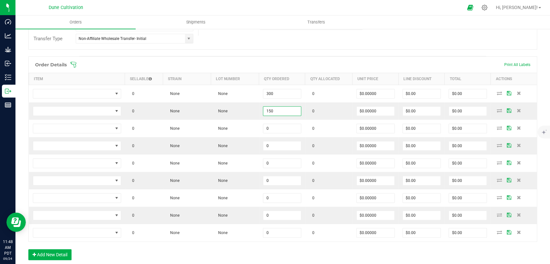
type input "150"
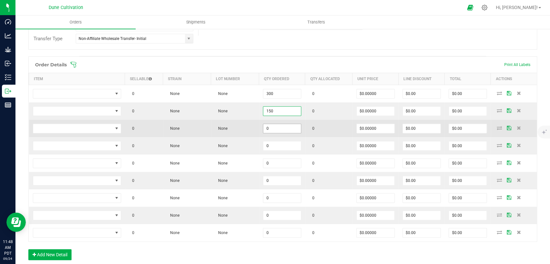
click at [265, 125] on input "0" at bounding box center [282, 128] width 38 height 9
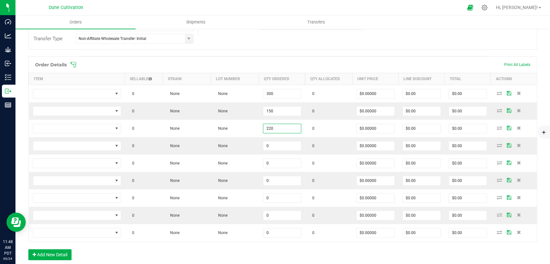
type input "220"
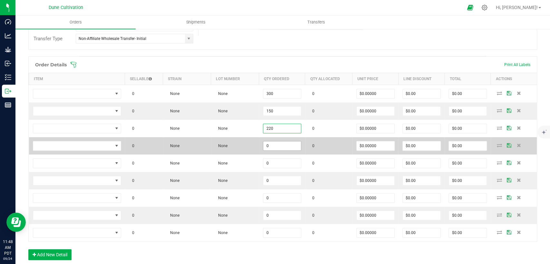
click at [272, 142] on input "0" at bounding box center [282, 145] width 38 height 9
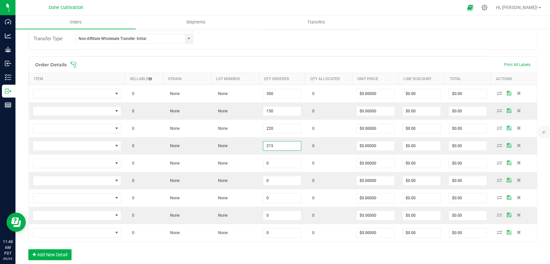
type input "215"
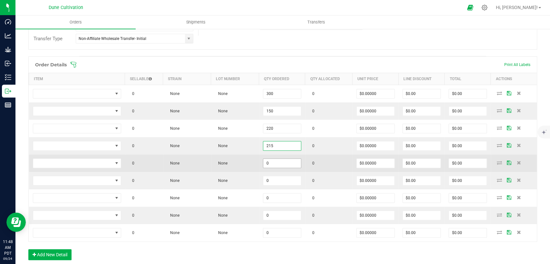
click at [268, 160] on input "0" at bounding box center [282, 163] width 38 height 9
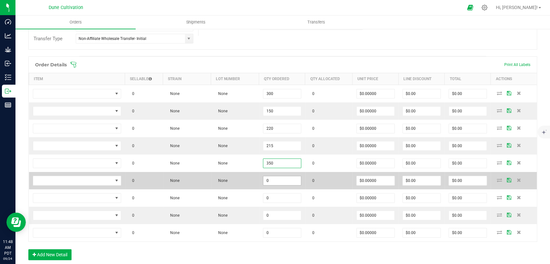
type input "350"
click at [273, 181] on input "0" at bounding box center [282, 180] width 38 height 9
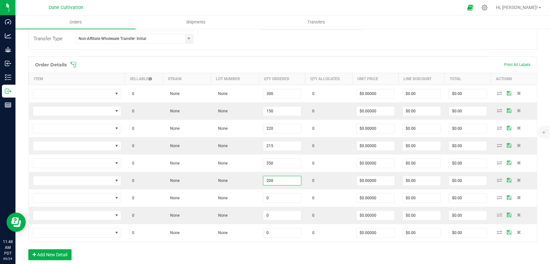
type input "200"
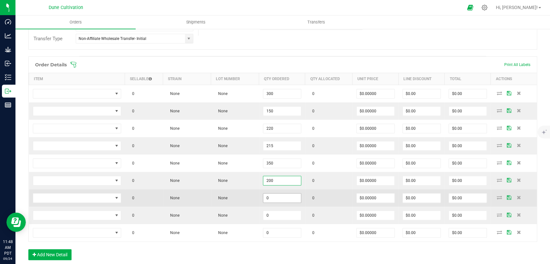
click at [278, 200] on input "0" at bounding box center [282, 198] width 38 height 9
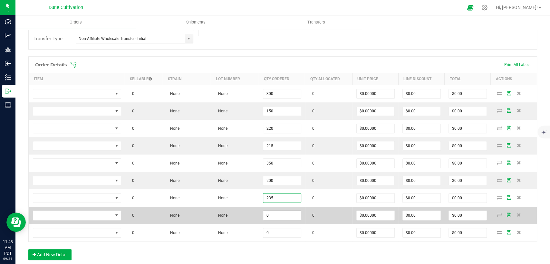
type input "235"
click at [279, 214] on input "0" at bounding box center [282, 215] width 38 height 9
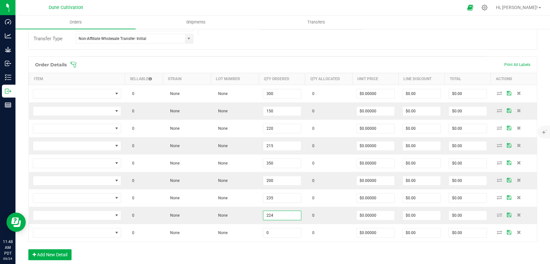
type input "224"
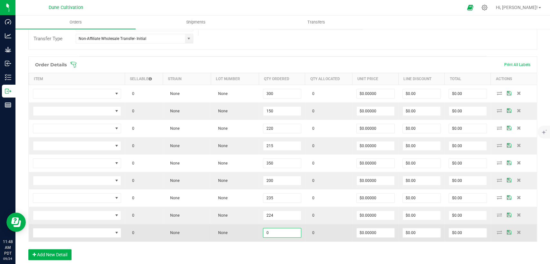
click at [277, 230] on input "0" at bounding box center [282, 232] width 38 height 9
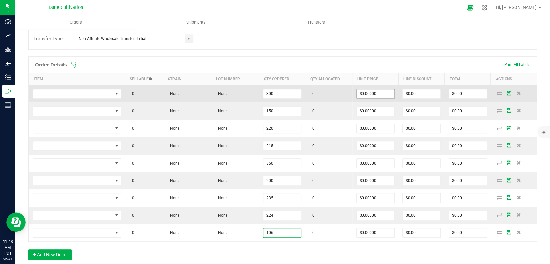
type input "106"
click at [374, 89] on input "0" at bounding box center [376, 93] width 38 height 9
drag, startPoint x: 371, startPoint y: 92, endPoint x: 347, endPoint y: 95, distance: 24.6
click at [346, 93] on outbound-order-line-row "0 None None 300 0 10 $0.00 $0.00" at bounding box center [283, 94] width 508 height 18
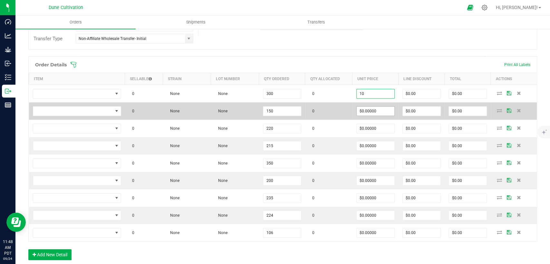
type input "$10.00000"
type input "$3,000.00"
click at [367, 113] on input "0" at bounding box center [376, 111] width 38 height 9
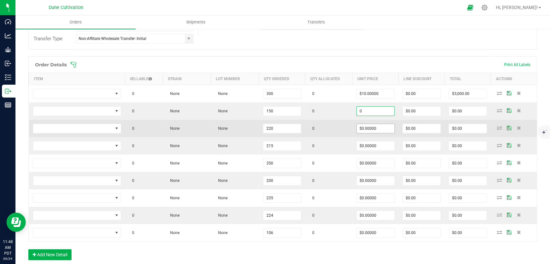
paste input "1"
type input "$10.00000"
type input "$1,500.00"
click at [366, 129] on input "0" at bounding box center [376, 128] width 38 height 9
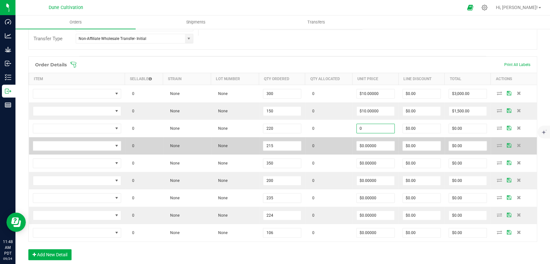
paste input "1"
type input "$10.00000"
type input "$2,200.00"
click at [368, 144] on input "0" at bounding box center [376, 145] width 38 height 9
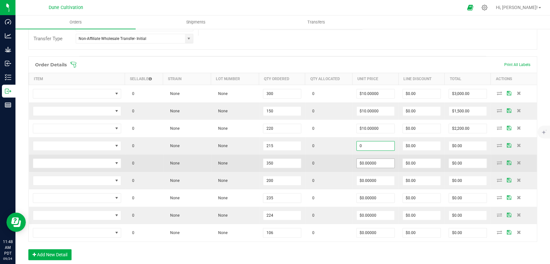
paste input "1"
type input "$10.00000"
type input "$2,150.00"
click at [369, 162] on input "0" at bounding box center [376, 163] width 38 height 9
paste input "1"
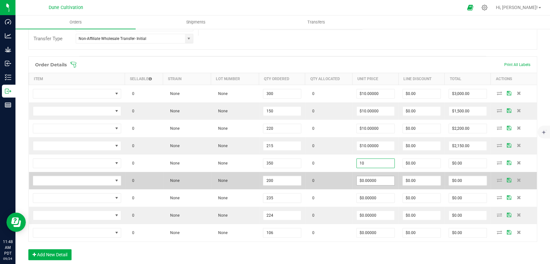
type input "$10.00000"
type input "$3,500.00"
click at [368, 181] on input "0" at bounding box center [376, 180] width 38 height 9
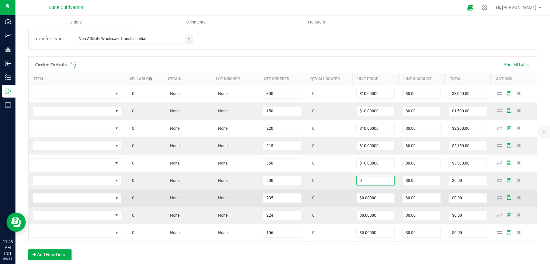
paste input "1"
type input "$10.00000"
type input "$2,000.00"
click at [368, 196] on input "0" at bounding box center [376, 198] width 38 height 9
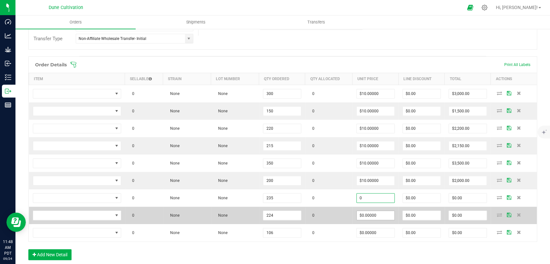
paste input "1"
type input "$10.00000"
type input "$2,350.00"
click at [367, 212] on input "0" at bounding box center [376, 215] width 38 height 9
paste input "1"
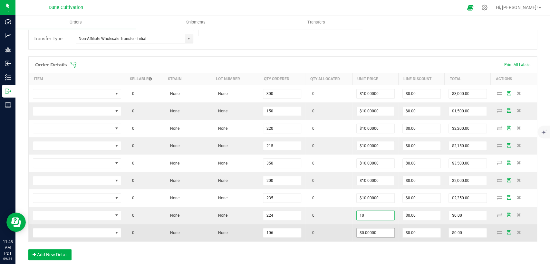
type input "$10.00000"
type input "$2,240.00"
click at [366, 232] on input "0" at bounding box center [376, 232] width 38 height 9
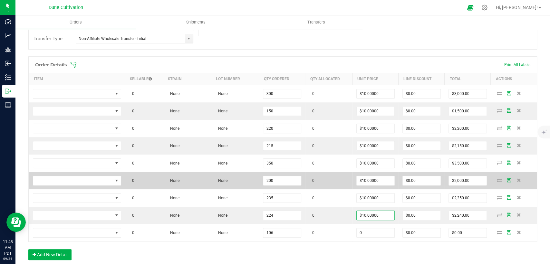
paste input "1"
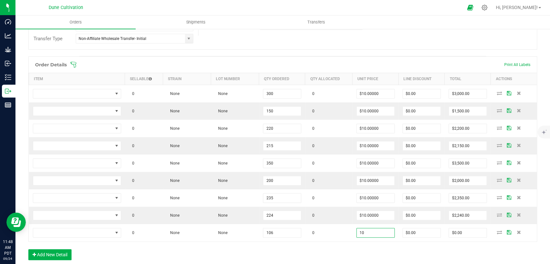
type input "$10.00000"
type input "$1,060.00"
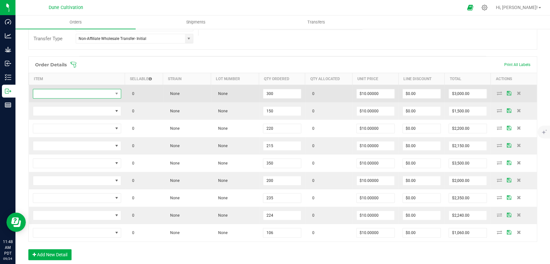
click at [98, 97] on span "NO DATA FOUND" at bounding box center [73, 93] width 80 height 9
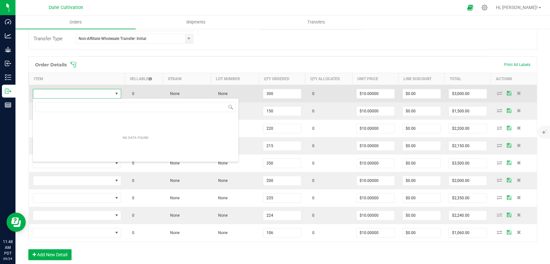
scroll to position [9, 87]
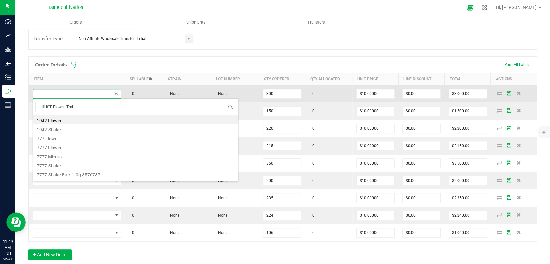
type input "HUST_Flower_Train"
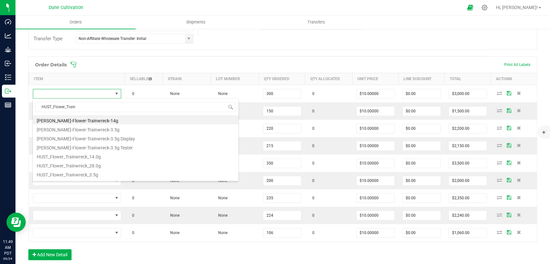
drag, startPoint x: 66, startPoint y: 106, endPoint x: 28, endPoint y: 106, distance: 38.0
click at [28, 106] on body "Dashboard Analytics Grow Inbound Inventory Outbound Reports 11:49 AM PDT 09/24/…" at bounding box center [275, 132] width 550 height 264
click at [85, 175] on li "HUST_Flower_Trainwreck_3.5g" at bounding box center [135, 173] width 205 height 9
type input "300 ea"
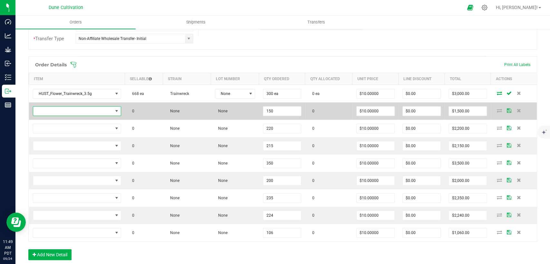
click at [89, 113] on span "NO DATA FOUND" at bounding box center [73, 111] width 80 height 9
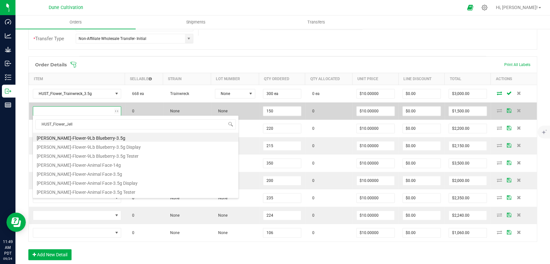
type input "HUST_Flower_Jelly"
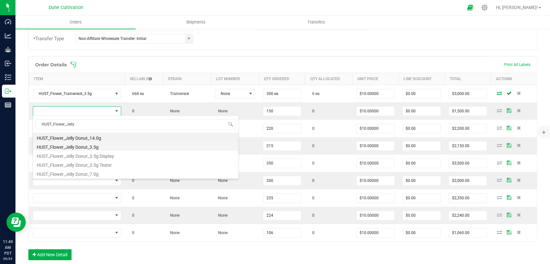
click at [82, 145] on li "HUST_Flower_Jelly Donut_3.5g" at bounding box center [135, 146] width 205 height 9
type input "150 ea"
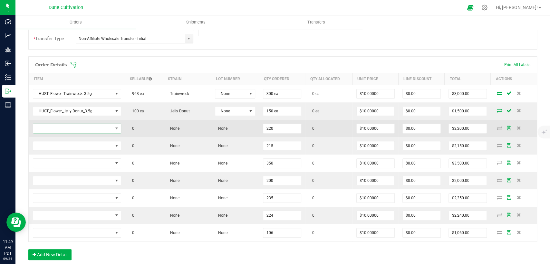
click at [86, 130] on span "NO DATA FOUND" at bounding box center [73, 128] width 80 height 9
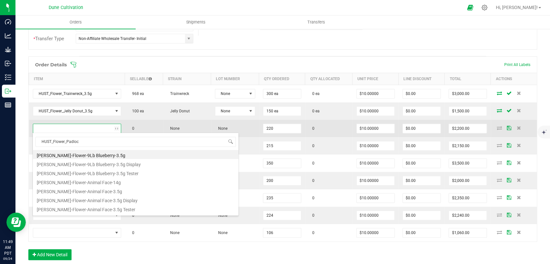
type input "HUST_Flower_Padlock"
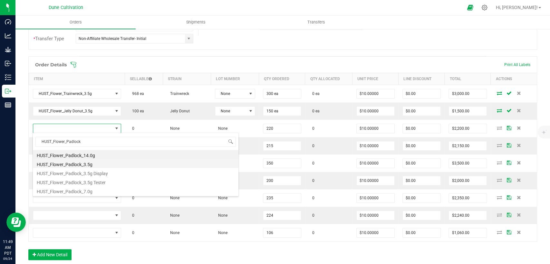
click at [72, 162] on li "HUST_Flower_Padlock_3.5g" at bounding box center [135, 163] width 205 height 9
type input "220 ea"
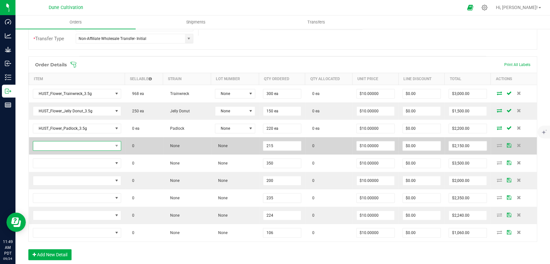
click at [85, 144] on span "NO DATA FOUND" at bounding box center [73, 145] width 80 height 9
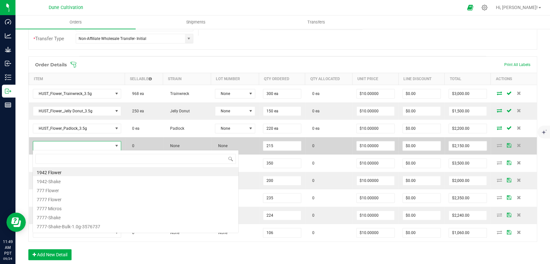
scroll to position [9, 86]
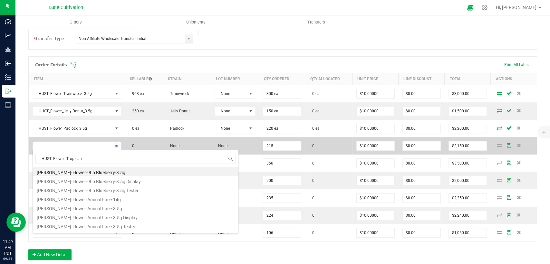
type input "HUST_Flower_Tropicana"
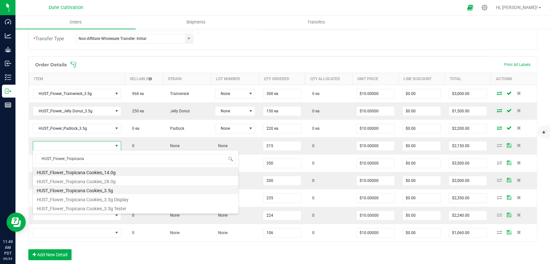
click at [78, 187] on li "HUST_Flower_Tropicana Cookies_3.5g" at bounding box center [135, 189] width 205 height 9
type input "215 ea"
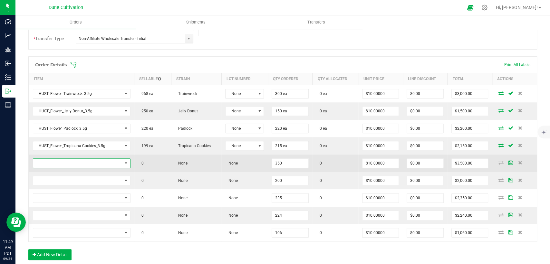
click at [97, 164] on span "NO DATA FOUND" at bounding box center [77, 163] width 89 height 9
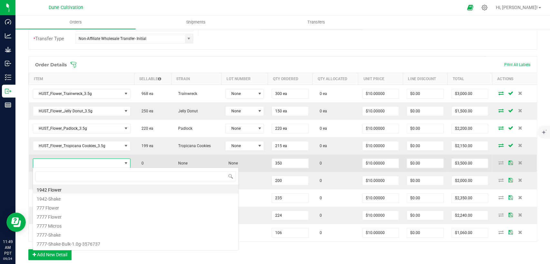
scroll to position [9, 95]
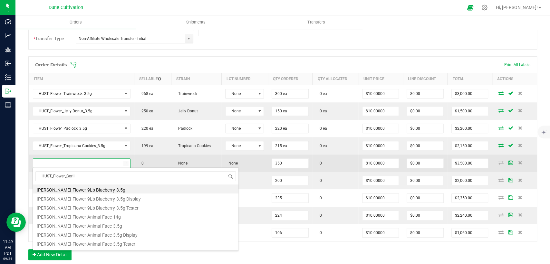
type input "HUST_Flower_Gorilla"
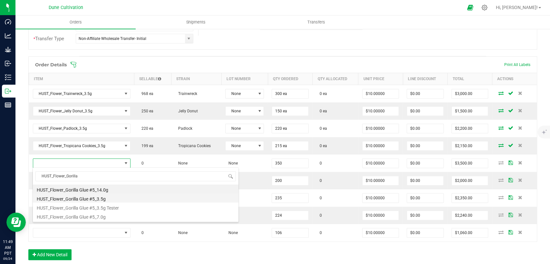
click at [79, 196] on li "HUST_Flower_Gorilla Glue #5_3.5g" at bounding box center [135, 198] width 205 height 9
type input "350 ea"
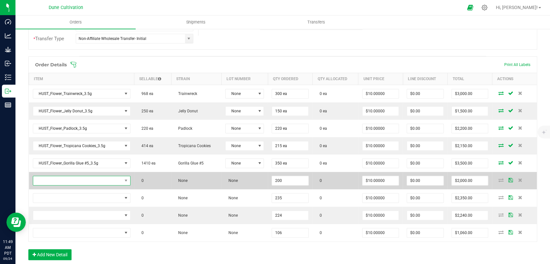
click at [86, 179] on span "NO DATA FOUND" at bounding box center [77, 180] width 89 height 9
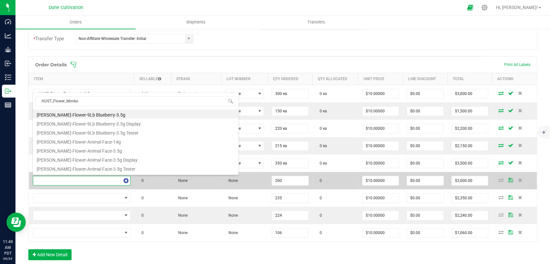
type input "HUST_Flower_Monkey"
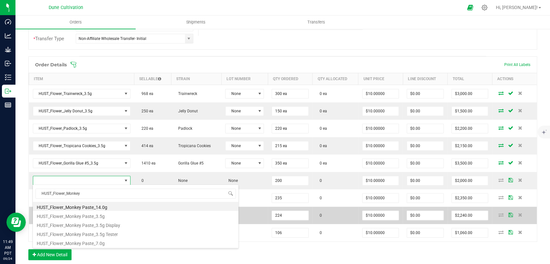
click at [81, 213] on li "HUST_Flower_Monkey Paste_3.5g" at bounding box center [135, 215] width 205 height 9
type input "200 ea"
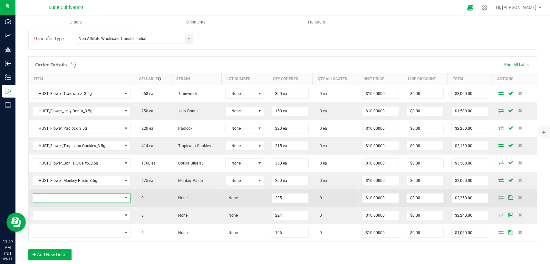
click at [83, 196] on span "NO DATA FOUND" at bounding box center [77, 198] width 89 height 9
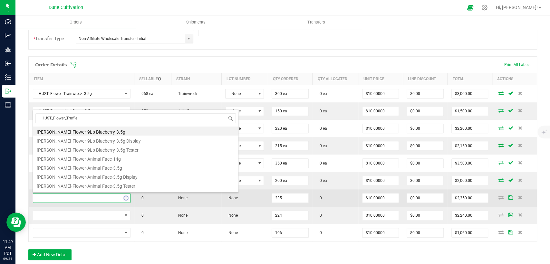
type input "HUST_Flower_Trufflez"
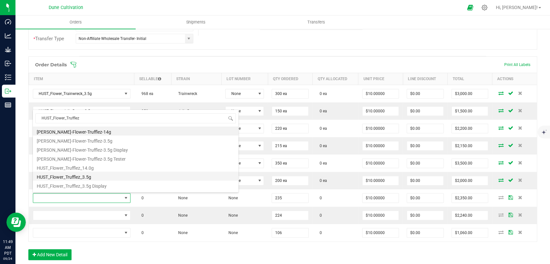
click at [83, 177] on li "HUST_Flower_Trufflez_3.5g" at bounding box center [135, 176] width 205 height 9
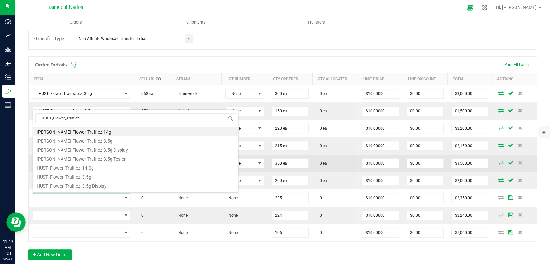
type input "235 ea"
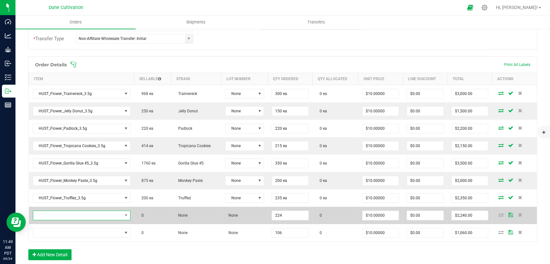
click at [98, 215] on span "NO DATA FOUND" at bounding box center [77, 215] width 89 height 9
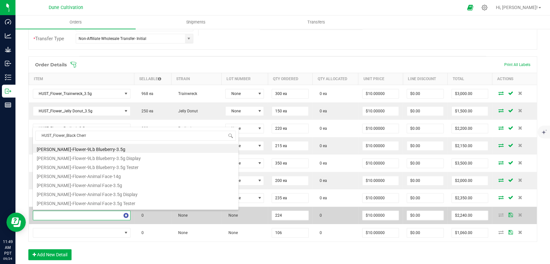
type input "HUST_Flower_Black Cherry"
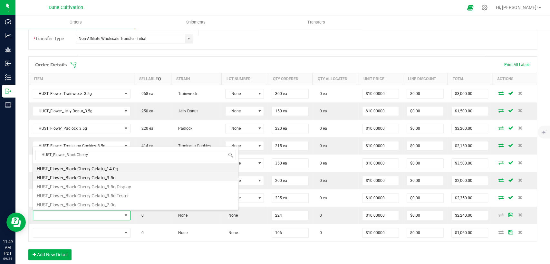
click at [100, 176] on li "HUST_Flower_Black Cherry Gelato_3.5g" at bounding box center [135, 176] width 205 height 9
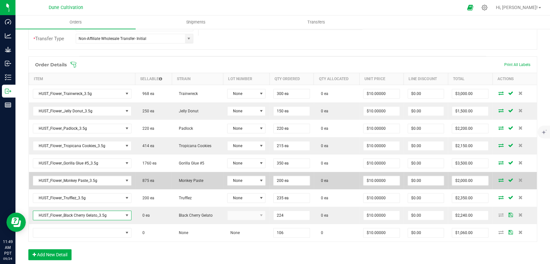
type input "224 ea"
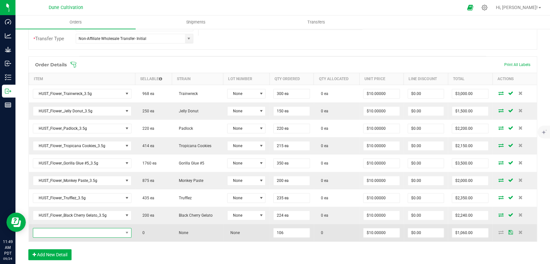
click at [95, 234] on span "NO DATA FOUND" at bounding box center [78, 232] width 90 height 9
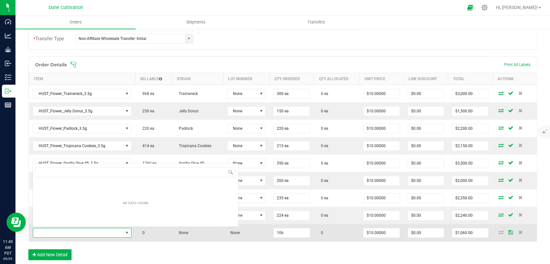
scroll to position [9, 96]
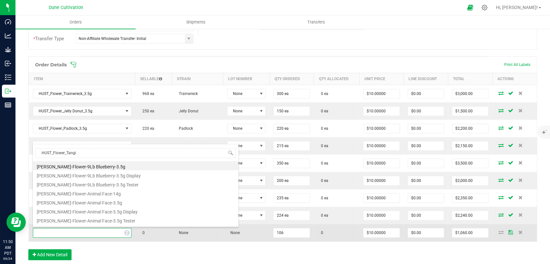
type input "HUST_Flower_Tangie"
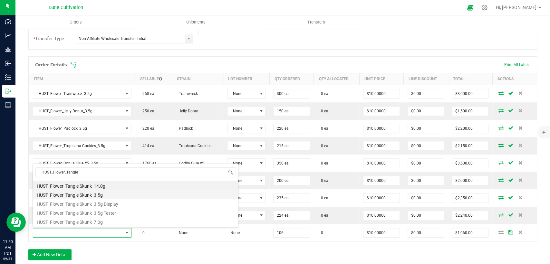
click at [97, 196] on li "HUST_Flower_Tangie Skunk_3.5g" at bounding box center [135, 194] width 205 height 9
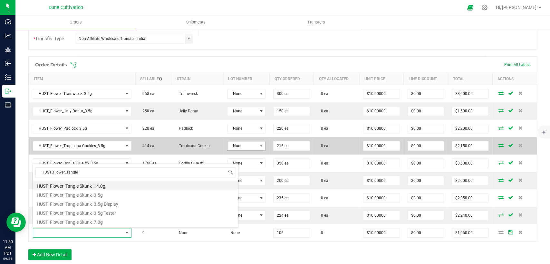
type input "106 ea"
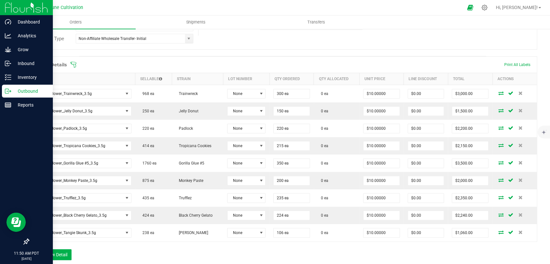
scroll to position [177, 0]
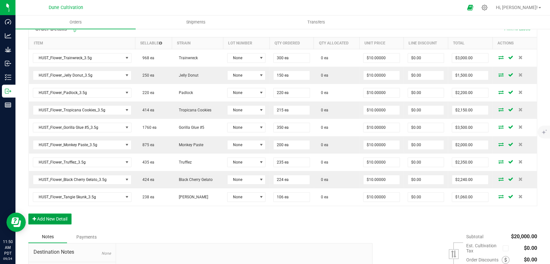
click at [46, 221] on button "Add New Detail" at bounding box center [49, 219] width 43 height 11
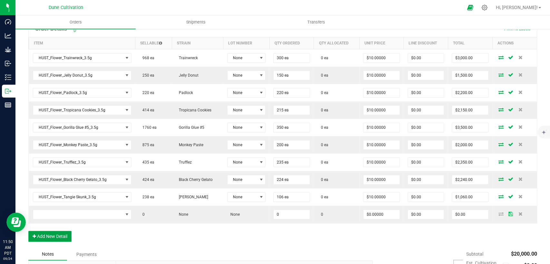
click at [55, 237] on button "Add New Detail" at bounding box center [49, 236] width 43 height 11
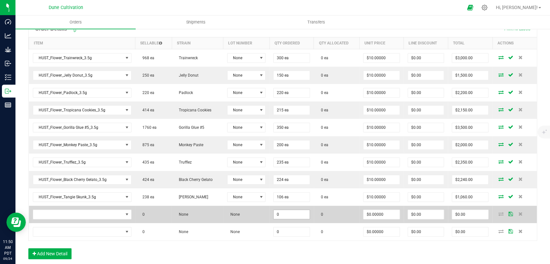
click at [282, 213] on input "0" at bounding box center [291, 214] width 36 height 9
drag, startPoint x: 282, startPoint y: 213, endPoint x: 261, endPoint y: 218, distance: 21.6
click at [260, 216] on outbound-order-line-row "0 None None 50 0 $0.00000 $0.00 $0.00" at bounding box center [283, 214] width 508 height 17
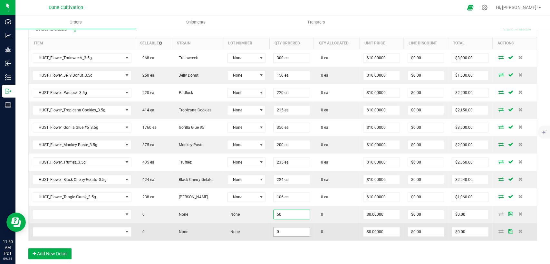
type input "50"
click at [283, 229] on input "0" at bounding box center [291, 231] width 36 height 9
paste input "5"
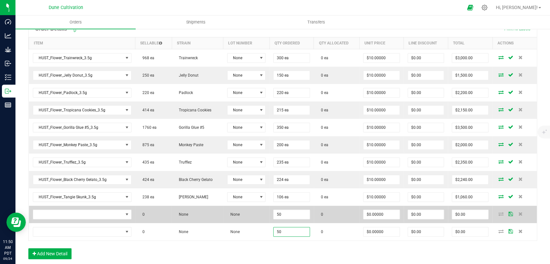
type input "50"
click at [371, 208] on td "$0.00000" at bounding box center [381, 214] width 44 height 17
click at [378, 213] on input "0" at bounding box center [381, 214] width 36 height 9
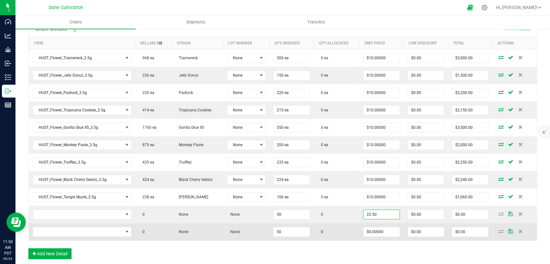
drag, startPoint x: 378, startPoint y: 213, endPoint x: 356, endPoint y: 225, distance: 24.8
click at [342, 217] on outbound-order-line-row "0 None None 50 0 22.50 $0.00 $0.00" at bounding box center [283, 214] width 508 height 17
type input "$22.50000"
type input "$1,125.00"
drag, startPoint x: 371, startPoint y: 229, endPoint x: 367, endPoint y: 233, distance: 4.8
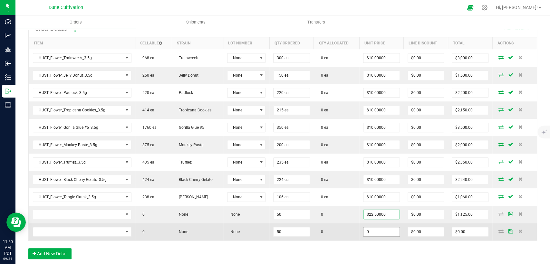
click at [370, 230] on input "0" at bounding box center [381, 231] width 36 height 9
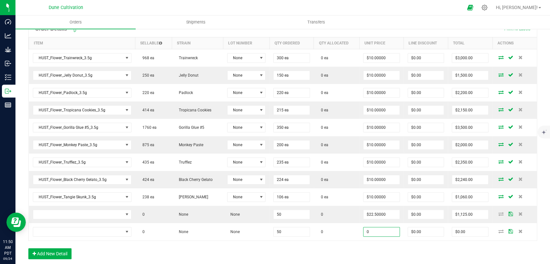
paste input "22.5"
type input "$22.50000"
type input "$1,125.00"
click at [350, 248] on div "Order Details Print All Labels Item Sellable Strain Lot Number Qty Ordered Qty …" at bounding box center [282, 143] width 509 height 245
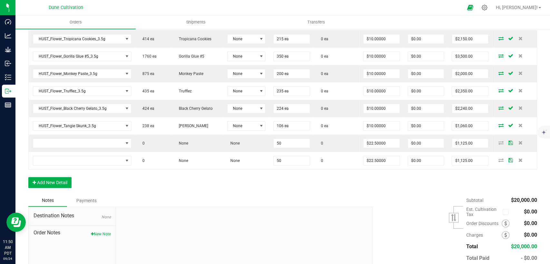
scroll to position [249, 0]
click at [51, 178] on button "Add New Detail" at bounding box center [49, 182] width 43 height 11
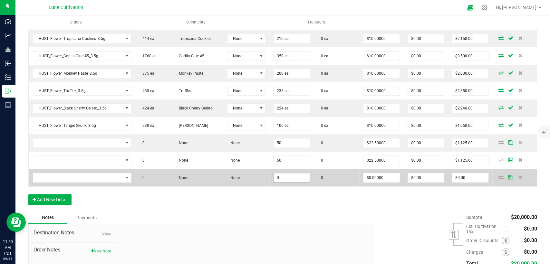
click at [284, 176] on input "0" at bounding box center [291, 177] width 36 height 9
type input "300"
click at [378, 173] on input "$0.00000" at bounding box center [381, 177] width 36 height 9
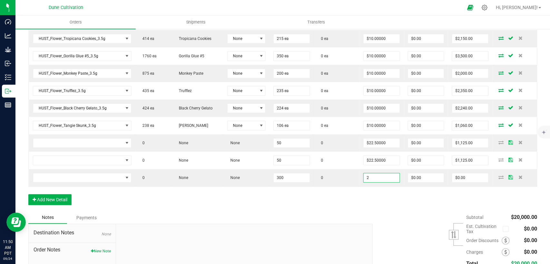
type input "$2.00000"
type input "$600.00"
click at [361, 195] on div "Order Details Print All Labels Item Sellable Strain Lot Number Qty Ordered Qty …" at bounding box center [282, 80] width 509 height 262
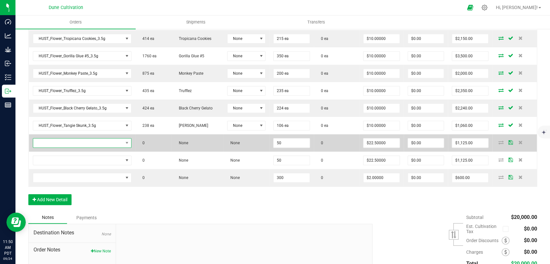
click at [82, 142] on span "NO DATA FOUND" at bounding box center [78, 142] width 90 height 9
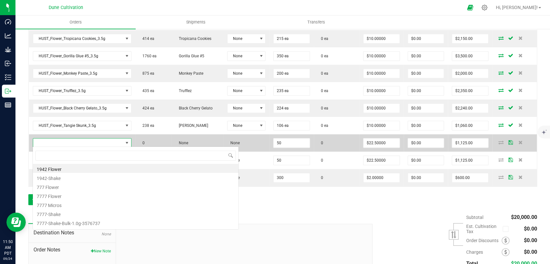
scroll to position [9, 96]
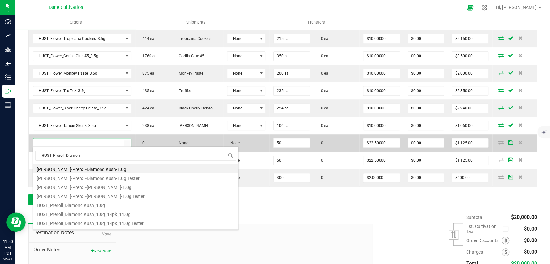
type input "HUST_Preroll_Diamond"
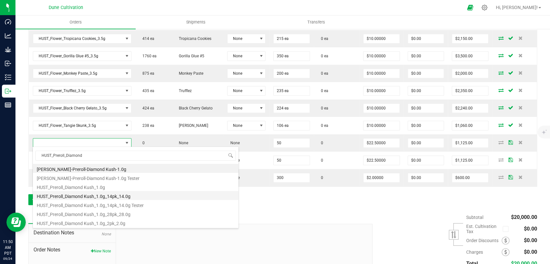
click at [80, 194] on li "HUST_Preroll_Diamond Kush_1.0g_14pk_14.0g" at bounding box center [135, 195] width 205 height 9
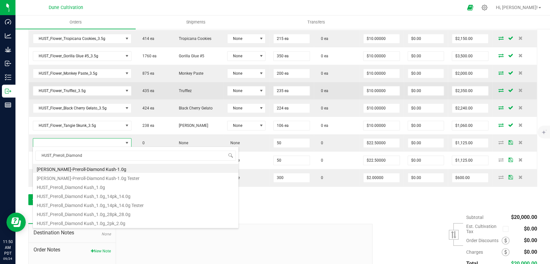
type input "50 ea"
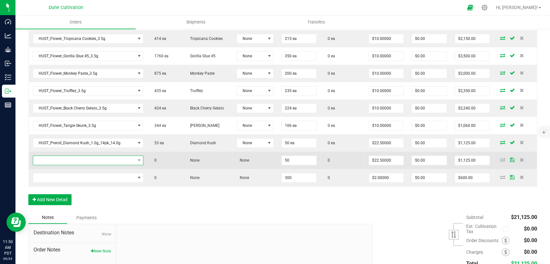
click at [78, 161] on span "NO DATA FOUND" at bounding box center [84, 160] width 102 height 9
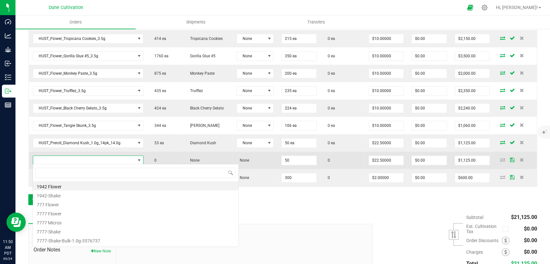
scroll to position [9, 107]
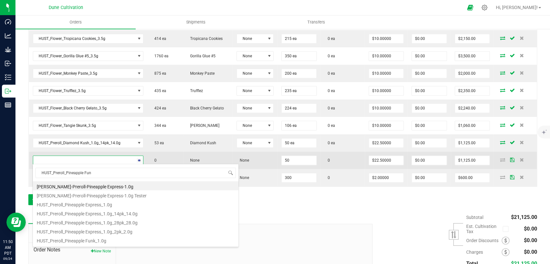
type input "HUST_Preroll_Pineapple Funk"
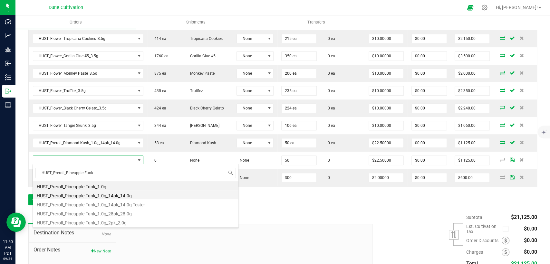
click at [80, 194] on li "HUST_Preroll_Pineapple Funk_1.0g_14pk_14.0g" at bounding box center [135, 194] width 205 height 9
type input "50 ea"
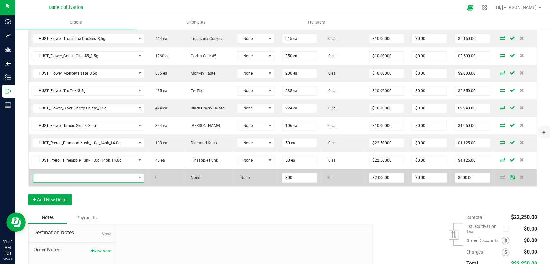
click at [100, 178] on span "NO DATA FOUND" at bounding box center [84, 177] width 103 height 9
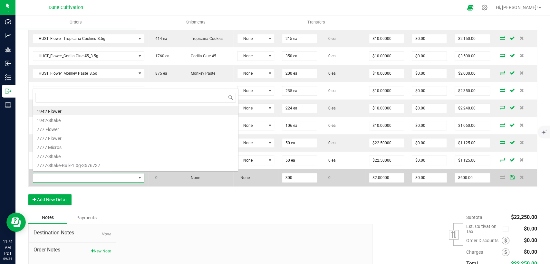
scroll to position [9, 108]
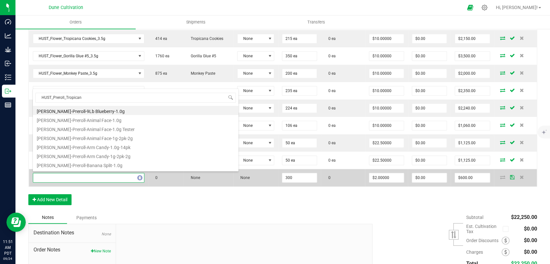
type input "HUST_Preroll_Tropicana"
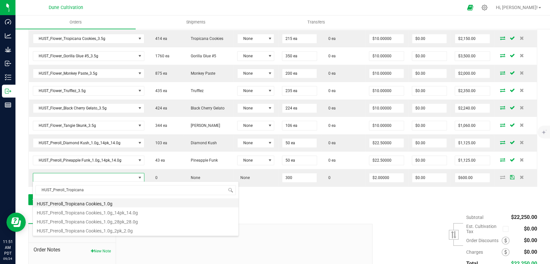
click at [99, 203] on li "HUST_Preroll_Tropicana Cookies_1.0g" at bounding box center [135, 202] width 205 height 9
type input "300 ea"
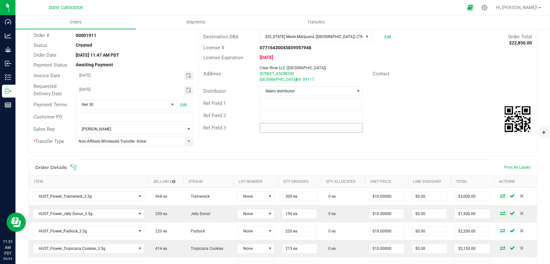
scroll to position [0, 0]
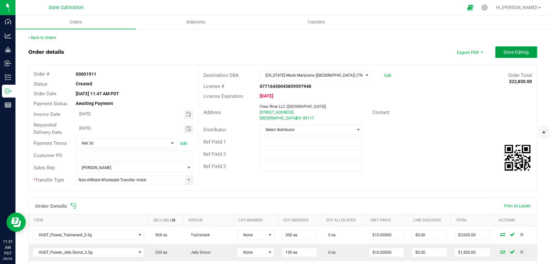
click at [510, 53] on span "Done Editing" at bounding box center [515, 52] width 25 height 5
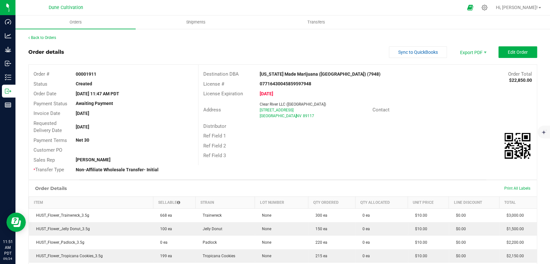
drag, startPoint x: 505, startPoint y: 80, endPoint x: 526, endPoint y: 80, distance: 20.6
click at [526, 80] on strong "$22,850.00" at bounding box center [520, 80] width 23 height 5
copy strong "22,850.00"
click at [483, 91] on div "License Expiration Aug 22, 2025" at bounding box center [367, 94] width 338 height 10
click at [519, 56] on button "Edit Order" at bounding box center [517, 52] width 39 height 12
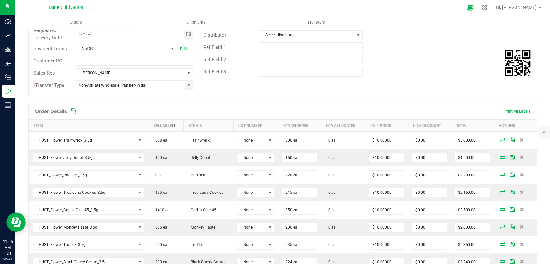
scroll to position [107, 0]
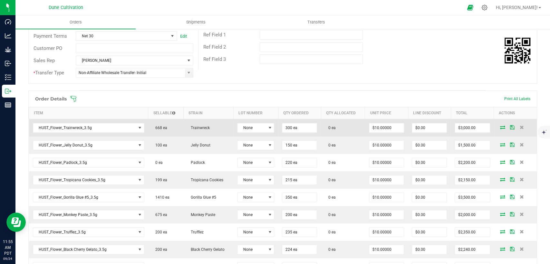
click at [500, 127] on icon at bounding box center [502, 127] width 5 height 4
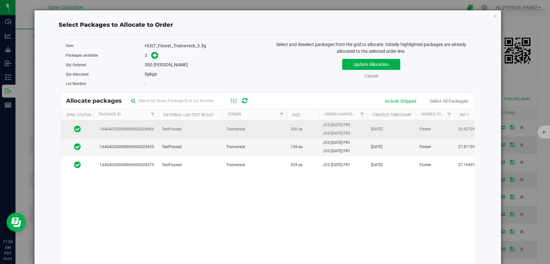
click at [186, 129] on td "TestPassed" at bounding box center [190, 129] width 64 height 18
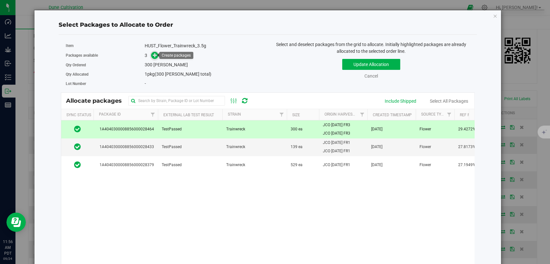
click at [155, 53] on icon at bounding box center [155, 55] width 5 height 5
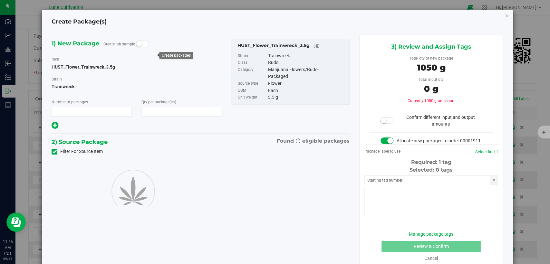
type input "1"
type input "300"
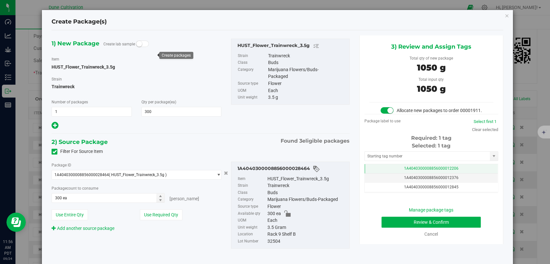
click at [447, 171] on span "1A4040300008856000012206" at bounding box center [431, 168] width 54 height 5
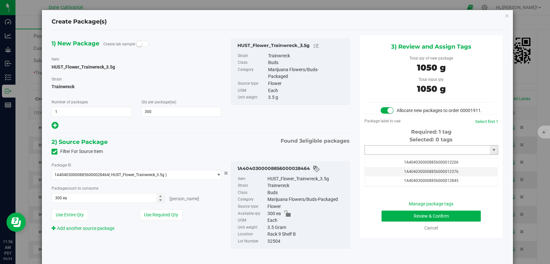
click at [433, 155] on input "text" at bounding box center [427, 150] width 125 height 9
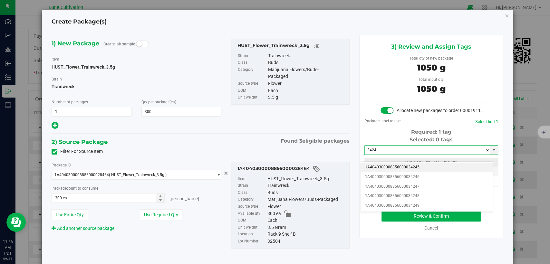
drag, startPoint x: 425, startPoint y: 166, endPoint x: 419, endPoint y: 164, distance: 6.5
click at [424, 166] on li "1A4040300008856000034245" at bounding box center [427, 168] width 132 height 10
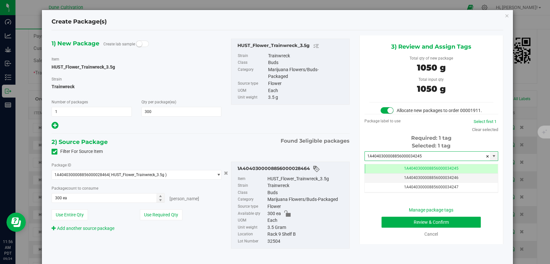
type input "1A4040300008856000034245"
click at [397, 228] on button "Review & Confirm" at bounding box center [430, 222] width 99 height 11
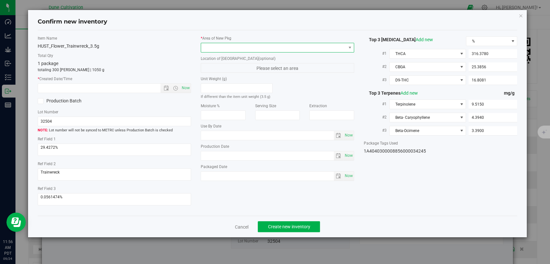
click at [277, 48] on span at bounding box center [273, 47] width 145 height 9
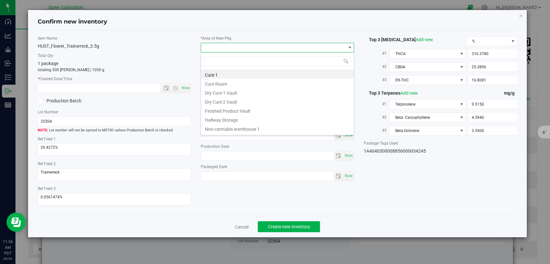
click at [221, 110] on li "Finished Product Vault" at bounding box center [277, 110] width 153 height 9
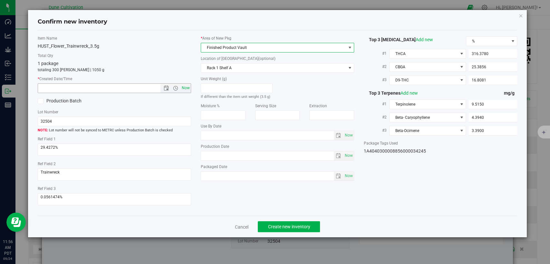
click at [185, 90] on span "Now" at bounding box center [185, 87] width 11 height 9
type input "9/24/2025 11:56 AM"
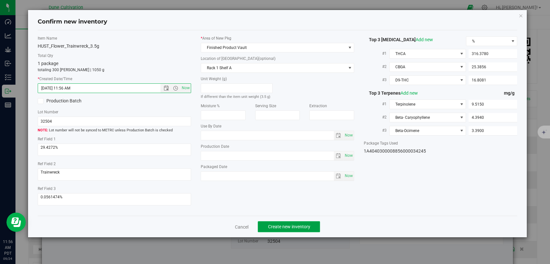
drag, startPoint x: 264, startPoint y: 225, endPoint x: 259, endPoint y: 217, distance: 8.7
click at [263, 224] on button "Create new inventory" at bounding box center [289, 226] width 62 height 11
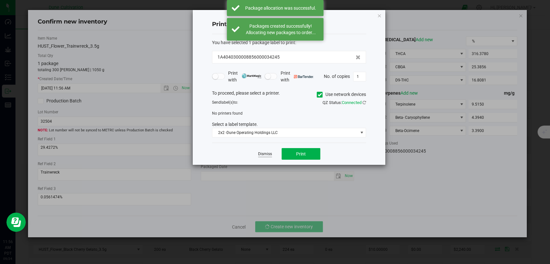
click at [258, 156] on link "Dismiss" at bounding box center [265, 153] width 14 height 5
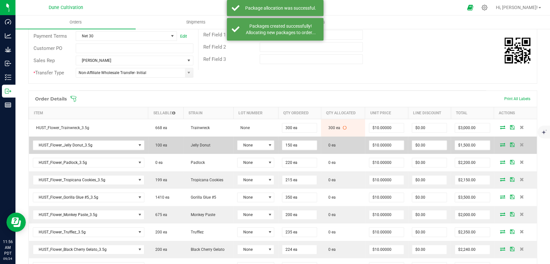
click at [500, 143] on icon at bounding box center [502, 145] width 5 height 4
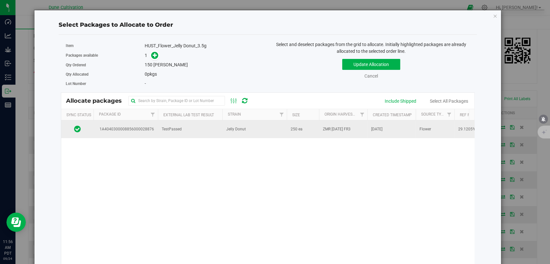
click at [200, 135] on td "TestPassed" at bounding box center [190, 128] width 64 height 17
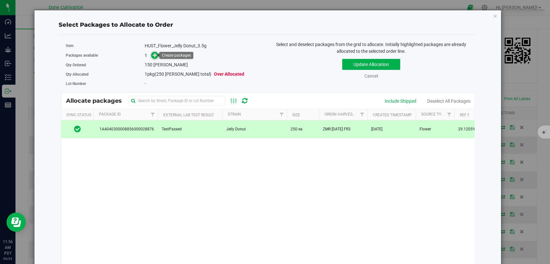
click at [153, 55] on icon at bounding box center [155, 55] width 5 height 5
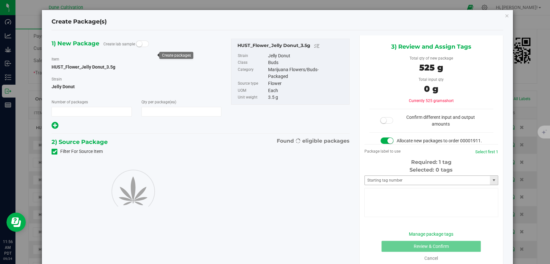
type input "1"
type input "150"
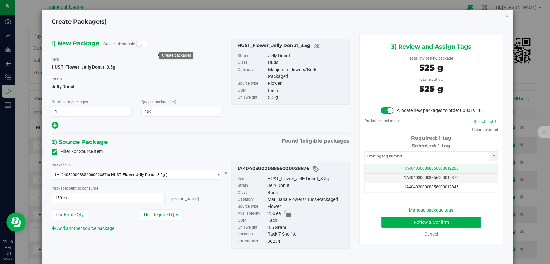
click at [404, 171] on span "1A4040300008856000012206" at bounding box center [431, 168] width 54 height 5
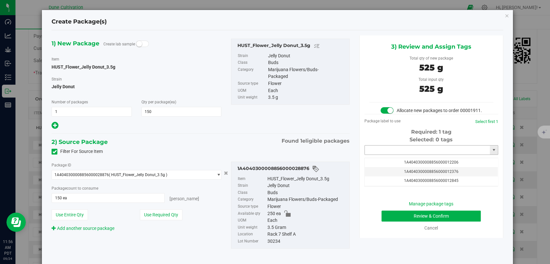
click at [399, 155] on input "text" at bounding box center [427, 150] width 125 height 9
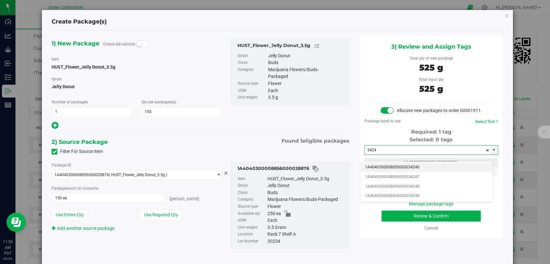
click at [397, 167] on li "1A4040300008856000034246" at bounding box center [427, 168] width 132 height 10
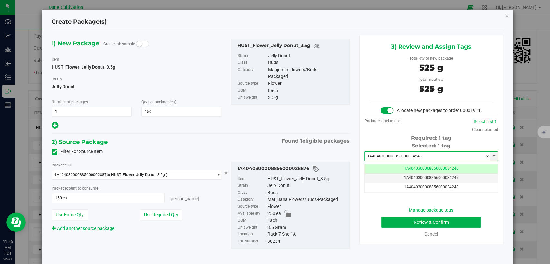
type input "1A4040300008856000034246"
click at [400, 228] on button "Review & Confirm" at bounding box center [430, 222] width 99 height 11
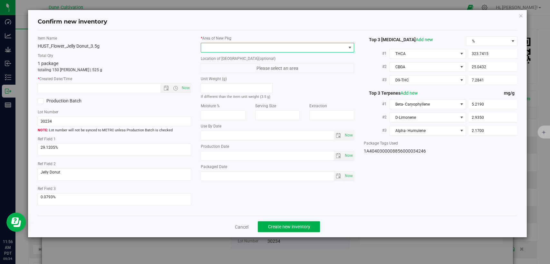
click at [249, 46] on span at bounding box center [273, 47] width 145 height 9
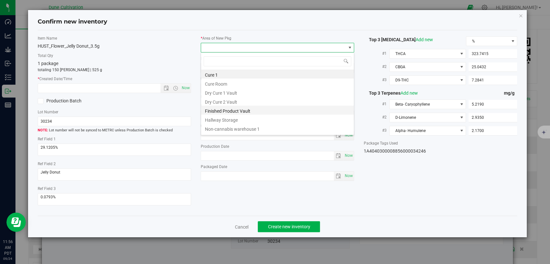
click at [256, 111] on li "Finished Product Vault" at bounding box center [277, 110] width 153 height 9
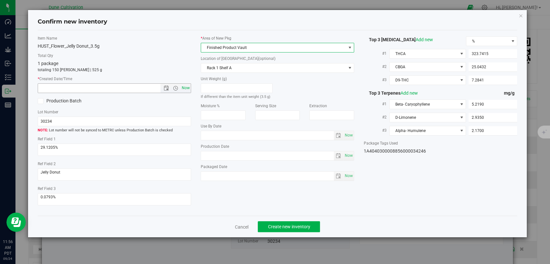
click at [187, 89] on span "Now" at bounding box center [185, 87] width 11 height 9
type input "9/24/2025 11:56 AM"
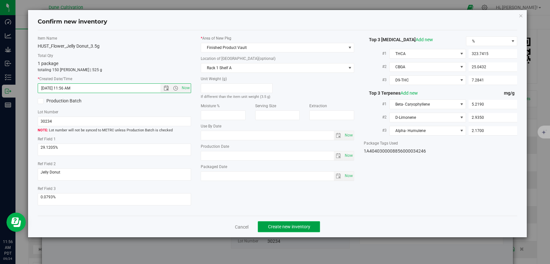
click at [282, 225] on span "Create new inventory" at bounding box center [289, 226] width 42 height 5
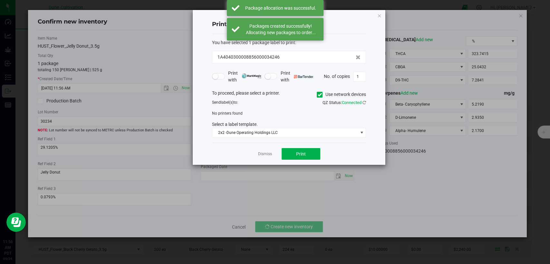
click at [269, 150] on div "Dismiss Print" at bounding box center [289, 154] width 154 height 22
click at [269, 153] on link "Dismiss" at bounding box center [265, 153] width 14 height 5
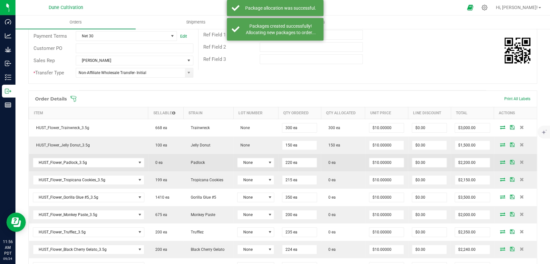
click at [500, 162] on icon at bounding box center [502, 162] width 5 height 4
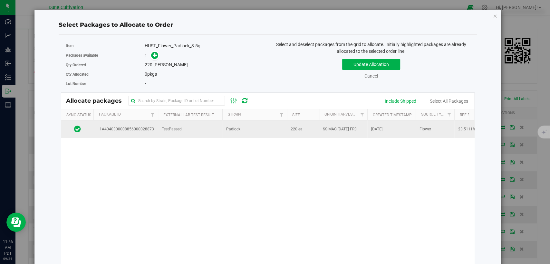
click at [175, 132] on td "TestPassed" at bounding box center [190, 128] width 64 height 17
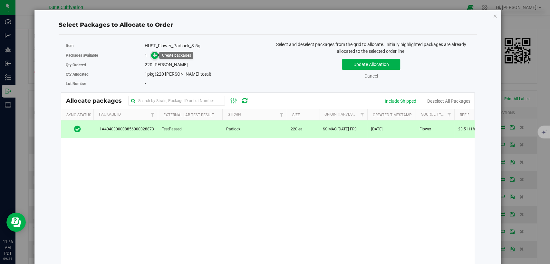
click at [153, 55] on icon at bounding box center [155, 55] width 5 height 5
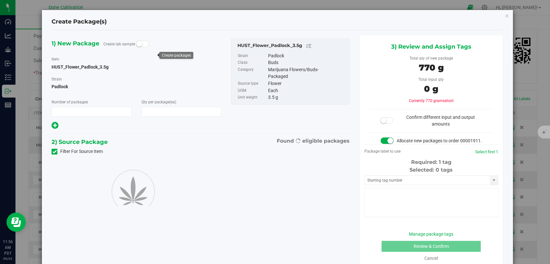
type input "1"
type input "220"
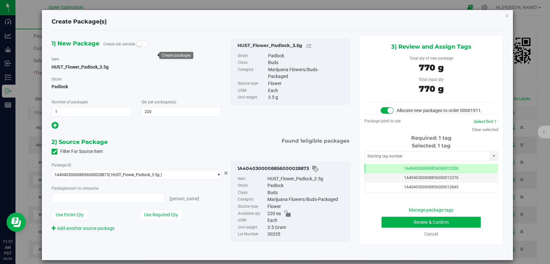
type input "220 ea"
click at [376, 173] on td "1A4040300008856000012206" at bounding box center [431, 168] width 133 height 9
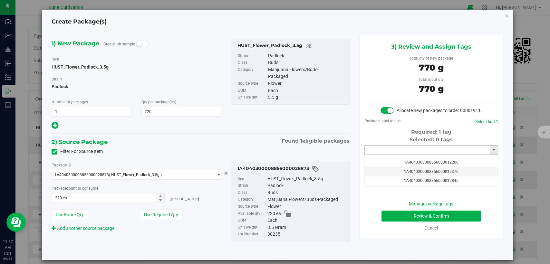
click at [380, 155] on input "text" at bounding box center [427, 150] width 125 height 9
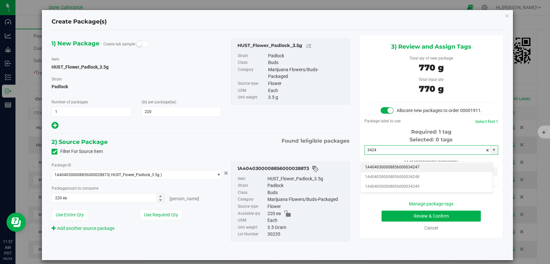
click at [379, 166] on li "1A4040300008856000034247" at bounding box center [427, 168] width 132 height 10
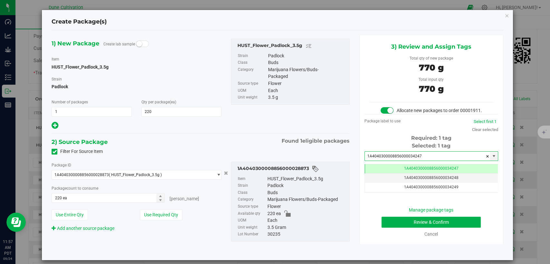
type input "1A4040300008856000034247"
click at [389, 227] on button "Review & Confirm" at bounding box center [430, 222] width 99 height 11
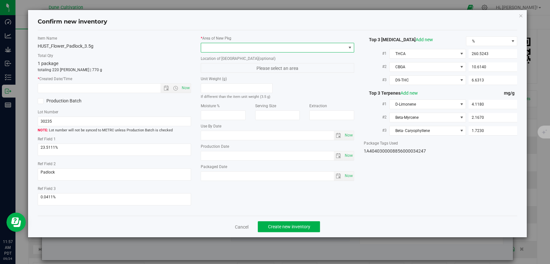
click at [281, 50] on span at bounding box center [273, 47] width 145 height 9
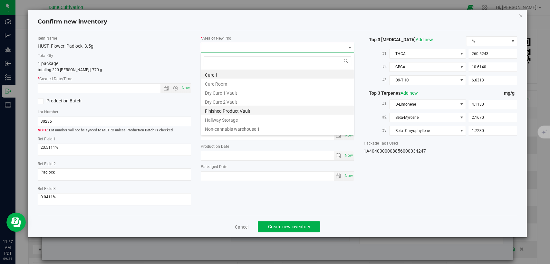
click at [228, 112] on li "Finished Product Vault" at bounding box center [277, 110] width 153 height 9
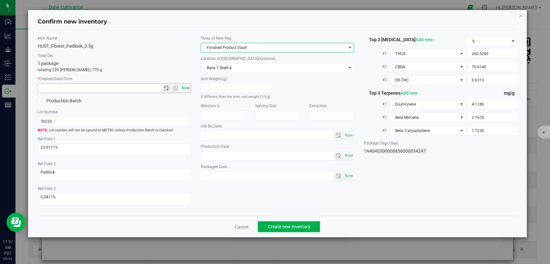
click at [187, 87] on span "Now" at bounding box center [185, 87] width 11 height 9
type input "9/24/2025 11:57 AM"
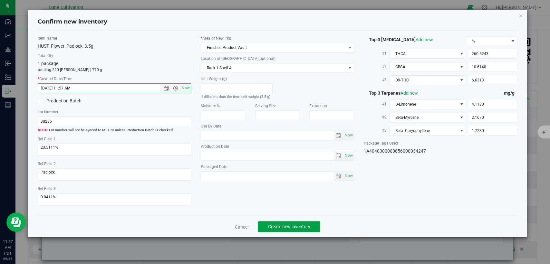
click at [275, 221] on button "Create new inventory" at bounding box center [289, 226] width 62 height 11
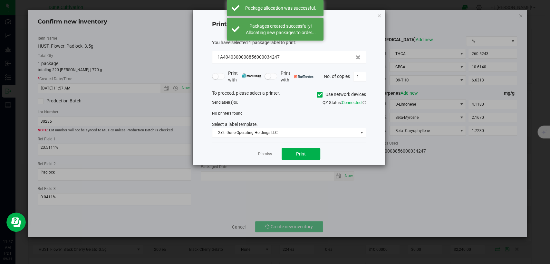
click at [267, 153] on link "Dismiss" at bounding box center [265, 153] width 14 height 5
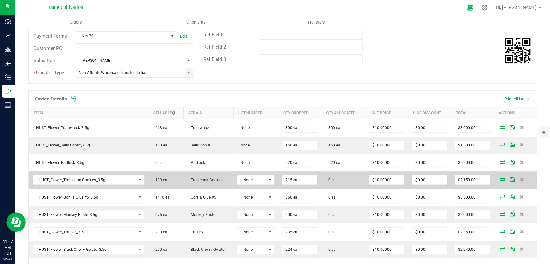
click at [500, 179] on icon at bounding box center [502, 179] width 5 height 4
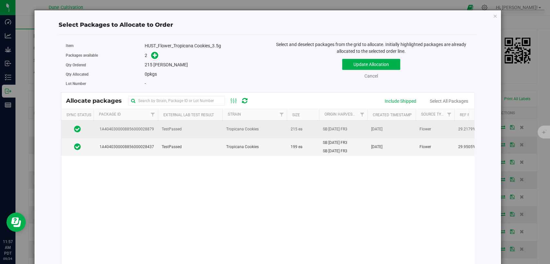
click at [165, 133] on td "TestPassed" at bounding box center [190, 129] width 64 height 18
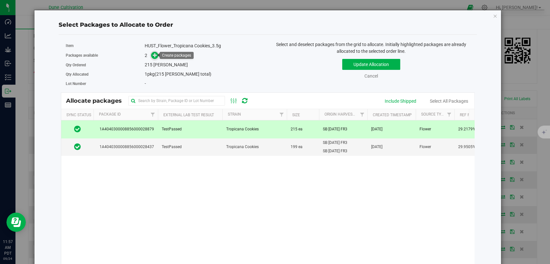
click at [153, 55] on icon at bounding box center [155, 55] width 5 height 5
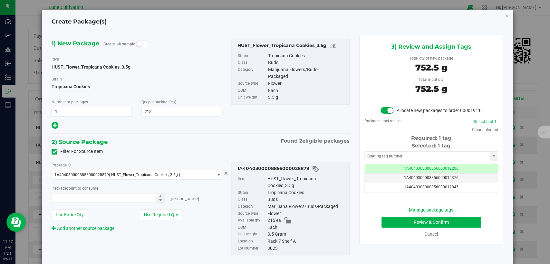
type input "215"
type input "215 ea"
click at [425, 171] on span "1A4040300008856000012206" at bounding box center [431, 168] width 54 height 5
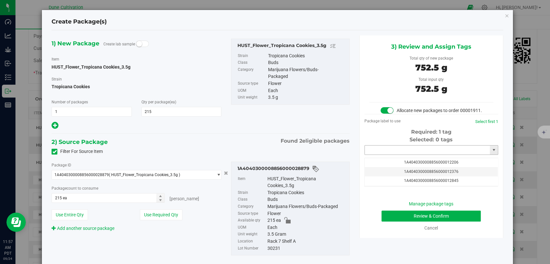
click at [409, 155] on input "text" at bounding box center [427, 150] width 125 height 9
click at [409, 168] on li "1A4040300008856000034248" at bounding box center [427, 168] width 132 height 10
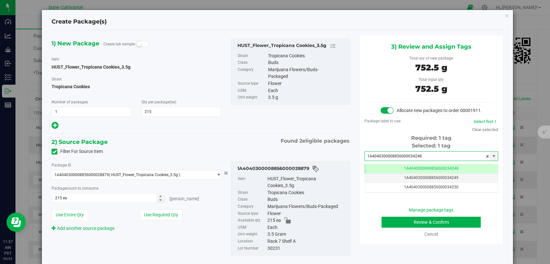
type input "1A4040300008856000034248"
click at [395, 228] on button "Review & Confirm" at bounding box center [430, 222] width 99 height 11
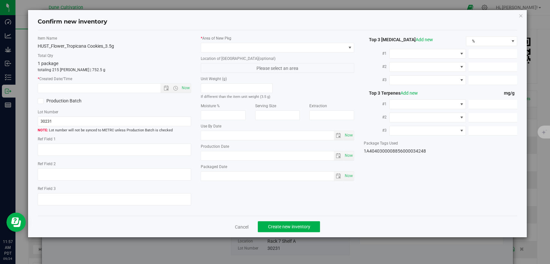
type textarea "29.2179%"
type textarea "Tropicana Cookies"
type textarea "0.0430%"
type input "325.2090"
type input "15.7668"
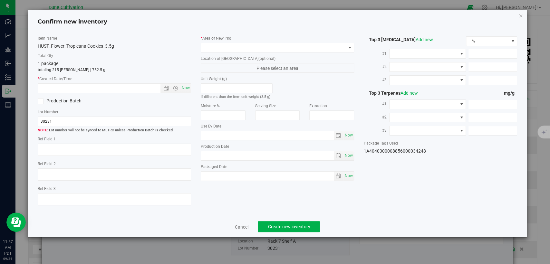
type input "6.9706"
type input "2.5950"
type input "2.3570"
type input "1.4530"
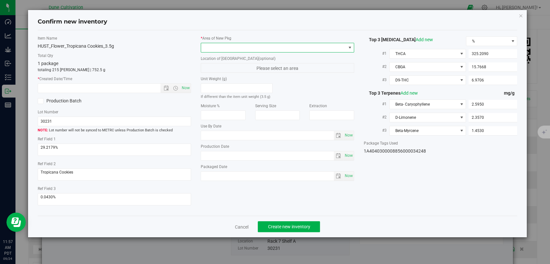
click at [270, 46] on span at bounding box center [273, 47] width 145 height 9
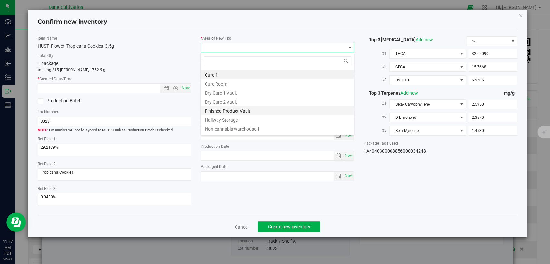
click at [215, 109] on li "Finished Product Vault" at bounding box center [277, 110] width 153 height 9
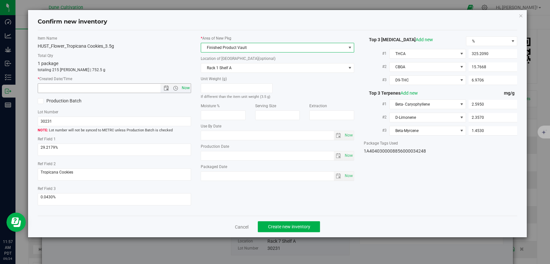
click at [187, 86] on span "Now" at bounding box center [185, 87] width 11 height 9
type input "9/24/2025 11:57 AM"
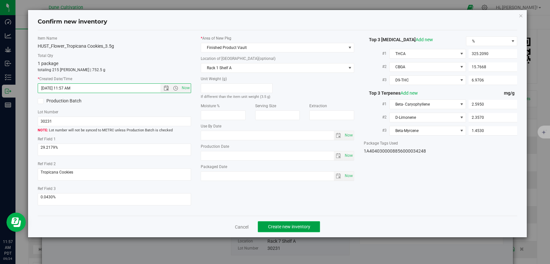
click at [282, 224] on span "Create new inventory" at bounding box center [289, 226] width 42 height 5
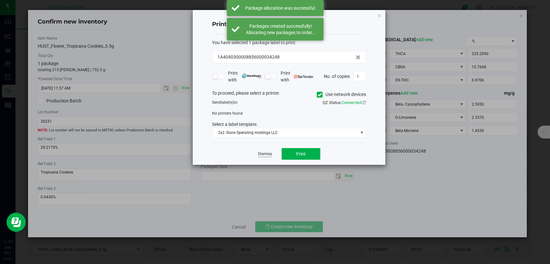
click at [268, 154] on link "Dismiss" at bounding box center [265, 153] width 14 height 5
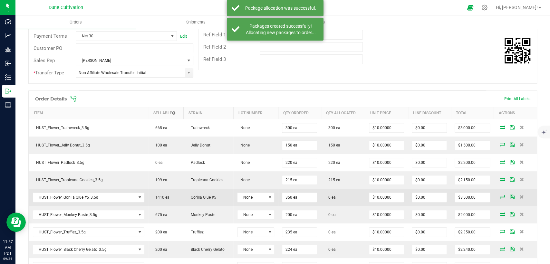
click at [500, 196] on icon at bounding box center [502, 197] width 5 height 4
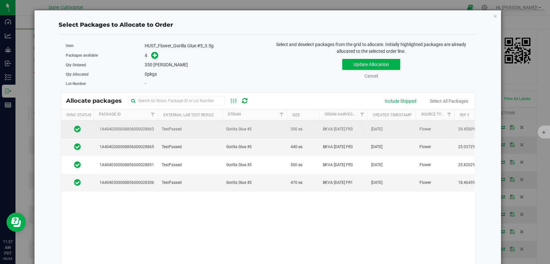
click at [202, 123] on td "TestPassed" at bounding box center [190, 129] width 64 height 18
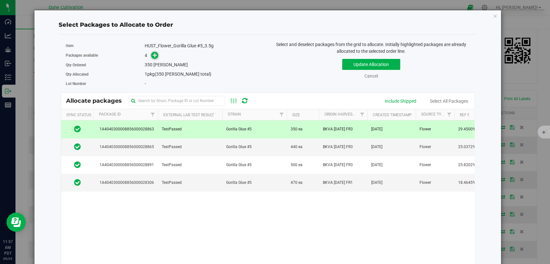
click at [153, 55] on icon at bounding box center [155, 55] width 5 height 5
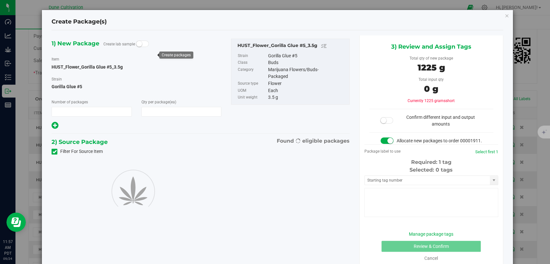
type input "1"
type input "350"
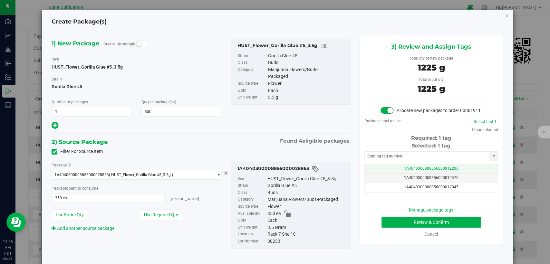
click at [412, 171] on span "1A4040300008856000012206" at bounding box center [431, 168] width 54 height 5
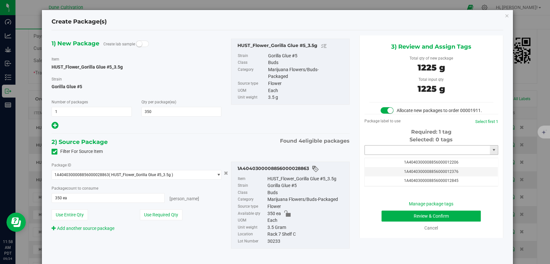
click at [411, 154] on input "text" at bounding box center [427, 150] width 125 height 9
click at [409, 167] on li "1A4040300008856000034249" at bounding box center [427, 168] width 132 height 10
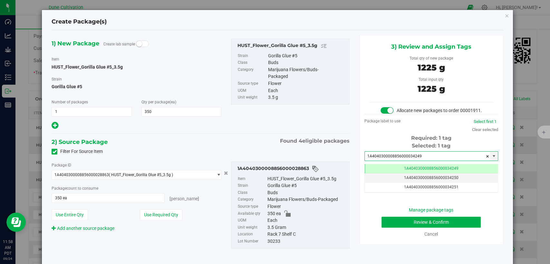
type input "1A4040300008856000034249"
click at [411, 227] on button "Review & Confirm" at bounding box center [430, 222] width 99 height 11
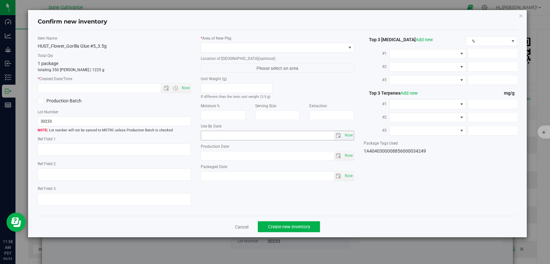
type textarea "29.4500%"
type textarea "Gorilla Glue #5"
type textarea "0.0590%"
type input "321.0350"
type input "12.9528"
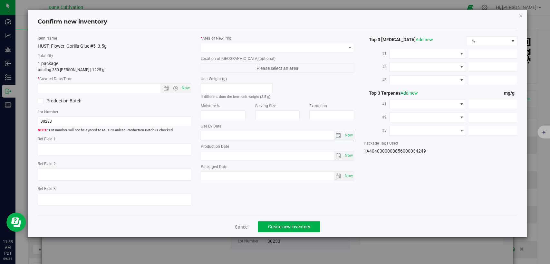
type input "12.7762"
type input "6.9410"
type input "3.6160"
type input "2.7420"
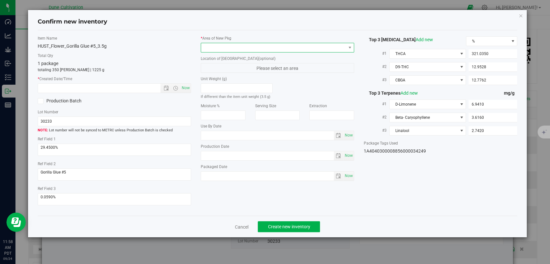
click at [235, 46] on span at bounding box center [273, 47] width 145 height 9
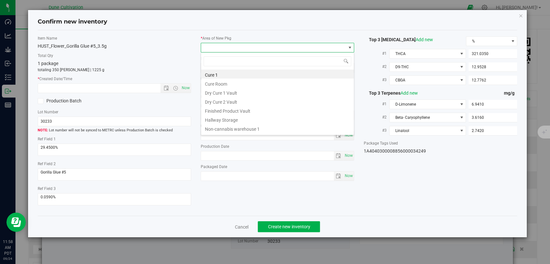
click at [230, 108] on li "Finished Product Vault" at bounding box center [277, 110] width 153 height 9
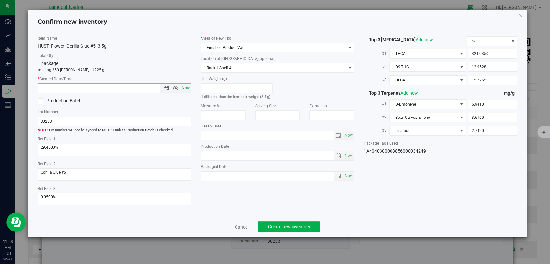
click at [189, 84] on span "Now" at bounding box center [185, 87] width 11 height 9
type input "9/24/2025 11:58 AM"
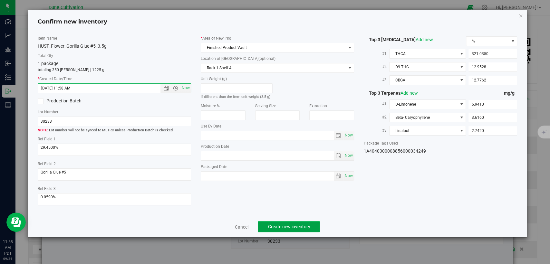
click at [283, 224] on span "Create new inventory" at bounding box center [289, 226] width 42 height 5
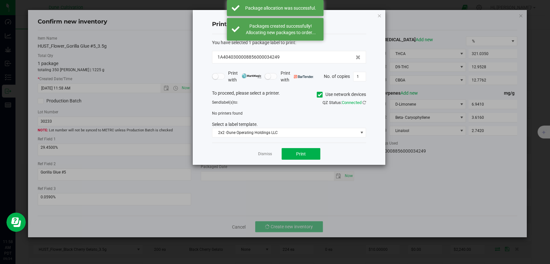
click at [265, 155] on link "Dismiss" at bounding box center [265, 153] width 14 height 5
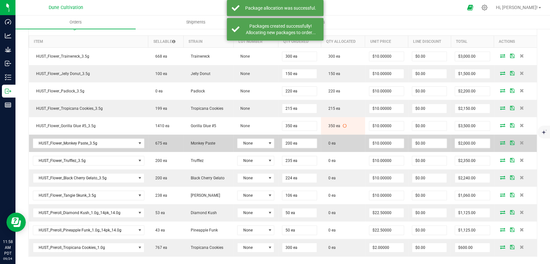
click at [500, 142] on icon at bounding box center [502, 143] width 5 height 4
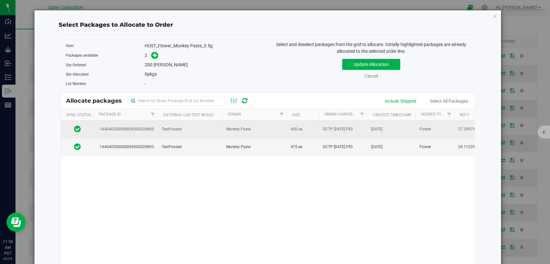
click at [181, 127] on span "TestPassed" at bounding box center [172, 129] width 20 height 6
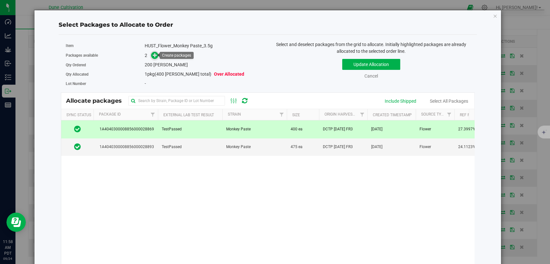
click at [155, 55] on icon at bounding box center [155, 55] width 5 height 5
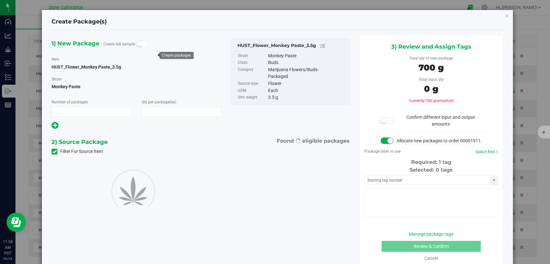
type input "1"
type input "200"
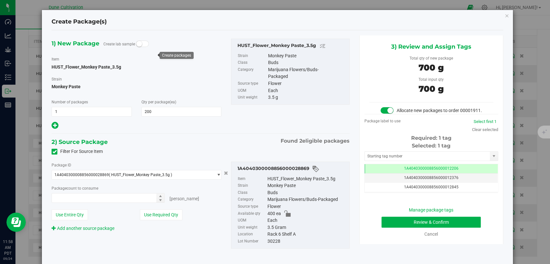
type input "200 ea"
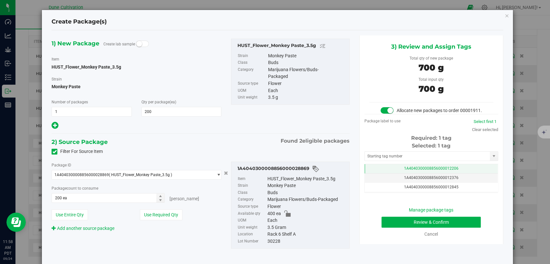
click at [370, 173] on td "1A4040300008856000012206" at bounding box center [431, 168] width 133 height 9
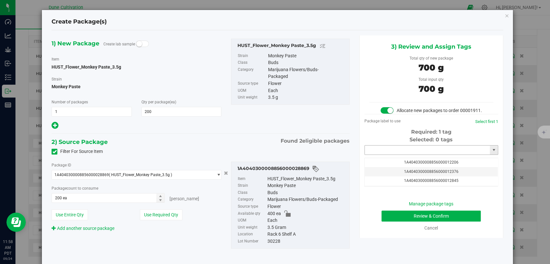
click at [383, 155] on input "text" at bounding box center [427, 150] width 125 height 9
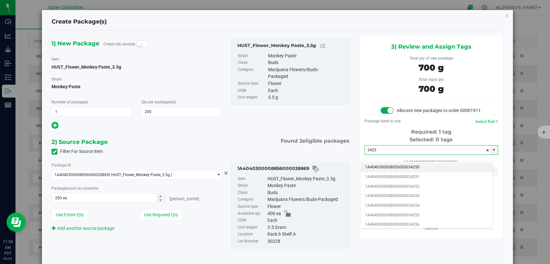
click at [397, 167] on li "1A4040300008856000034250" at bounding box center [427, 168] width 132 height 10
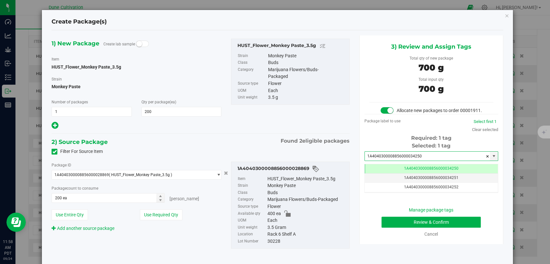
type input "1A4040300008856000034250"
click at [397, 226] on button "Review & Confirm" at bounding box center [430, 222] width 99 height 11
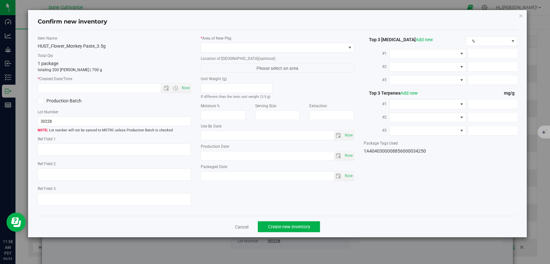
type textarea "27.3997%"
type textarea "Monkey Paste"
type textarea "0.0445%"
type input "296.8253"
type input "13.6807"
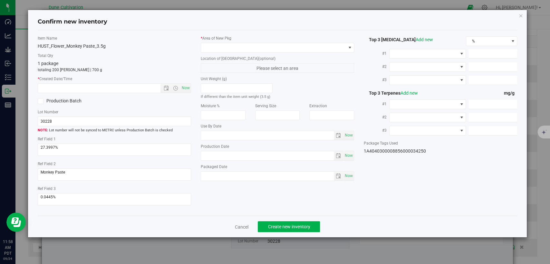
type input "12.8203"
type input "6.1340"
type input "5.7500"
type input "4.6520"
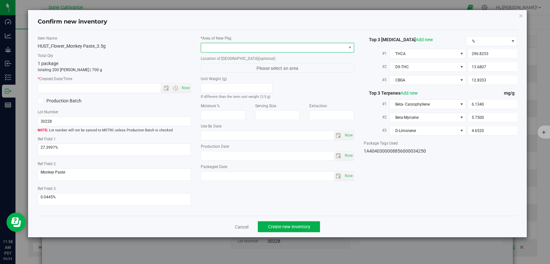
click at [235, 49] on span at bounding box center [273, 47] width 145 height 9
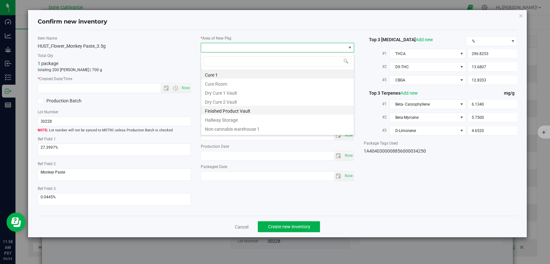
click at [219, 108] on li "Finished Product Vault" at bounding box center [277, 110] width 153 height 9
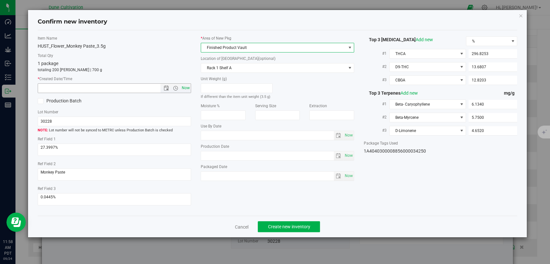
click at [185, 88] on span "Now" at bounding box center [185, 87] width 11 height 9
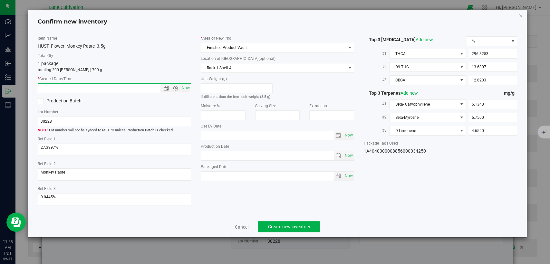
type input "9/24/2025 11:58 AM"
click at [285, 223] on button "Create new inventory" at bounding box center [289, 226] width 62 height 11
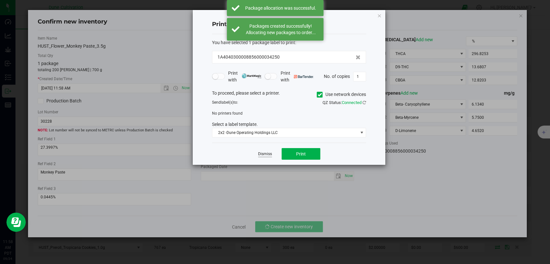
click at [264, 152] on link "Dismiss" at bounding box center [265, 153] width 14 height 5
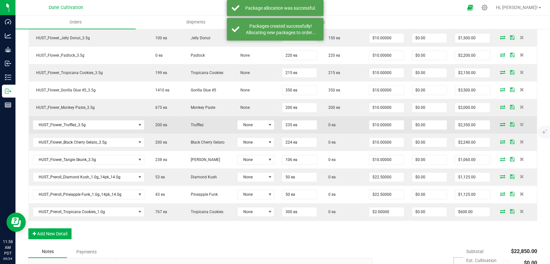
click at [500, 123] on icon at bounding box center [502, 124] width 5 height 4
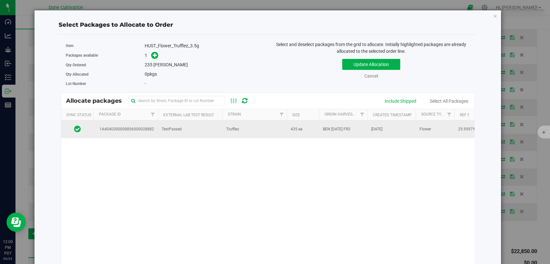
click at [170, 124] on td "TestPassed" at bounding box center [190, 128] width 64 height 17
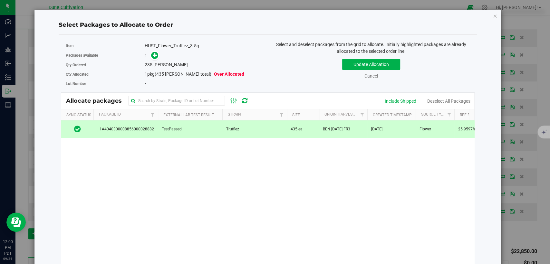
click at [153, 54] on icon at bounding box center [155, 55] width 5 height 5
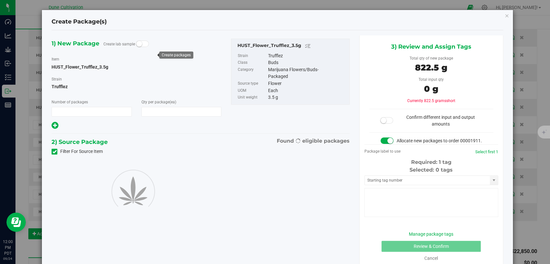
type input "1"
type input "235"
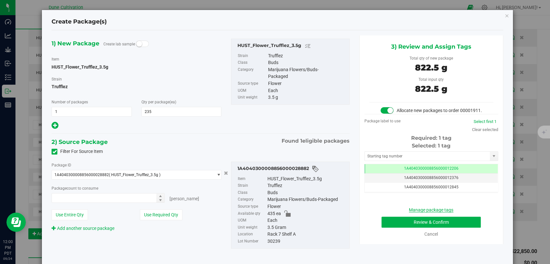
type input "235 ea"
click at [412, 172] on td "1A4040300008856000012206" at bounding box center [431, 168] width 133 height 9
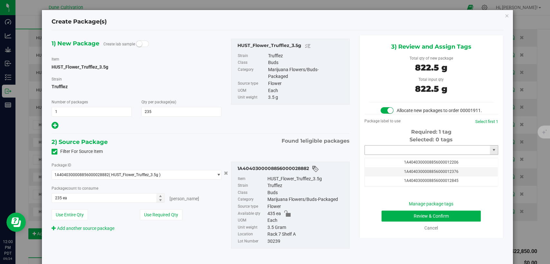
click at [402, 155] on input "text" at bounding box center [427, 150] width 125 height 9
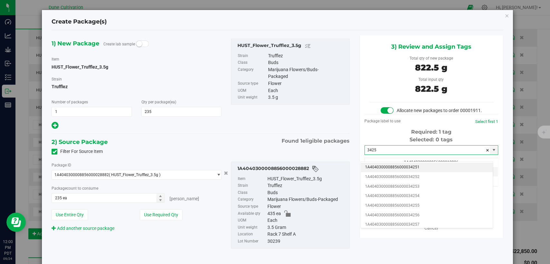
click at [398, 167] on li "1A4040300008856000034251" at bounding box center [427, 168] width 132 height 10
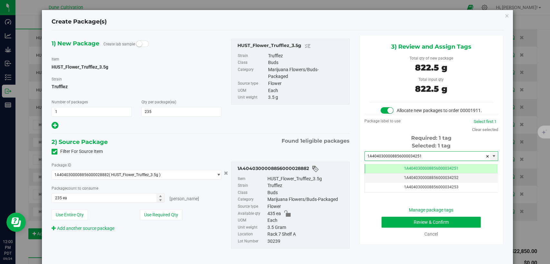
type input "1A4040300008856000034251"
click at [392, 228] on button "Review & Confirm" at bounding box center [430, 222] width 99 height 11
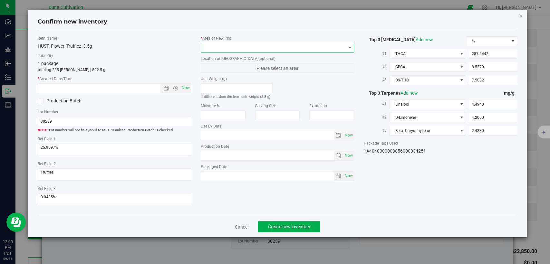
click at [289, 46] on span at bounding box center [273, 47] width 145 height 9
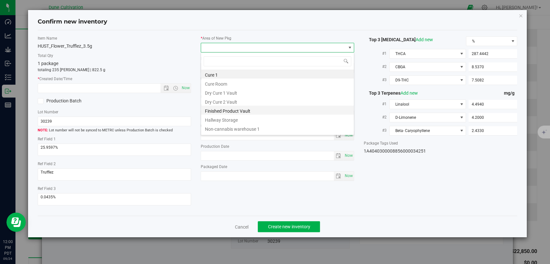
click at [247, 110] on li "Finished Product Vault" at bounding box center [277, 110] width 153 height 9
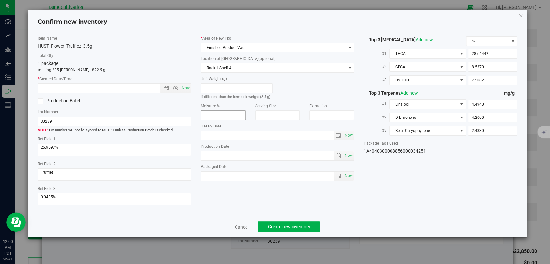
click at [184, 88] on span "Now" at bounding box center [185, 87] width 11 height 9
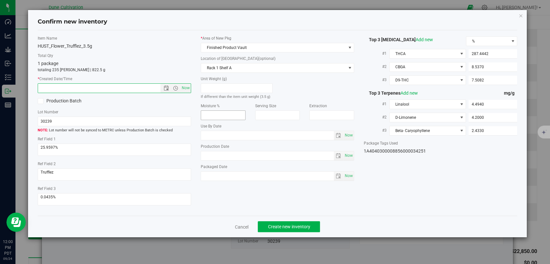
type input "9/24/2025 12:00 PM"
click at [283, 224] on span "Create new inventory" at bounding box center [289, 226] width 42 height 5
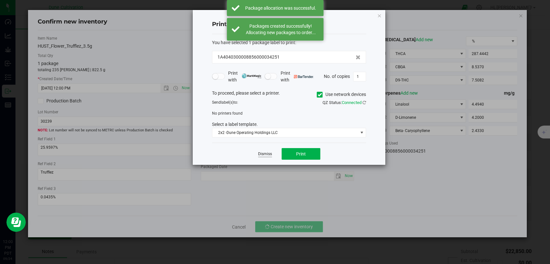
click at [265, 152] on link "Dismiss" at bounding box center [265, 153] width 14 height 5
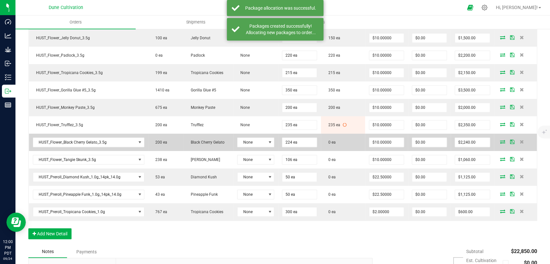
click at [500, 141] on icon at bounding box center [502, 142] width 5 height 4
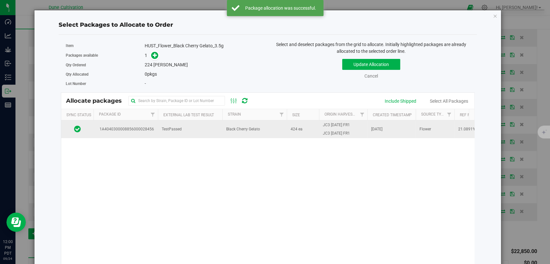
click at [217, 133] on td "TestPassed" at bounding box center [190, 128] width 64 height 17
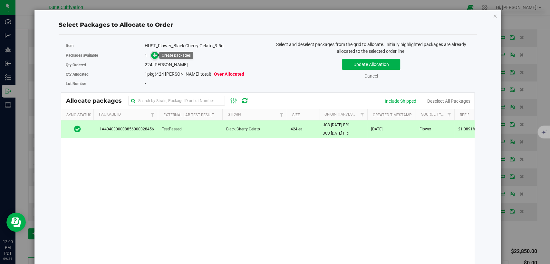
click at [154, 56] on icon at bounding box center [155, 55] width 5 height 5
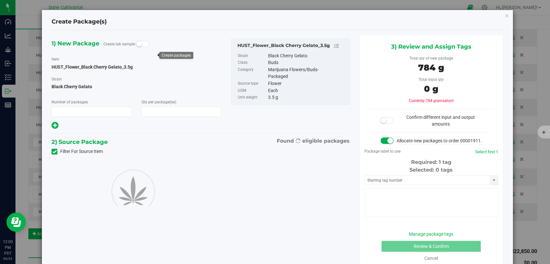
type input "1"
type input "224"
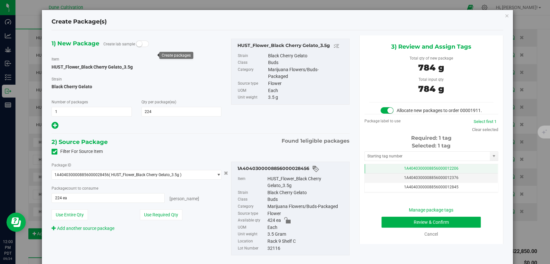
click at [373, 173] on td "1A4040300008856000012206" at bounding box center [431, 168] width 133 height 9
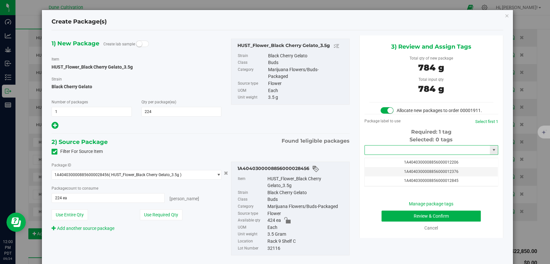
click at [384, 155] on input "text" at bounding box center [427, 150] width 125 height 9
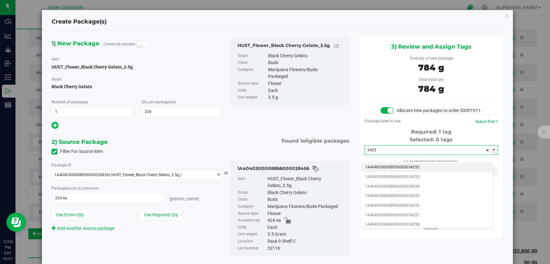
click at [385, 164] on li "1A4040300008856000034252" at bounding box center [427, 168] width 132 height 10
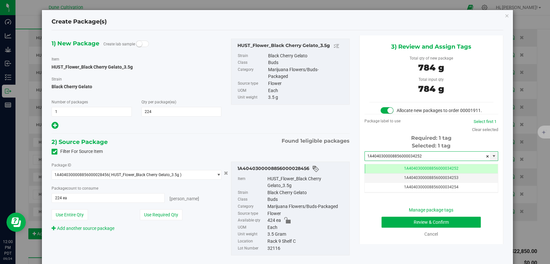
type input "1A4040300008856000034252"
click at [388, 226] on button "Review & Confirm" at bounding box center [430, 222] width 99 height 11
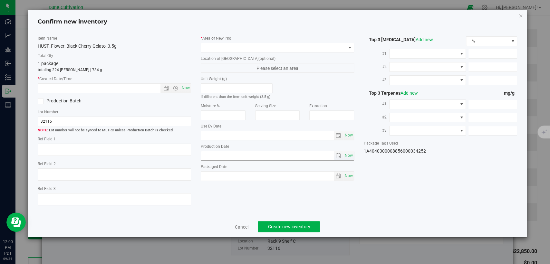
type textarea "21.0891%"
type textarea "JC3"
type textarea "<LOQ"
type input "227.1030"
type input "11.7212"
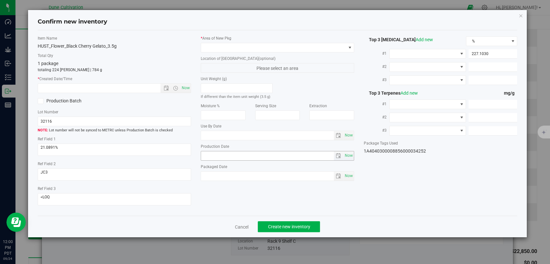
type input "4.9769"
type input "6.3120"
type input "2.9310"
type input "2.0420"
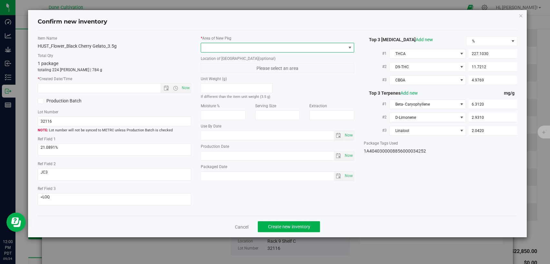
click at [255, 47] on span at bounding box center [273, 47] width 145 height 9
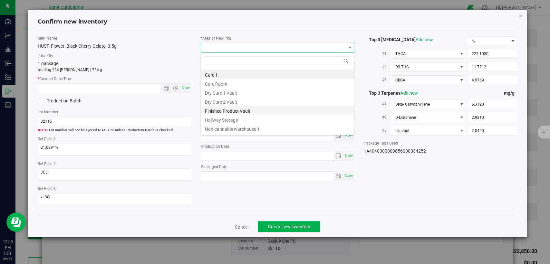
click at [229, 111] on li "Finished Product Vault" at bounding box center [277, 110] width 153 height 9
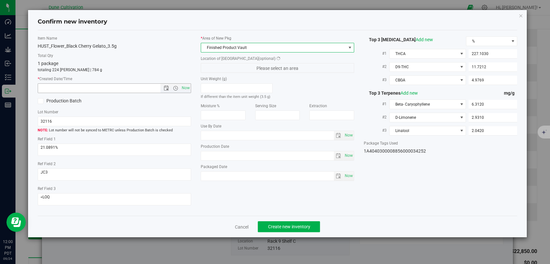
click at [185, 86] on span "Now" at bounding box center [185, 87] width 11 height 9
type input "9/24/2025 12:01 PM"
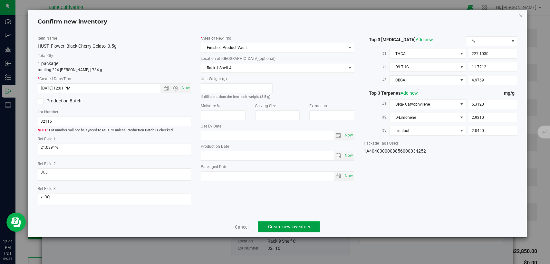
click at [296, 225] on span "Create new inventory" at bounding box center [289, 226] width 42 height 5
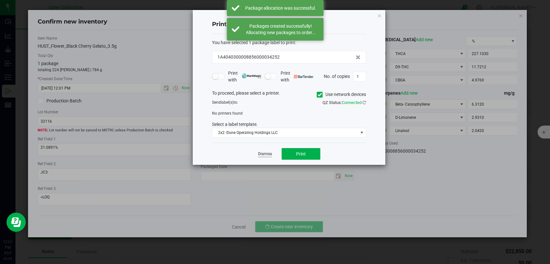
click at [268, 156] on link "Dismiss" at bounding box center [265, 153] width 14 height 5
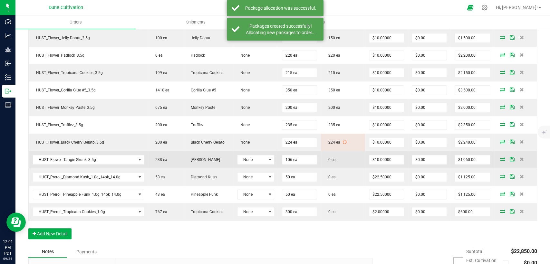
click at [500, 158] on icon at bounding box center [502, 159] width 5 height 4
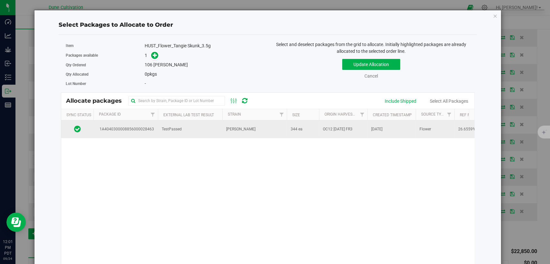
click at [234, 129] on span "[PERSON_NAME]" at bounding box center [240, 129] width 29 height 6
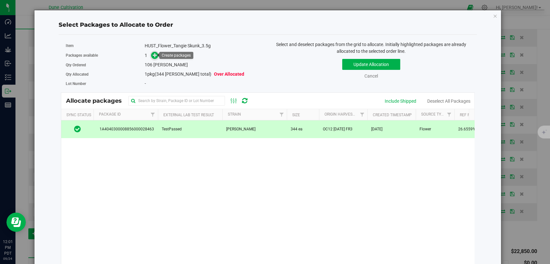
click at [153, 54] on icon at bounding box center [155, 55] width 5 height 5
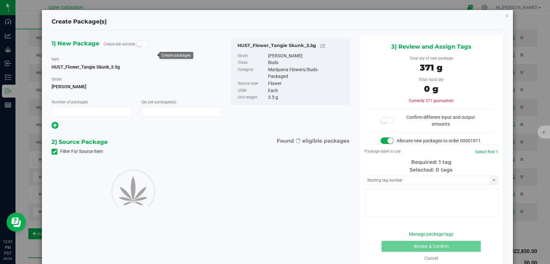
type input "1"
type input "106"
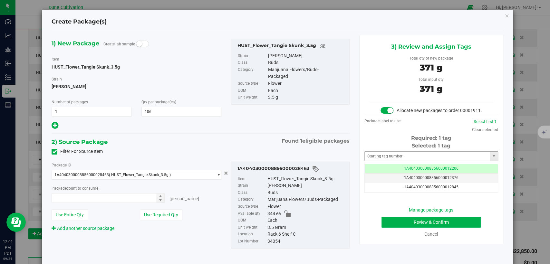
type input "106 ea"
click at [367, 174] on td "1A4040300008856000012206" at bounding box center [431, 168] width 133 height 9
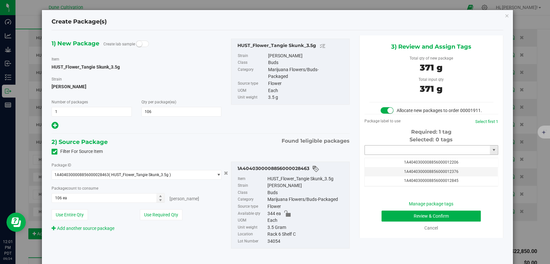
click at [379, 155] on input "text" at bounding box center [427, 150] width 125 height 9
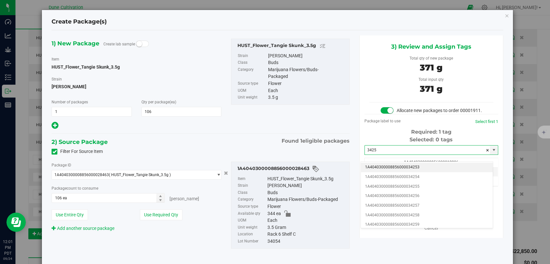
click at [384, 169] on li "1A4040300008856000034253" at bounding box center [427, 168] width 132 height 10
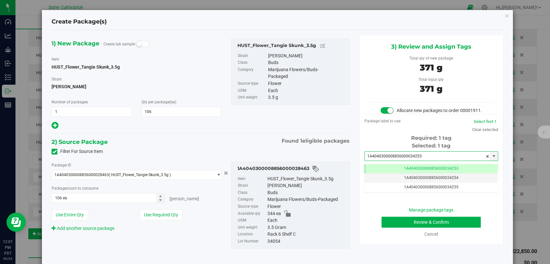
type input "1A4040300008856000034253"
click at [388, 228] on button "Review & Confirm" at bounding box center [430, 222] width 99 height 11
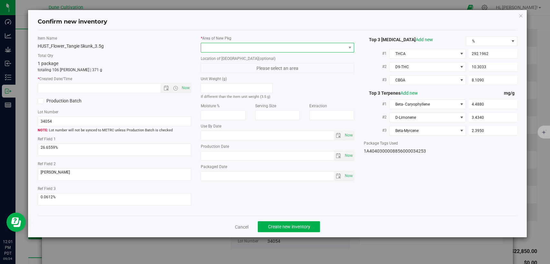
click at [271, 47] on span at bounding box center [273, 47] width 145 height 9
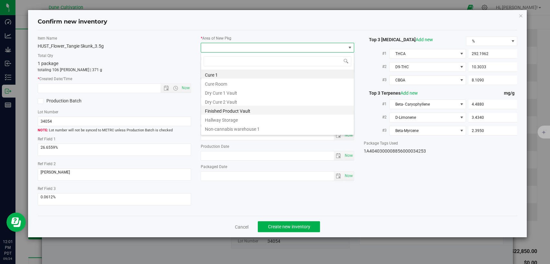
click at [253, 108] on li "Finished Product Vault" at bounding box center [277, 110] width 153 height 9
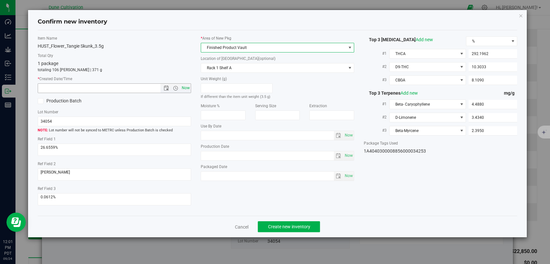
click at [186, 89] on span "Now" at bounding box center [185, 87] width 11 height 9
type input "9/24/2025 12:01 PM"
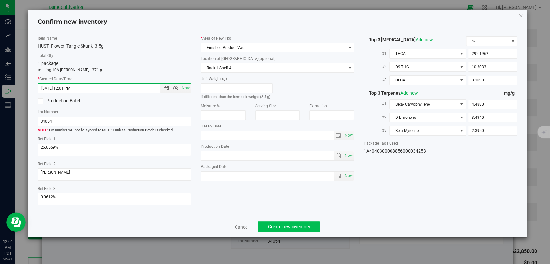
drag, startPoint x: 292, startPoint y: 232, endPoint x: 291, endPoint y: 229, distance: 3.6
click at [292, 230] on div "Cancel Create new inventory" at bounding box center [277, 227] width 479 height 22
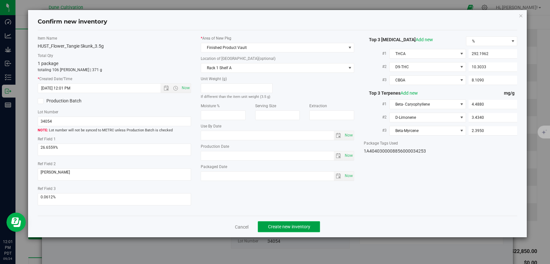
click at [277, 226] on span "Create new inventory" at bounding box center [289, 226] width 42 height 5
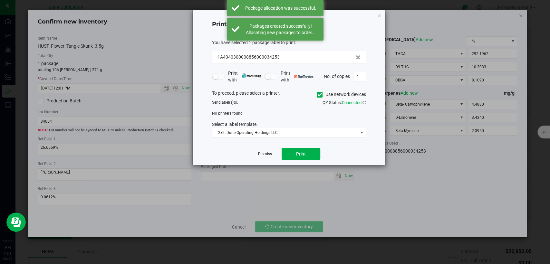
click at [261, 155] on link "Dismiss" at bounding box center [265, 153] width 14 height 5
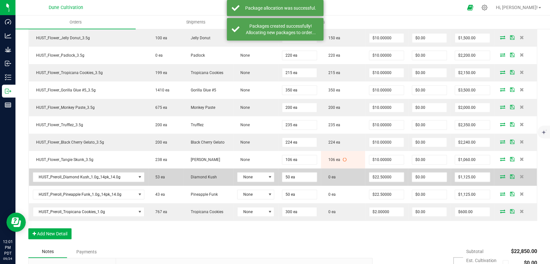
click at [500, 175] on icon at bounding box center [502, 177] width 5 height 4
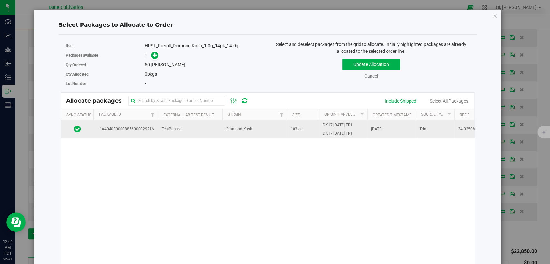
click at [207, 125] on td "TestPassed" at bounding box center [190, 128] width 64 height 17
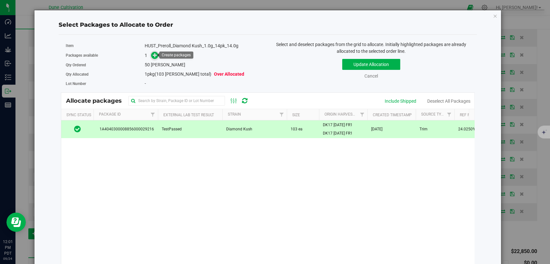
click at [154, 54] on icon at bounding box center [155, 55] width 5 height 5
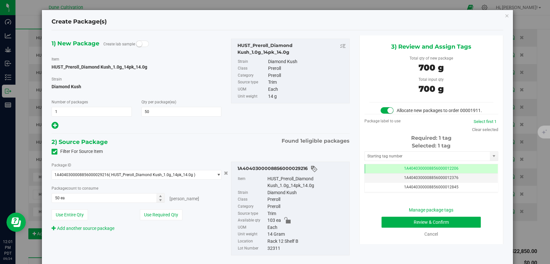
type input "50"
click at [393, 174] on td "1A4040300008856000012206" at bounding box center [431, 168] width 133 height 9
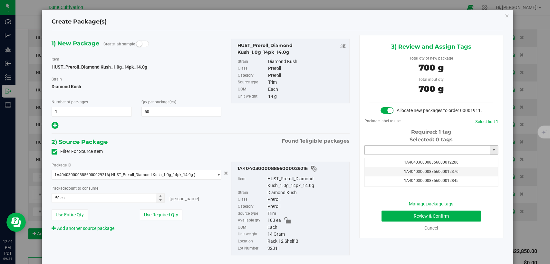
click at [393, 155] on input "text" at bounding box center [427, 150] width 125 height 9
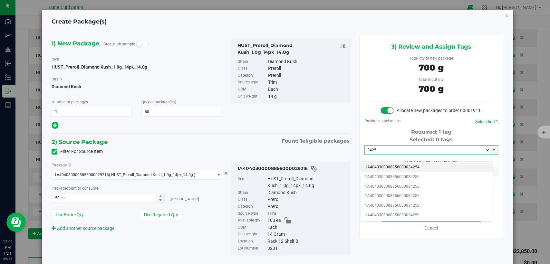
click at [393, 167] on li "1A4040300008856000034254" at bounding box center [427, 168] width 132 height 10
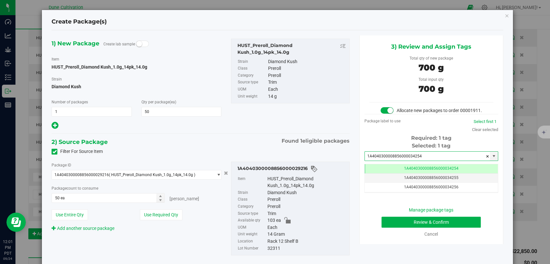
type input "1A4040300008856000034254"
click at [394, 227] on button "Review & Confirm" at bounding box center [430, 222] width 99 height 11
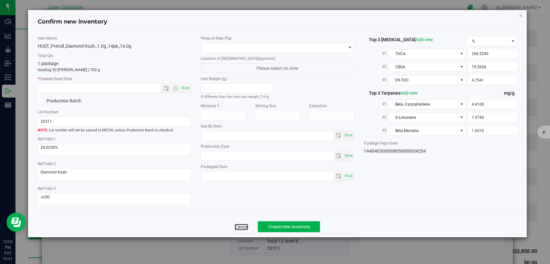
click at [244, 224] on link "Cancel" at bounding box center [241, 227] width 14 height 6
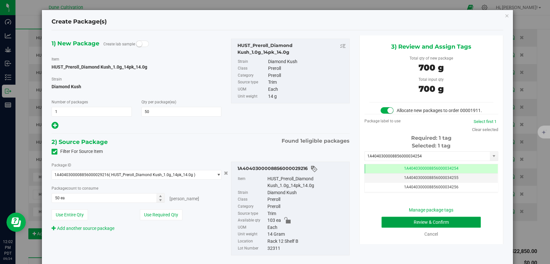
click at [392, 228] on button "Review & Confirm" at bounding box center [430, 222] width 99 height 11
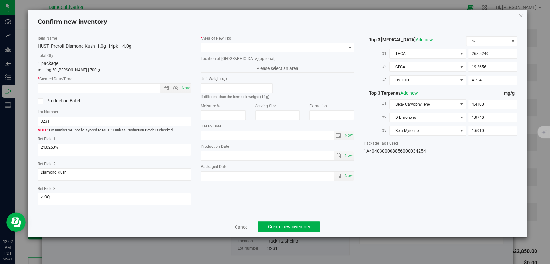
click at [264, 43] on span at bounding box center [273, 47] width 145 height 9
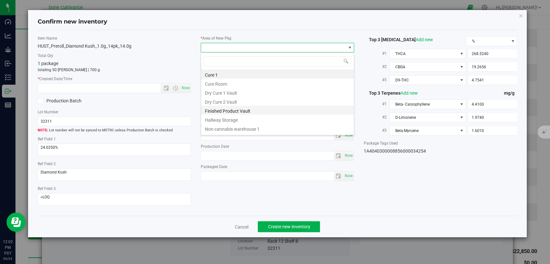
click at [236, 108] on li "Finished Product Vault" at bounding box center [277, 110] width 153 height 9
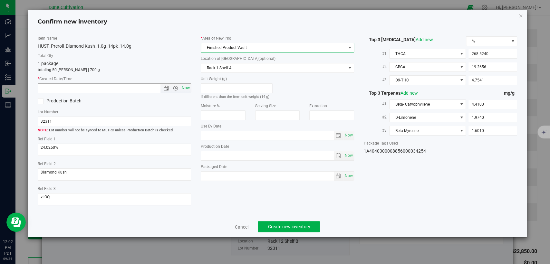
click at [184, 86] on span "Now" at bounding box center [185, 87] width 11 height 9
type input "[DATE] 12:02 PM"
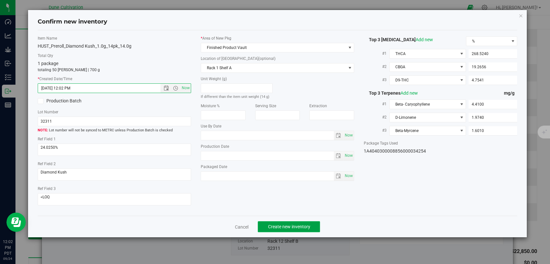
click at [283, 224] on span "Create new inventory" at bounding box center [289, 226] width 42 height 5
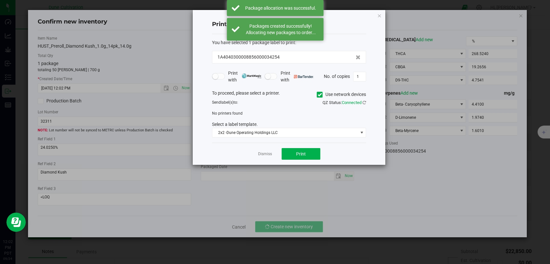
click at [261, 149] on div "Dismiss Print" at bounding box center [289, 154] width 154 height 22
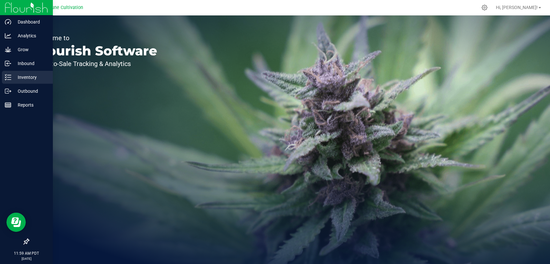
click at [2, 77] on div "Inventory" at bounding box center [27, 77] width 51 height 13
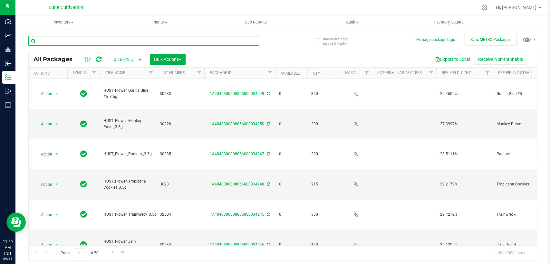
click at [127, 43] on input "text" at bounding box center [143, 41] width 231 height 10
paste input "28456"
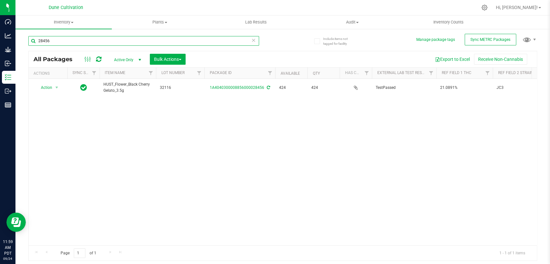
type input "28456"
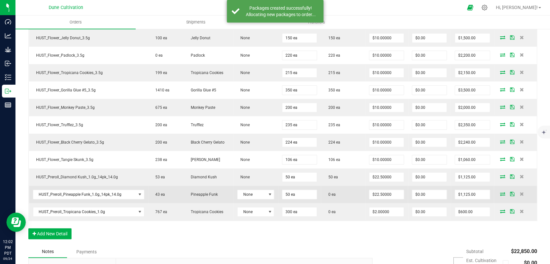
click at [500, 194] on icon at bounding box center [502, 194] width 5 height 4
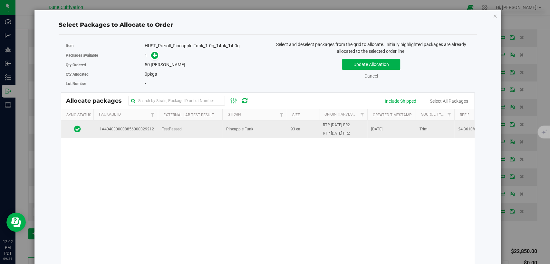
click at [182, 129] on td "TestPassed" at bounding box center [190, 128] width 64 height 17
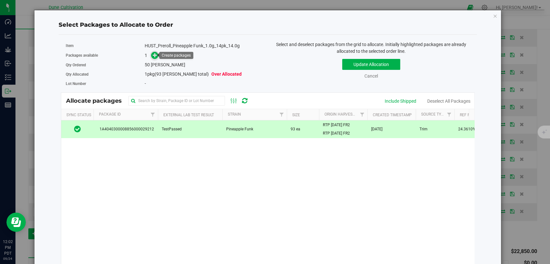
click at [154, 54] on icon at bounding box center [155, 54] width 5 height 5
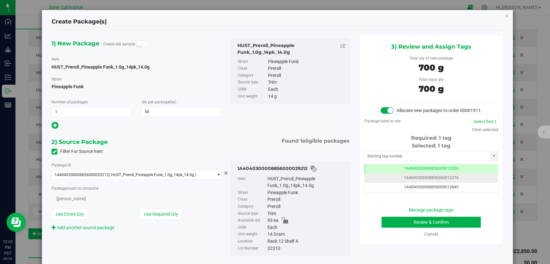
type input "50"
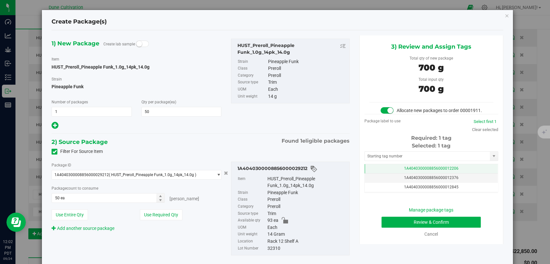
click at [408, 172] on td "1A4040300008856000012206" at bounding box center [431, 168] width 133 height 9
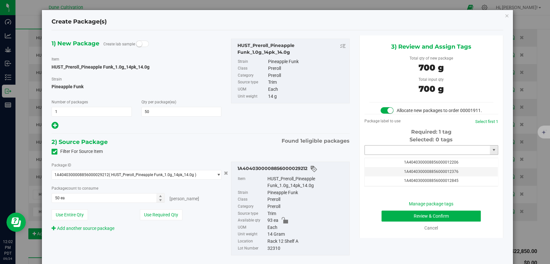
click at [402, 152] on input "text" at bounding box center [427, 150] width 125 height 9
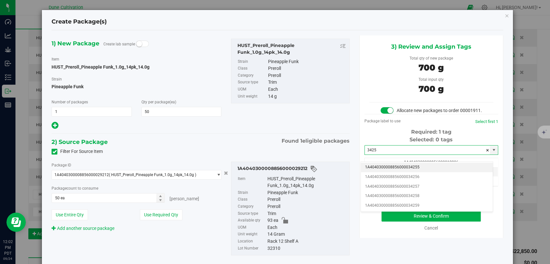
click at [402, 167] on li "1A4040300008856000034255" at bounding box center [427, 168] width 132 height 10
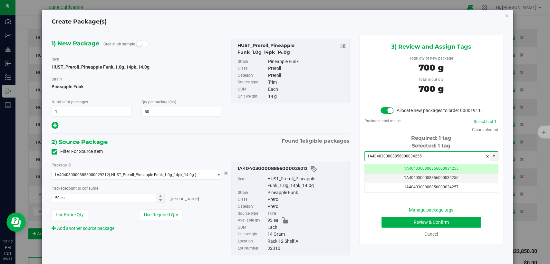
type input "1A4040300008856000034255"
click at [385, 228] on button "Review & Confirm" at bounding box center [430, 222] width 99 height 11
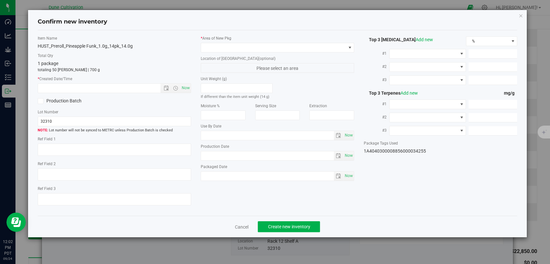
type textarea "24.3610%"
type textarea "Pineapple Funk"
type textarea "<LOQ"
type input "265.8510"
type input "13.5819"
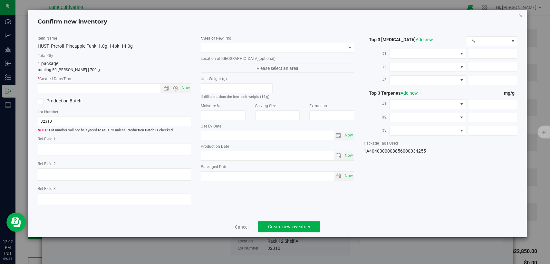
type input "10.4591"
type input "2.8930"
type input "2.8850"
type input "1.8640"
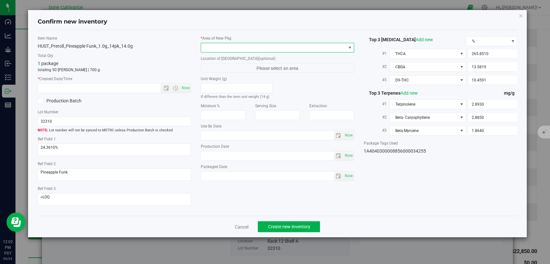
click at [287, 45] on span at bounding box center [273, 47] width 145 height 9
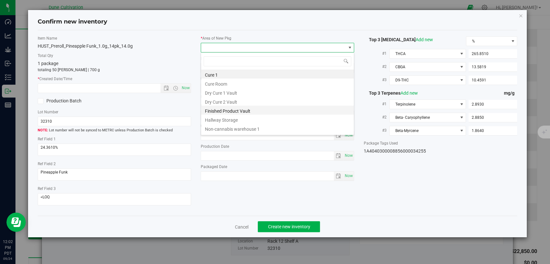
click li "Finished Product Vault"
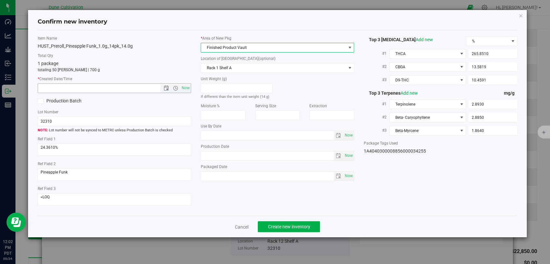
click span "Now"
type input "[DATE] 12:02 PM"
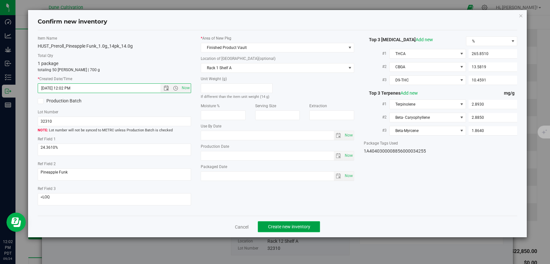
click span "Create new inventory"
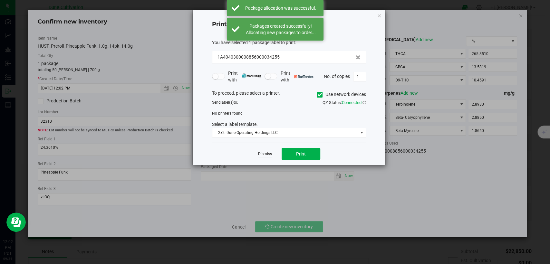
click link "Dismiss"
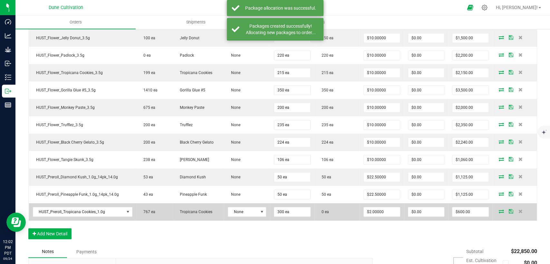
click icon
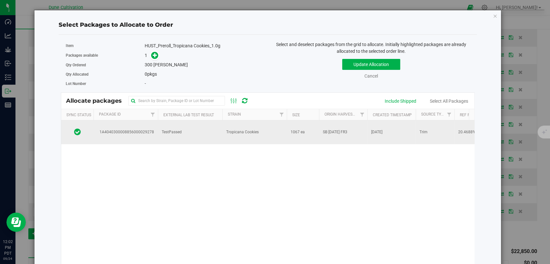
click td "Tropicana Cookies"
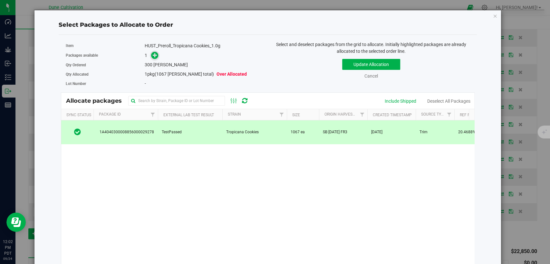
click icon
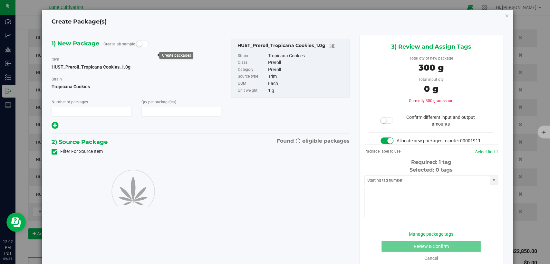
type input "1"
type input "300"
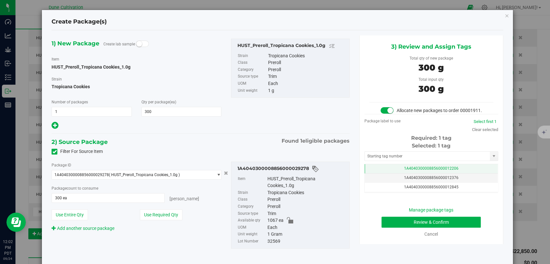
click td "1A4040300008856000012206"
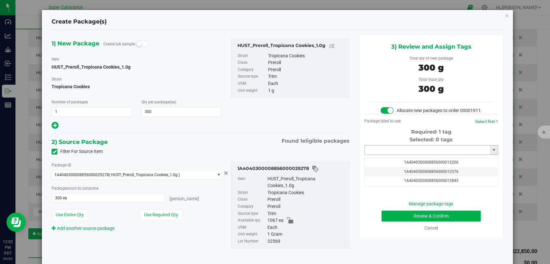
click input "text"
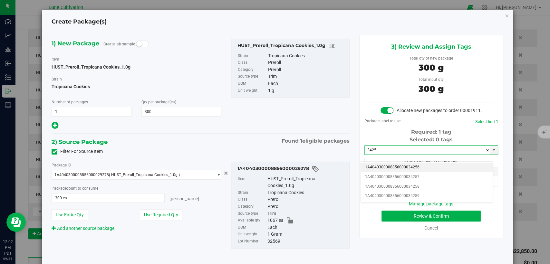
click li "1A4040300008856000034256"
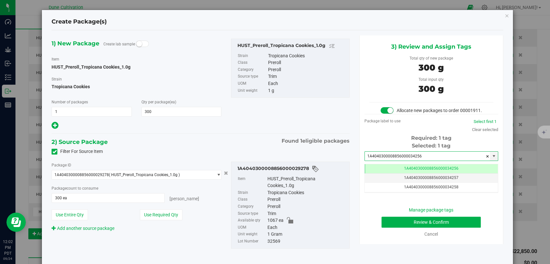
type input "1A4040300008856000034256"
click button "Review & Confirm"
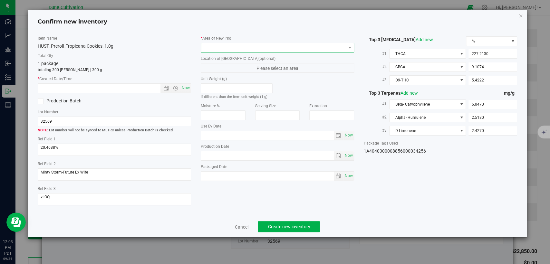
click span
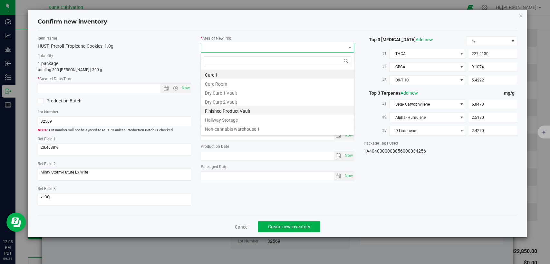
click li "Finished Product Vault"
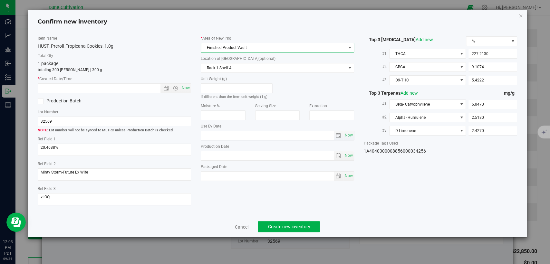
click span "Now"
type input "[DATE] 12:03 PM"
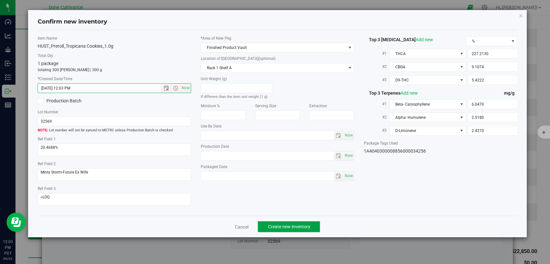
click button "Create new inventory"
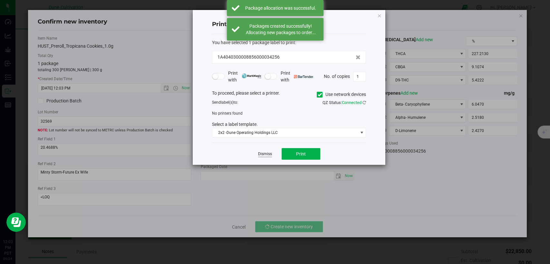
click link "Dismiss"
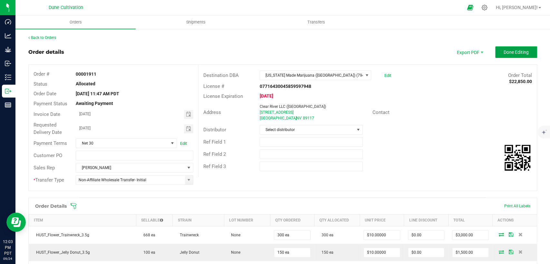
click button "Done Editing"
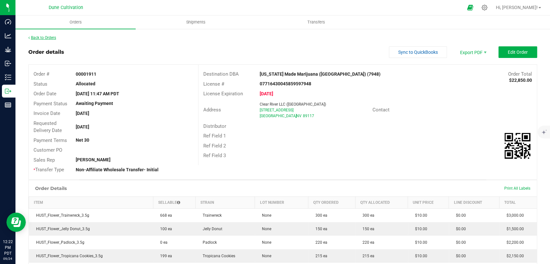
click link "Back to Orders"
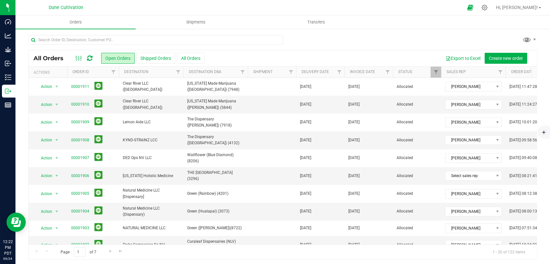
scroll to position [186, 0]
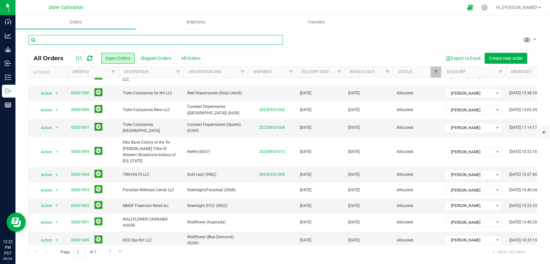
click input "text"
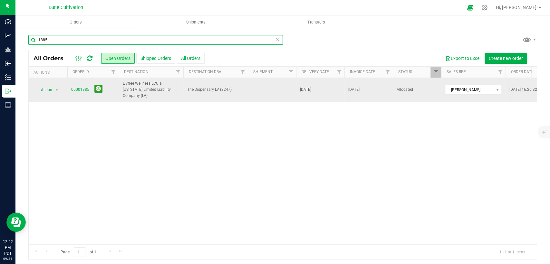
type input "1885"
click span "00001885"
click link "00001885"
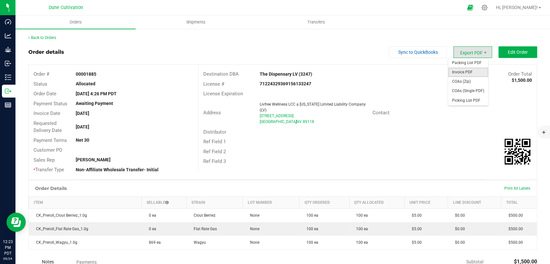
click span "Invoice PDF"
click span "COAs (Single PDF)"
click link "Back to Orders"
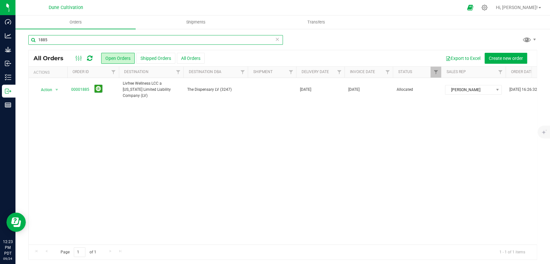
click input "1885"
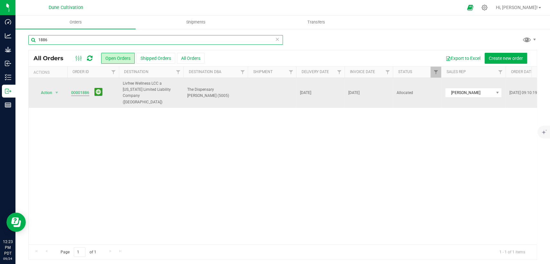
type input "1886"
click link "00001886"
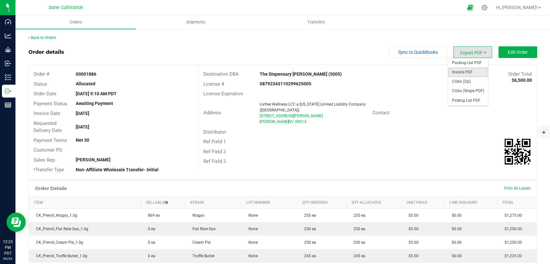
click span "Invoice PDF"
click span "COAs (Single PDF)"
click link "Back to Orders"
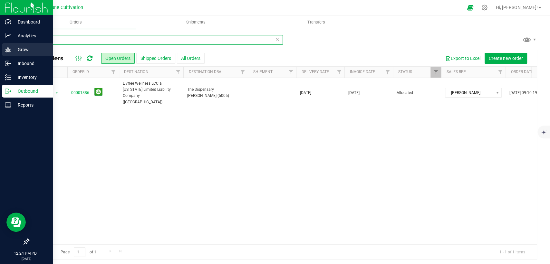
drag, startPoint x: 80, startPoint y: 37, endPoint x: 15, endPoint y: 46, distance: 65.0
click div "Dashboard Analytics Grow Inbound Inventory Outbound Reports 12:24 PM PDT [DATE]…"
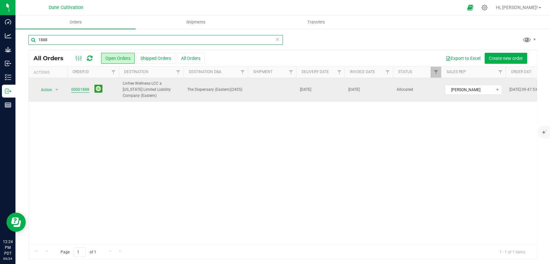
type input "1888"
click link "00001888"
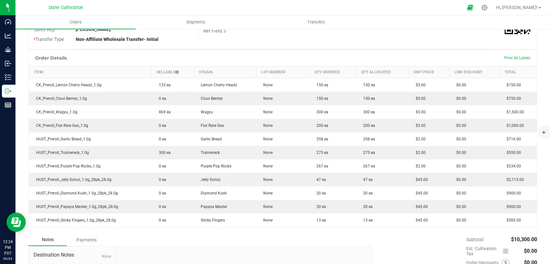
scroll to position [143, 0]
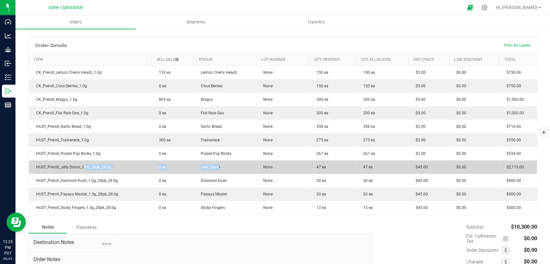
drag, startPoint x: 214, startPoint y: 167, endPoint x: 83, endPoint y: 165, distance: 130.8
click outbound-order-line-row "HUST_Preroll_Jelly Donut_1.0g_28pk_28.0g 0 ea Jelly Donut None 47 ea 47 ea $45.…"
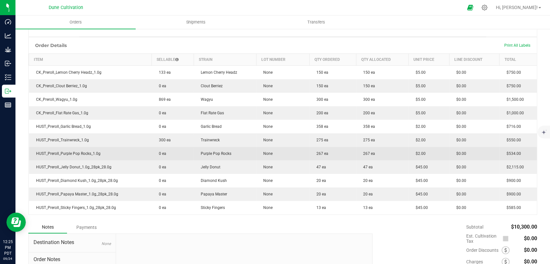
click td "267 ea"
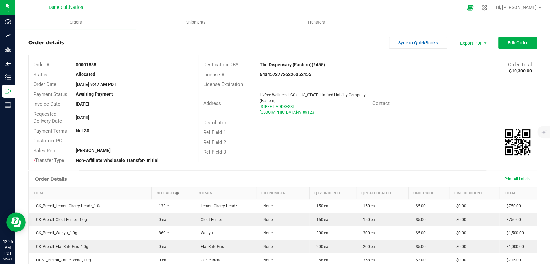
scroll to position [0, 0]
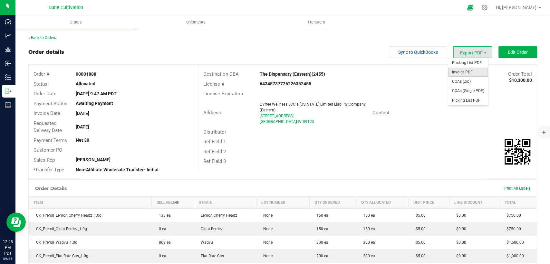
click span "Invoice PDF"
click span "COAs (Single PDF)"
